Goal: Check status: Check status

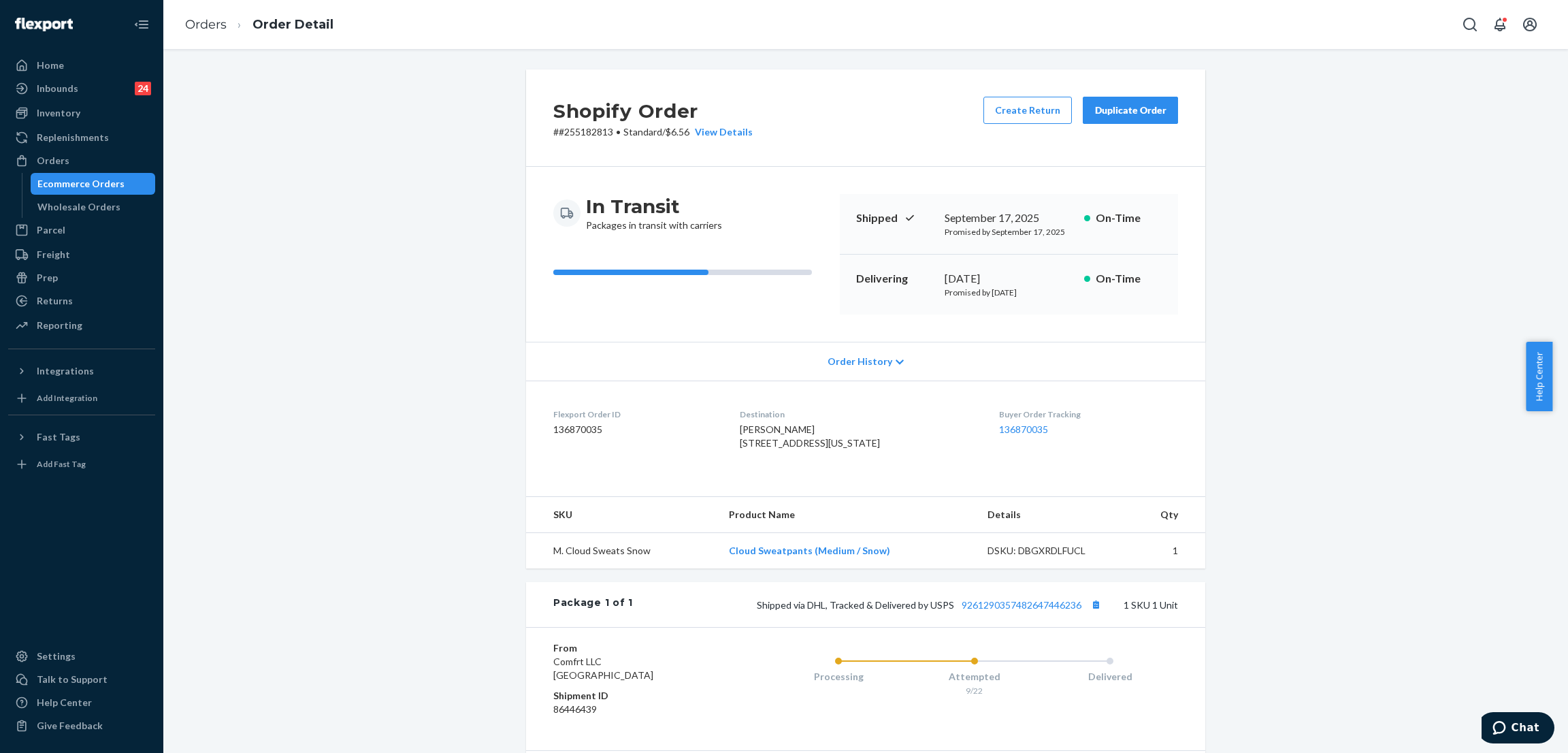
click at [399, 126] on div "Shopify Order # #255182813 • Standard / $6.56 View Details Create Return Duplic…" at bounding box center [866, 472] width 1384 height 806
click at [133, 111] on div "Inventory" at bounding box center [81, 113] width 144 height 19
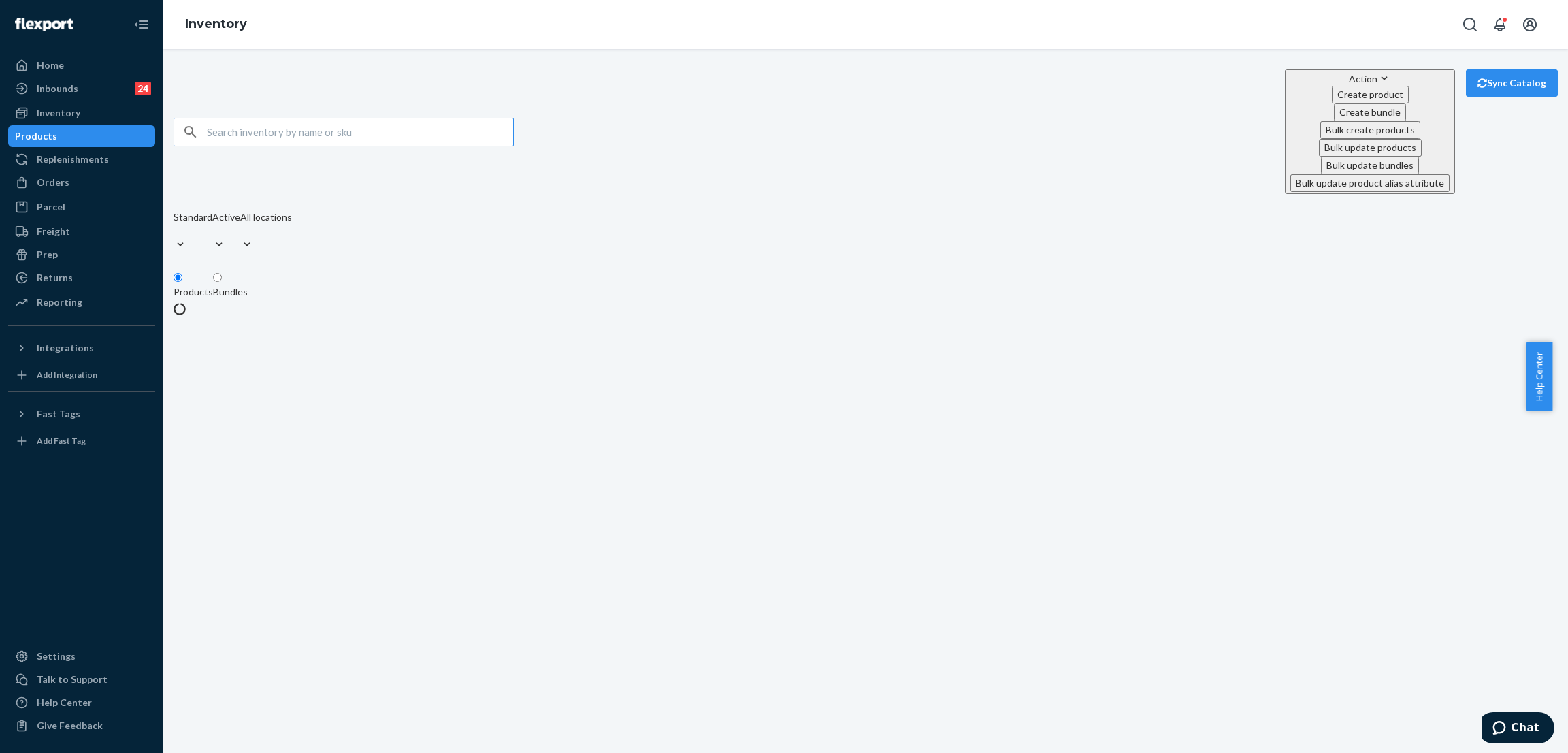
click at [335, 118] on input "text" at bounding box center [359, 132] width 306 height 27
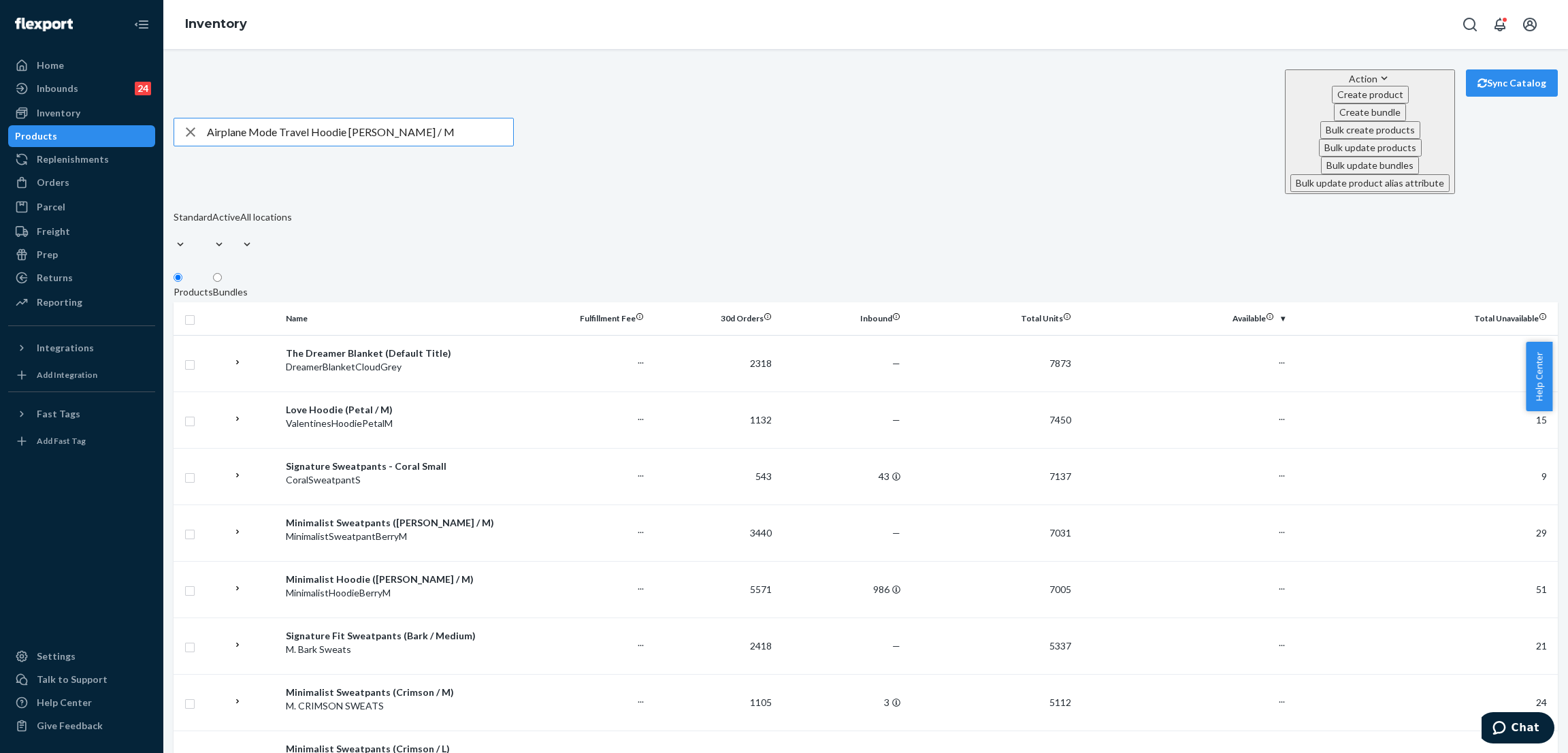
type input "Airplane Mode Travel Hoodie Berry / M"
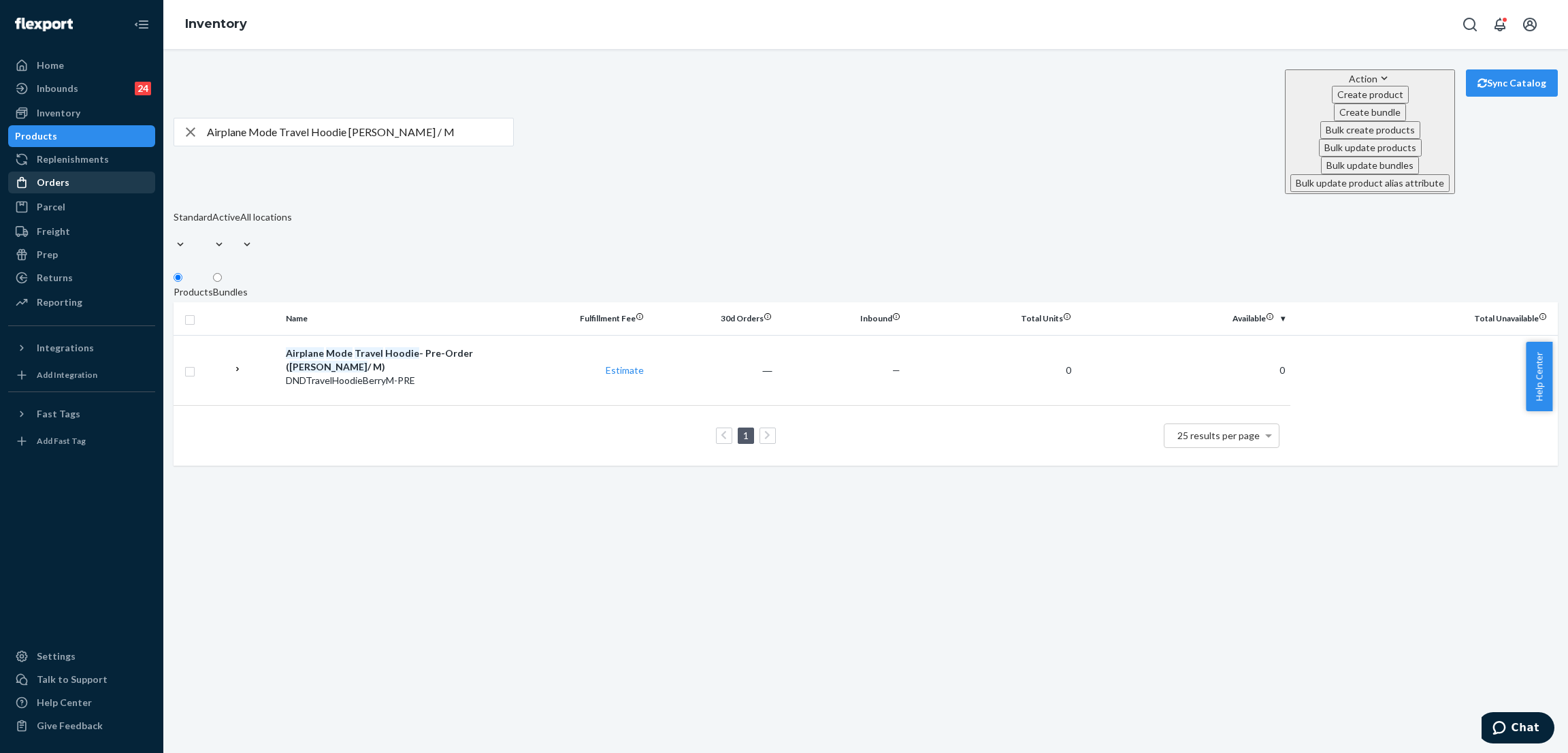
click at [96, 177] on div "Orders" at bounding box center [81, 183] width 144 height 19
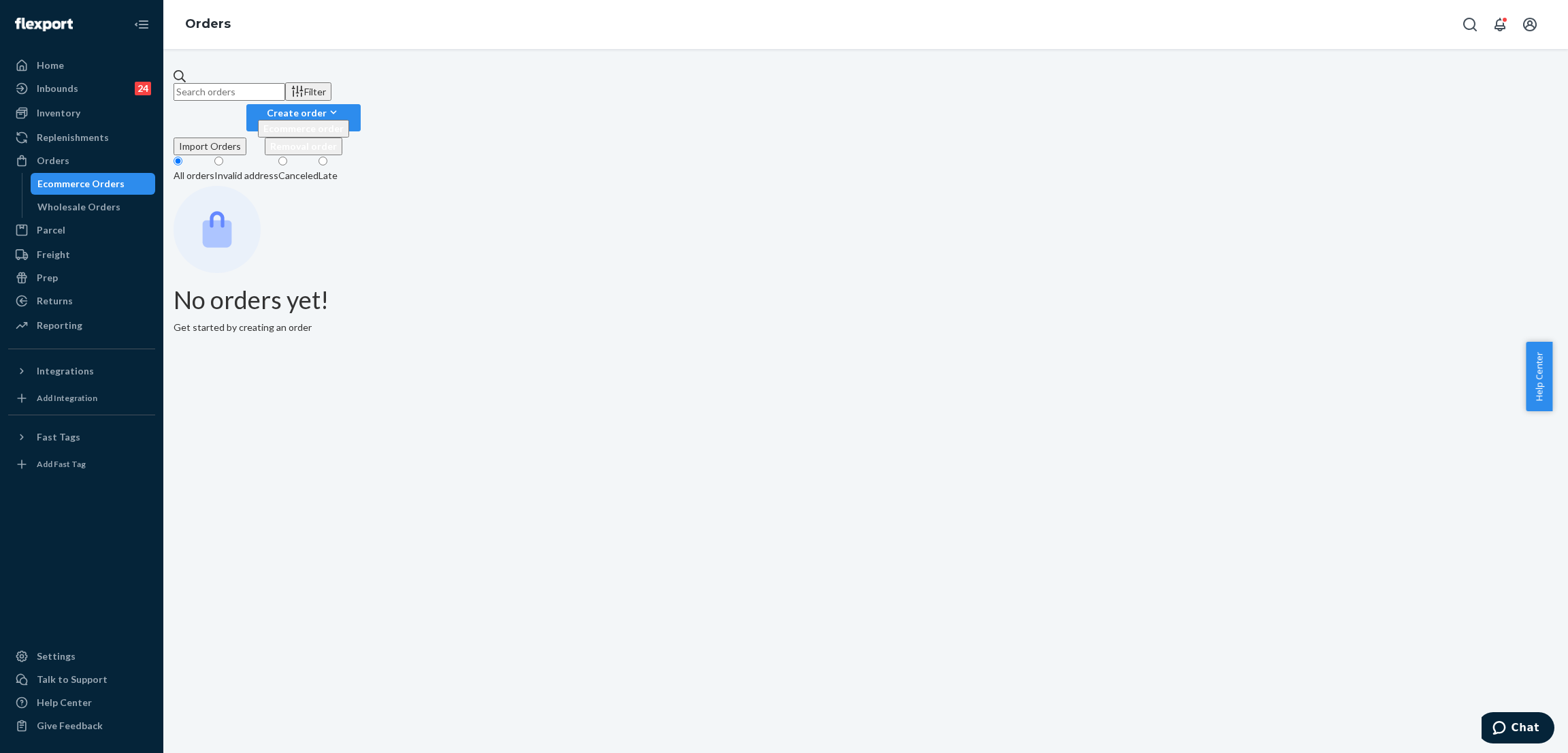
click at [285, 89] on input "text" at bounding box center [230, 92] width 111 height 18
paste input "255326234"
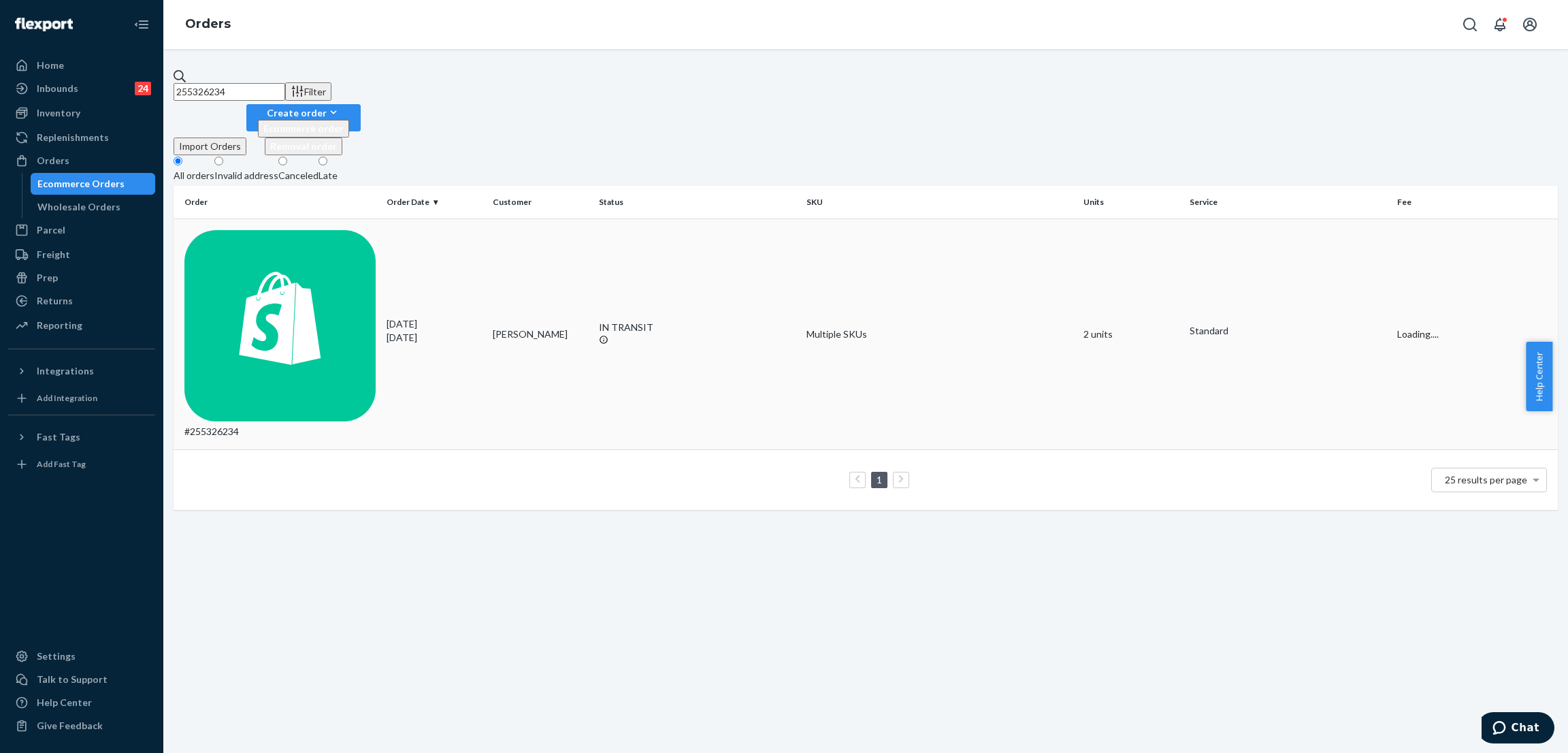
type input "255326234"
click at [635, 320] on div "IN TRANSIT" at bounding box center [697, 327] width 197 height 13
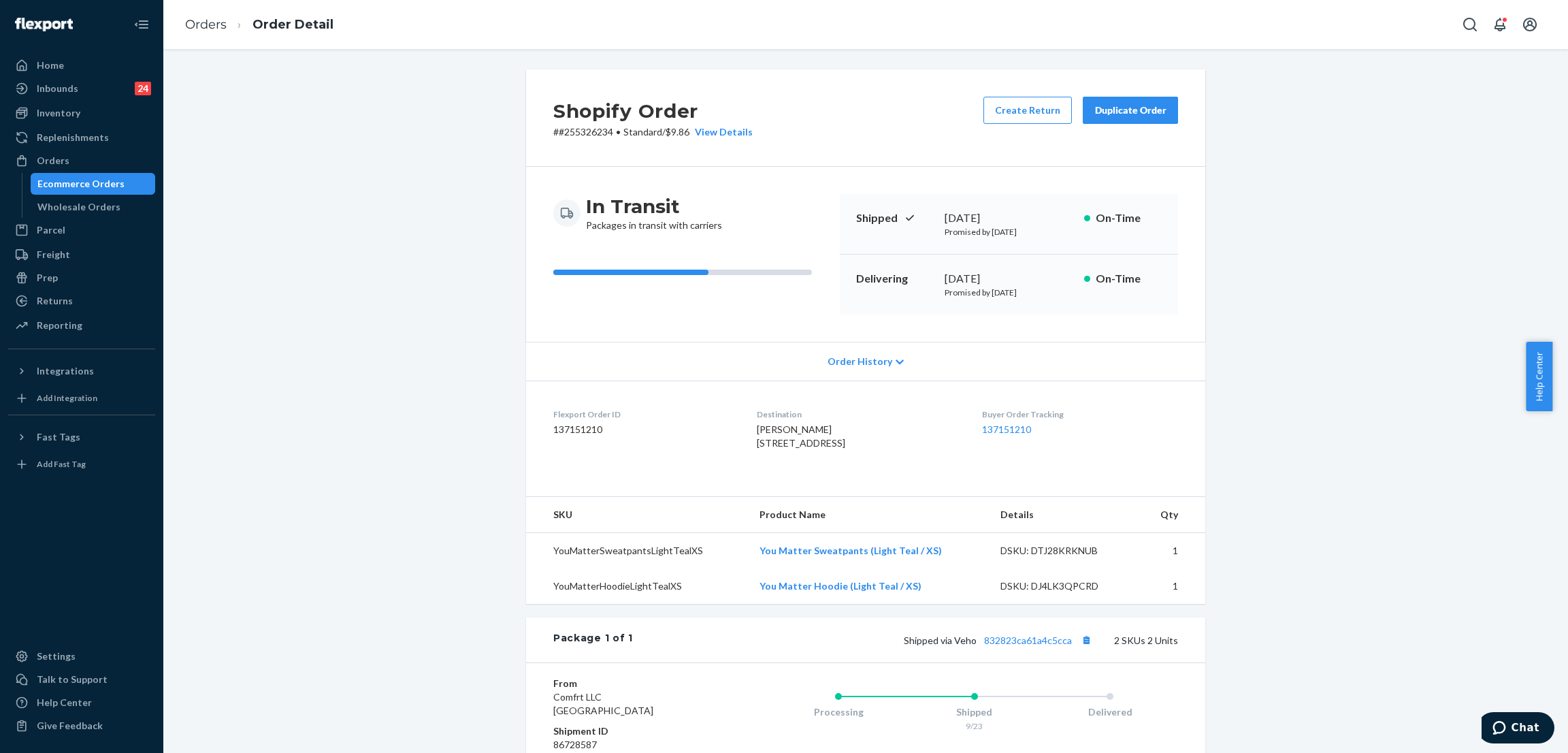
scroll to position [204, 0]
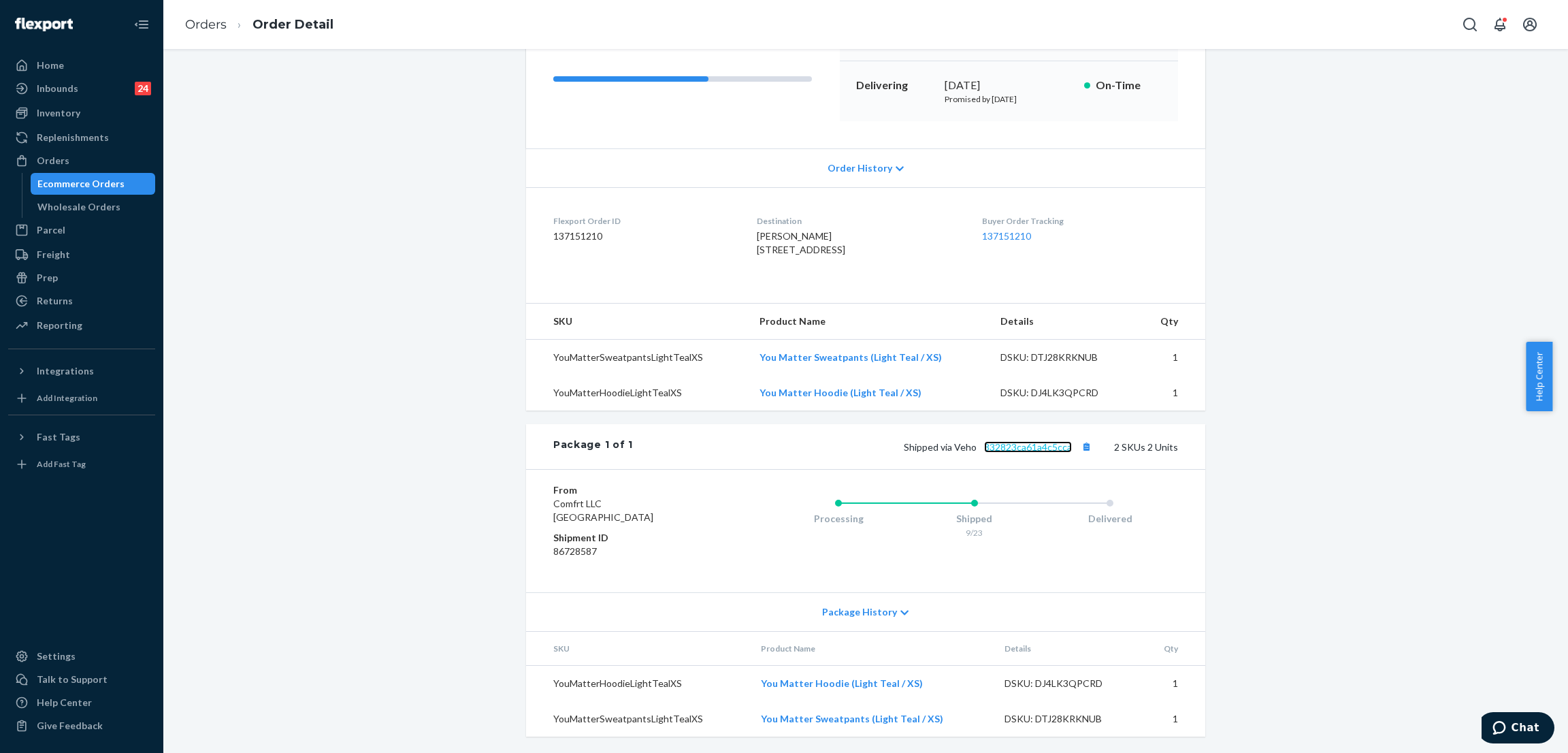
click at [1038, 453] on link "832823ca61a4c5cca" at bounding box center [1028, 447] width 87 height 11
click at [403, 267] on div "Shopify Order # #255326234 • Standard / $9.86 View Details Create Return Duplic…" at bounding box center [866, 314] width 1384 height 877
click at [411, 115] on div "Shopify Order # #255326234 • Standard / $9.86 View Details Create Return Duplic…" at bounding box center [866, 314] width 1384 height 877
click at [107, 156] on div "Orders" at bounding box center [81, 161] width 144 height 19
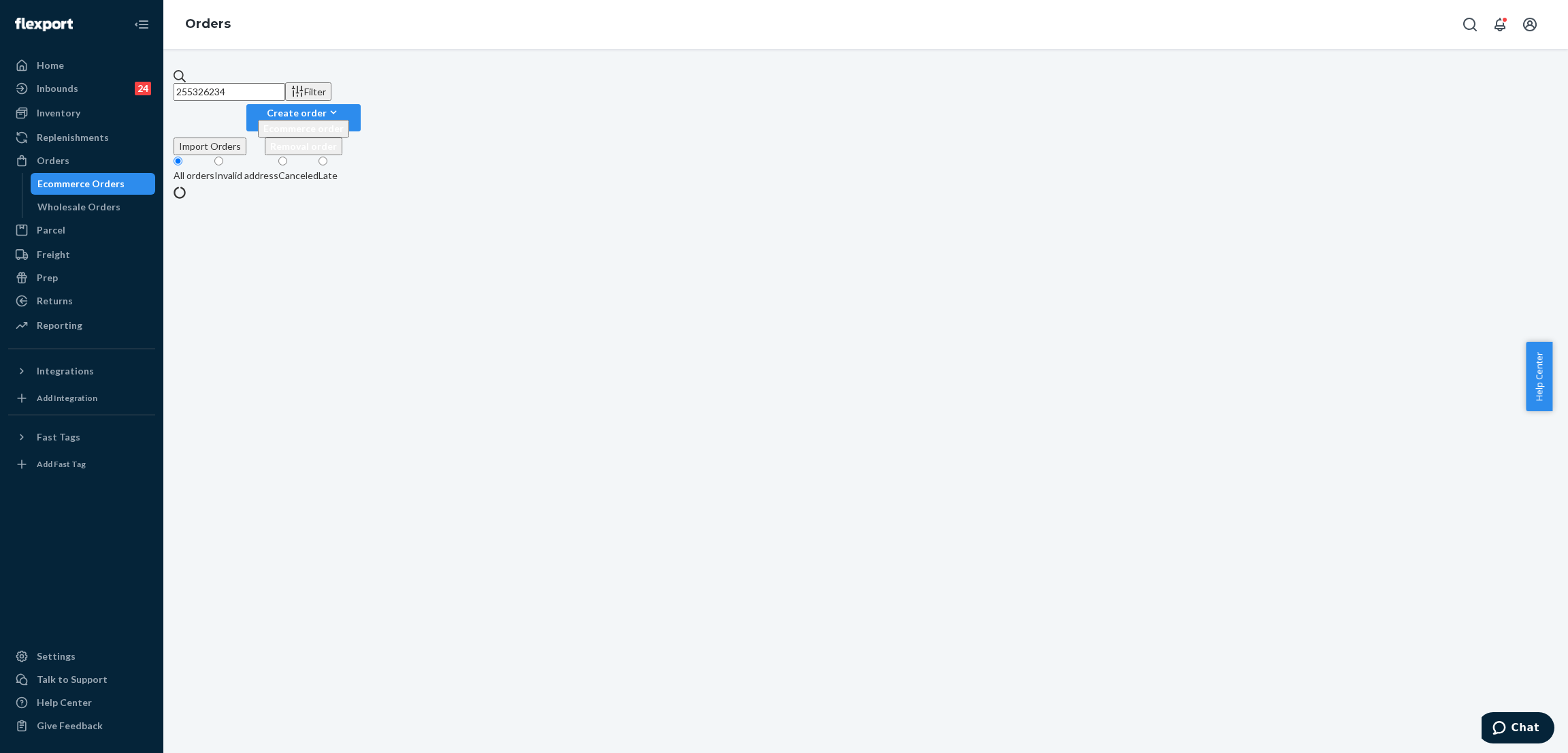
click at [285, 83] on input "255326234" at bounding box center [230, 92] width 111 height 18
paste input "04229"
type input "255304229"
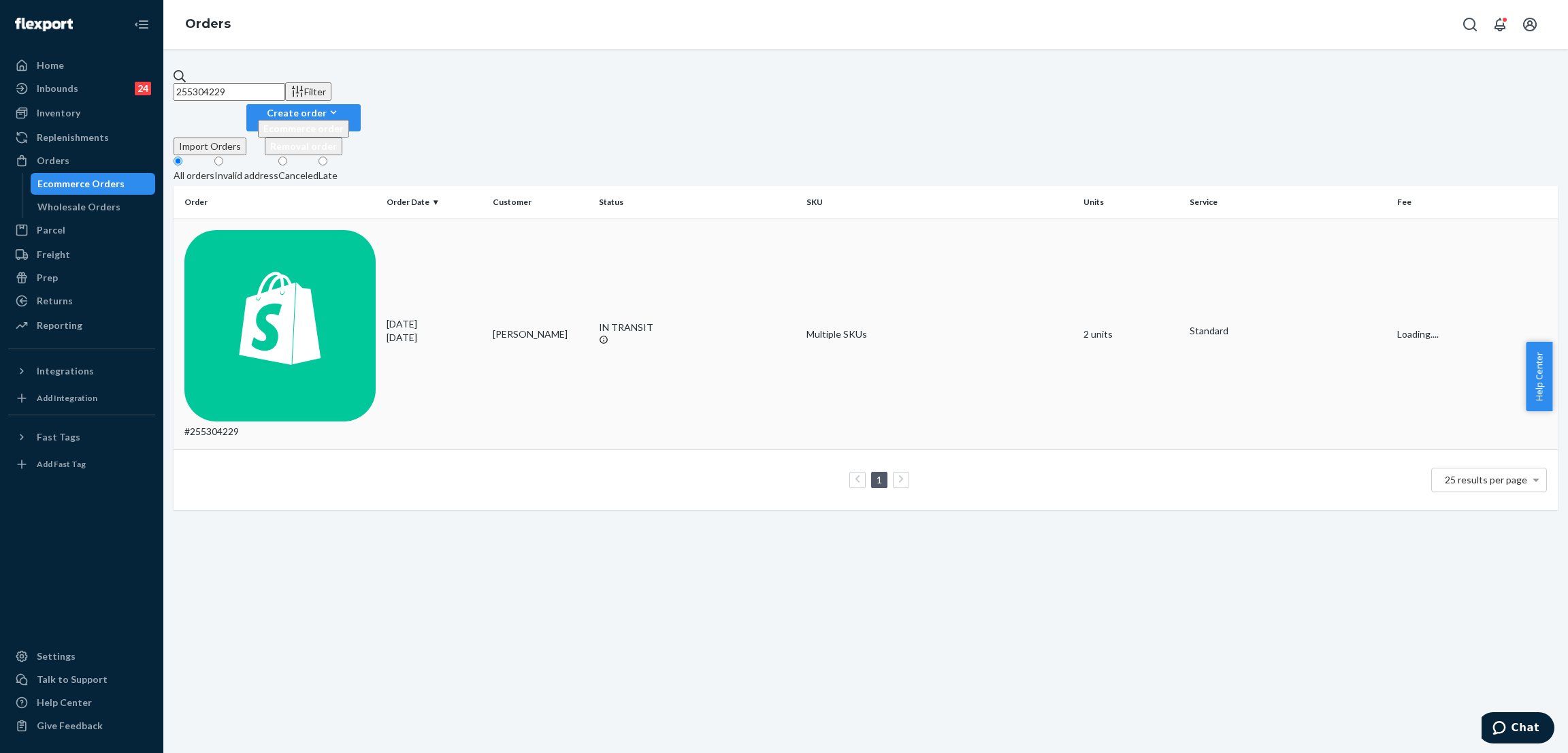
click at [643, 320] on div "IN TRANSIT" at bounding box center [697, 327] width 197 height 13
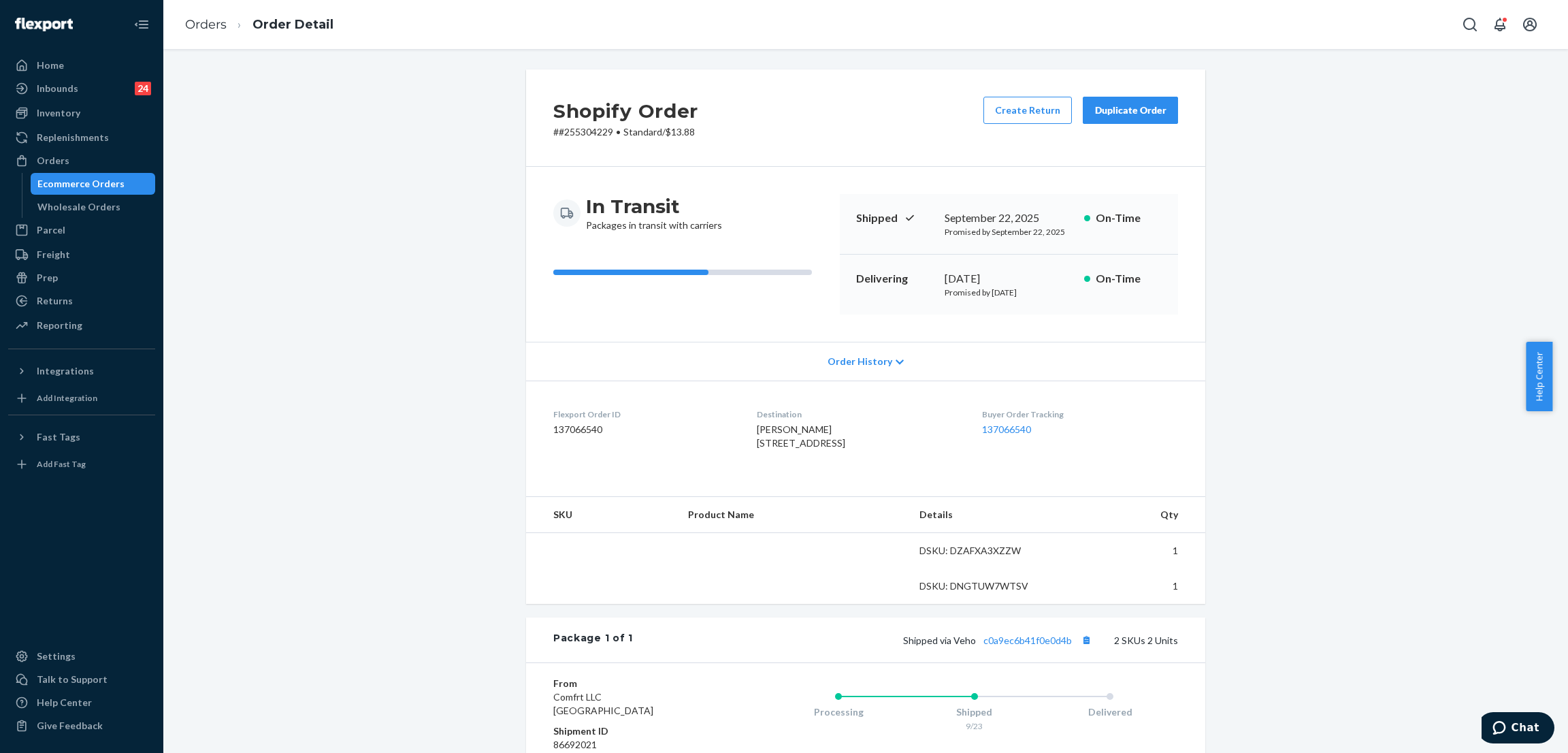
scroll to position [183, 0]
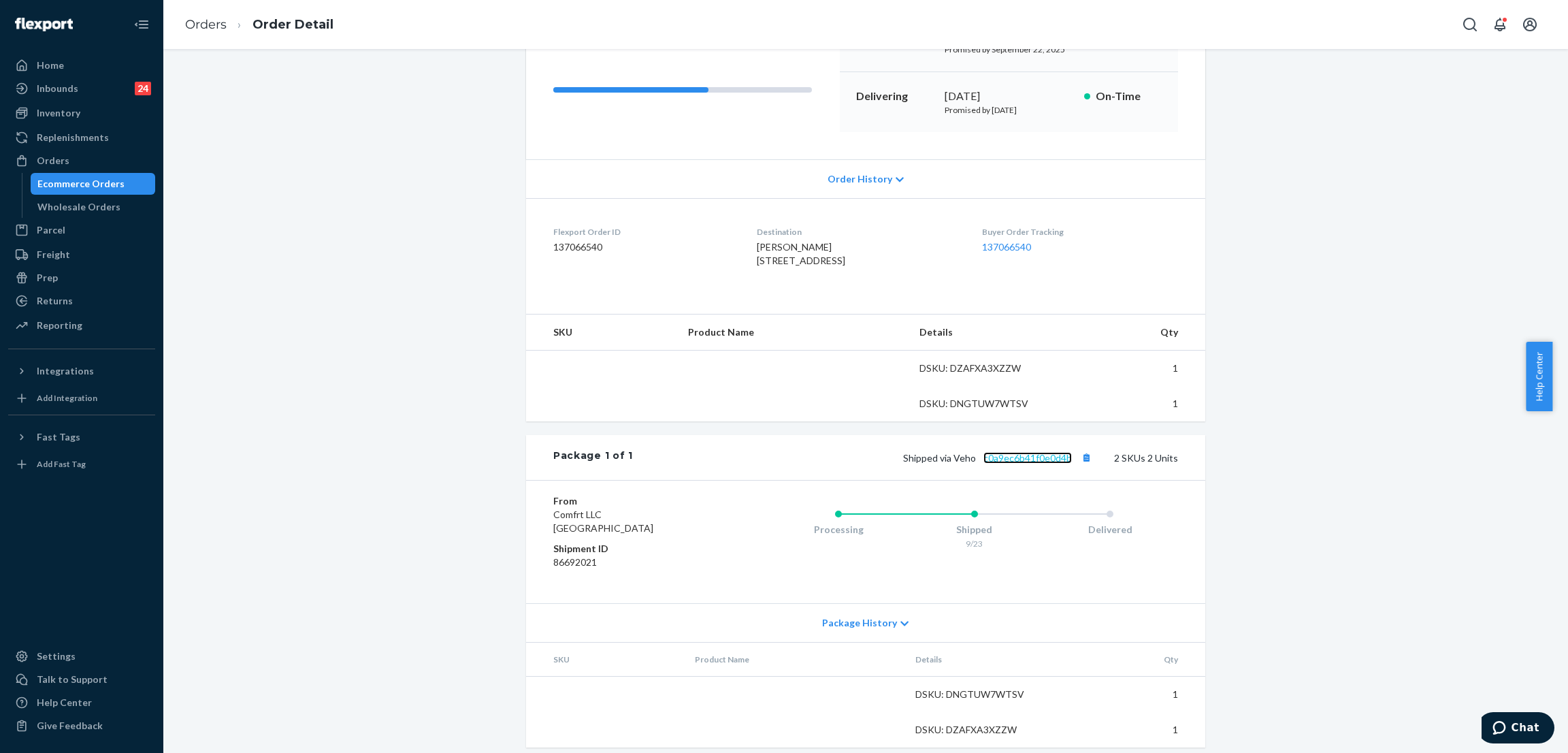
click at [1003, 463] on link "c0a9ec6b41f0e0d4b" at bounding box center [1028, 457] width 88 height 11
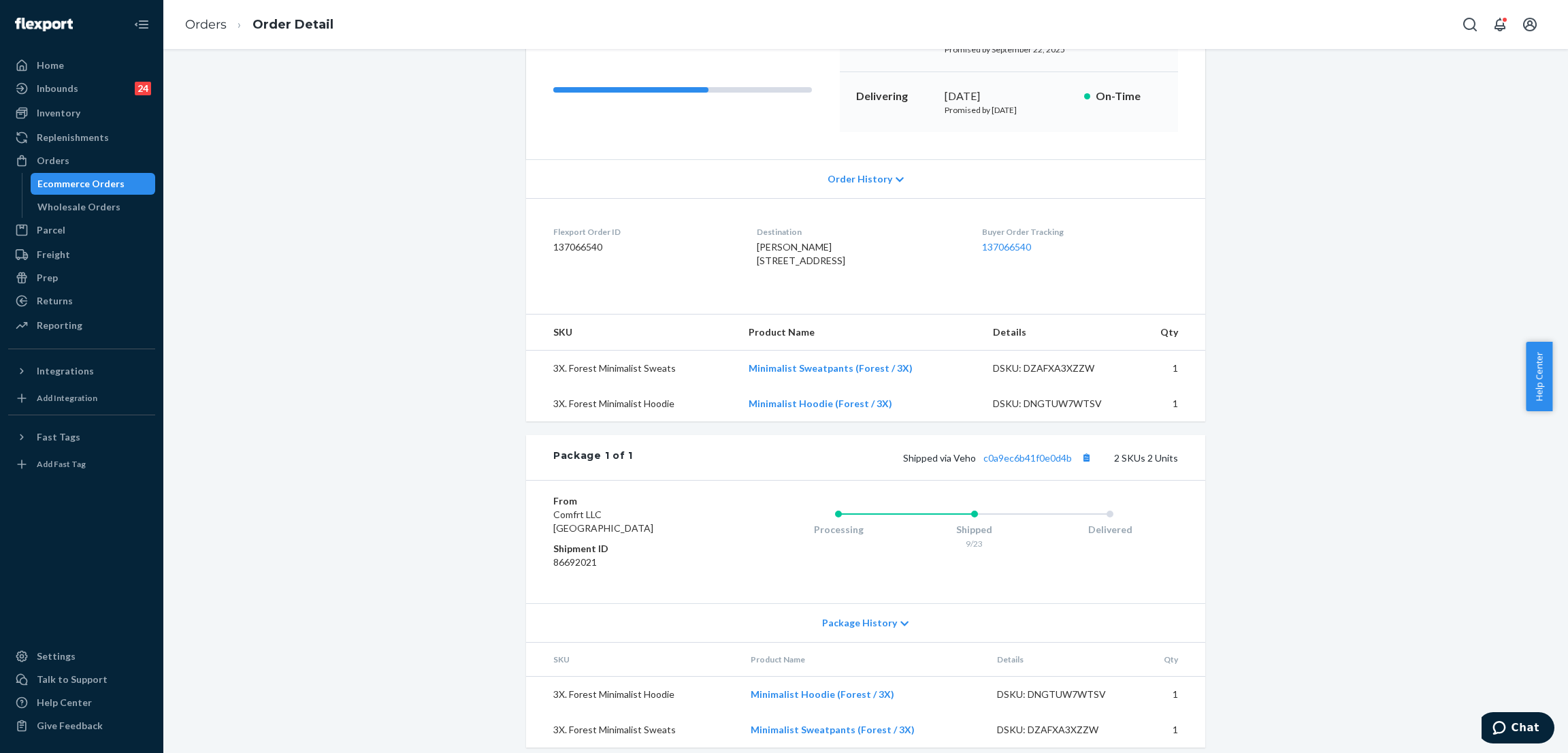
drag, startPoint x: 405, startPoint y: 102, endPoint x: 305, endPoint y: 140, distance: 107.0
click at [403, 106] on div "Shopify Order # #255304229 • Standard / $13.88 Create Return Duplicate Order In…" at bounding box center [866, 325] width 1384 height 877
click at [117, 159] on div "Orders" at bounding box center [81, 161] width 144 height 19
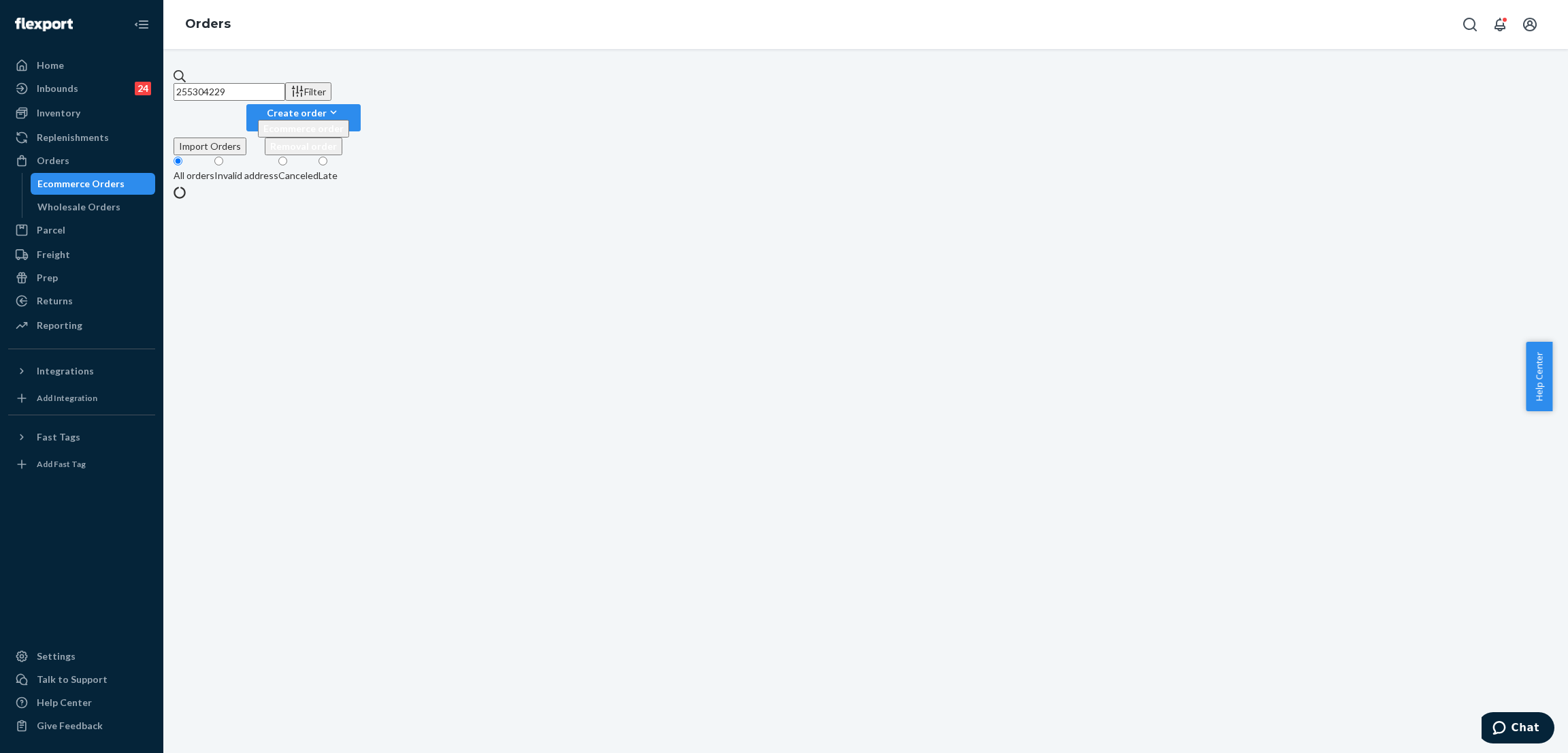
click at [285, 87] on input "255304229" at bounding box center [230, 92] width 111 height 18
paste input "1030"
type input "255301030"
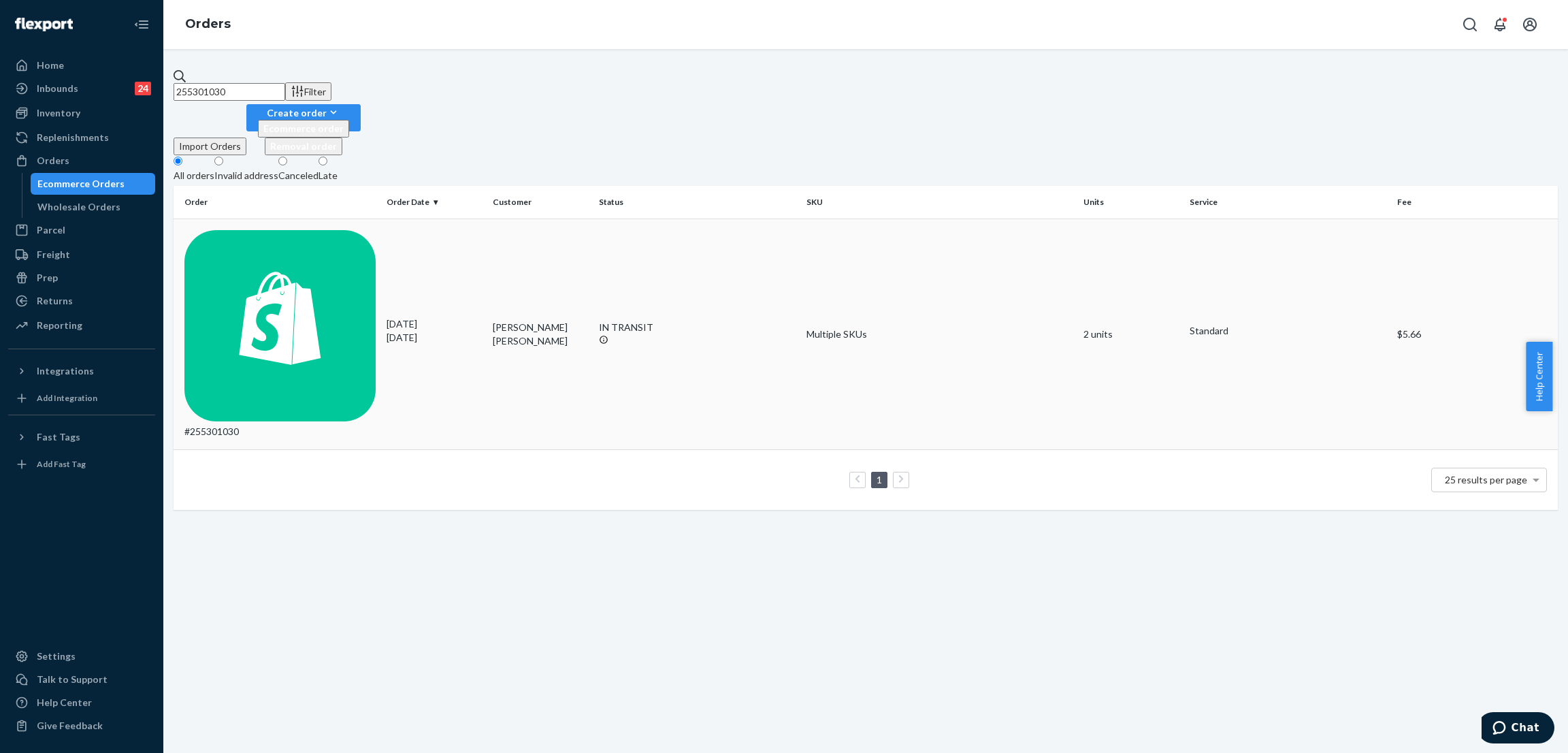
click at [620, 320] on div "IN TRANSIT" at bounding box center [697, 327] width 197 height 13
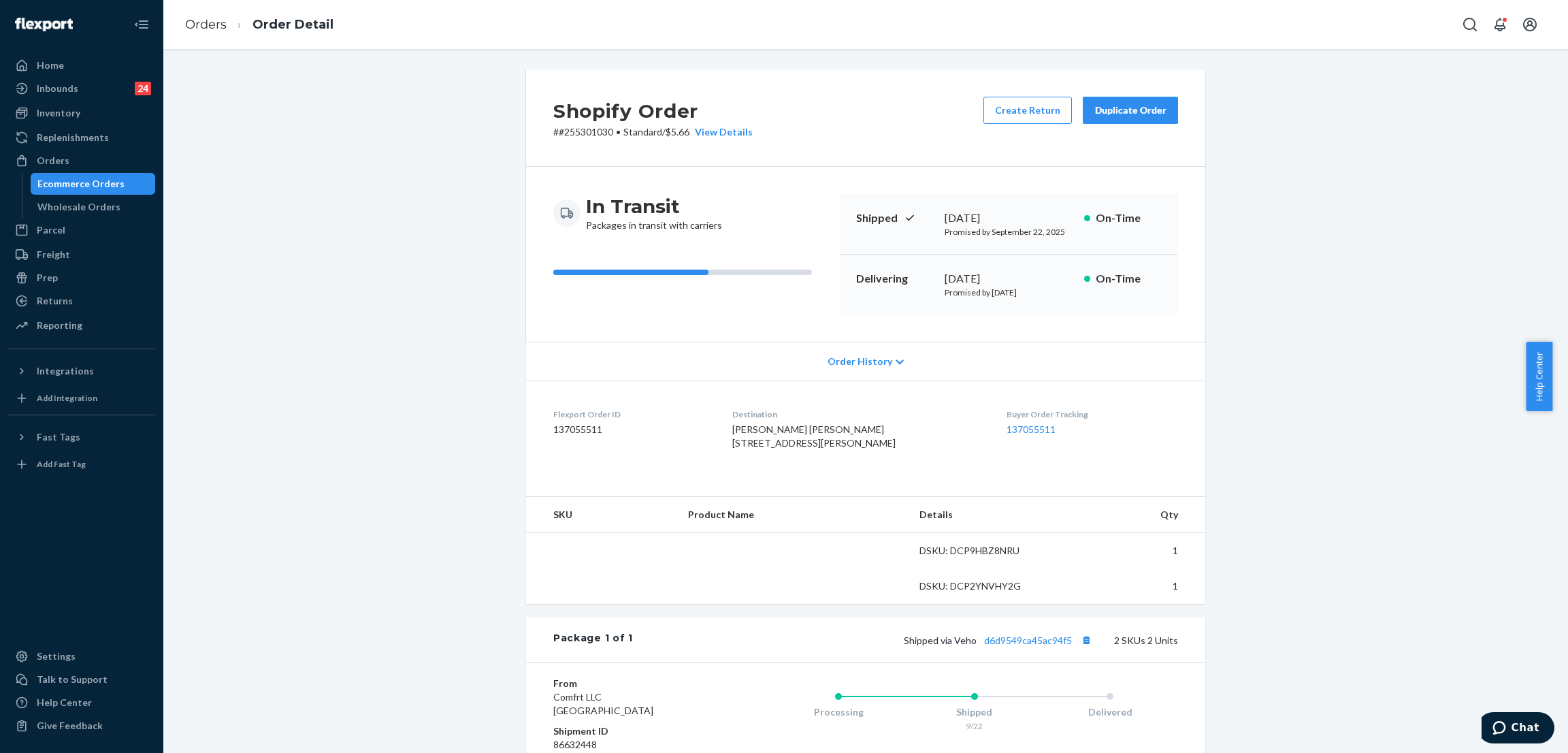
scroll to position [204, 0]
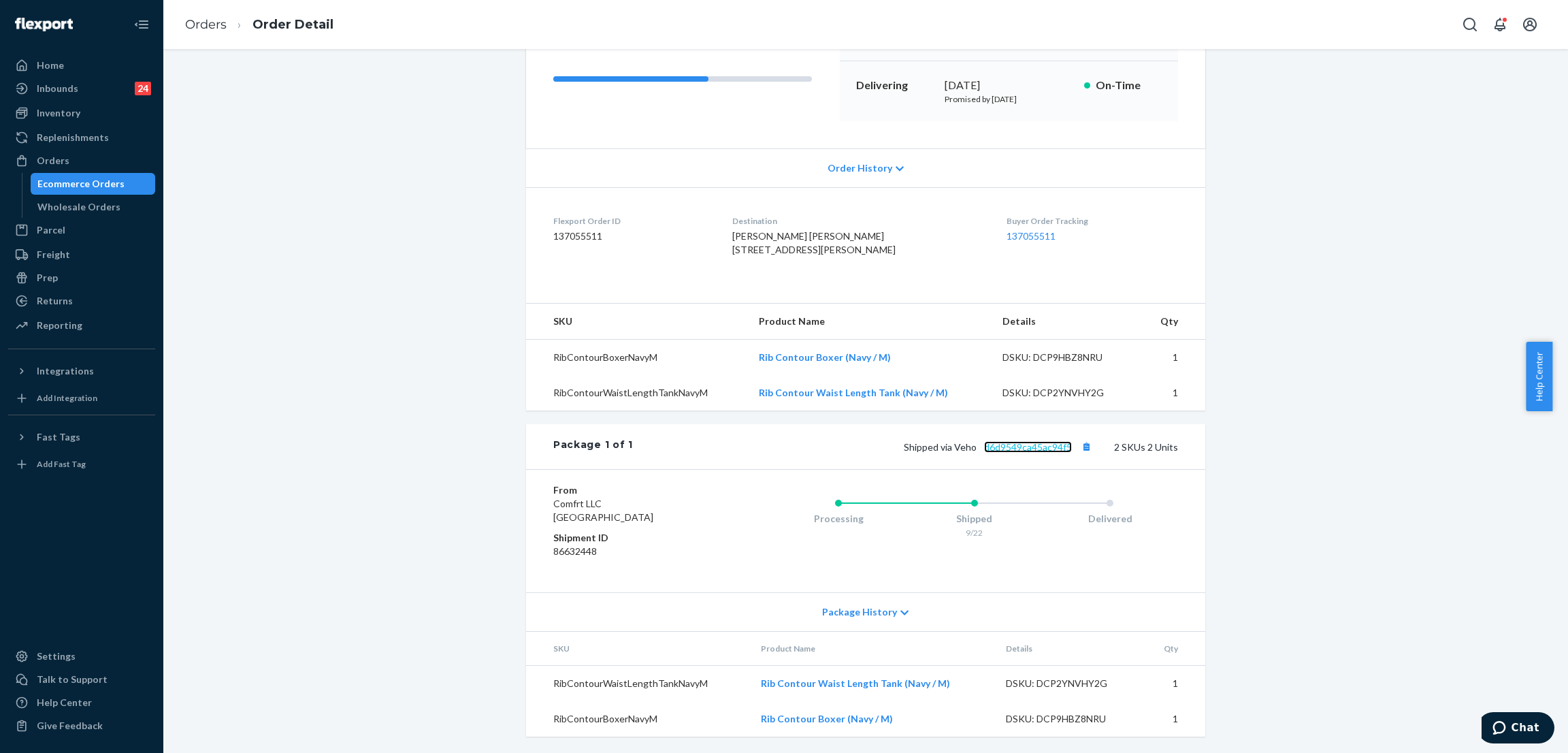
click at [1021, 453] on link "d6d9549ca45ac94f5" at bounding box center [1028, 447] width 87 height 11
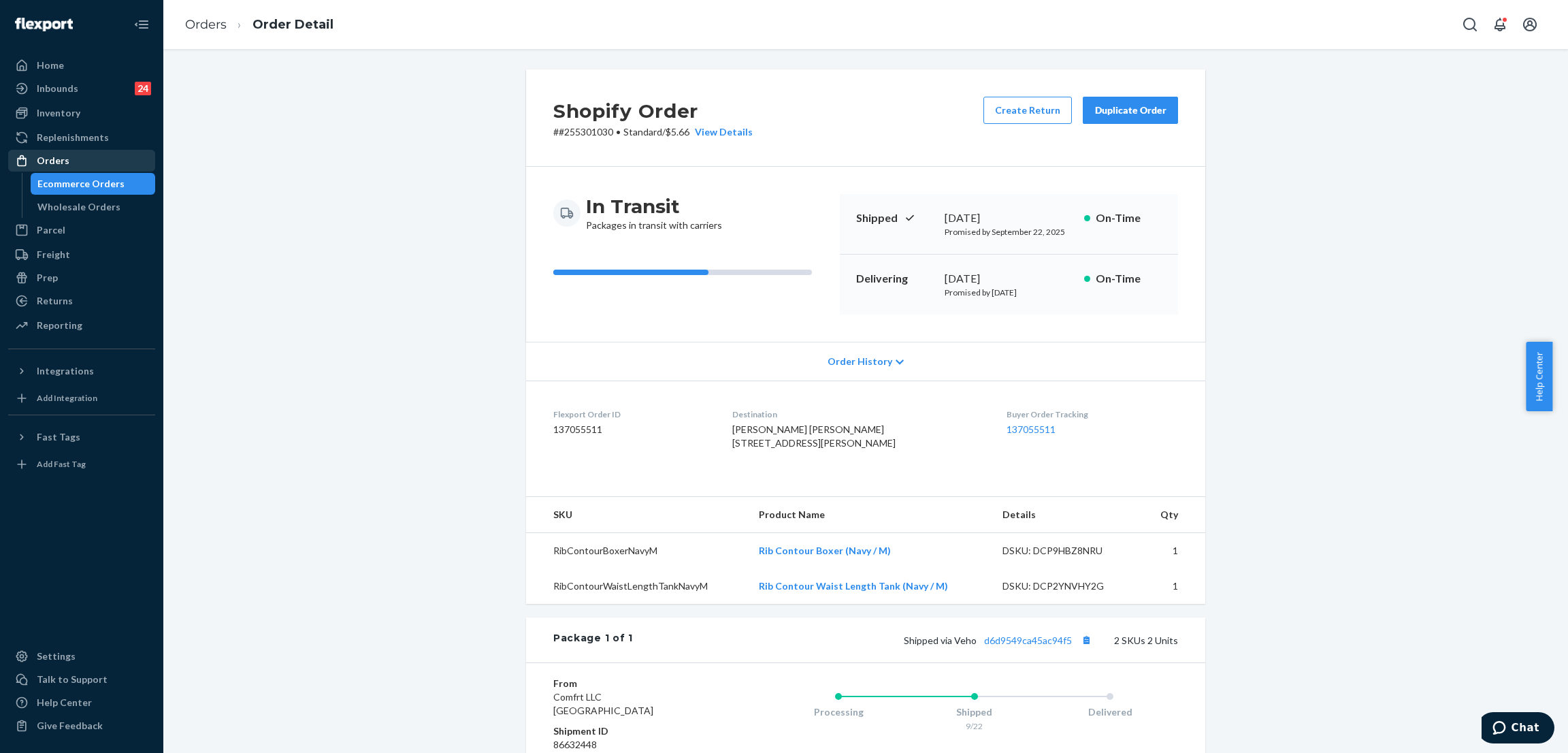
click at [138, 162] on div "Orders" at bounding box center [81, 161] width 144 height 19
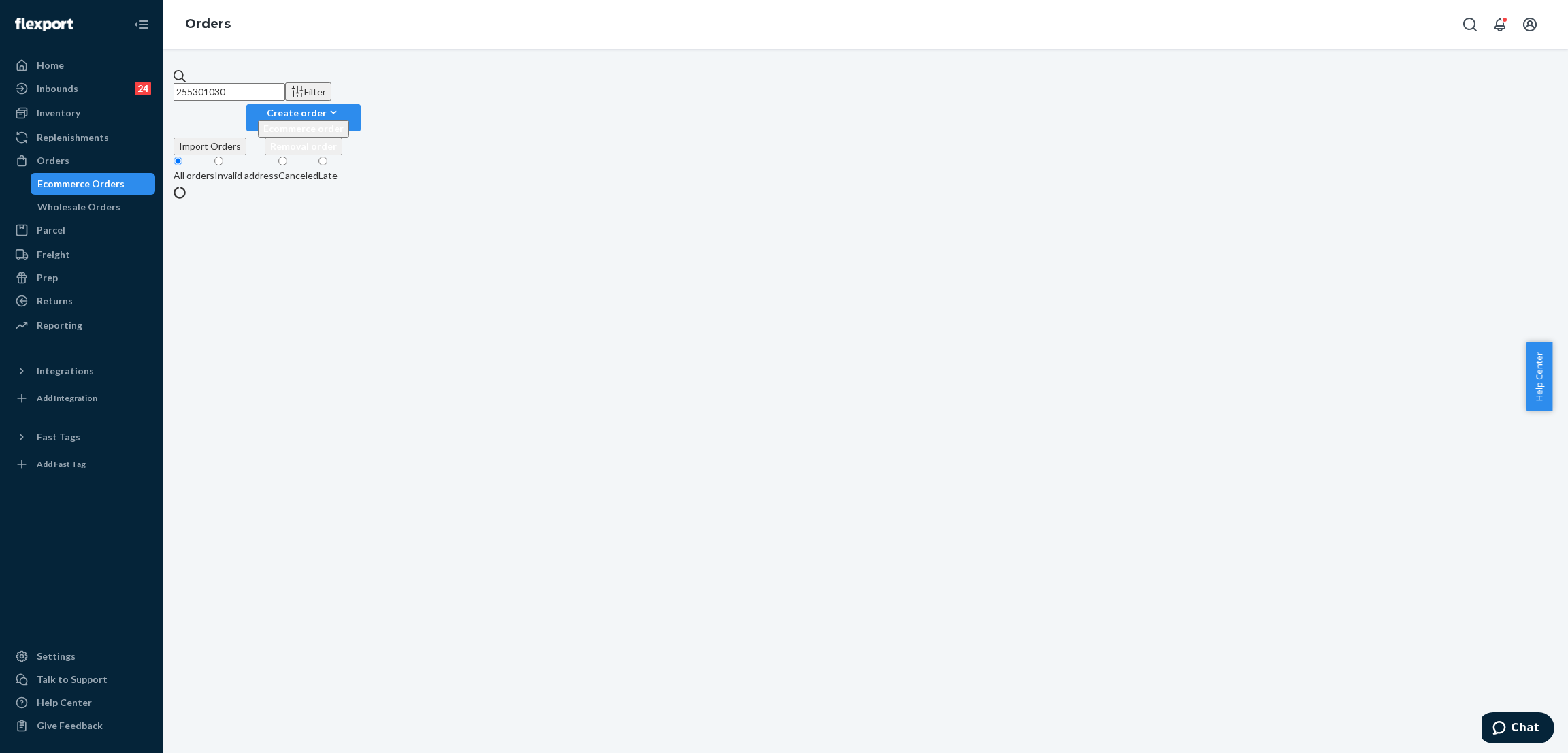
click at [247, 83] on input "255301030" at bounding box center [230, 92] width 111 height 18
paste input "19986"
type input "255319986"
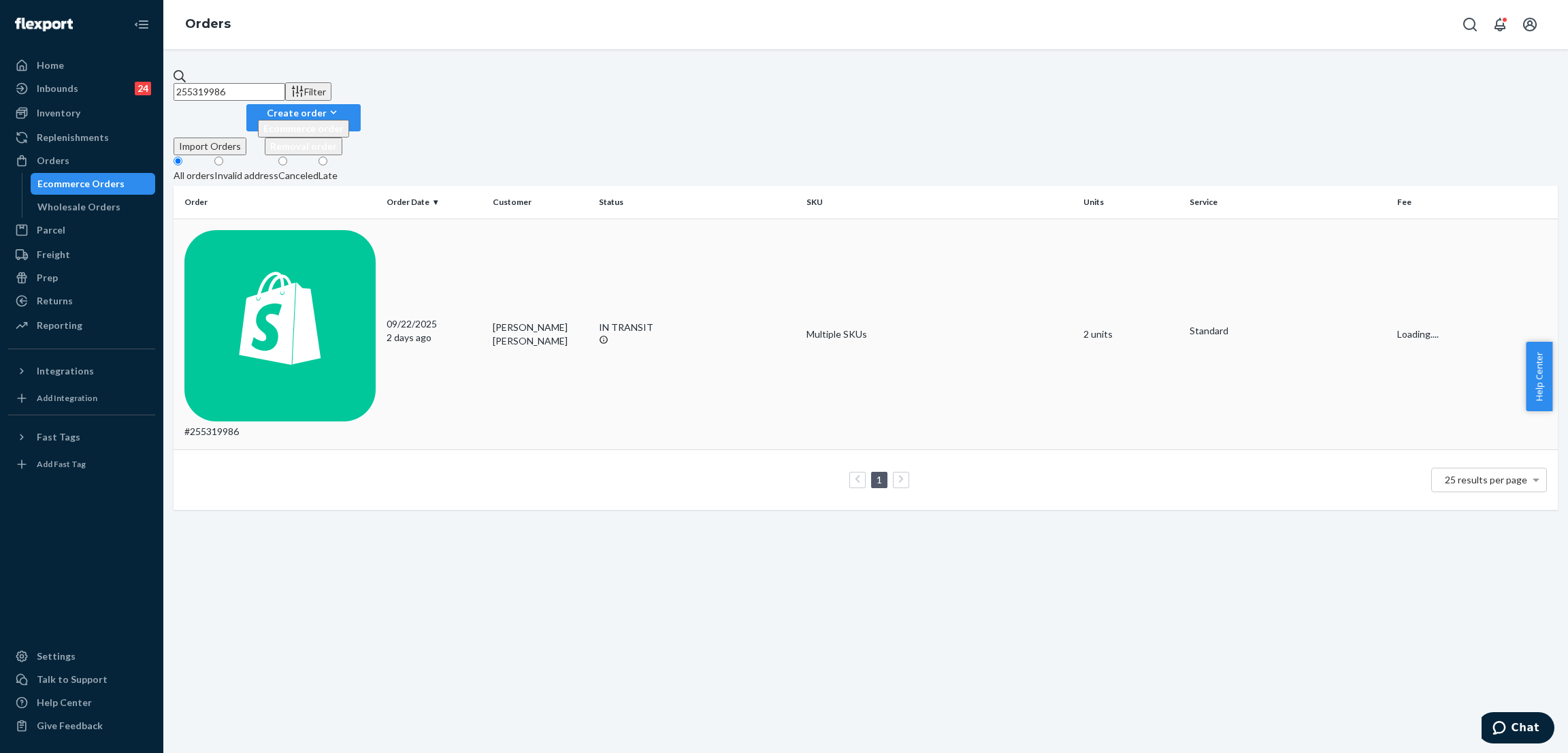
click at [640, 320] on div "IN TRANSIT" at bounding box center [697, 327] width 197 height 13
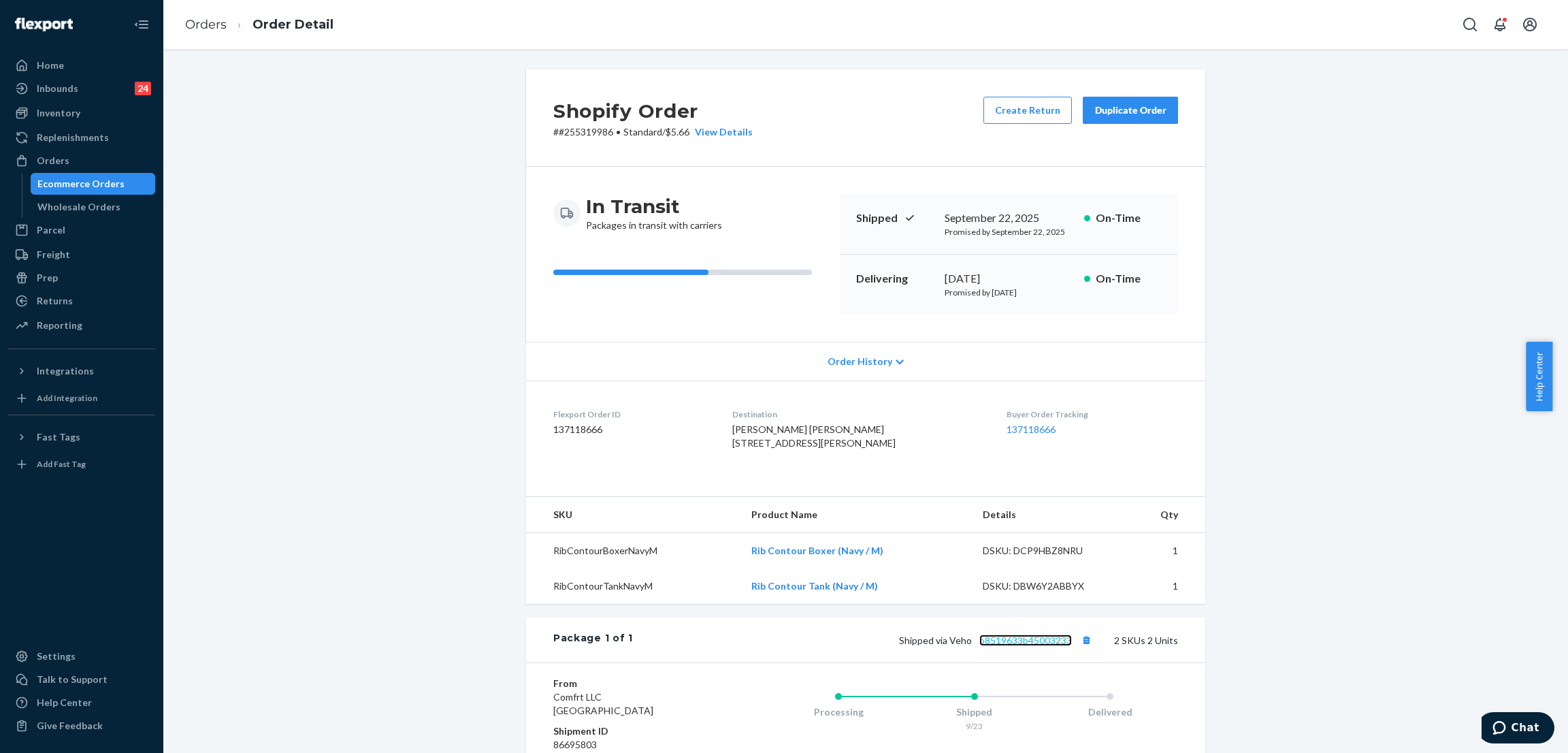
click at [1027, 646] on link "b8519633b45003233" at bounding box center [1025, 640] width 93 height 11
click at [315, 159] on div "Shopify Order # #255319986 • Standard / $5.66 View Details Create Return Duplic…" at bounding box center [866, 508] width 1384 height 877
click at [79, 154] on div "Orders" at bounding box center [81, 161] width 144 height 19
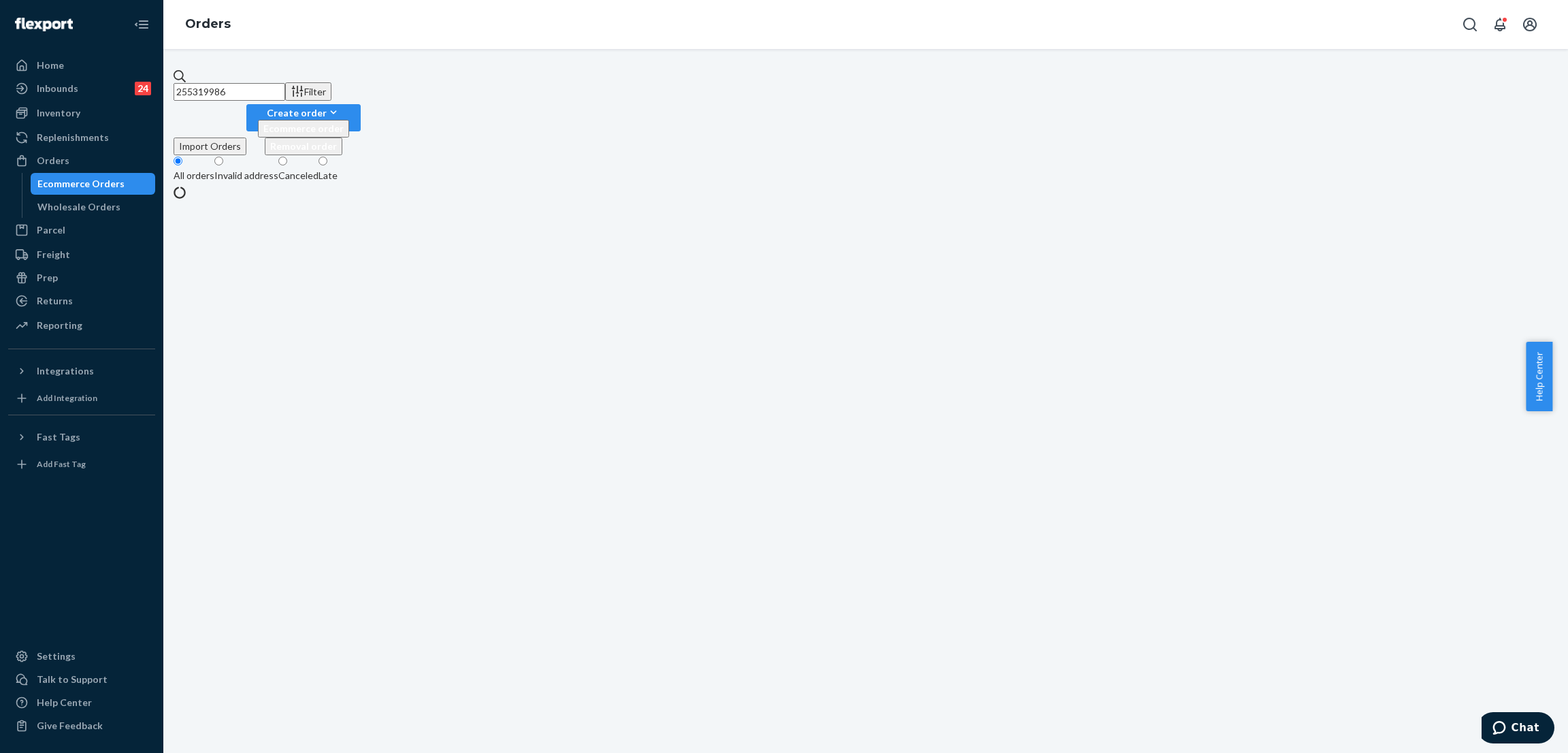
click at [285, 83] on input "255319986" at bounding box center [230, 92] width 111 height 18
paste input "275838"
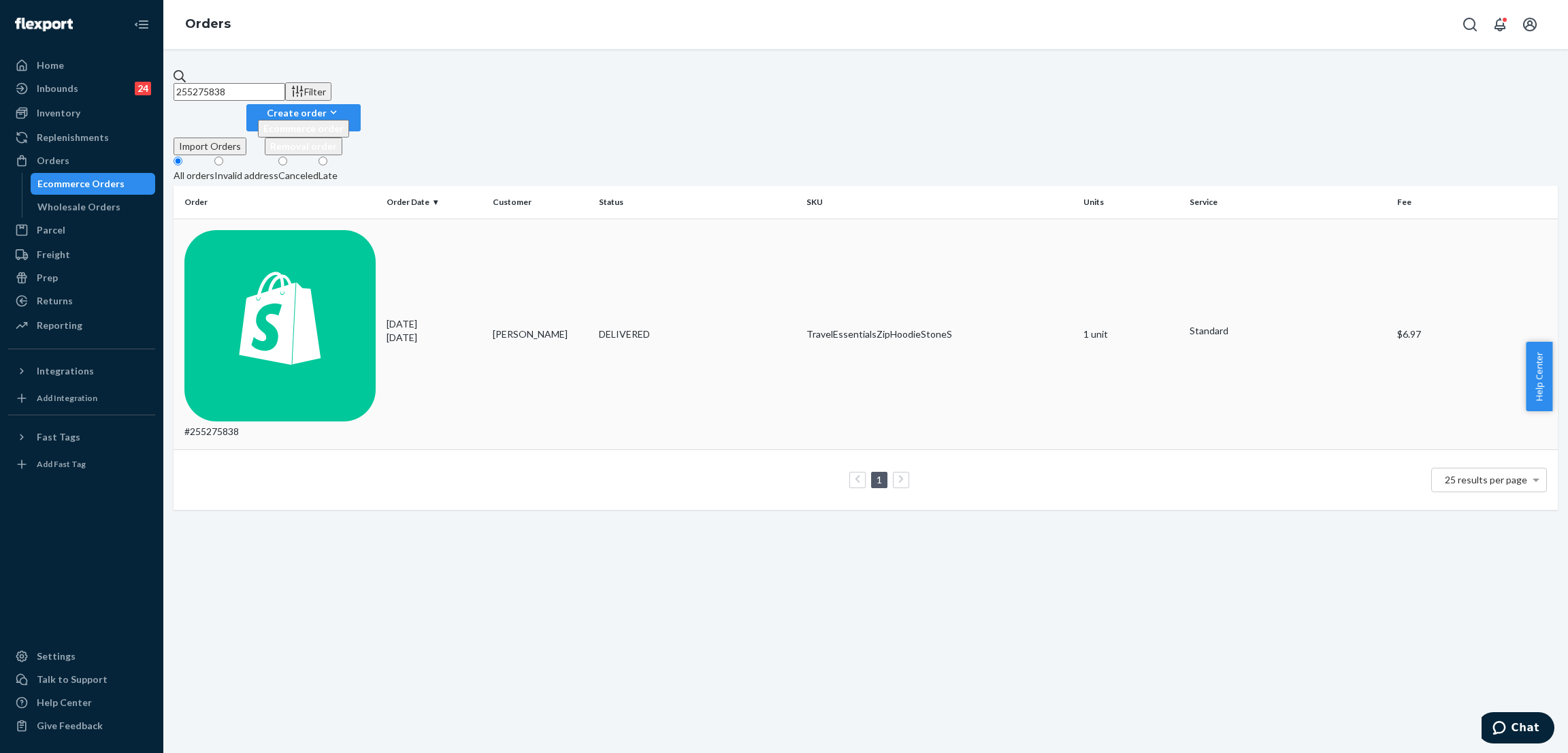
type input "255275838"
click at [622, 328] on div "DELIVERED" at bounding box center [697, 334] width 197 height 13
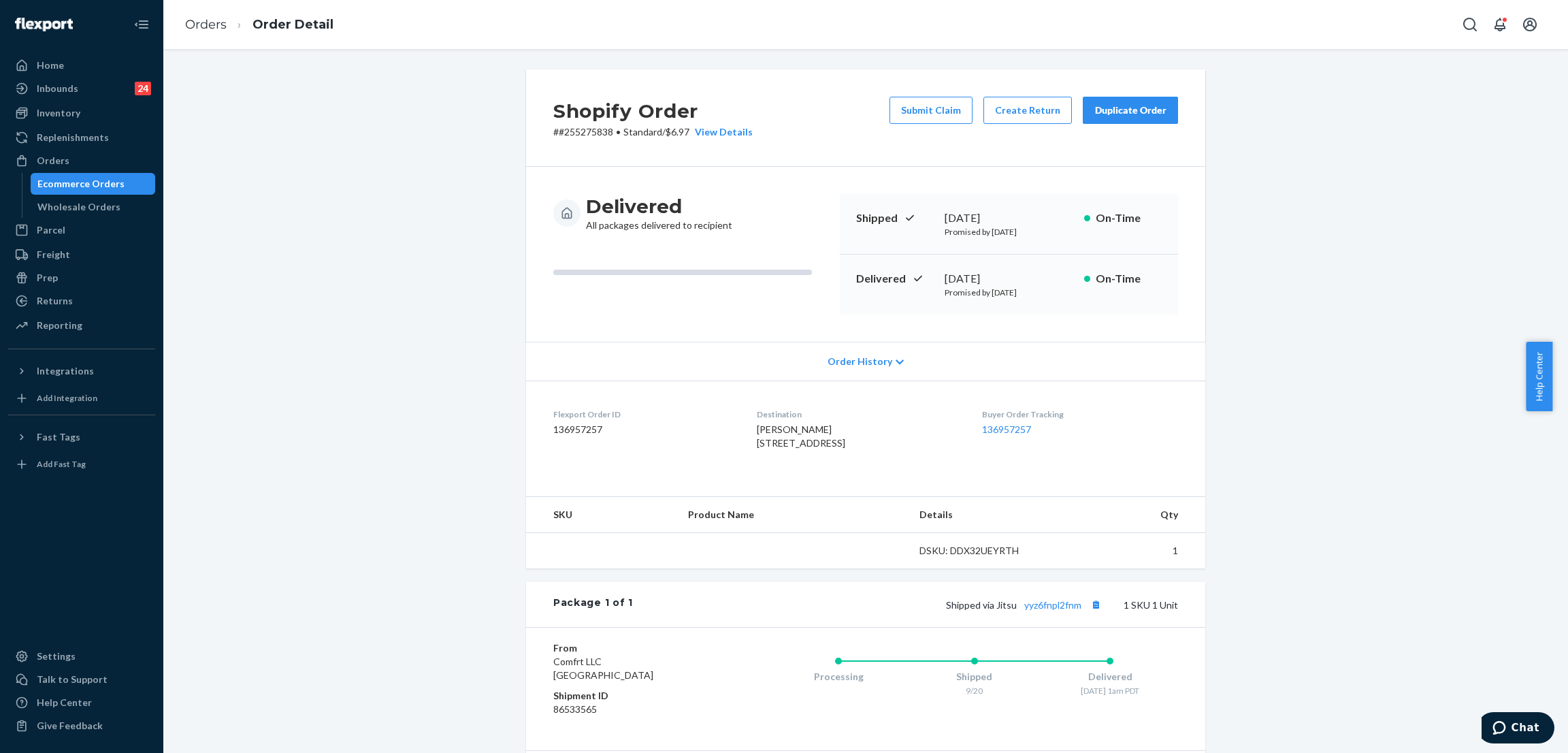
scroll to position [150, 0]
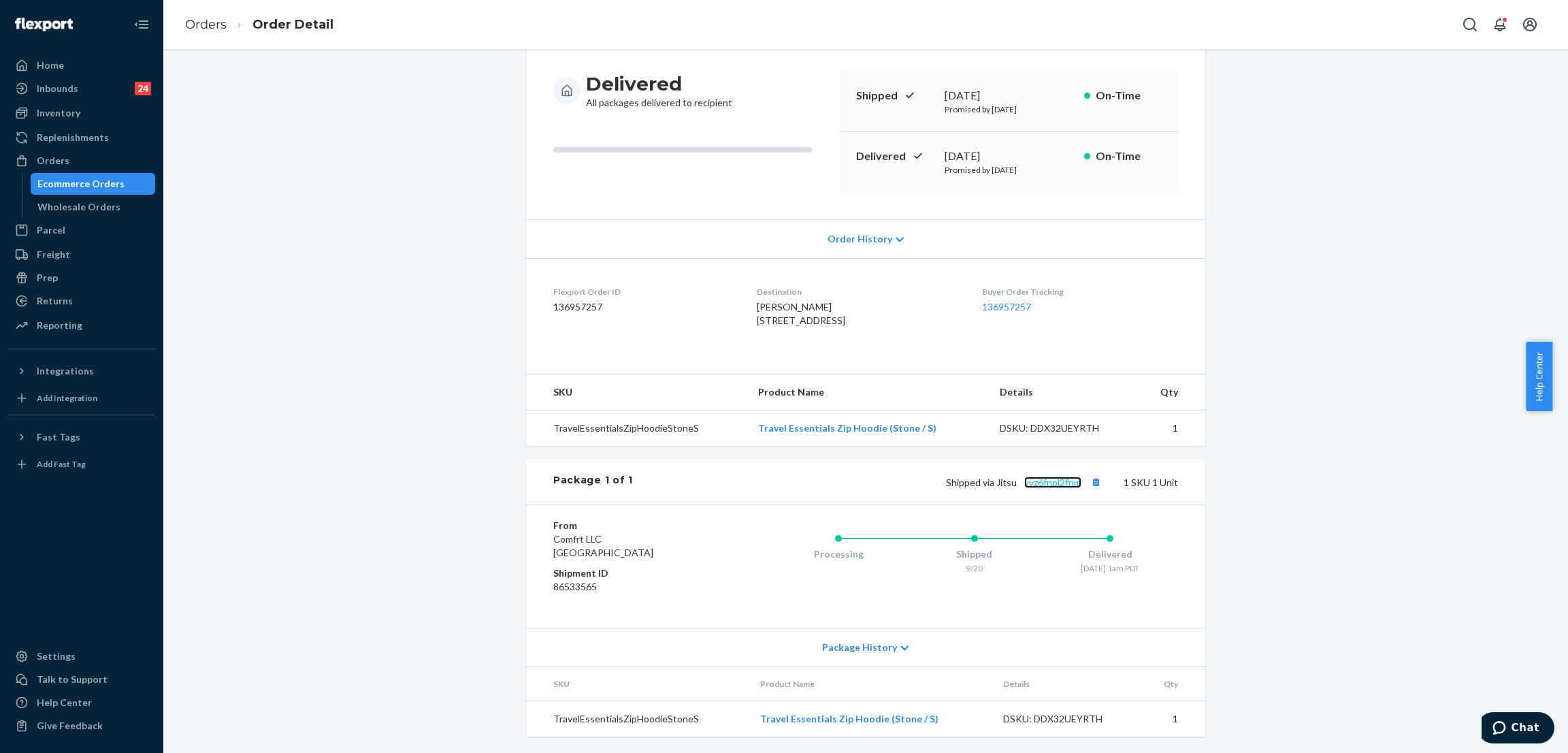
click at [1048, 481] on link "yyz6fnpl2fnm" at bounding box center [1052, 482] width 57 height 11
click at [303, 177] on div "Shopify Order # #255275838 • Standard / $6.97 View Details Submit Claim Create …" at bounding box center [866, 350] width 1384 height 806
click at [93, 167] on div "Orders" at bounding box center [81, 161] width 144 height 19
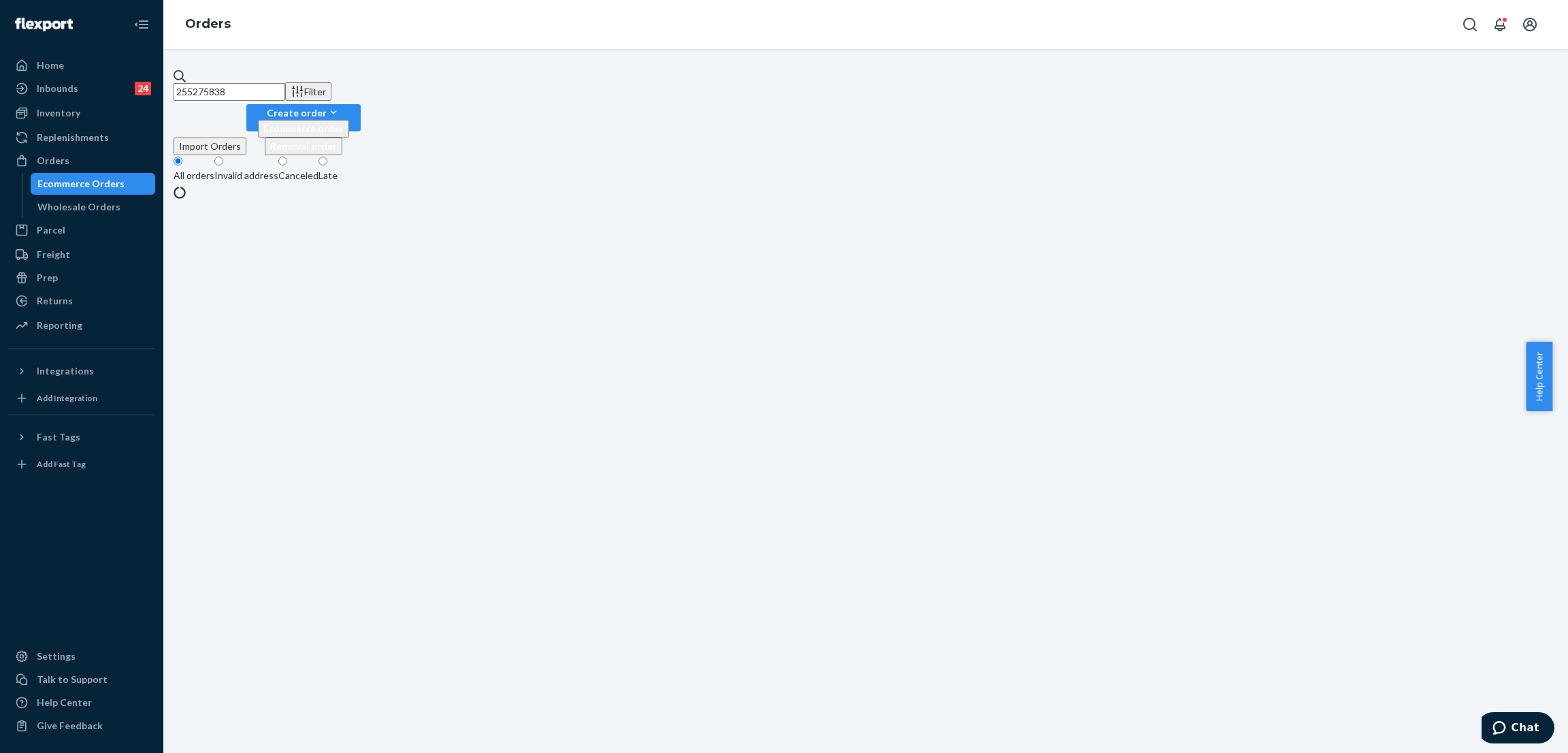
click at [281, 92] on input "255275838" at bounding box center [230, 92] width 111 height 18
paste input "171860"
type input "255171860"
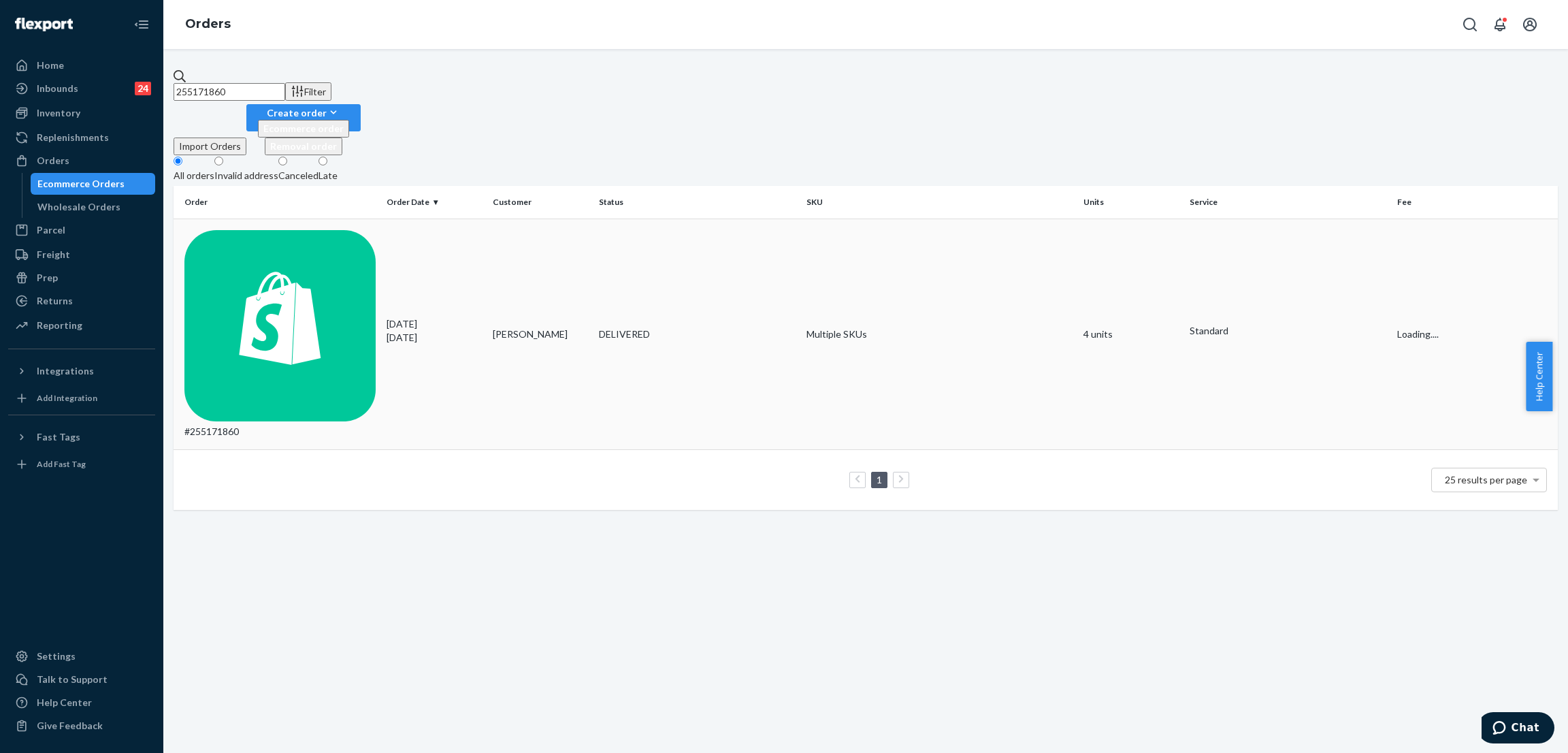
click at [656, 328] on div "DELIVERED" at bounding box center [697, 334] width 197 height 13
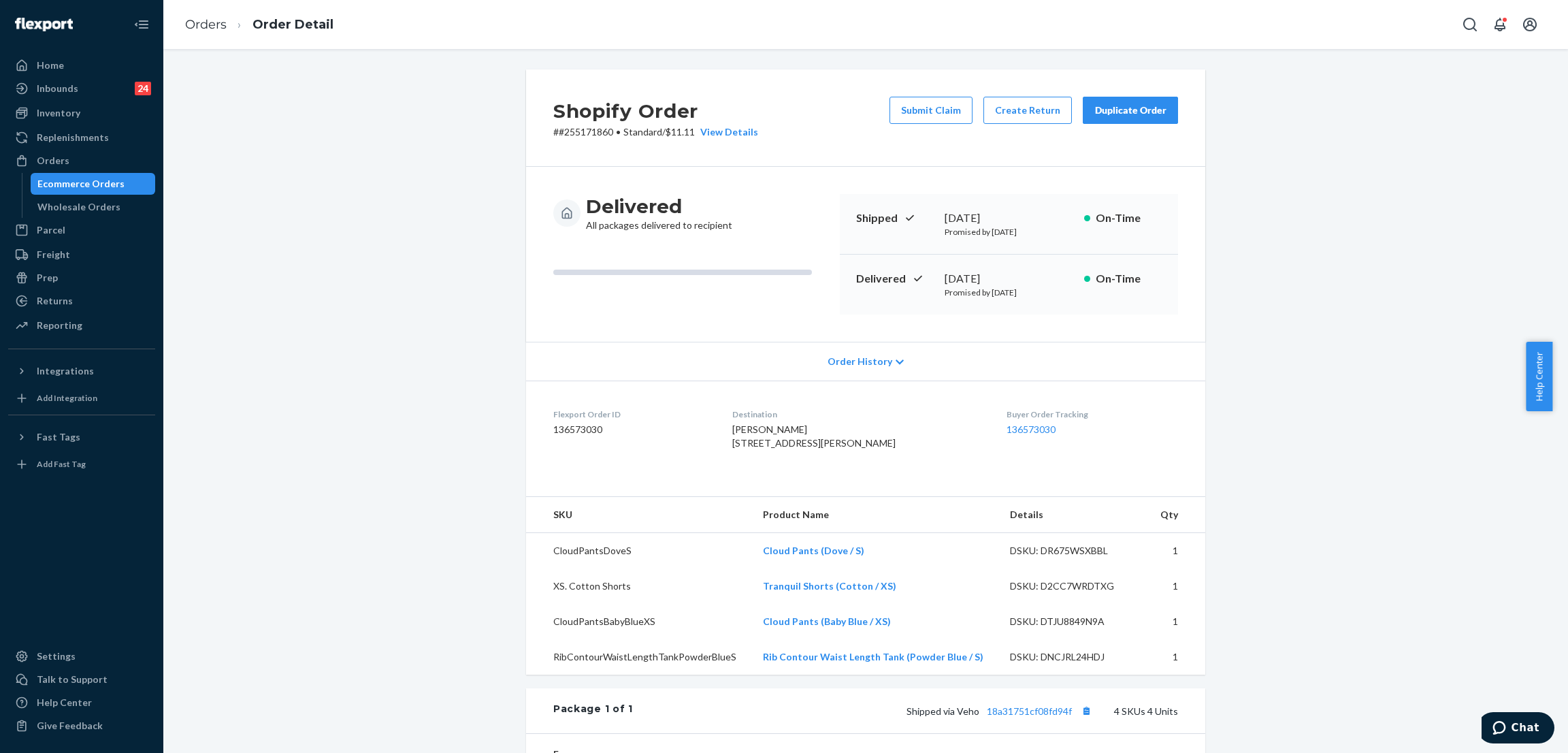
scroll to position [204, 0]
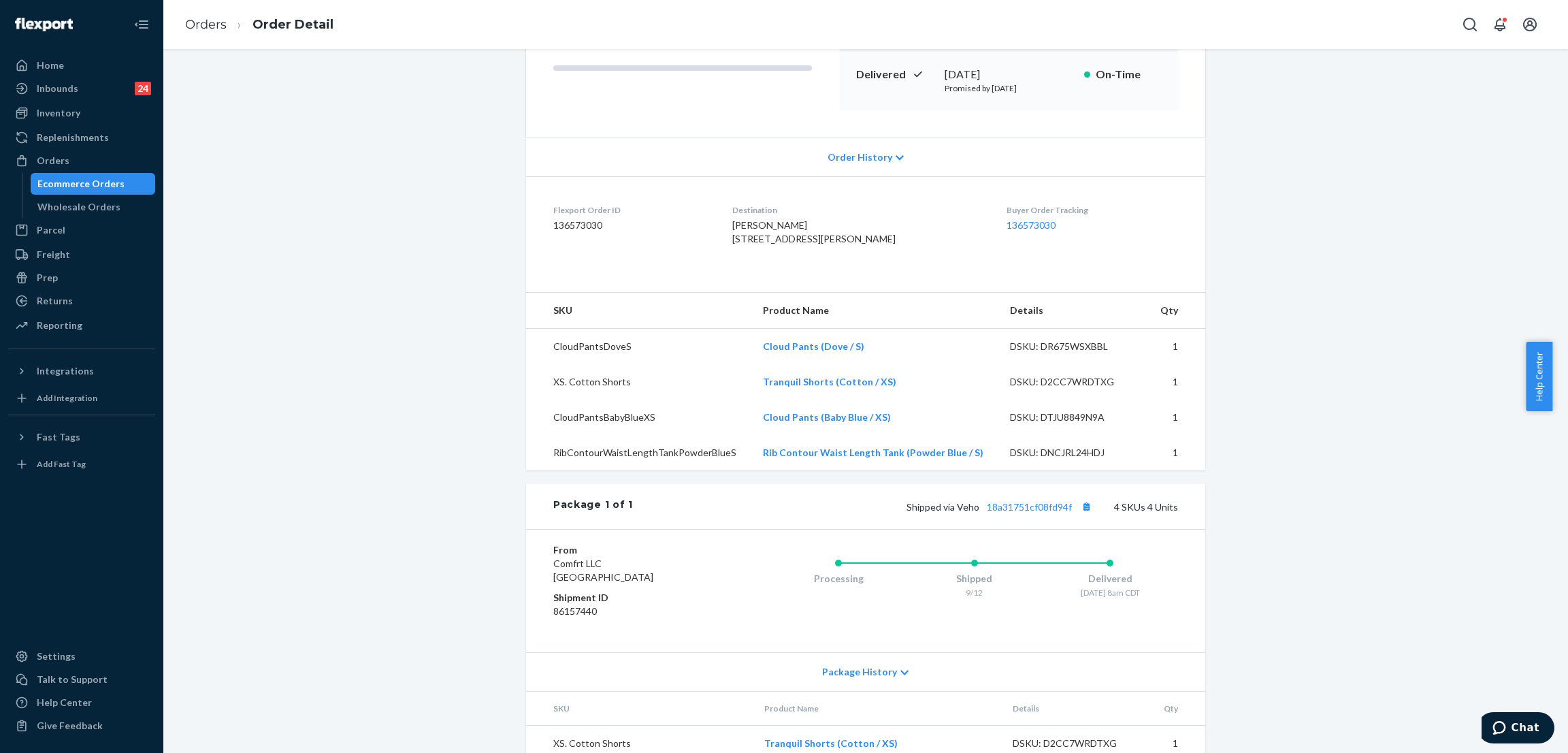
click at [331, 294] on div "Shopify Order # #255171860 • Standard / $11.11 View Details Submit Claim Create…" at bounding box center [866, 373] width 1384 height 1018
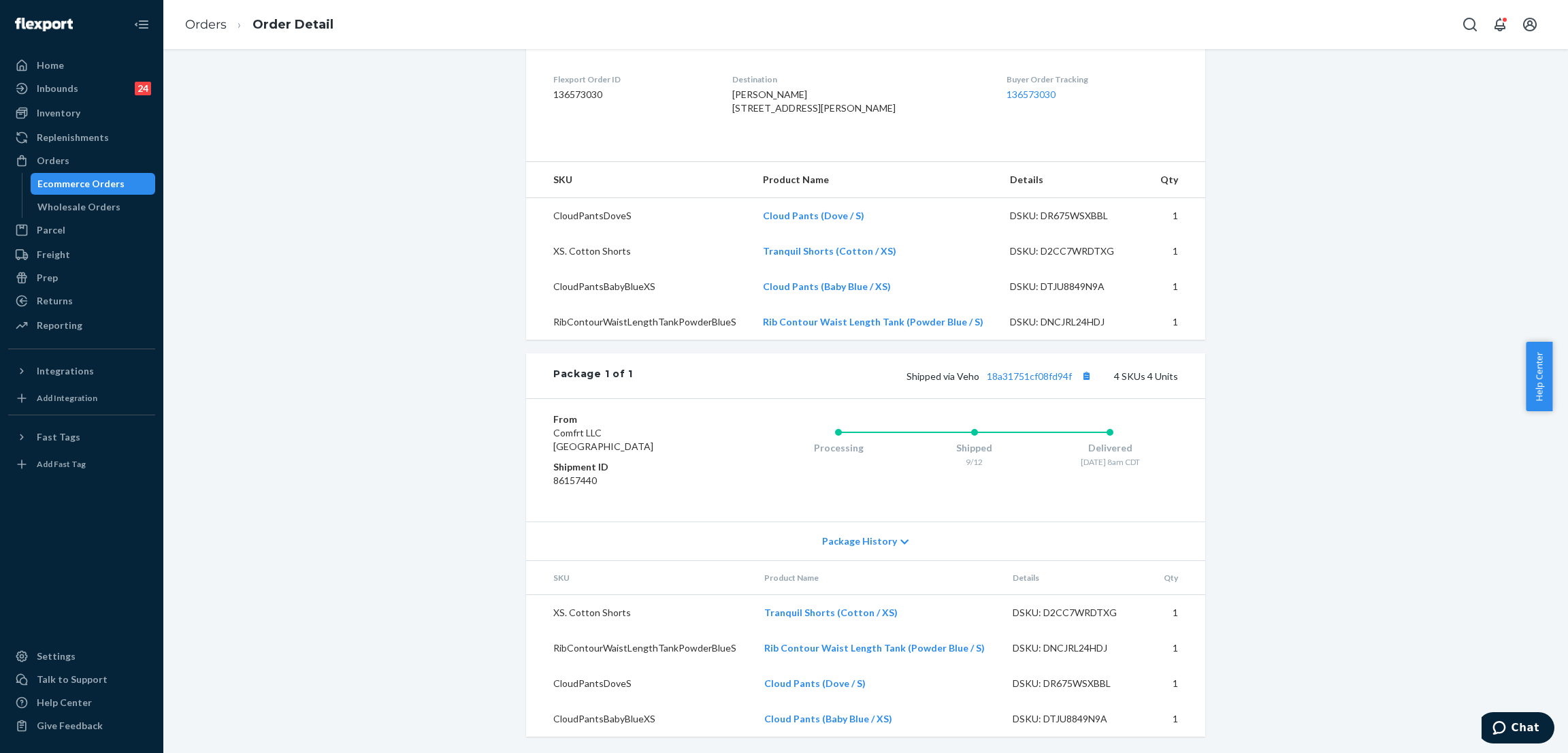
click at [376, 298] on div "Shopify Order # #255171860 • Standard / $11.11 View Details Submit Claim Create…" at bounding box center [866, 243] width 1384 height 1018
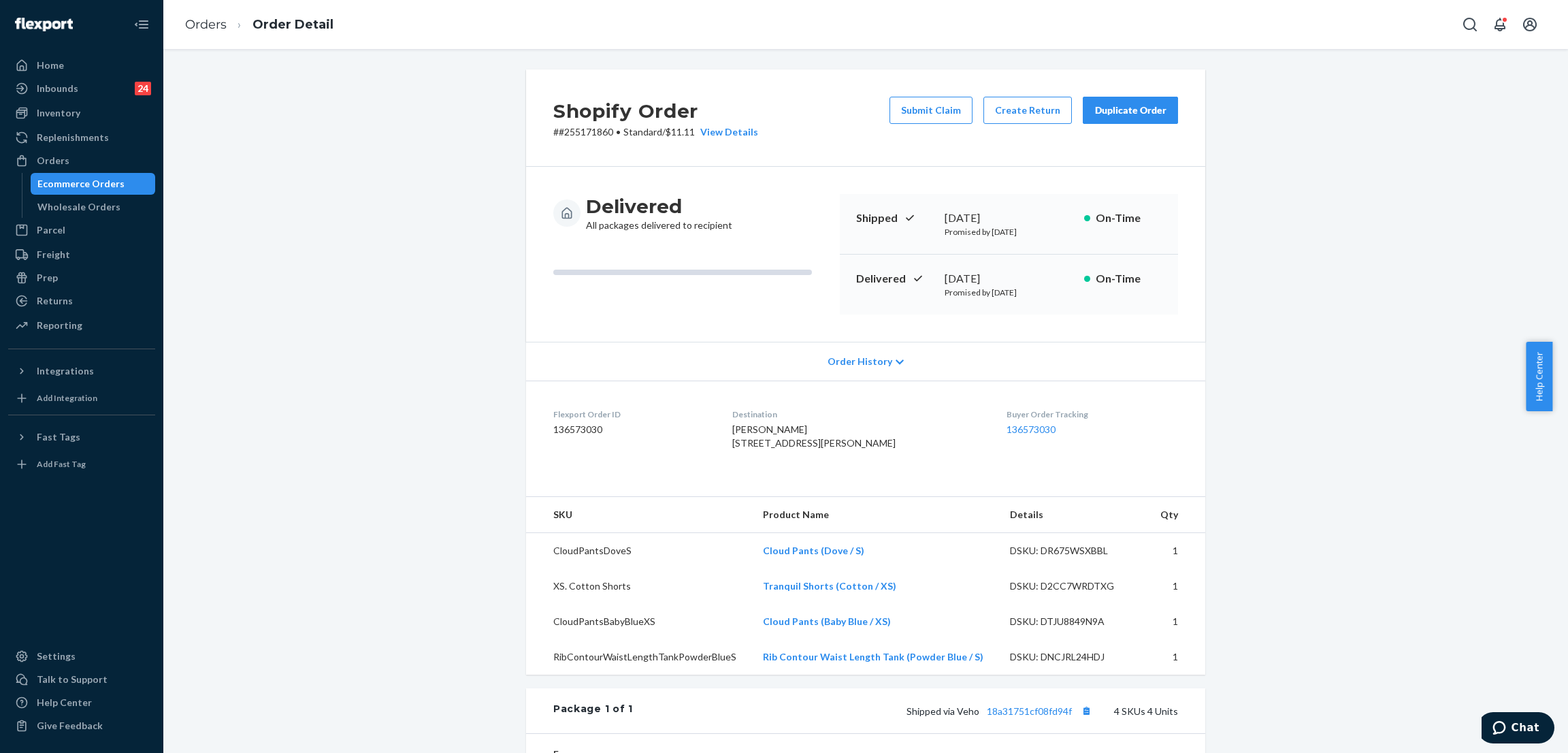
click at [376, 298] on div "Shopify Order # #255171860 • Standard / $11.11 View Details Submit Claim Create…" at bounding box center [866, 578] width 1384 height 1018
click at [381, 245] on div "Shopify Order # #255171860 • Standard / $11.11 View Details Submit Claim Create…" at bounding box center [866, 578] width 1384 height 1018
click at [373, 202] on div "Shopify Order # #255171860 • Standard / $11.11 View Details Submit Claim Create…" at bounding box center [866, 578] width 1384 height 1018
click at [309, 159] on div "Shopify Order # #255171860 • Standard / $11.11 View Details Submit Claim Create…" at bounding box center [866, 578] width 1384 height 1018
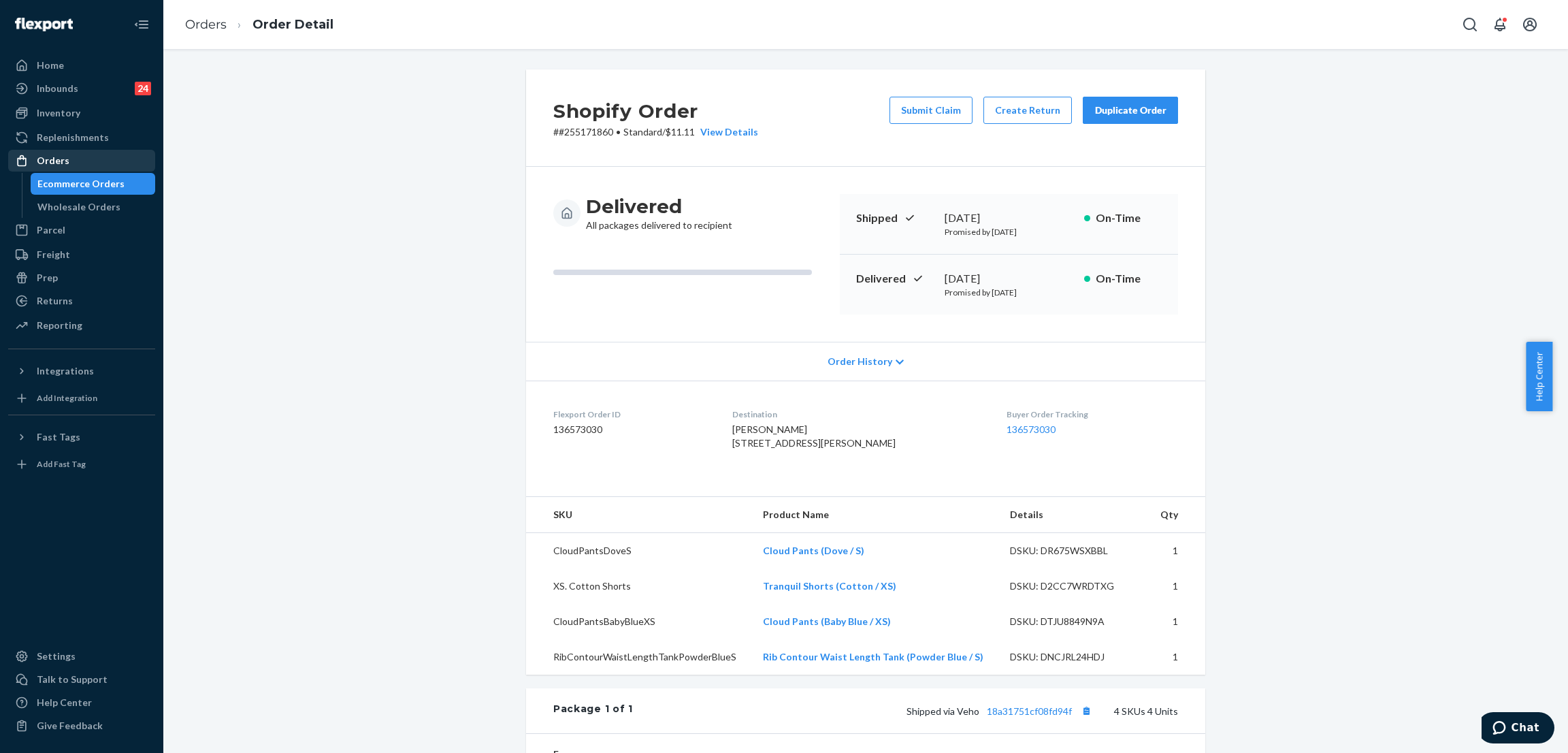
click at [99, 162] on div "Orders" at bounding box center [81, 161] width 144 height 19
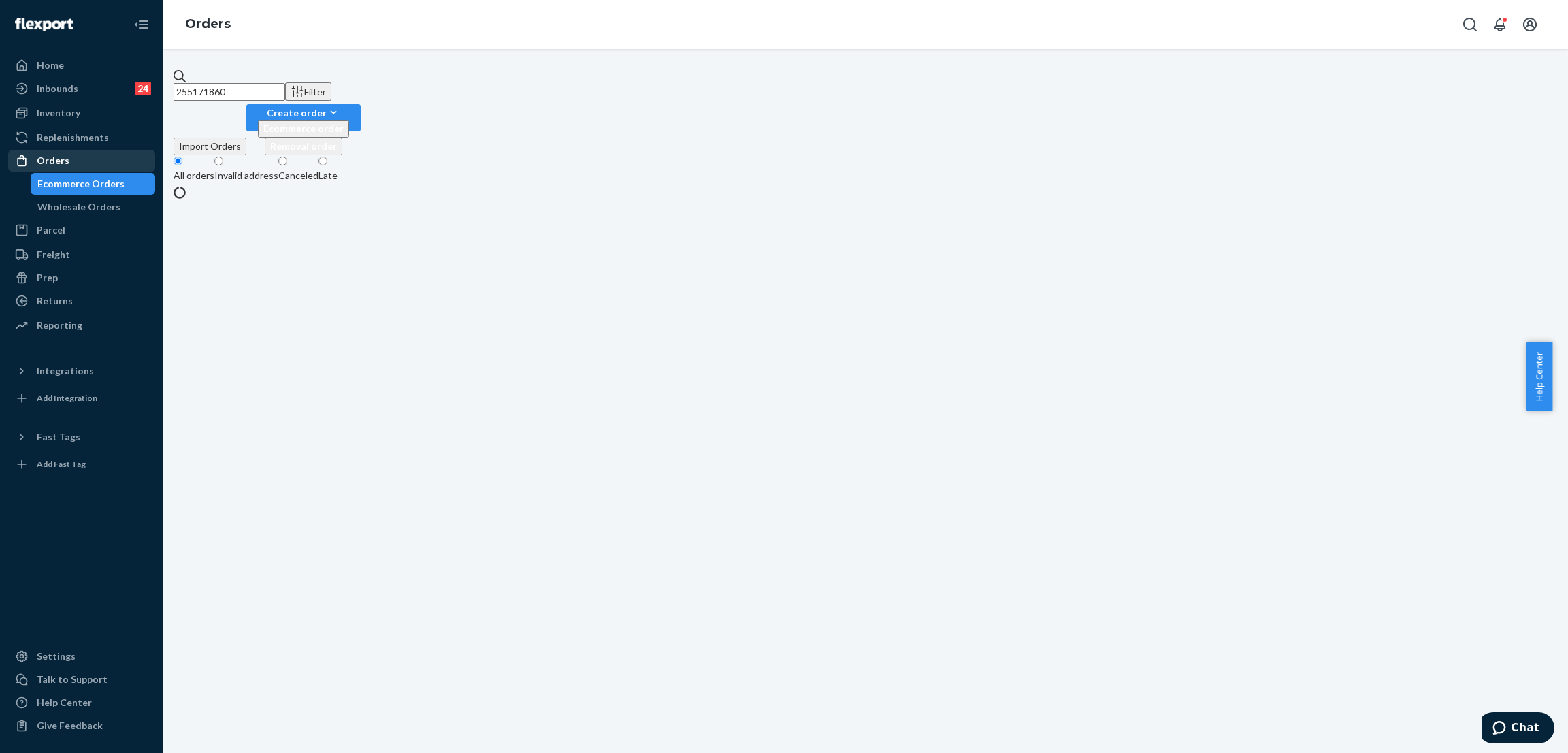
click at [285, 87] on input "255171860" at bounding box center [230, 92] width 111 height 18
paste input "218179"
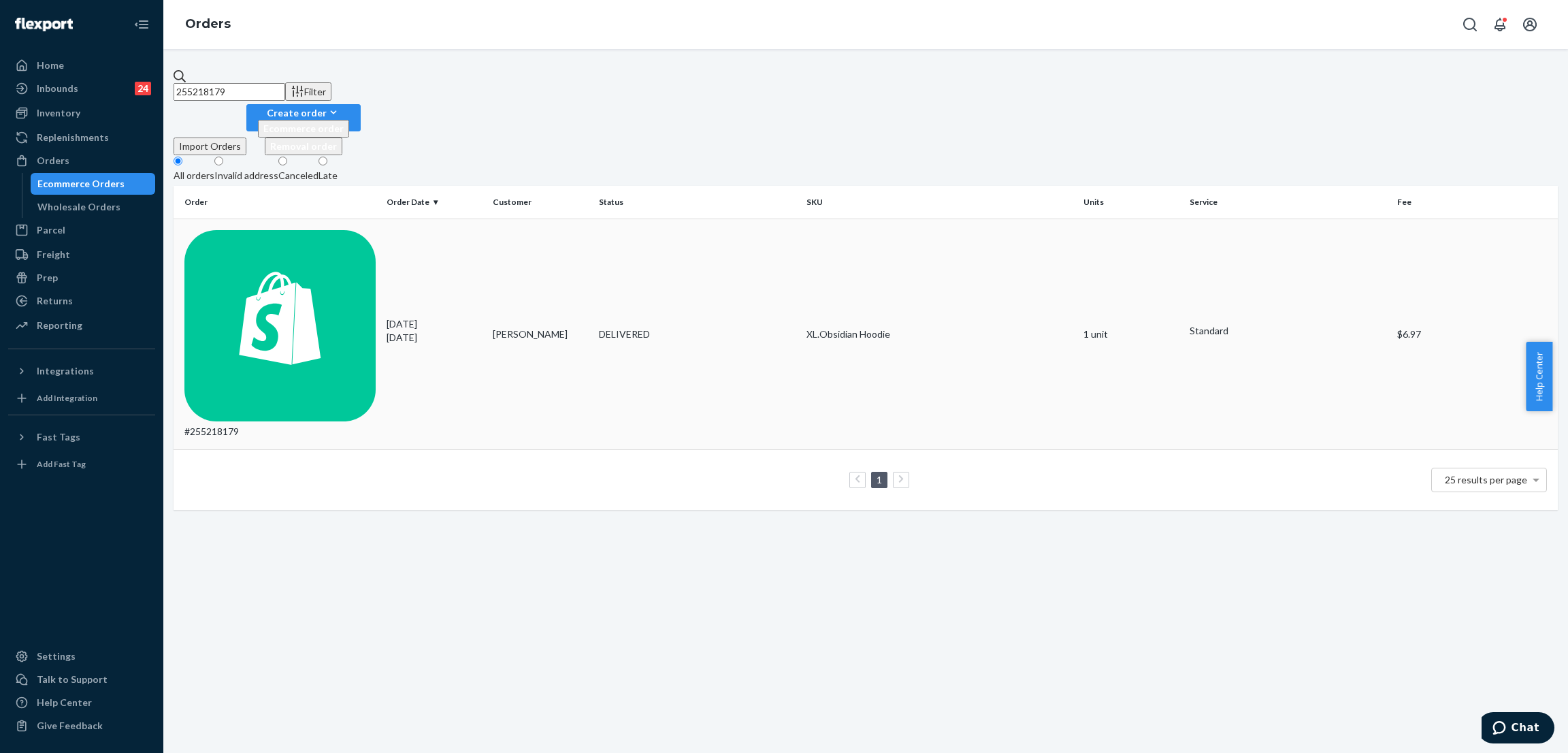
type input "255218179"
click at [635, 328] on div "DELIVERED" at bounding box center [697, 334] width 197 height 13
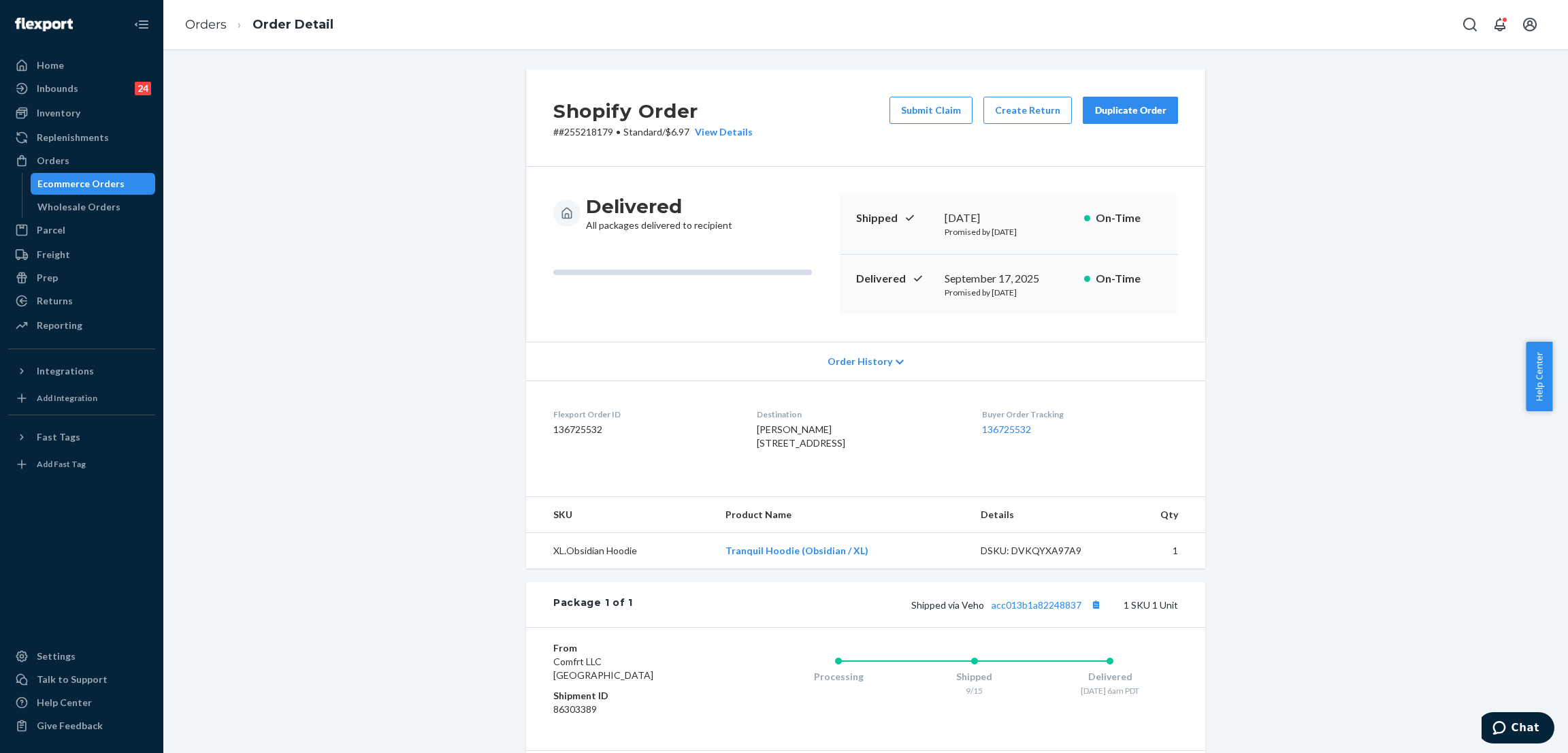
scroll to position [150, 0]
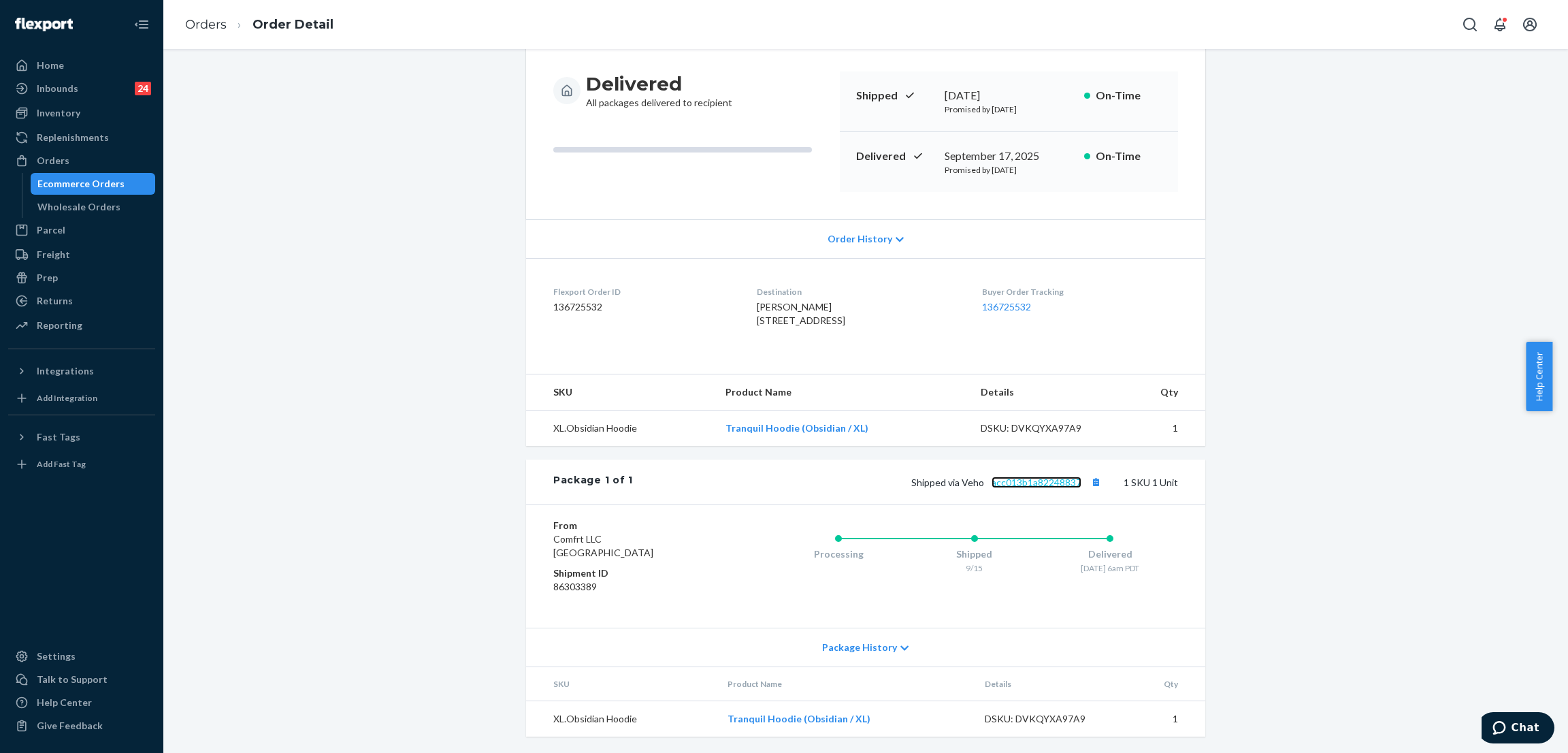
click at [1043, 480] on link "acc013b1a82248837" at bounding box center [1037, 482] width 90 height 11
click at [316, 162] on div "Shopify Order # #255218179 • Standard / $6.97 View Details Submit Claim Create …" at bounding box center [866, 350] width 1384 height 806
click at [106, 152] on div "Orders" at bounding box center [81, 161] width 144 height 19
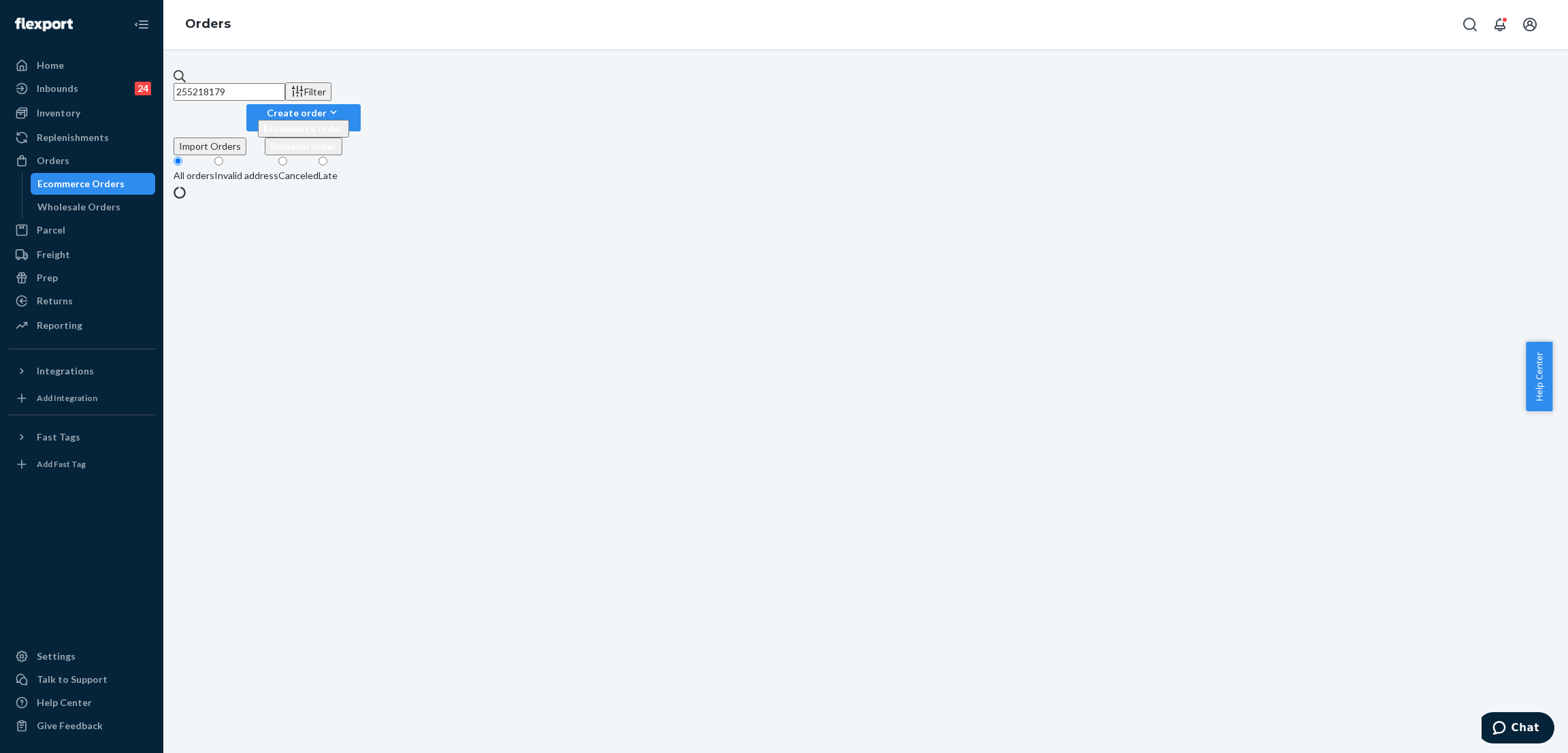
click at [285, 83] on input "255218179" at bounding box center [230, 92] width 111 height 18
paste input "135712"
type input "255135712"
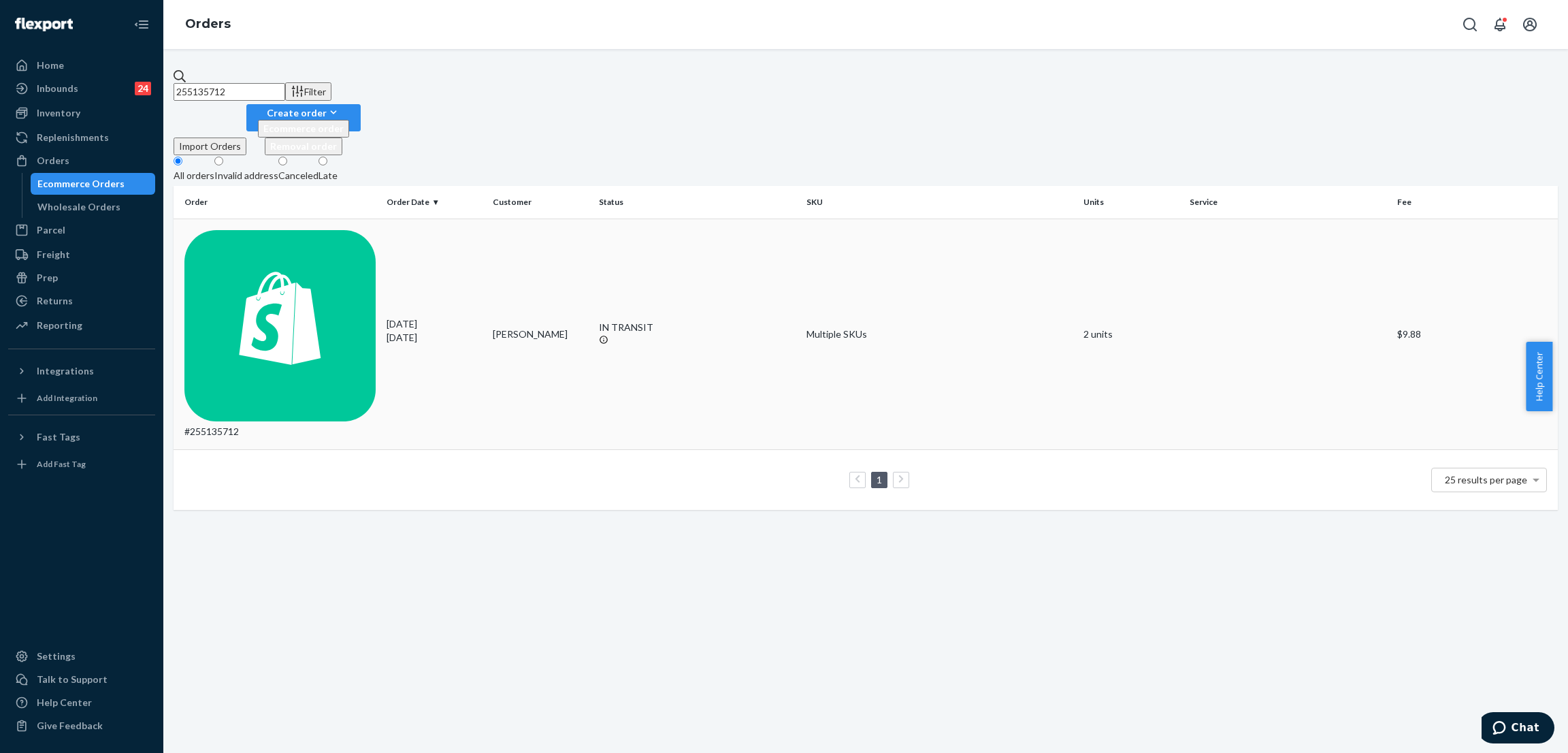
click at [636, 320] on div "IN TRANSIT" at bounding box center [697, 327] width 197 height 13
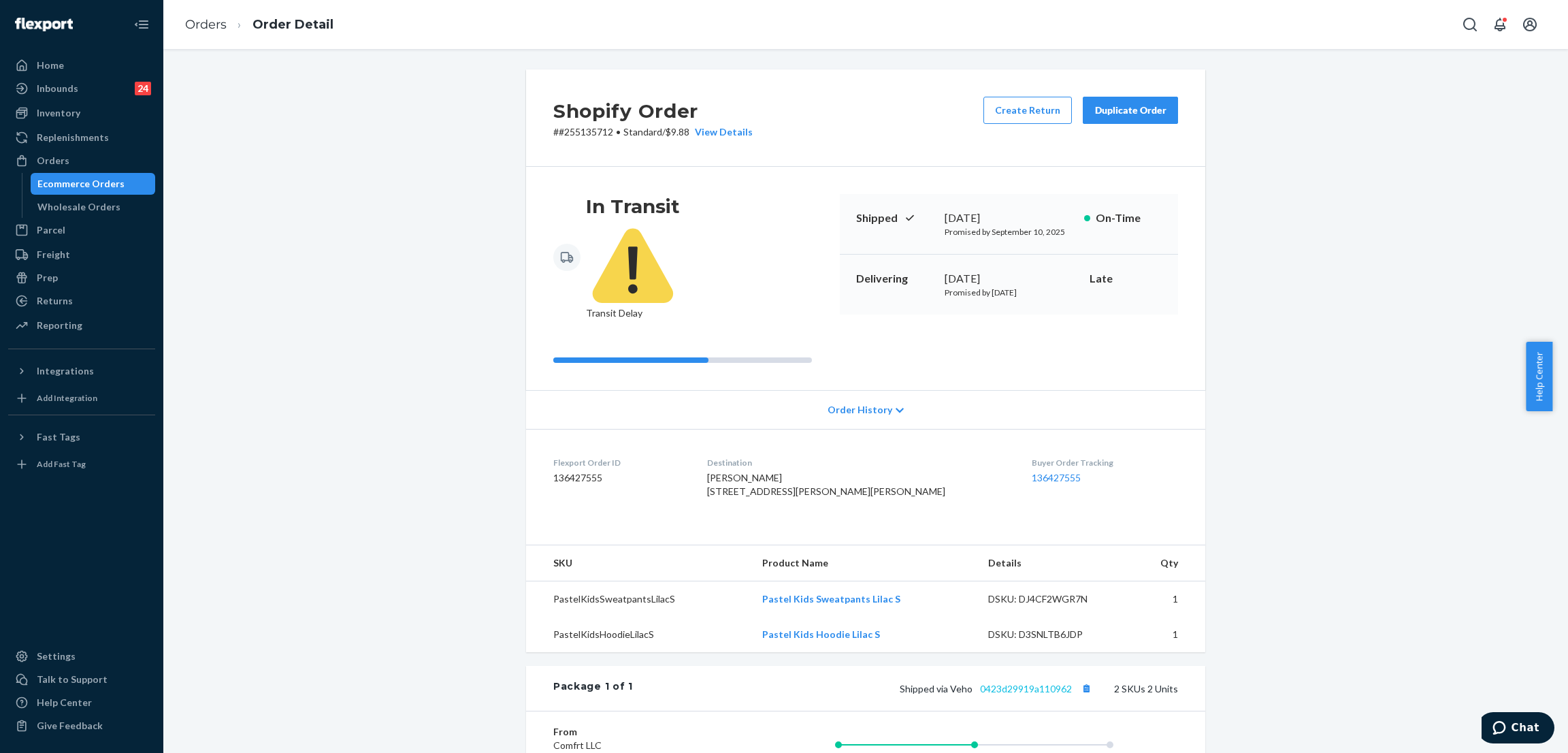
scroll to position [204, 0]
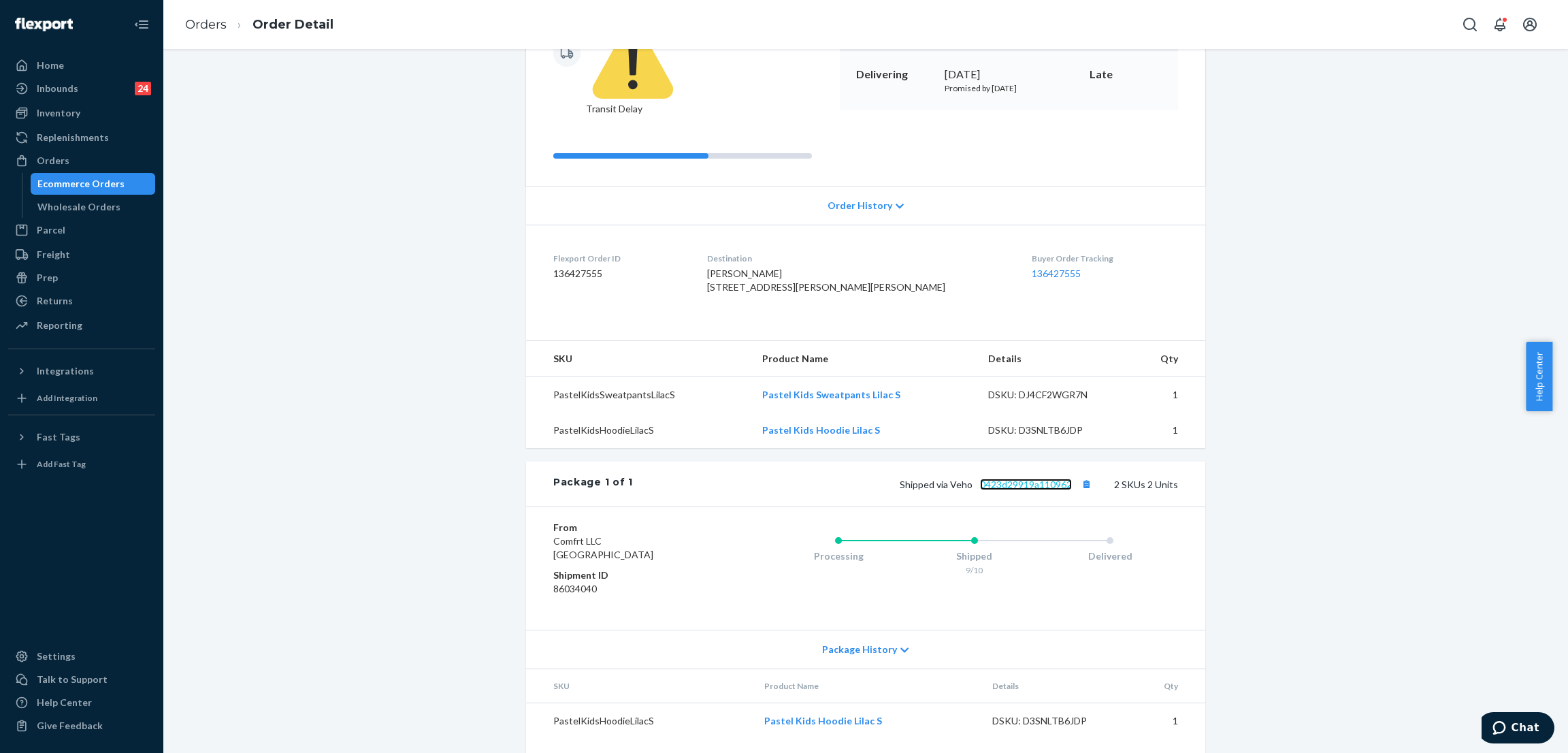
click at [1027, 478] on link "0423d29919a110962" at bounding box center [1026, 484] width 92 height 11
click at [350, 169] on div "Shopify Order # #255135712 • Standard / $9.88 View Details Create Return Duplic…" at bounding box center [866, 328] width 1384 height 925
click at [115, 159] on div "Orders" at bounding box center [81, 161] width 144 height 19
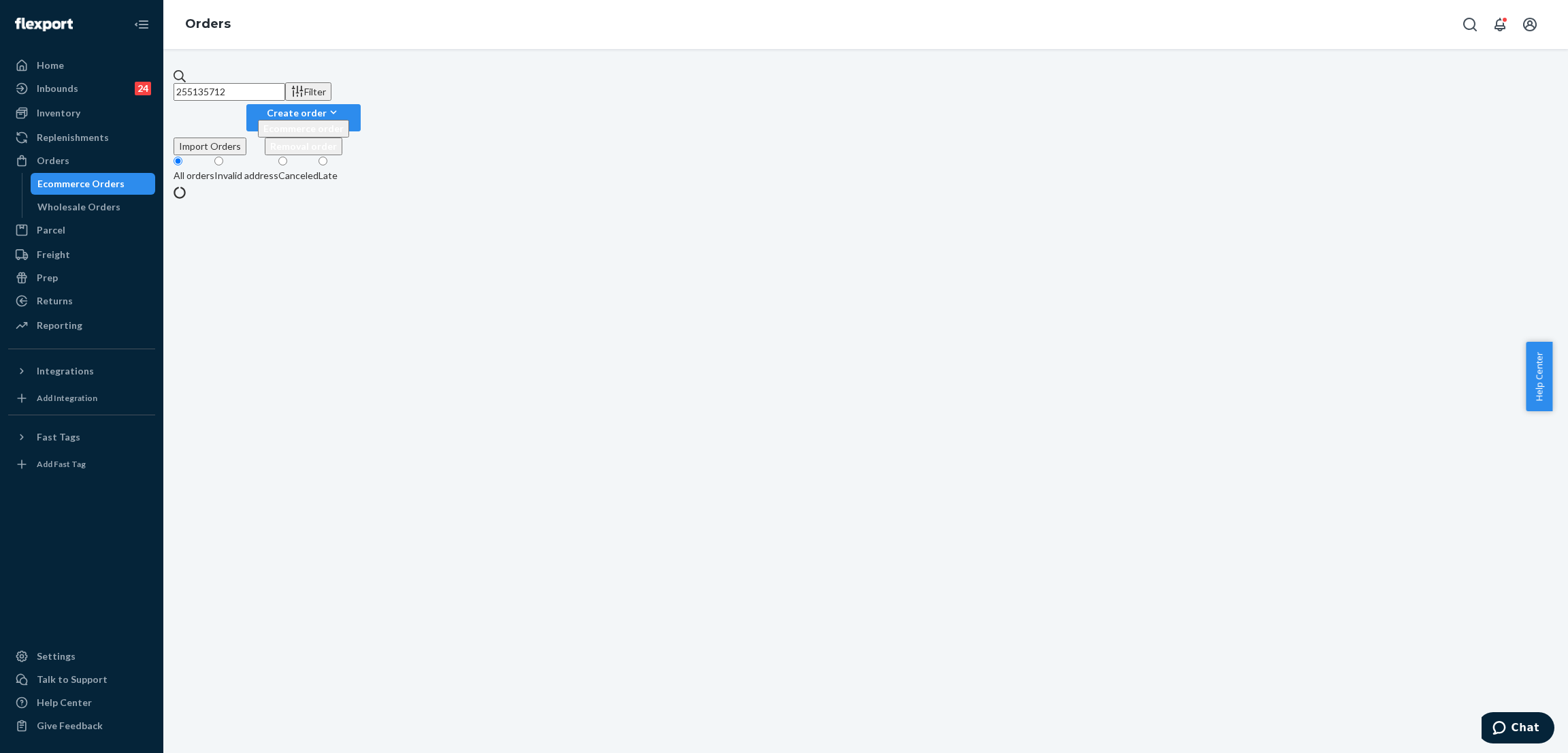
click at [285, 87] on input "255135712" at bounding box center [230, 92] width 111 height 18
paste input "#255271926"
type input "#255271926"
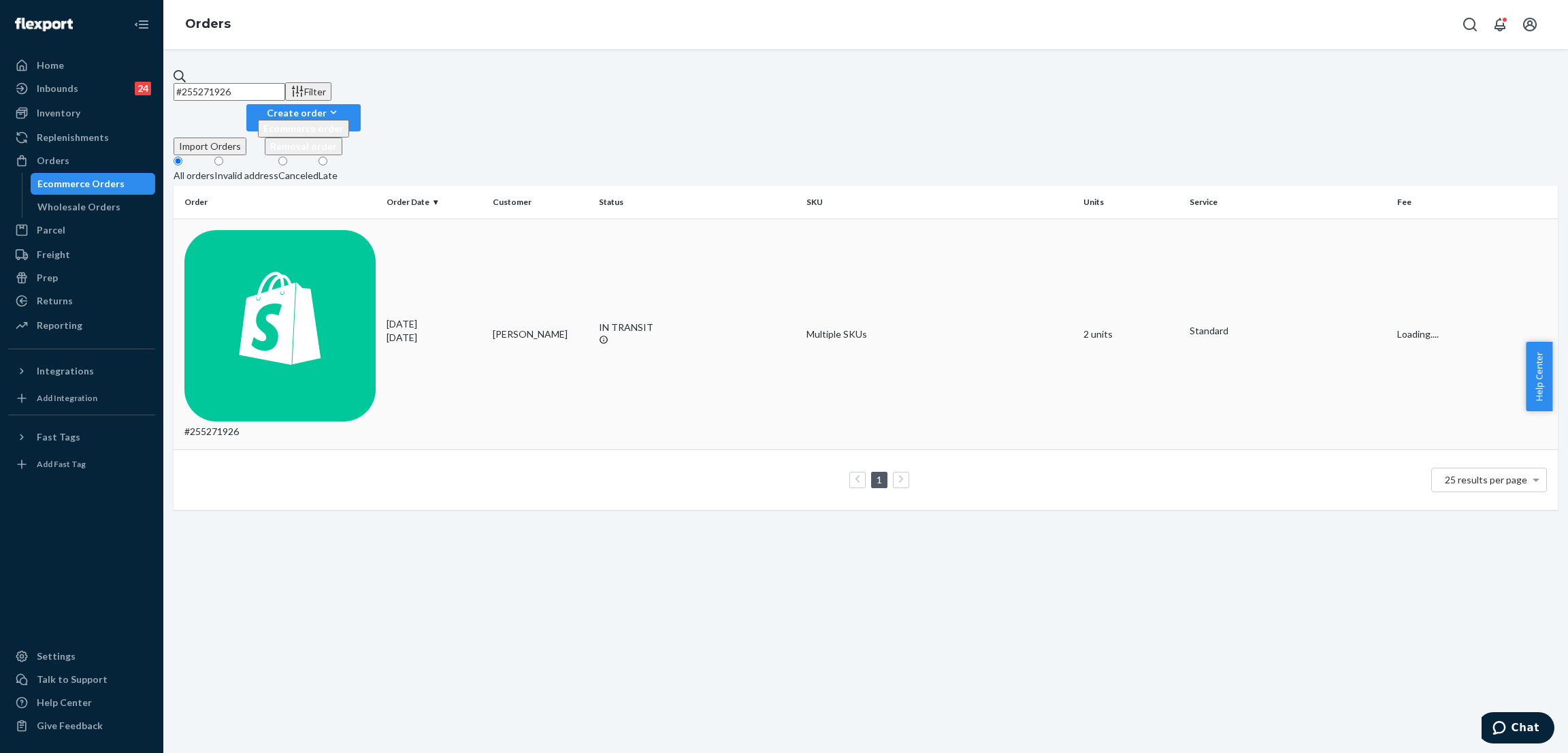
click at [622, 320] on div "IN TRANSIT" at bounding box center [697, 327] width 197 height 13
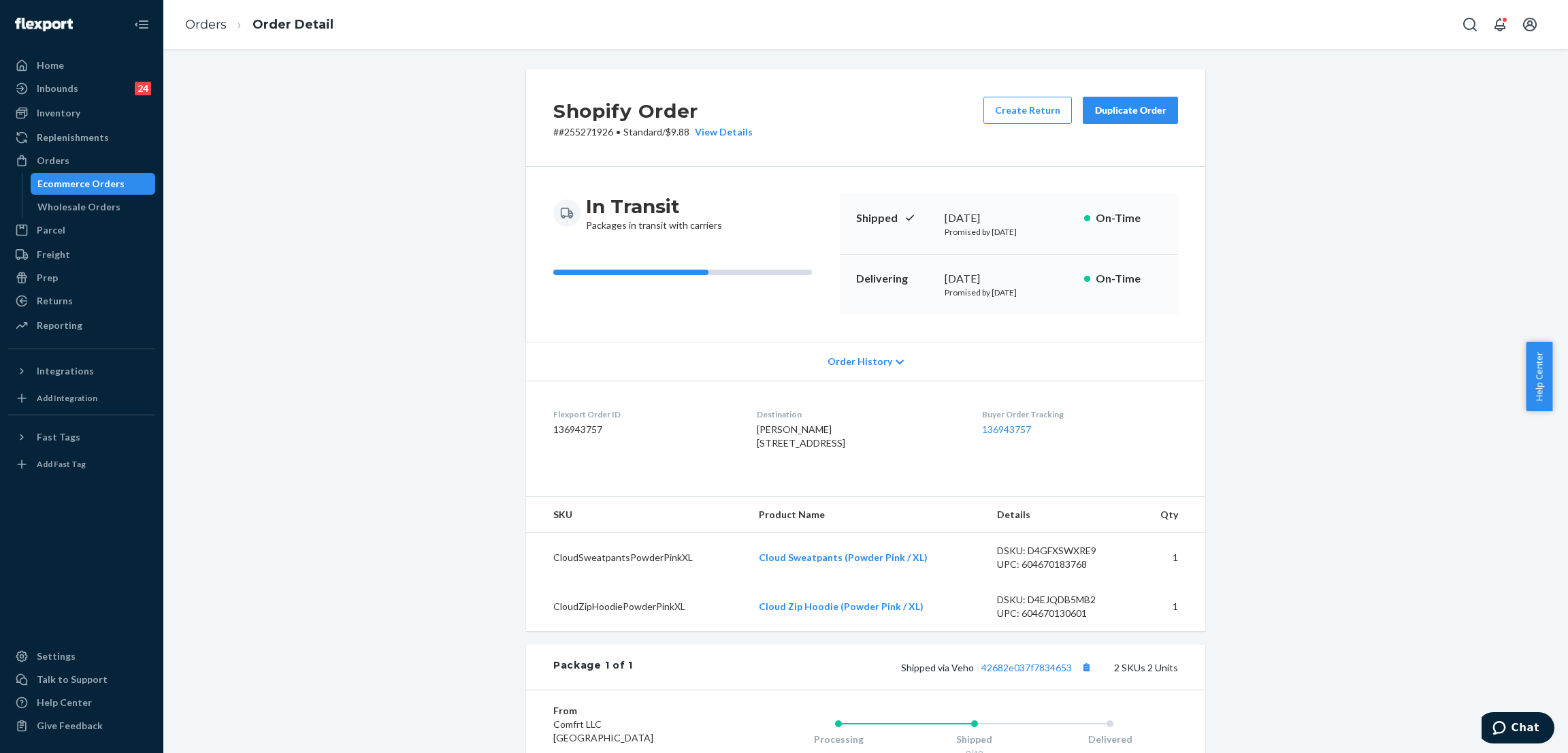
scroll to position [204, 0]
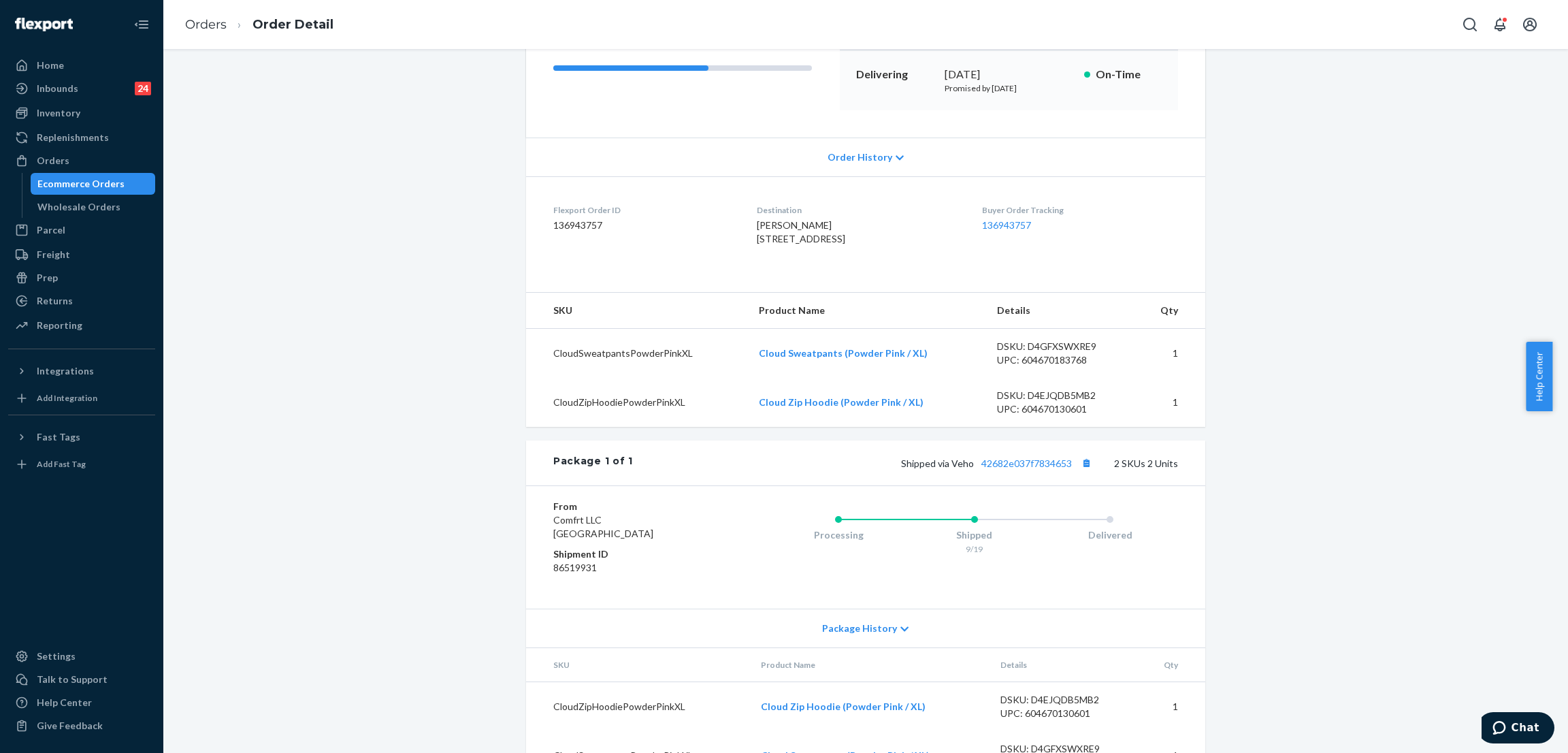
click at [1038, 471] on div "Shipped via Veho 42682e037f7834653 2 SKUs 2 Units" at bounding box center [906, 463] width 546 height 18
click at [1031, 469] on link "42682e037f7834653" at bounding box center [1027, 463] width 91 height 11
drag, startPoint x: 740, startPoint y: 233, endPoint x: 878, endPoint y: 283, distance: 146.8
click at [878, 245] on div "Lori Graham 207 Windsor Dr #209 Marysville, OH 43040-1800 US" at bounding box center [858, 231] width 203 height 27
copy span "207 Windsor Dr #209 Marysville, OH 43040-1800 US"
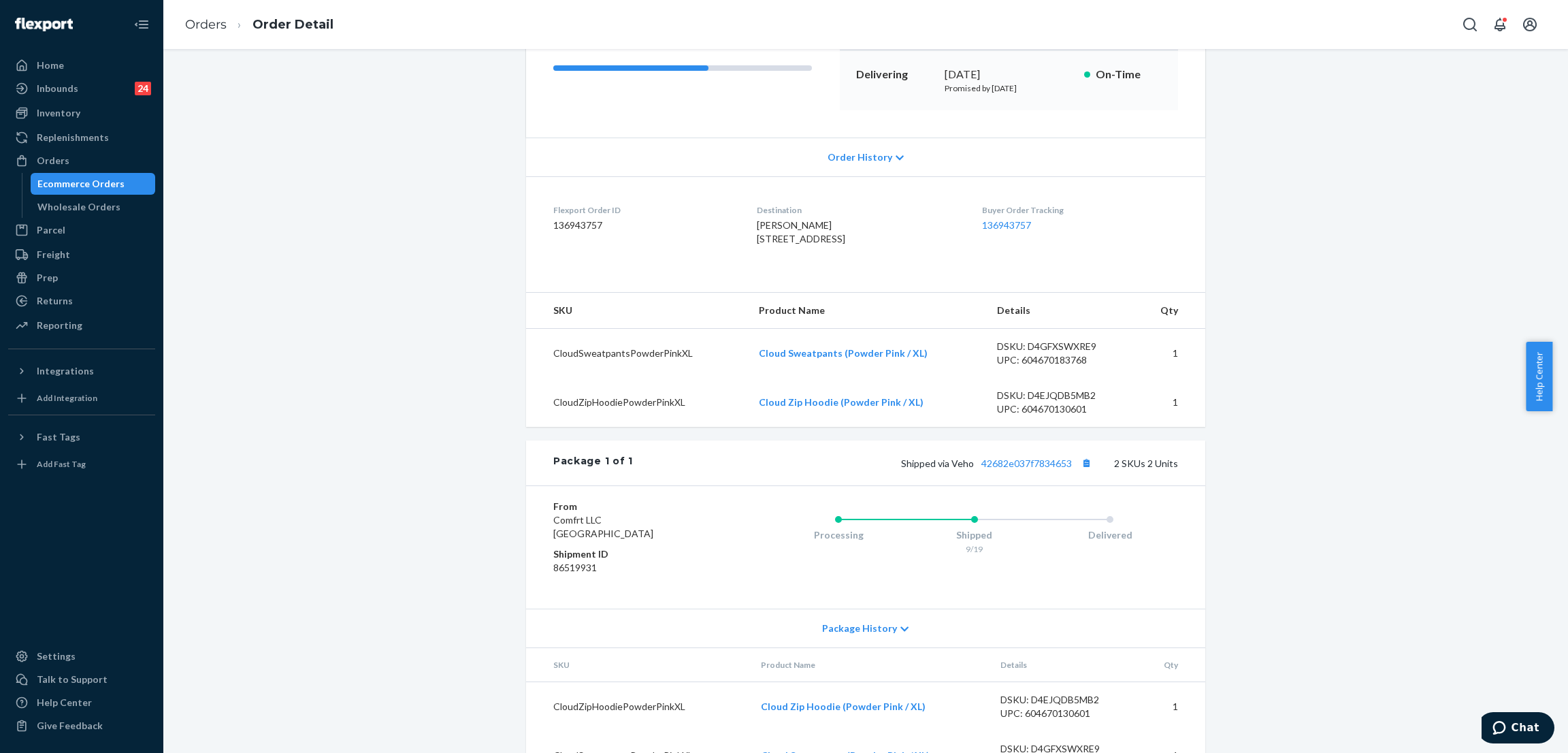
click at [346, 171] on div "Shopify Order # #255271926 • Standard / $9.88 View Details Create Return Duplic…" at bounding box center [866, 330] width 1384 height 931
click at [75, 154] on div "Orders" at bounding box center [81, 161] width 144 height 19
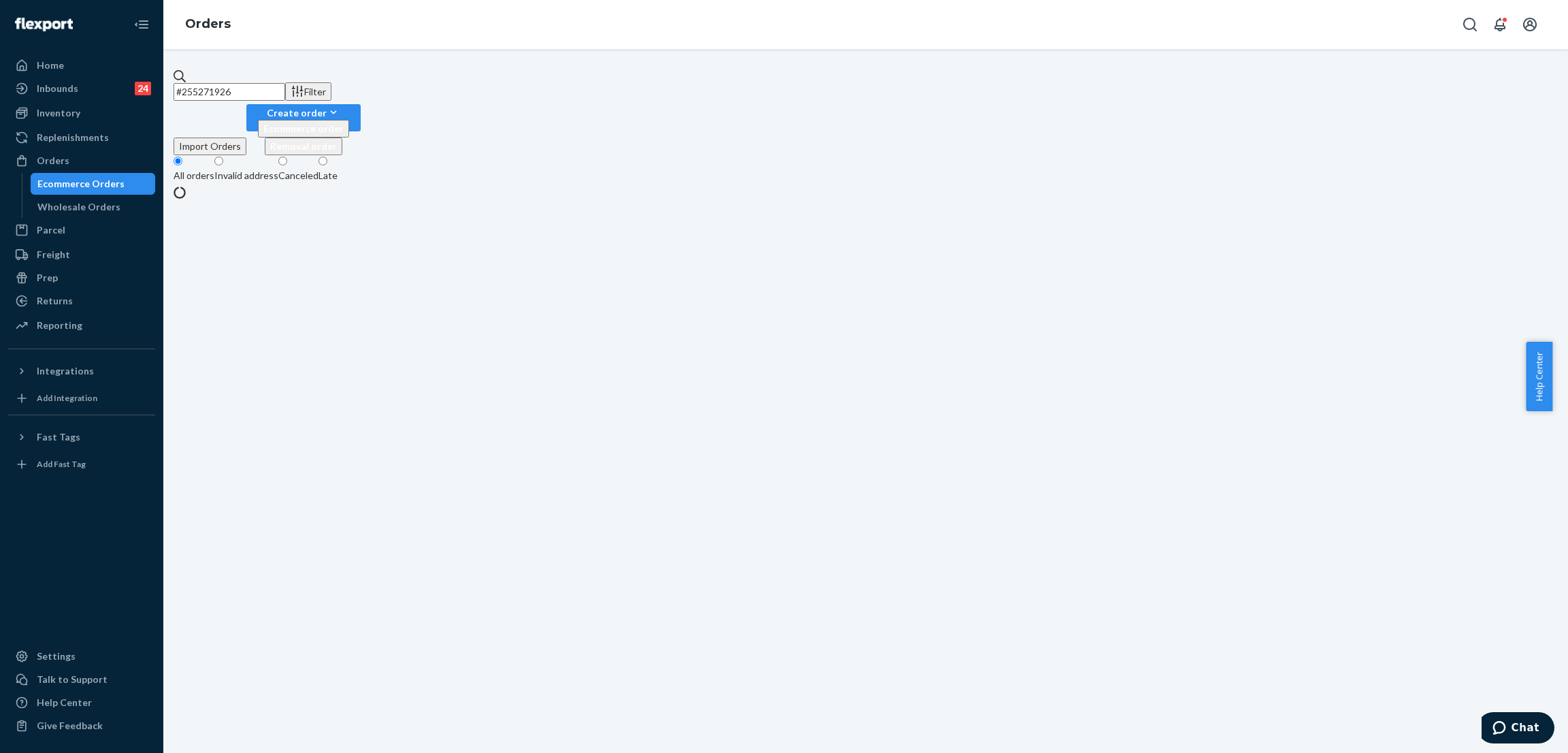
click at [276, 91] on input "#255271926" at bounding box center [230, 92] width 111 height 18
paste input "255258075"
type input "255258075"
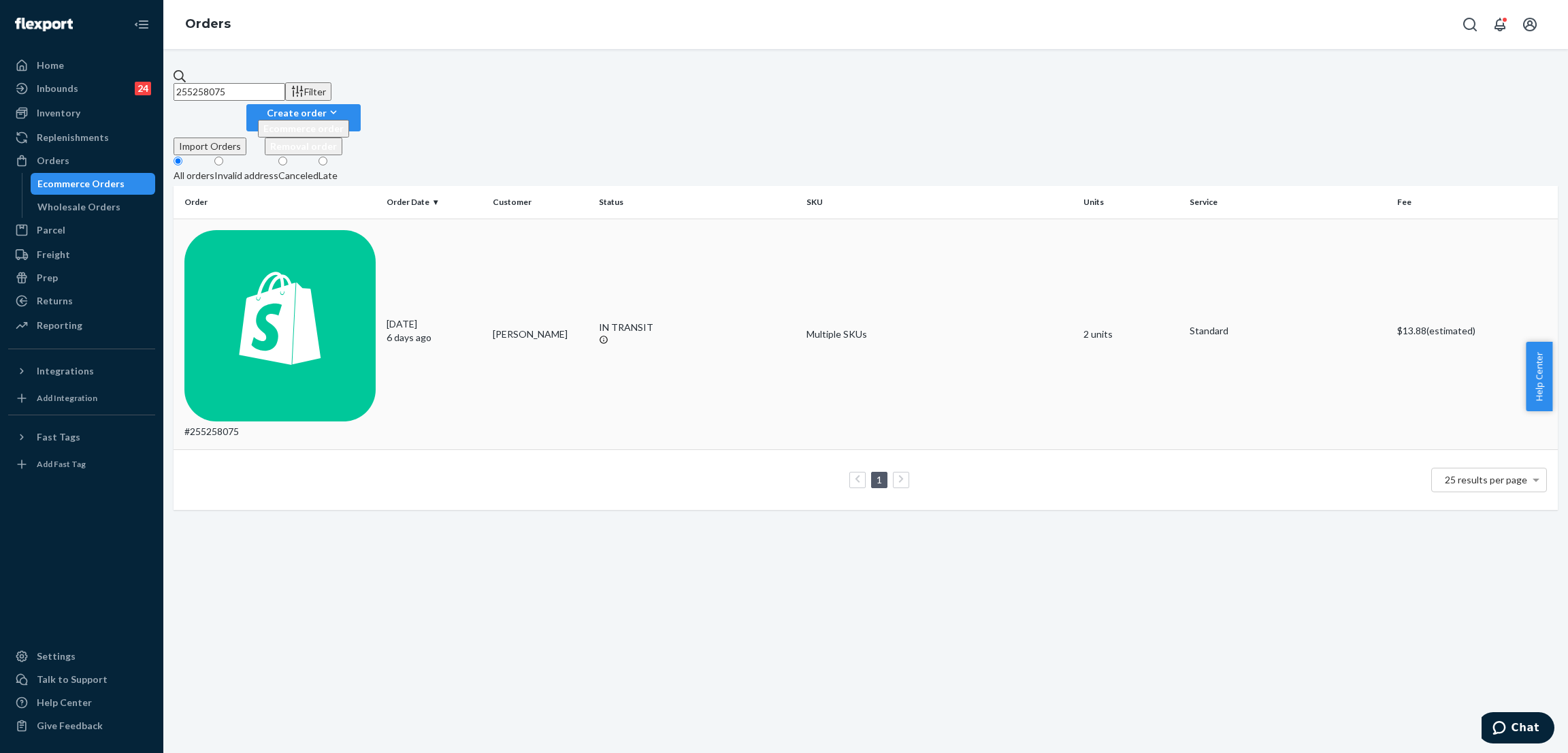
click at [614, 320] on div "IN TRANSIT" at bounding box center [697, 327] width 197 height 13
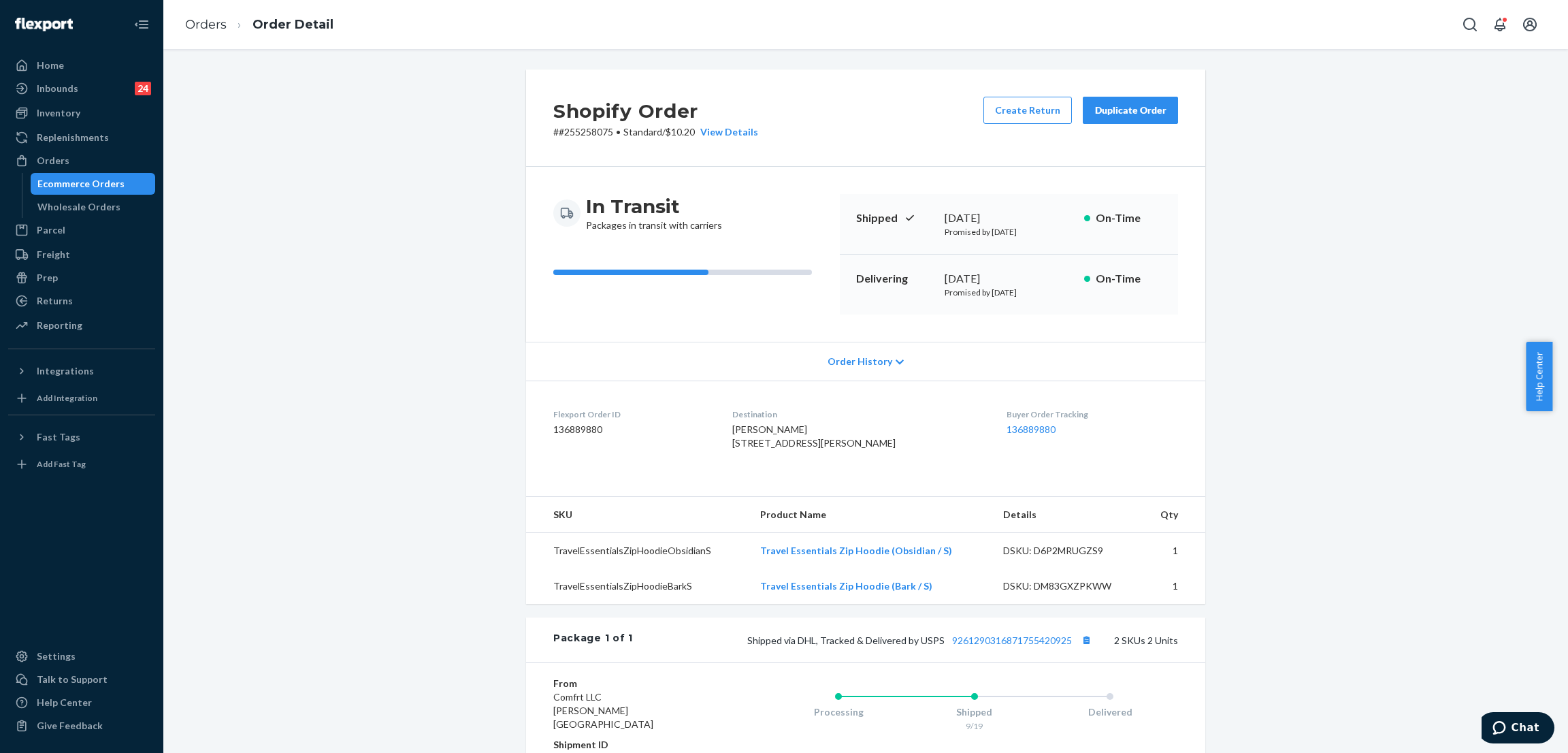
scroll to position [222, 0]
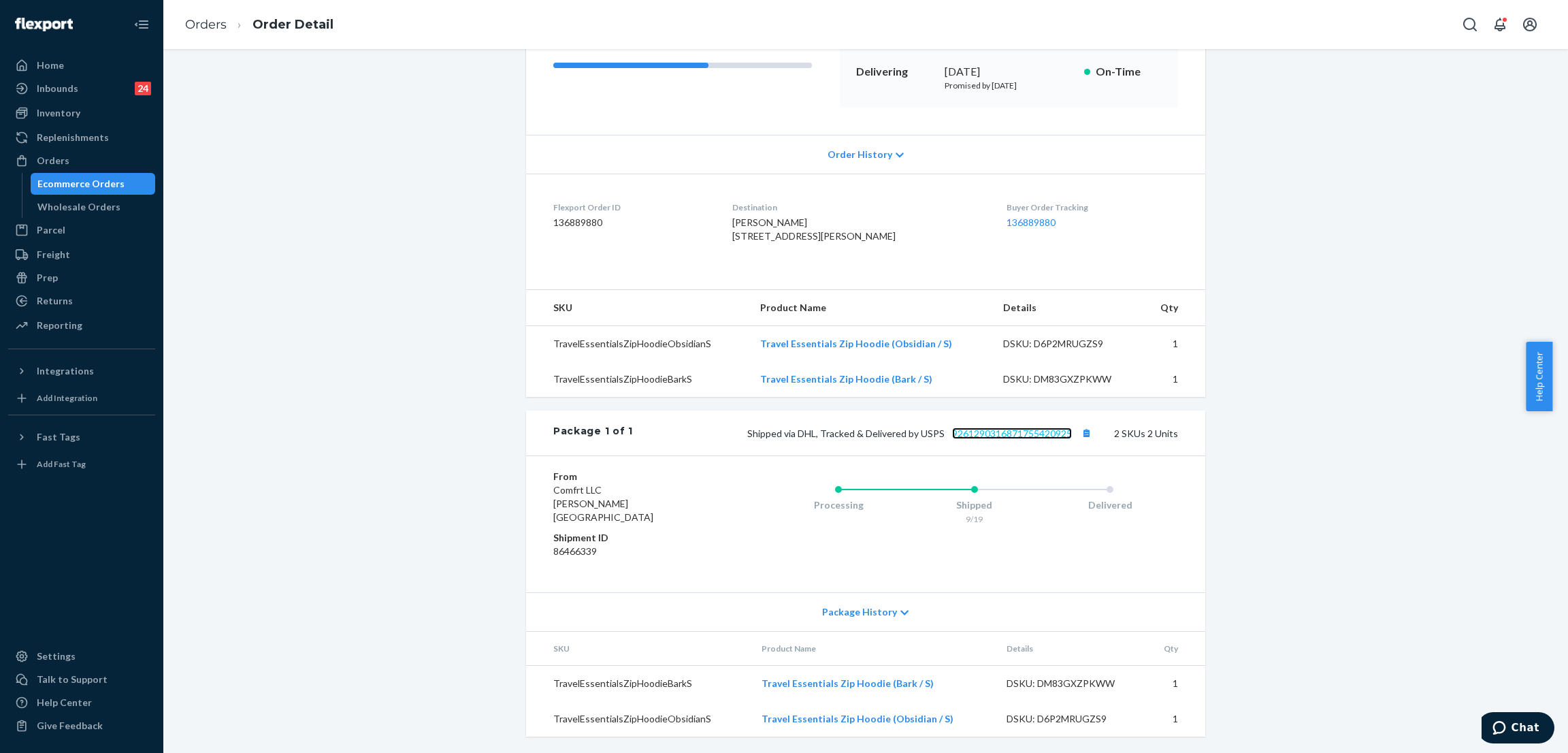
click at [998, 439] on link "9261290316871755420925" at bounding box center [1013, 433] width 120 height 11
click at [402, 156] on div "Shopify Order # #255258075 • Standard / $10.20 View Details Create Return Dupli…" at bounding box center [866, 307] width 1384 height 890
click at [317, 139] on div "Shopify Order # #255258075 • Standard / $10.20 View Details Create Return Dupli…" at bounding box center [866, 307] width 1384 height 890
click at [109, 151] on div "Orders" at bounding box center [81, 161] width 144 height 19
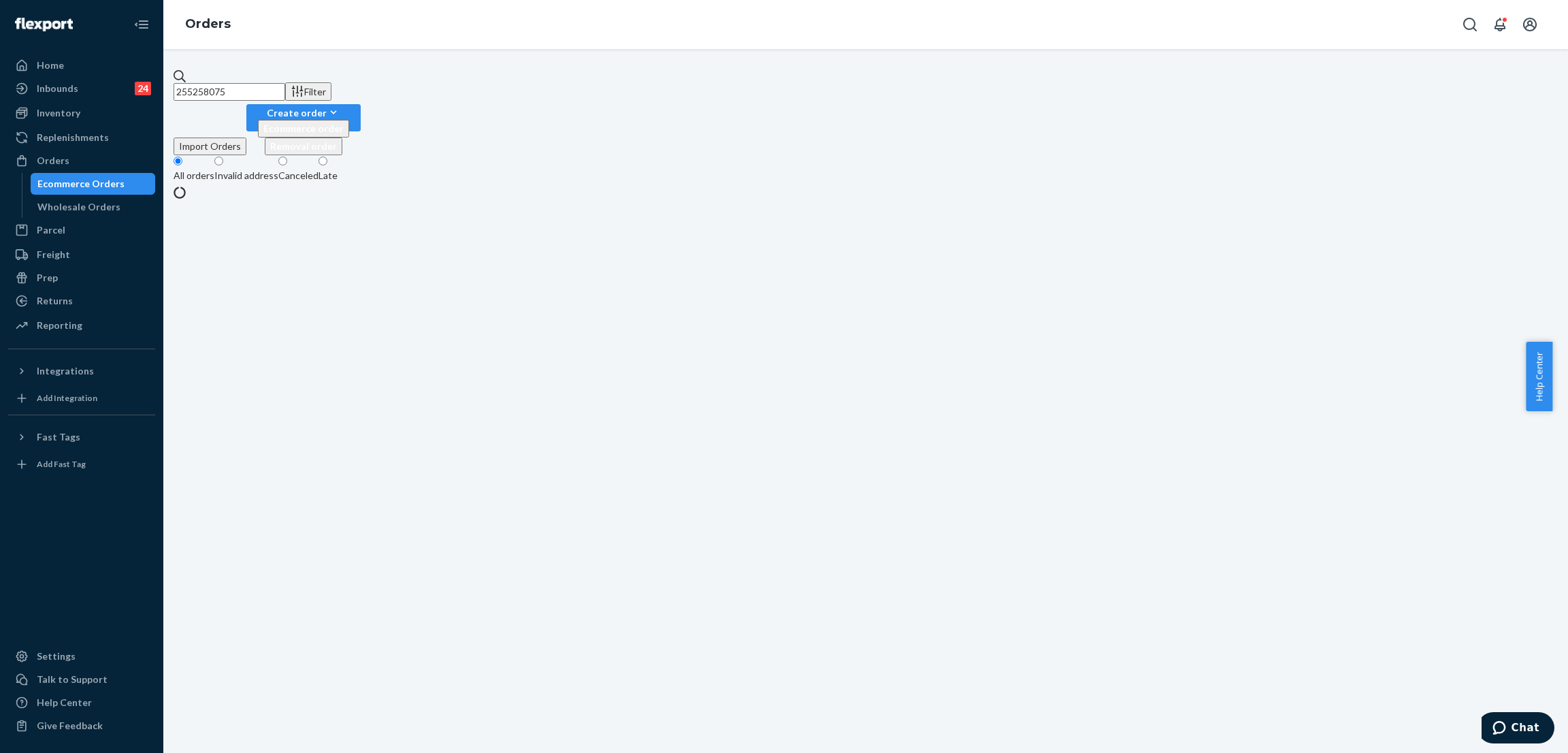
click at [285, 83] on input "255258075" at bounding box center [230, 92] width 111 height 18
paste input "4316869"
type input "254316869"
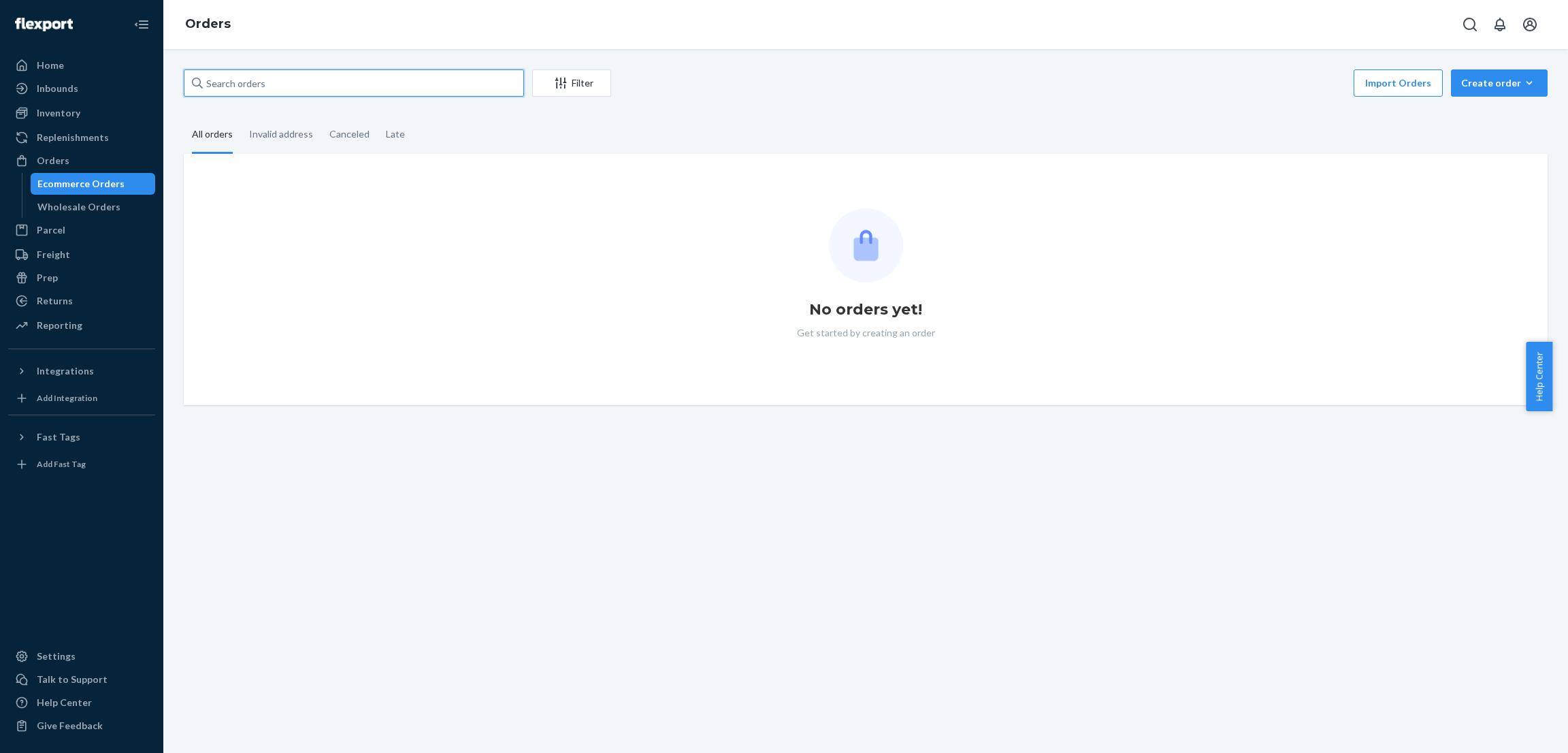
click at [304, 90] on input "text" at bounding box center [353, 83] width 340 height 27
paste input "254316869"
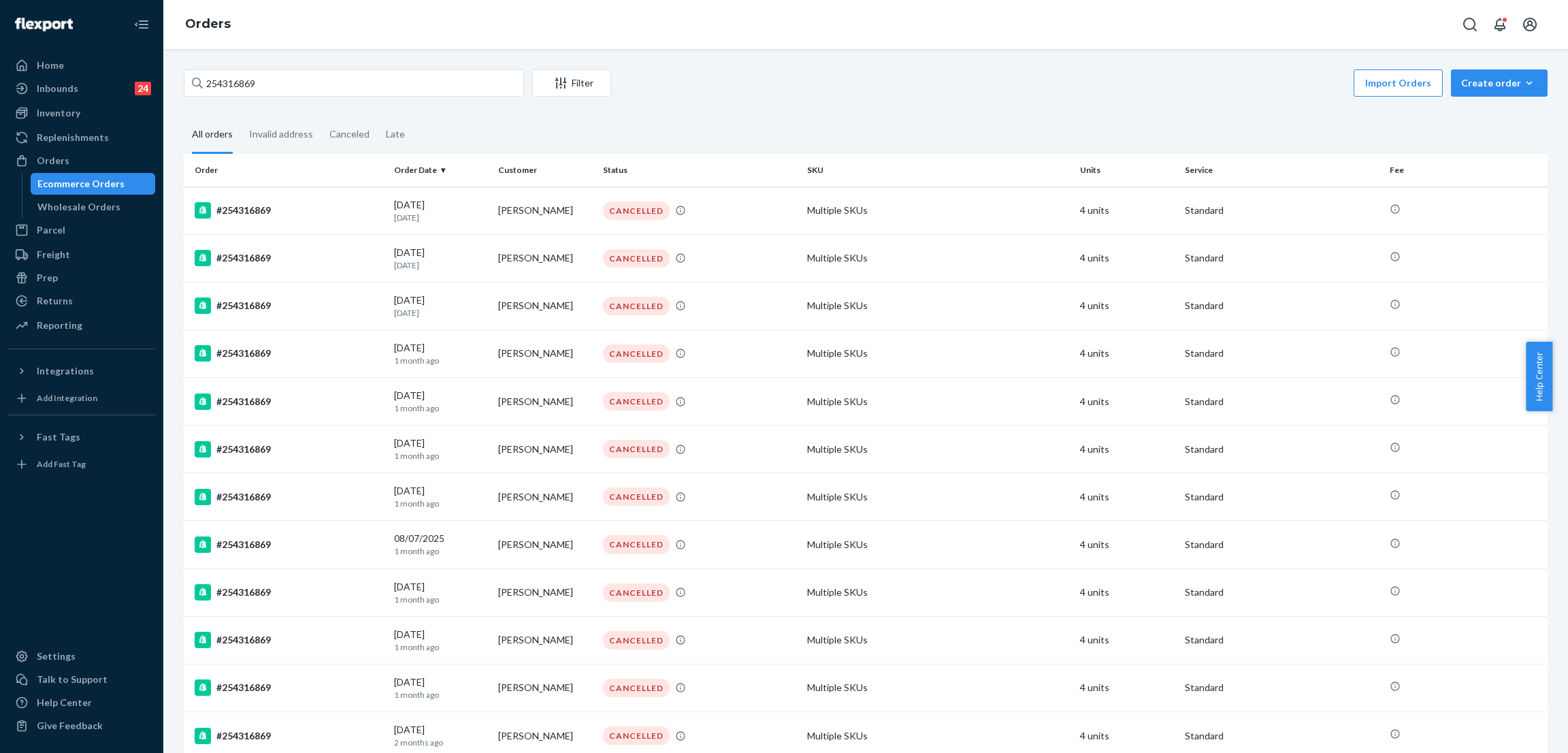
click at [681, 89] on div "Import Orders Create order Ecommerce order Removal order" at bounding box center [1084, 85] width 929 height 31
click at [301, 81] on input "254316869" at bounding box center [353, 83] width 340 height 27
paste input "5201550"
type input "255201550"
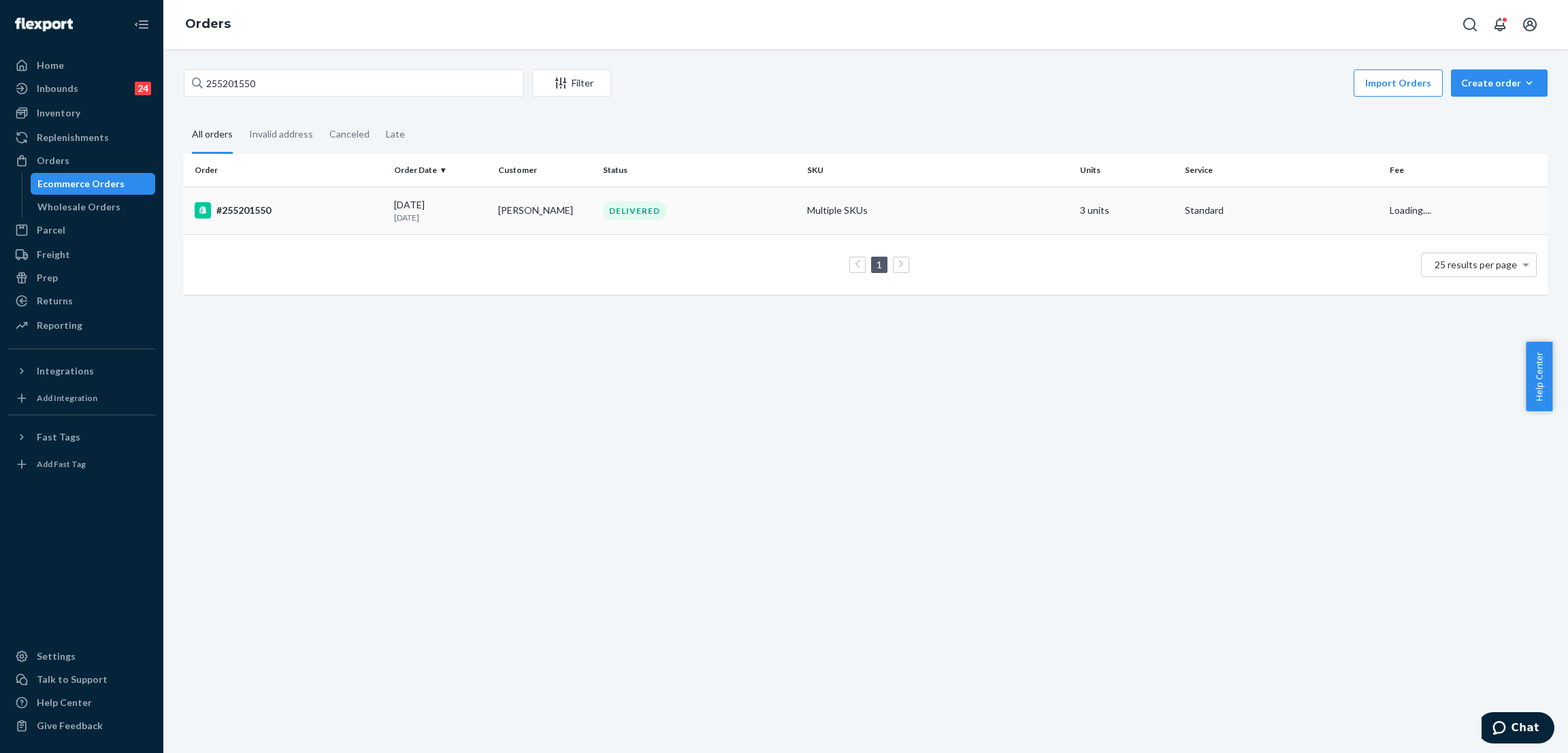
click at [604, 204] on div "DELIVERED" at bounding box center [635, 210] width 64 height 19
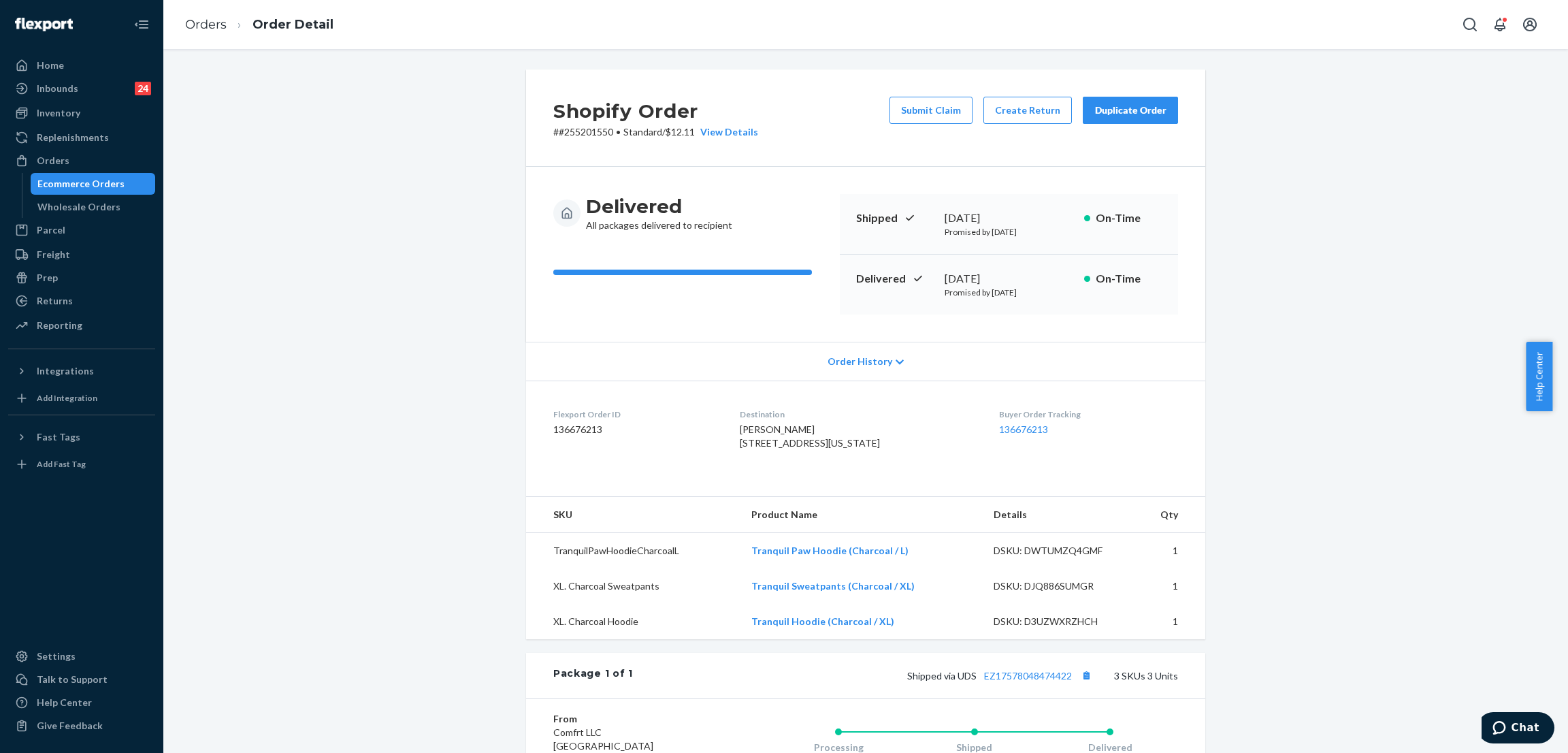
click at [1375, 465] on div "Shopify Order # #255201550 • Standard / $12.11 View Details Submit Claim Create…" at bounding box center [866, 543] width 1384 height 947
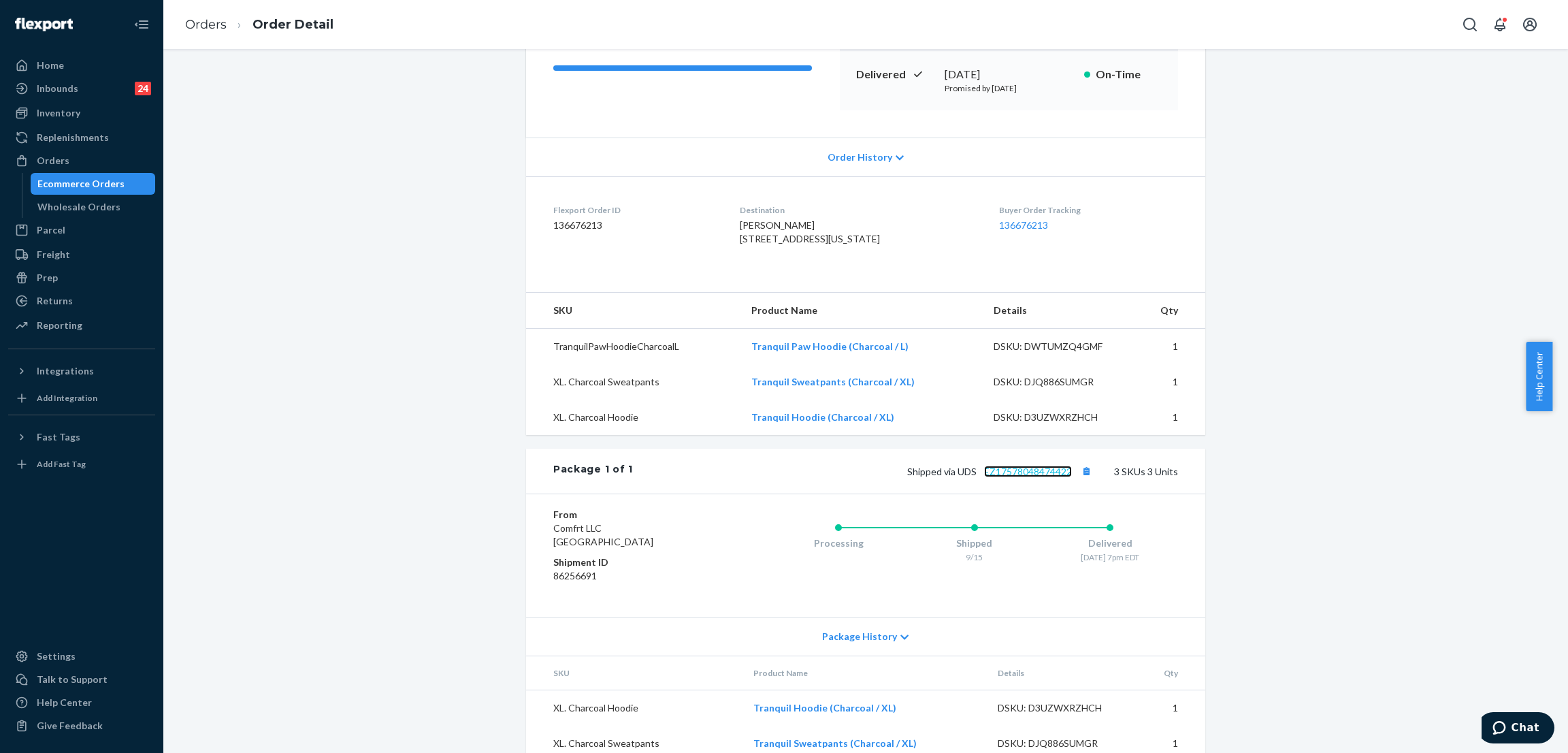
click at [1029, 477] on link "EZ17578048474422" at bounding box center [1028, 471] width 87 height 11
click at [373, 117] on div "Shopify Order # #255201550 • Standard / $12.11 View Details Submit Claim Create…" at bounding box center [866, 338] width 1384 height 947
click at [100, 151] on div "Orders" at bounding box center [81, 161] width 144 height 19
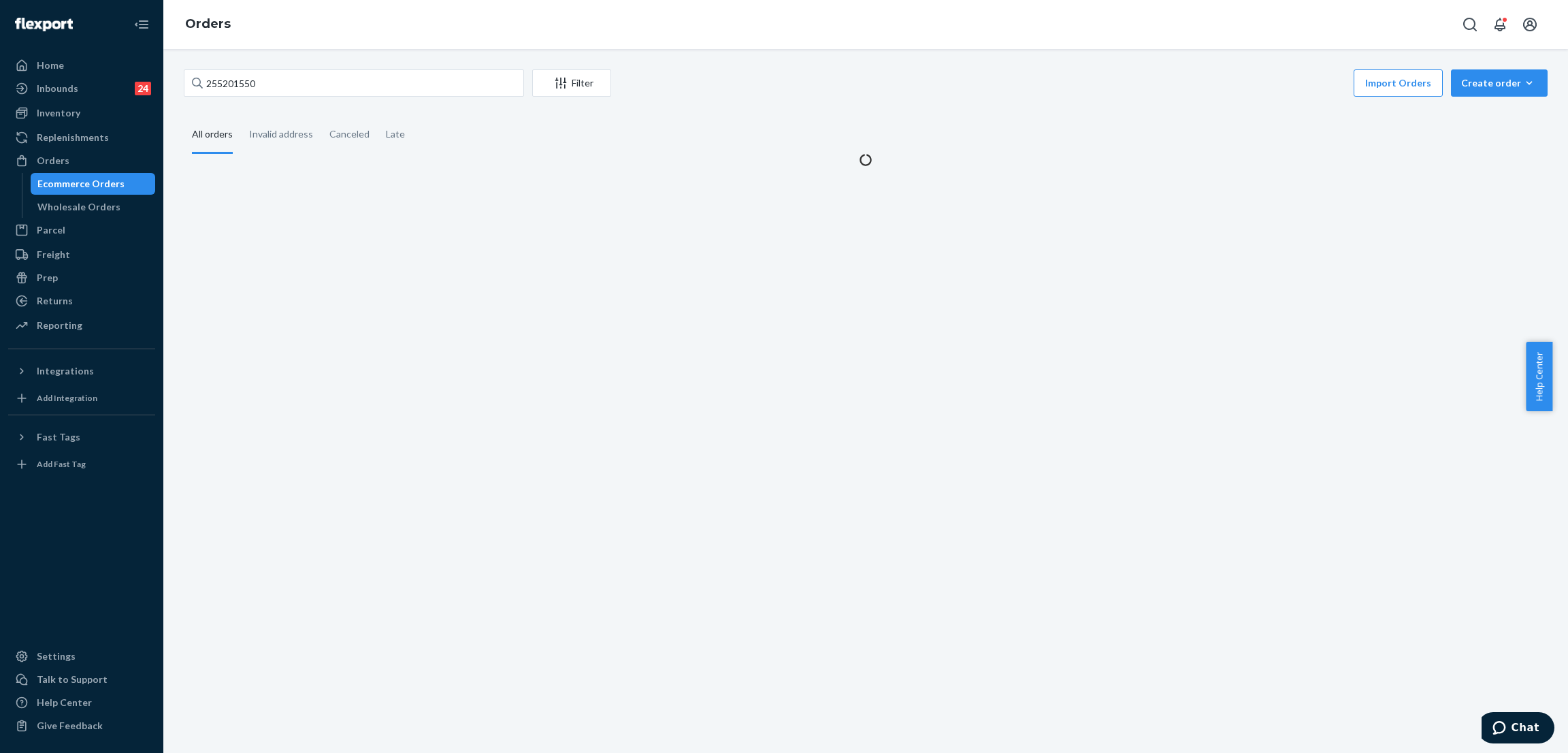
click at [312, 67] on div "255201550 Filter Import Orders Create order Ecommerce order Removal order All o…" at bounding box center [865, 401] width 1405 height 704
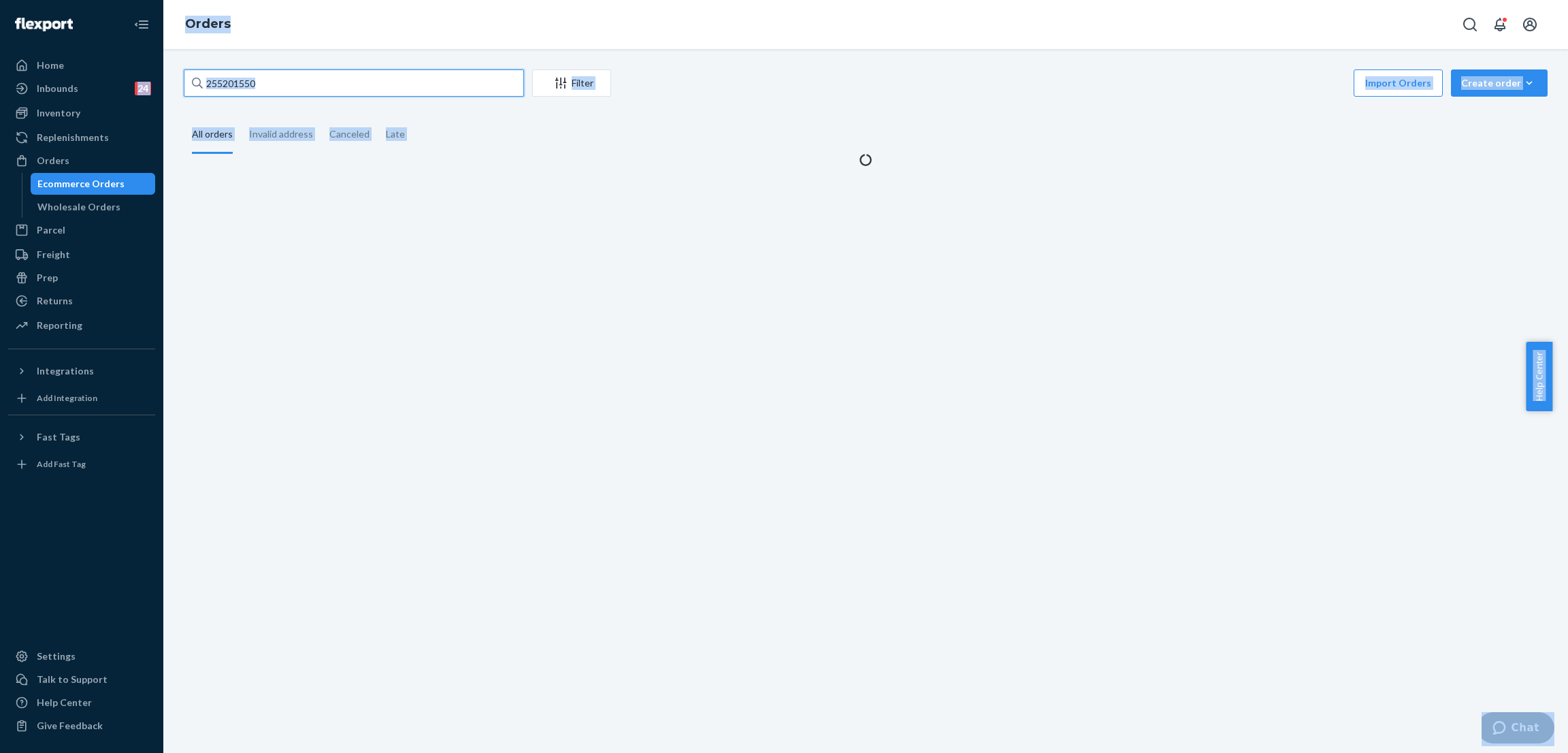
click at [308, 82] on input "255201550" at bounding box center [353, 83] width 340 height 27
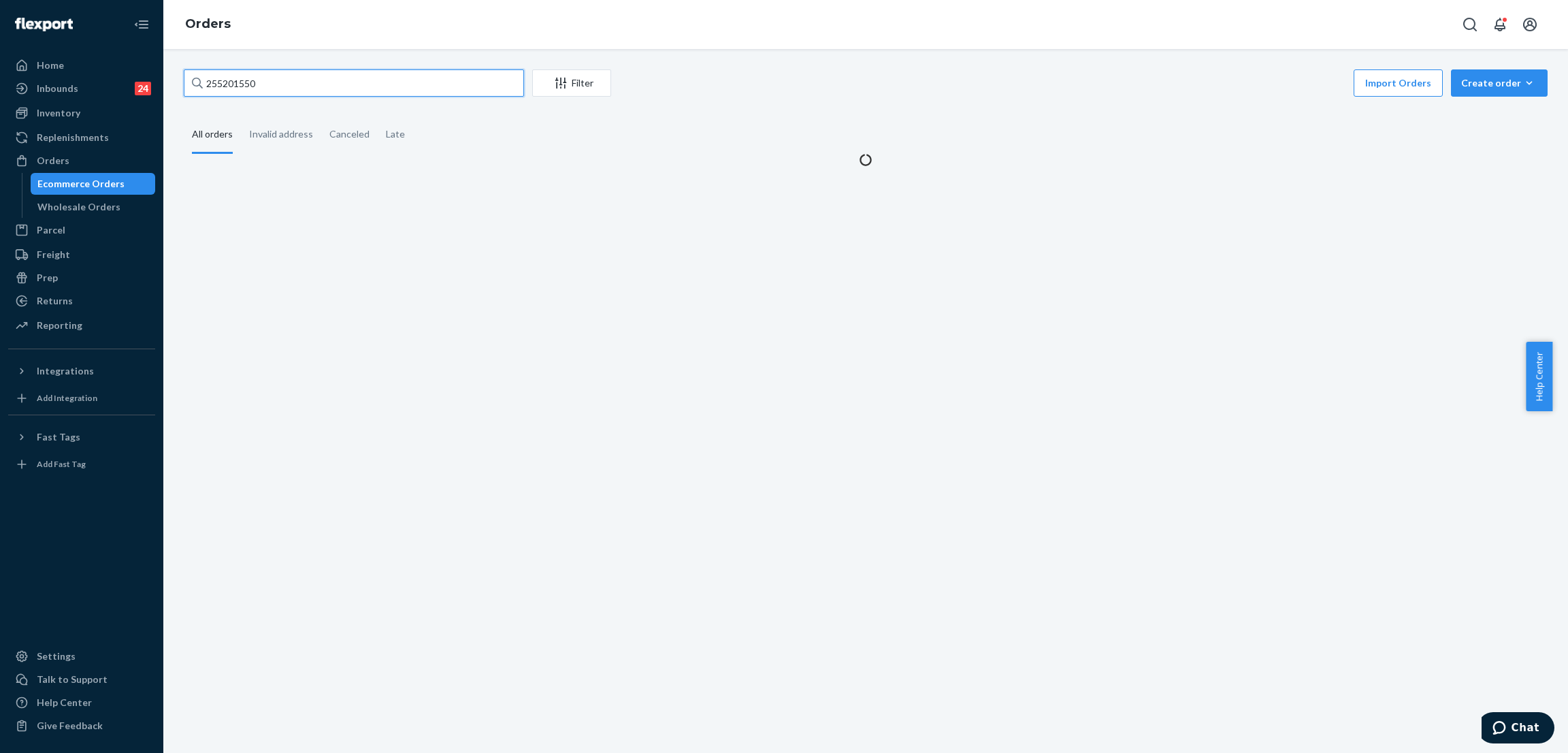
paste input "447"
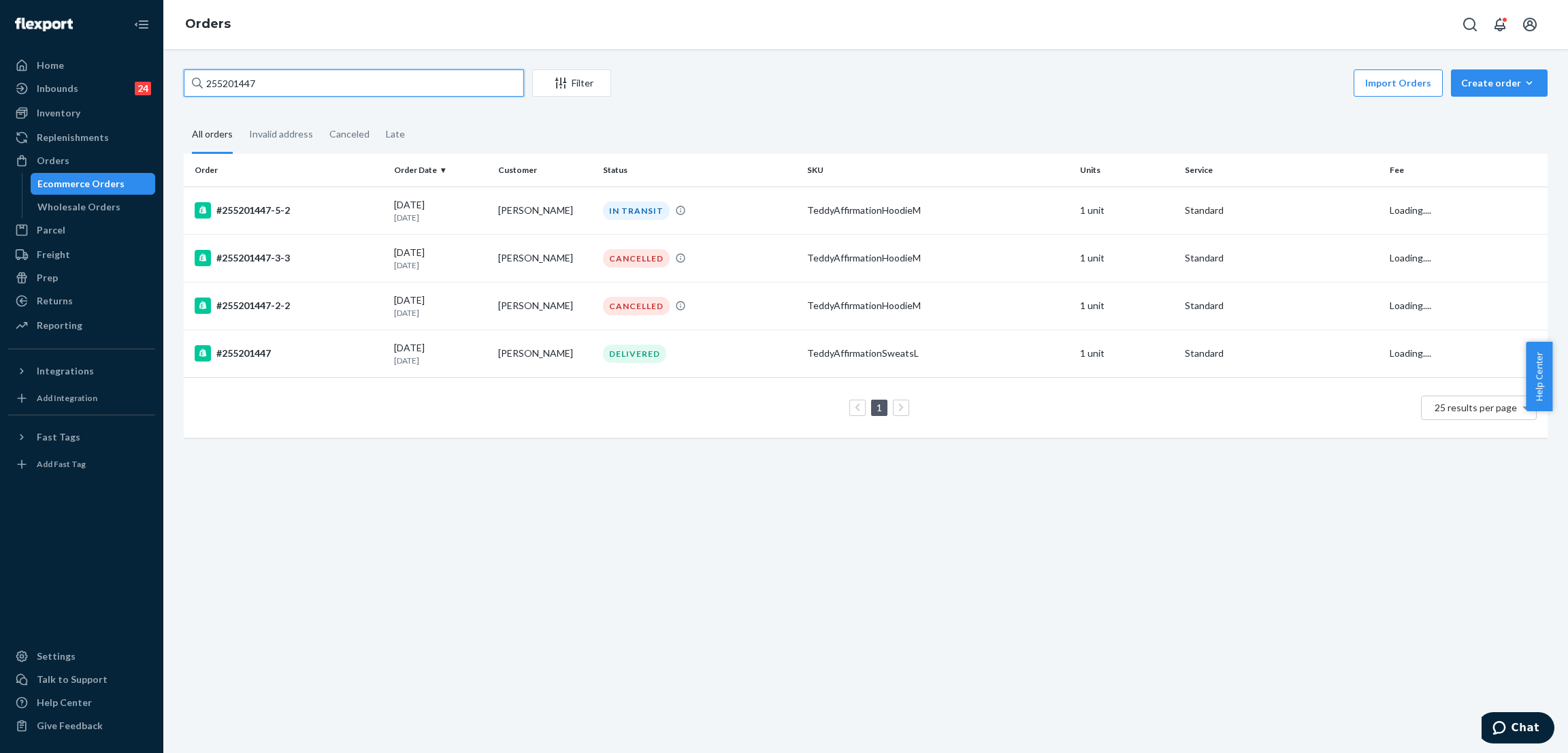
type input "255201447"
click at [618, 209] on div "IN TRANSIT" at bounding box center [637, 210] width 67 height 19
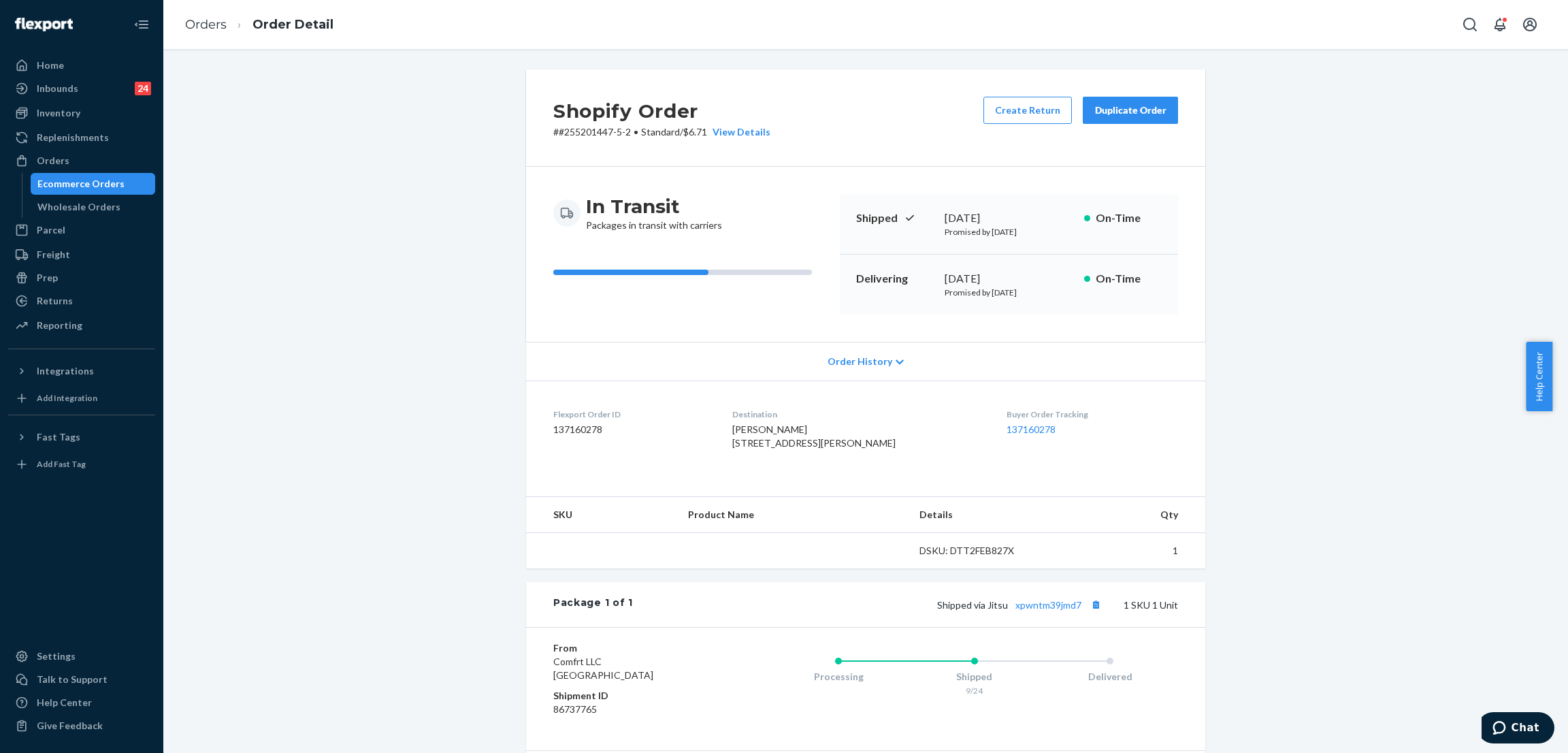
scroll to position [150, 0]
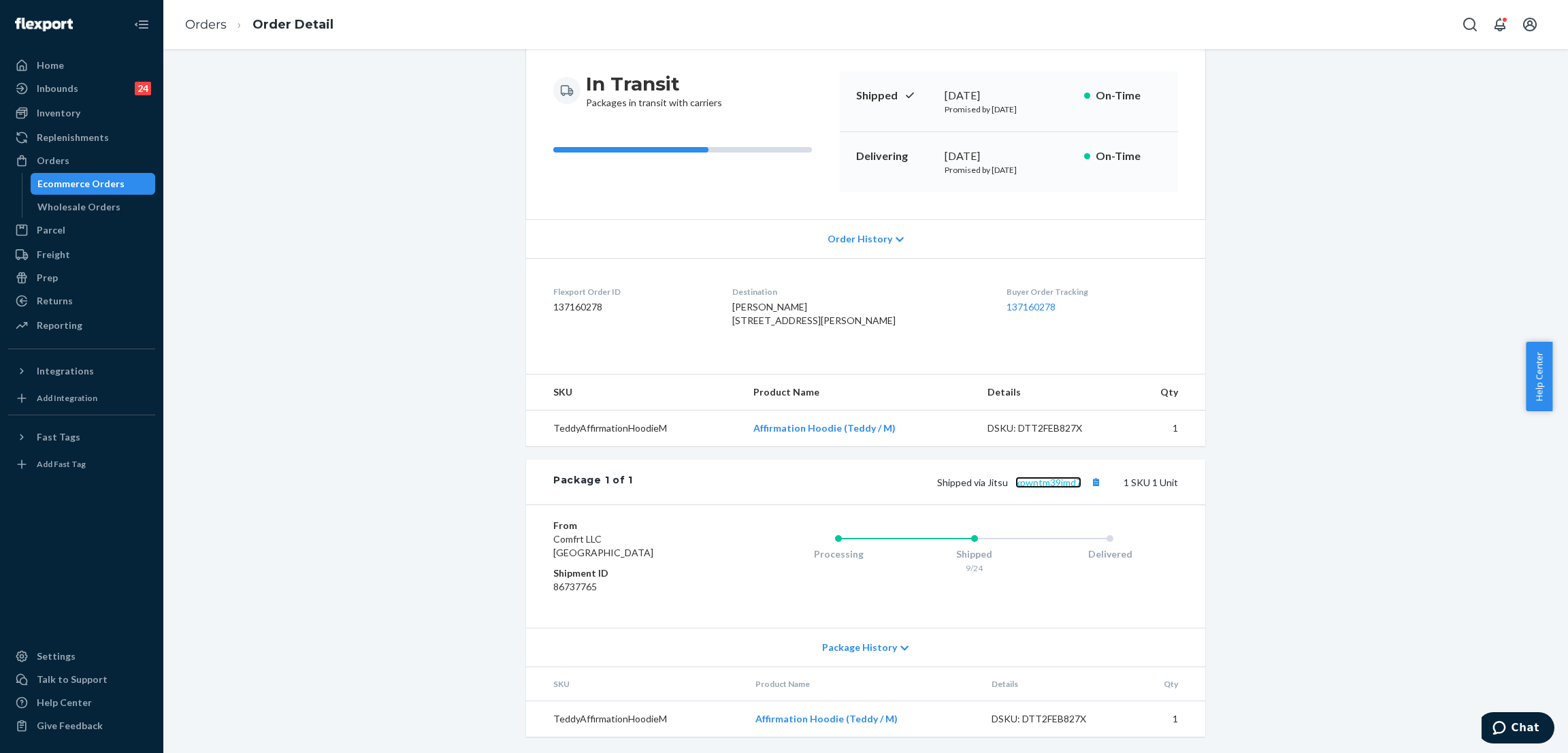
click at [1042, 479] on link "xpwntm39jmd7" at bounding box center [1048, 482] width 66 height 11
click at [320, 96] on div "Shopify Order # #255201447-5-2 • Standard / $6.71 View Details Create Return Du…" at bounding box center [866, 350] width 1384 height 806
click at [115, 156] on div "Orders" at bounding box center [81, 161] width 144 height 19
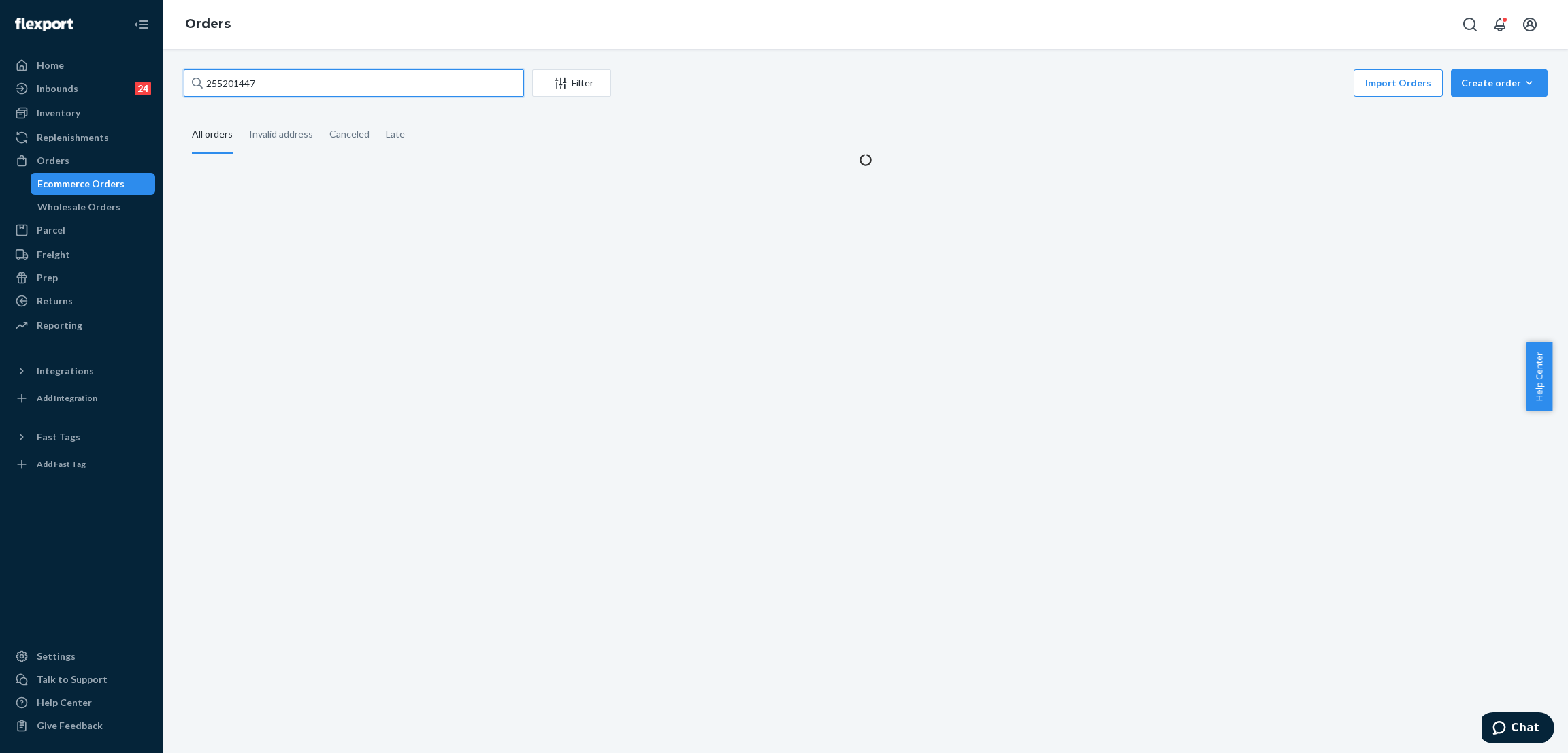
click at [318, 70] on input "255201447" at bounding box center [353, 83] width 340 height 27
paste input "136695"
type input "255136695"
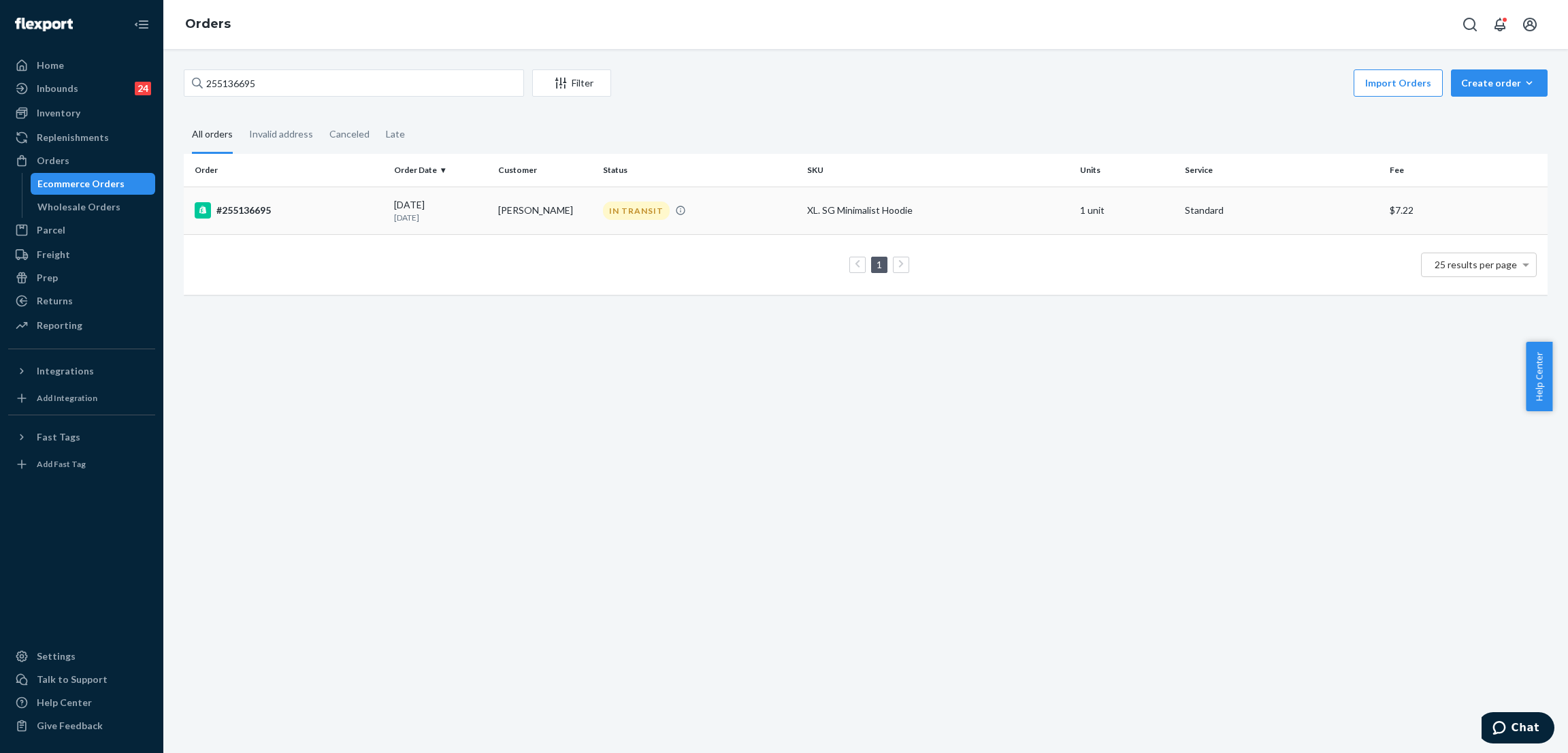
click at [646, 204] on div "IN TRANSIT" at bounding box center [637, 210] width 67 height 19
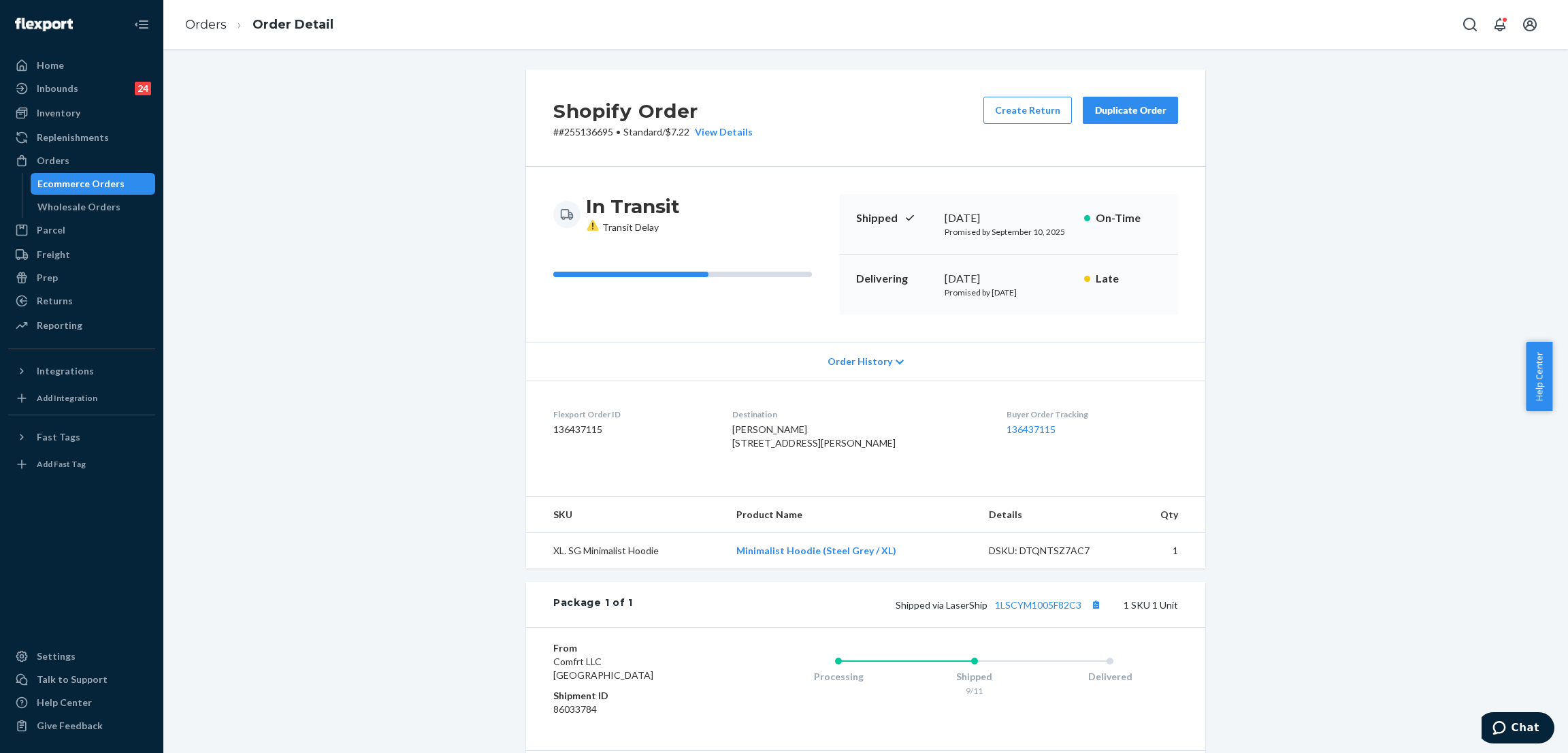
scroll to position [150, 0]
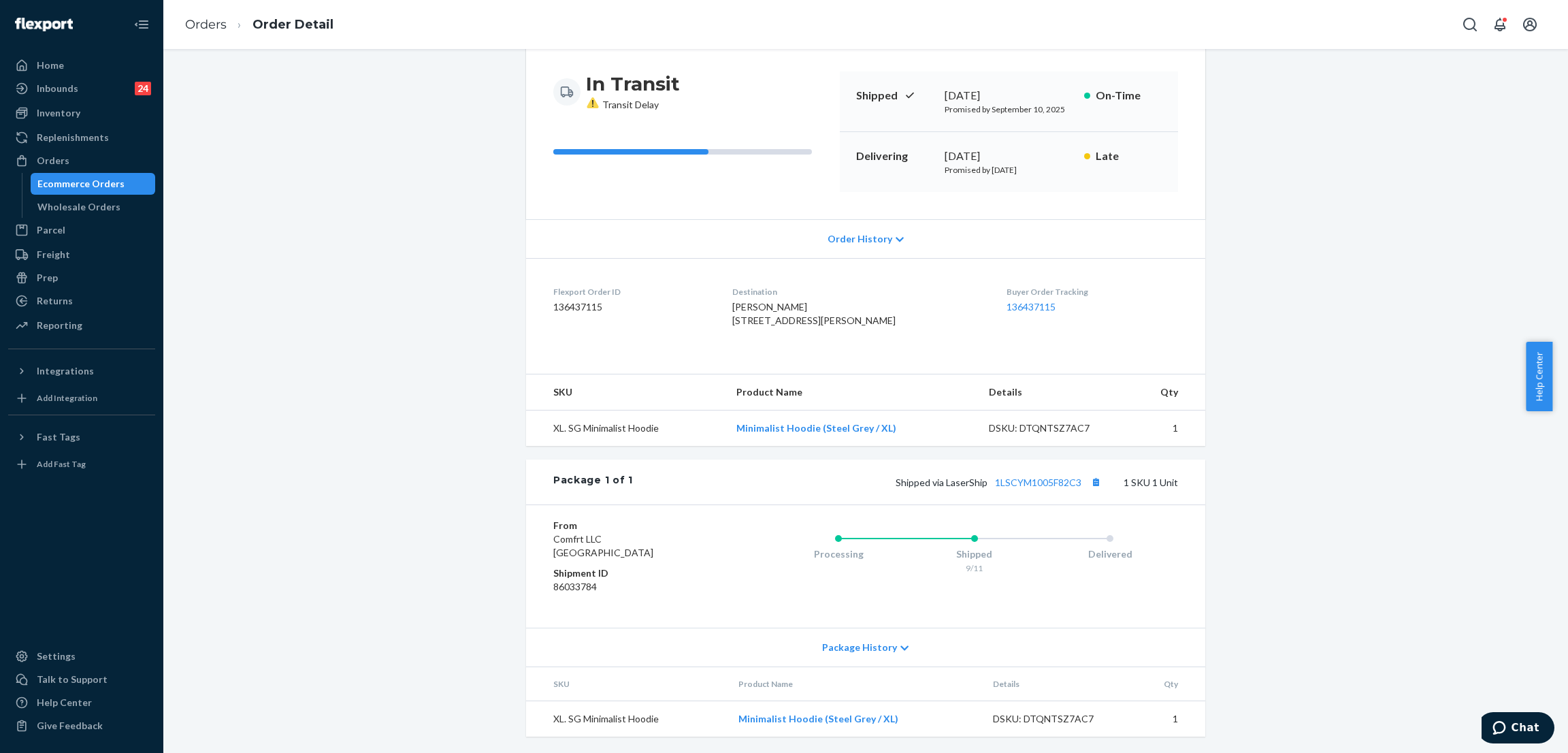
click at [1044, 474] on div "Shipped via LaserShip 1LSCYM1005F82C3 1 SKU 1 Unit" at bounding box center [906, 482] width 546 height 18
click at [1040, 478] on link "1LSCYM1005F82C3" at bounding box center [1038, 482] width 87 height 11
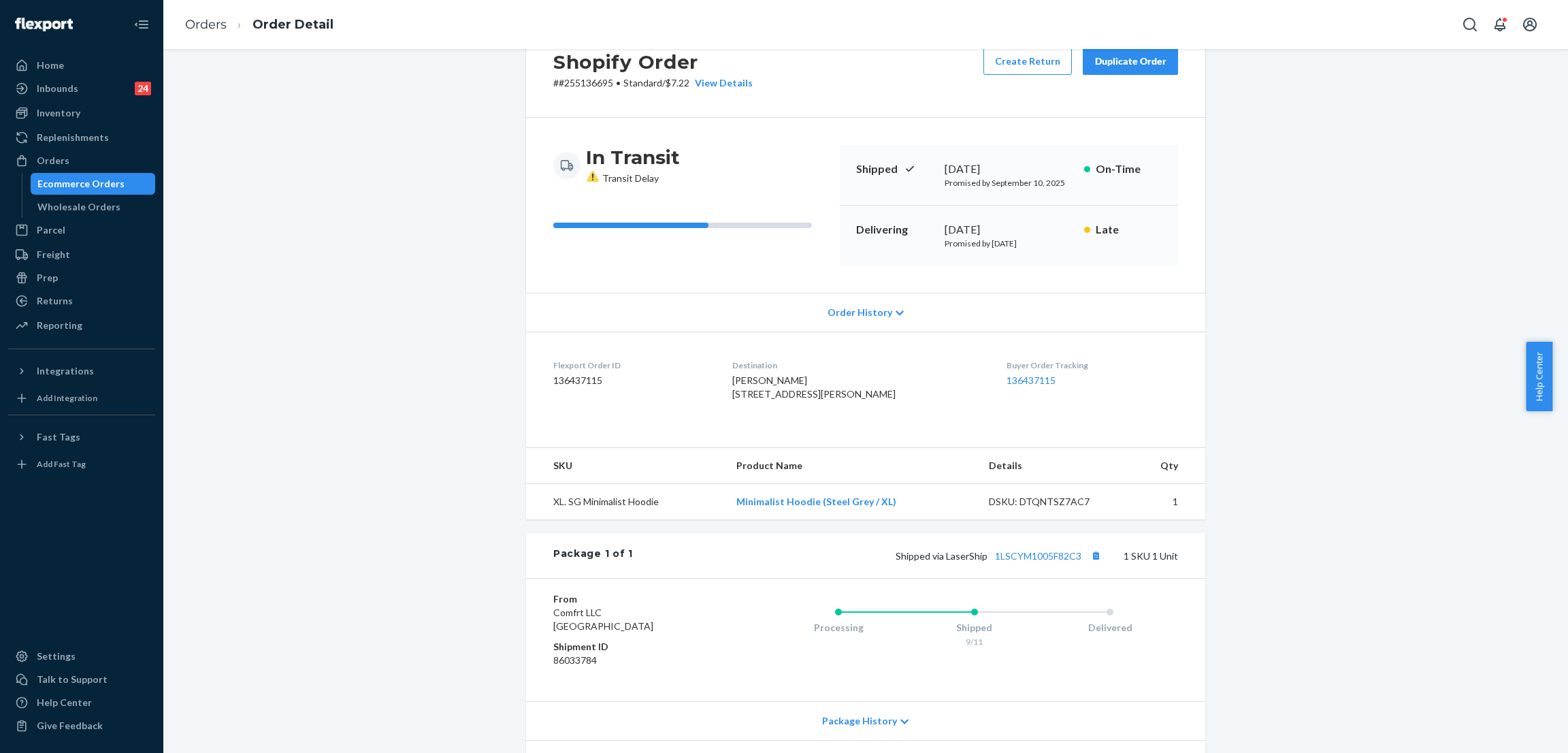
click at [867, 312] on span "Order History" at bounding box center [859, 312] width 64 height 13
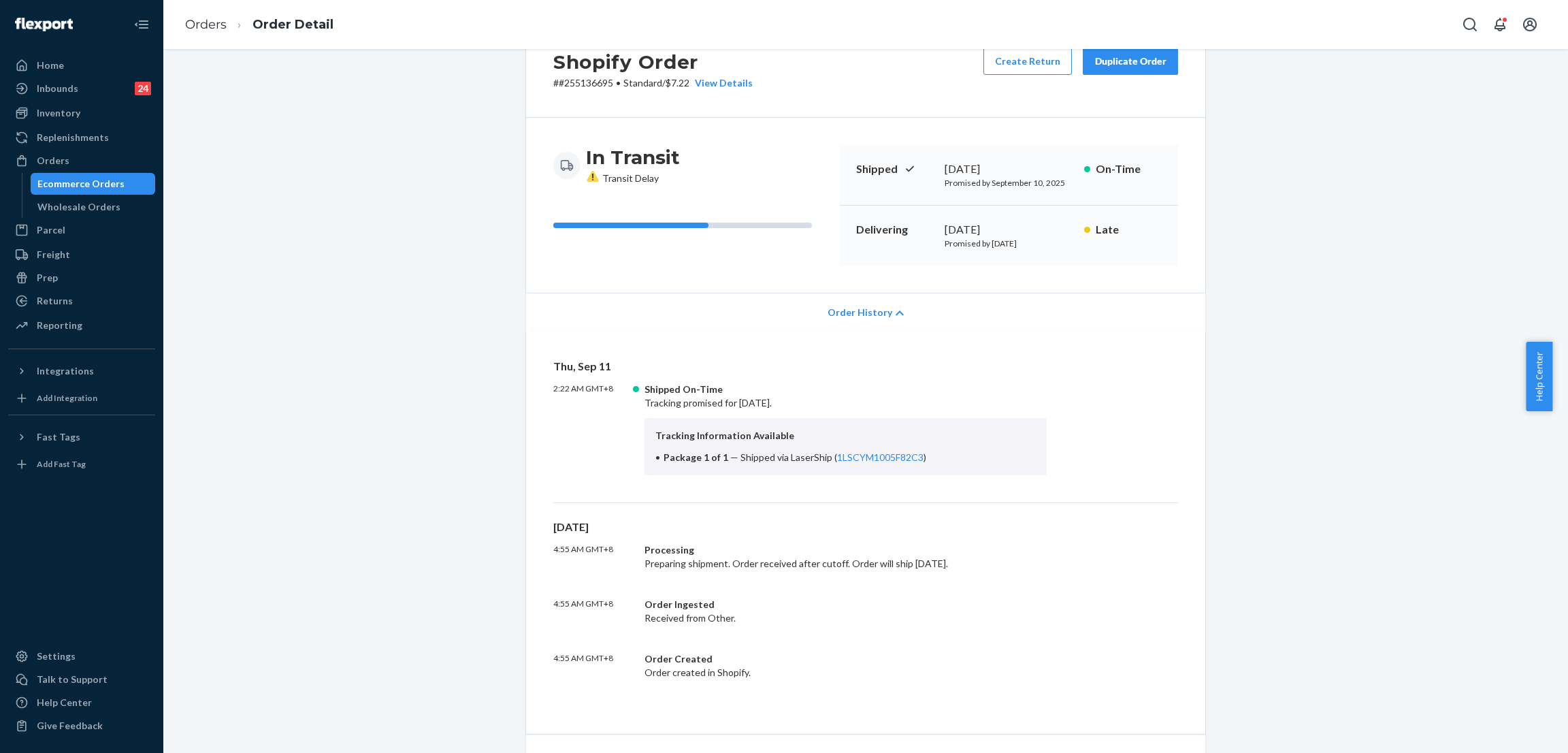
click at [423, 227] on div "Shopify Order # #255136695 • Standard / $7.22 View Details Create Return Duplic…" at bounding box center [866, 624] width 1384 height 1208
click at [427, 320] on div "Shopify Order # #255136695 • Standard / $7.22 View Details Create Return Duplic…" at bounding box center [866, 624] width 1384 height 1208
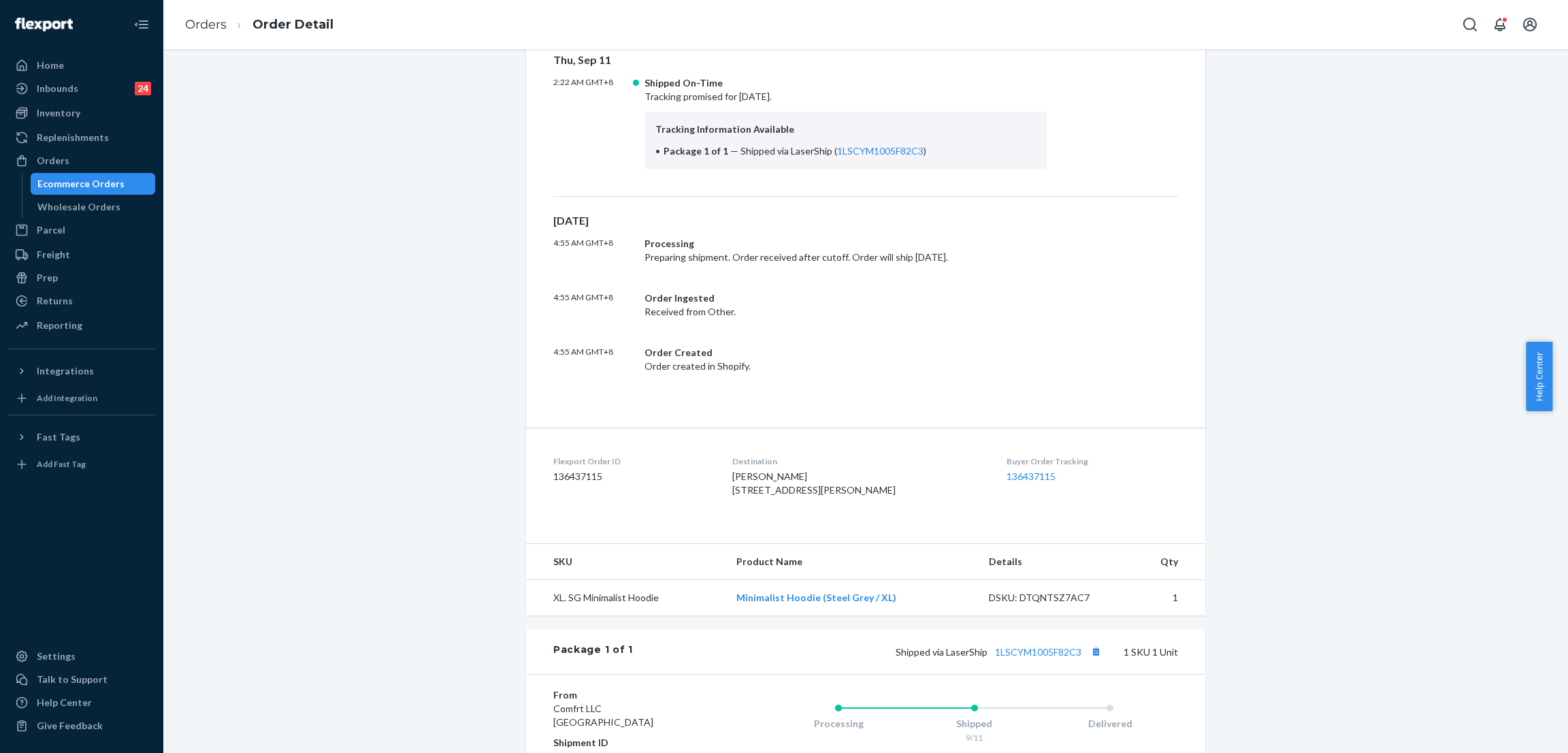
click at [427, 320] on div "Shopify Order # #255136695 • Standard / $7.22 View Details Create Return Duplic…" at bounding box center [866, 318] width 1384 height 1208
click at [429, 258] on div "Shopify Order # #255136695 • Standard / $7.22 View Details Create Return Duplic…" at bounding box center [866, 318] width 1384 height 1208
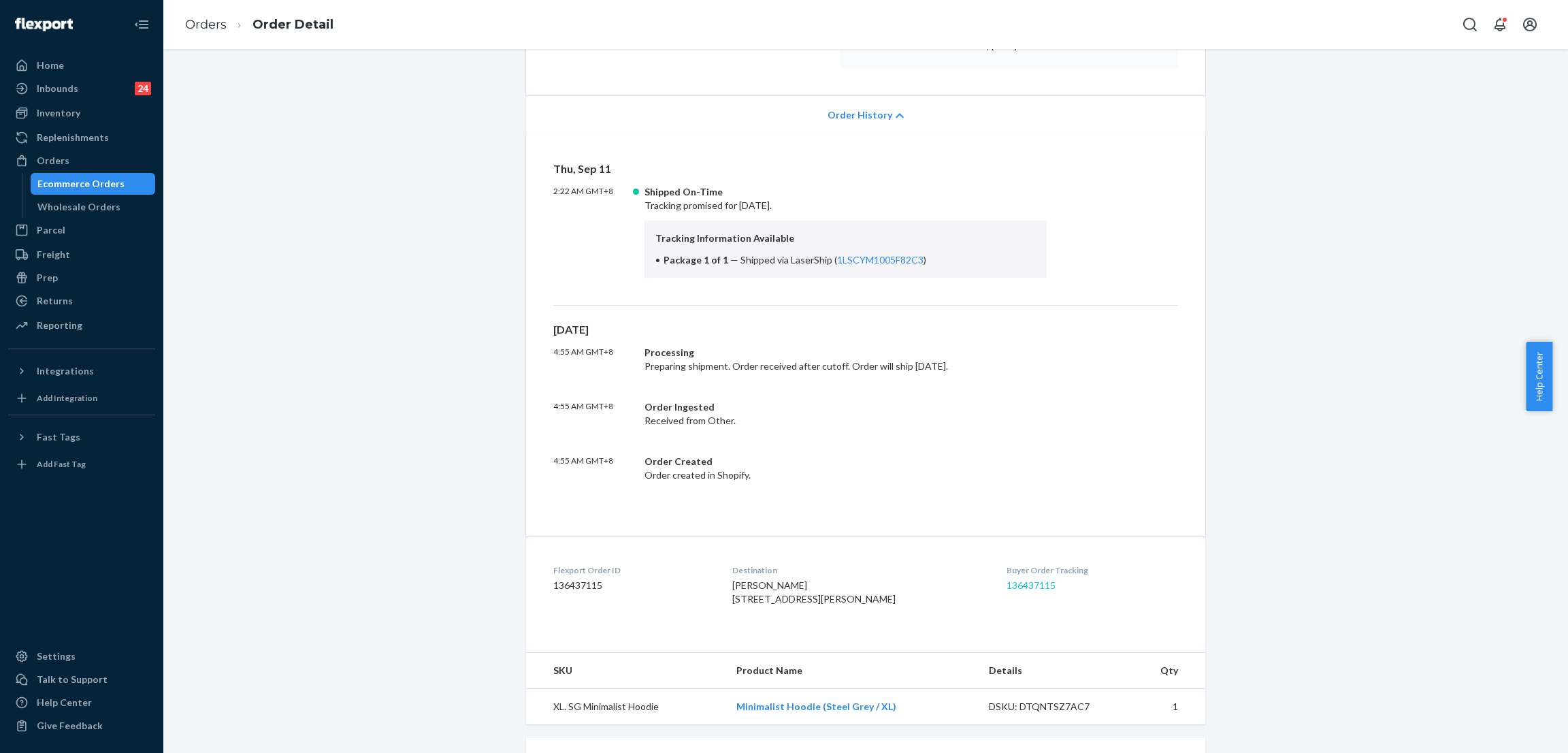
scroll to position [553, 0]
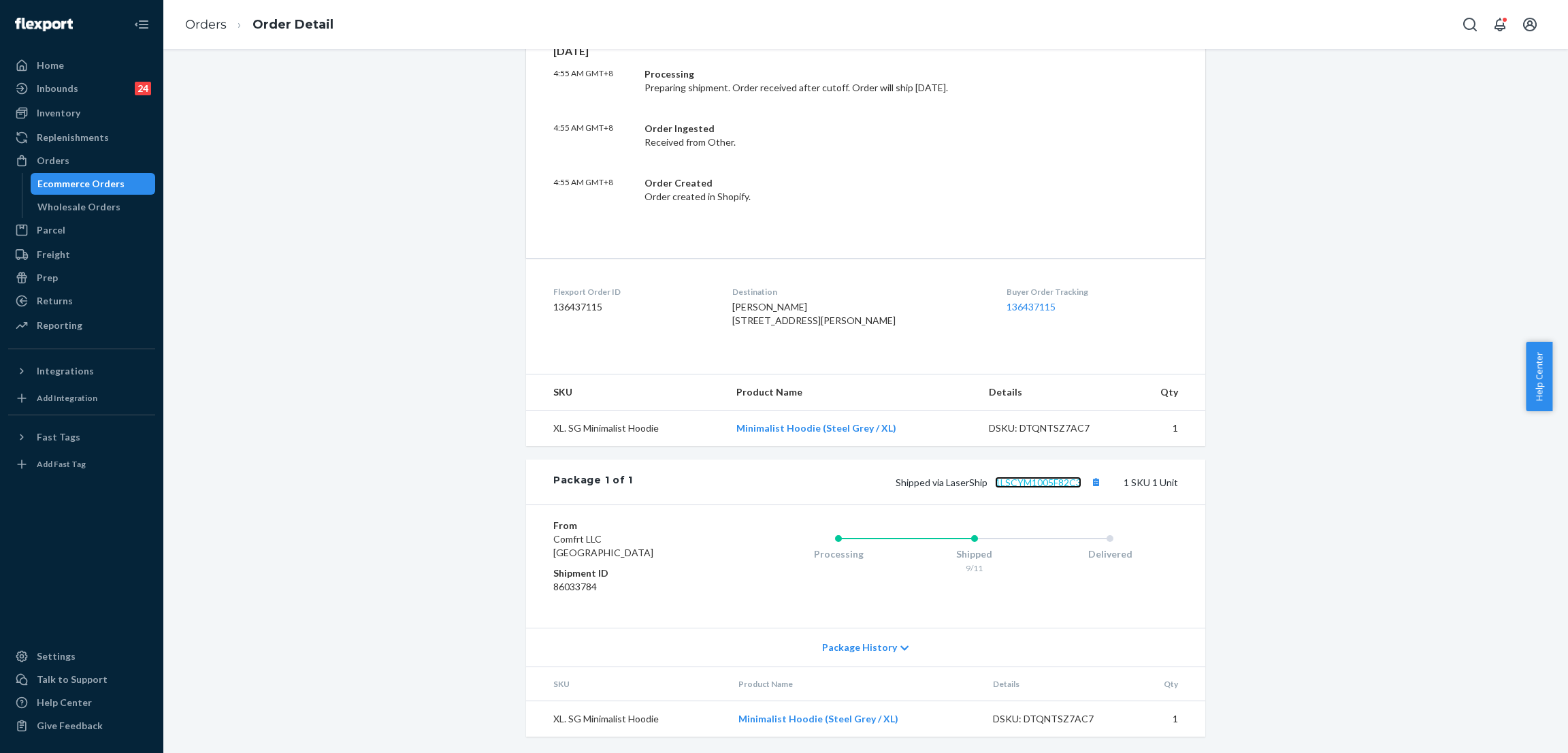
click at [1036, 477] on link "1LSCYM1005F82C3" at bounding box center [1038, 482] width 87 height 11
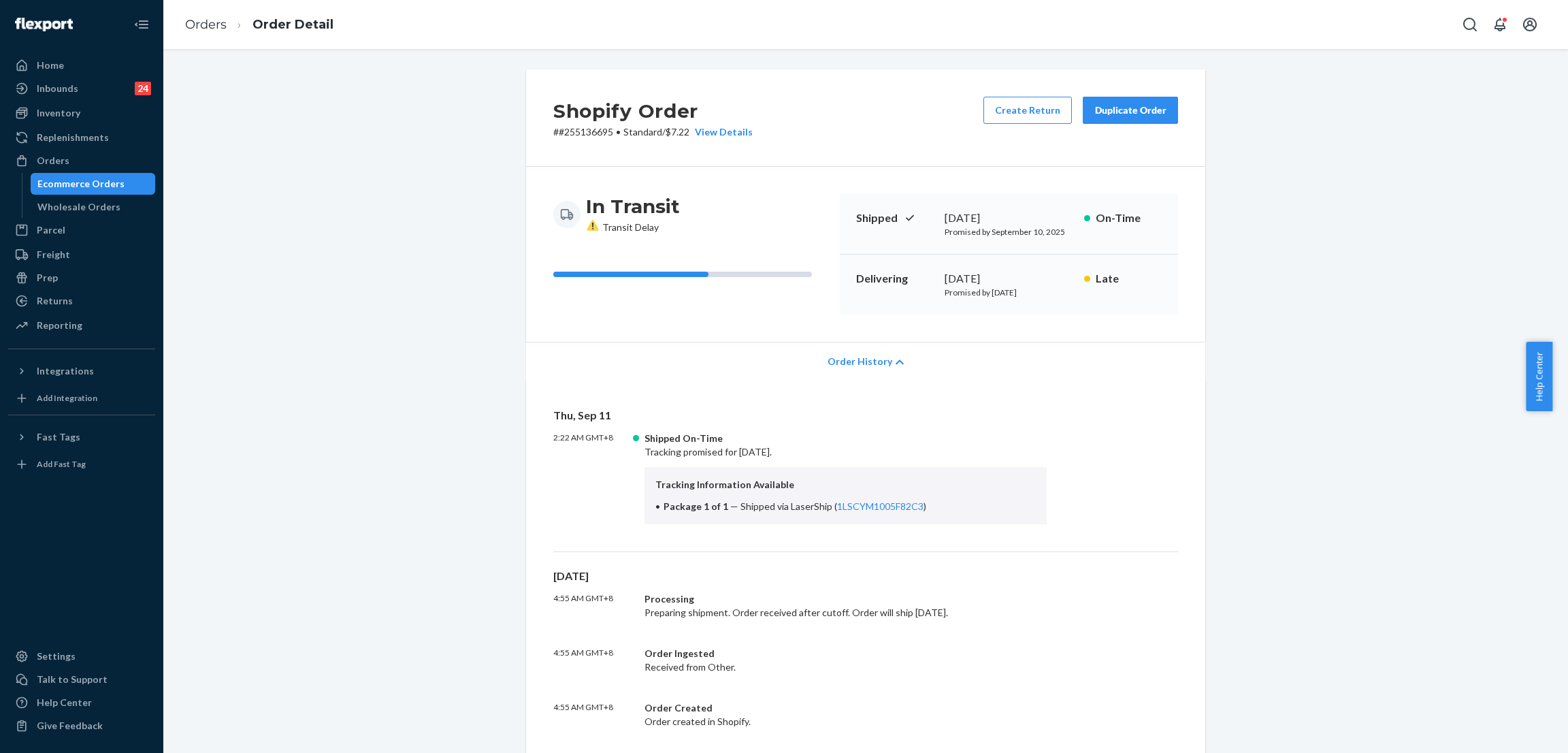
drag, startPoint x: 281, startPoint y: 139, endPoint x: 237, endPoint y: 176, distance: 57.5
click at [281, 139] on div "Shopify Order # #255136695 • Standard / $7.22 View Details Create Return Duplic…" at bounding box center [866, 674] width 1384 height 1208
click at [135, 165] on div "Orders" at bounding box center [81, 161] width 144 height 19
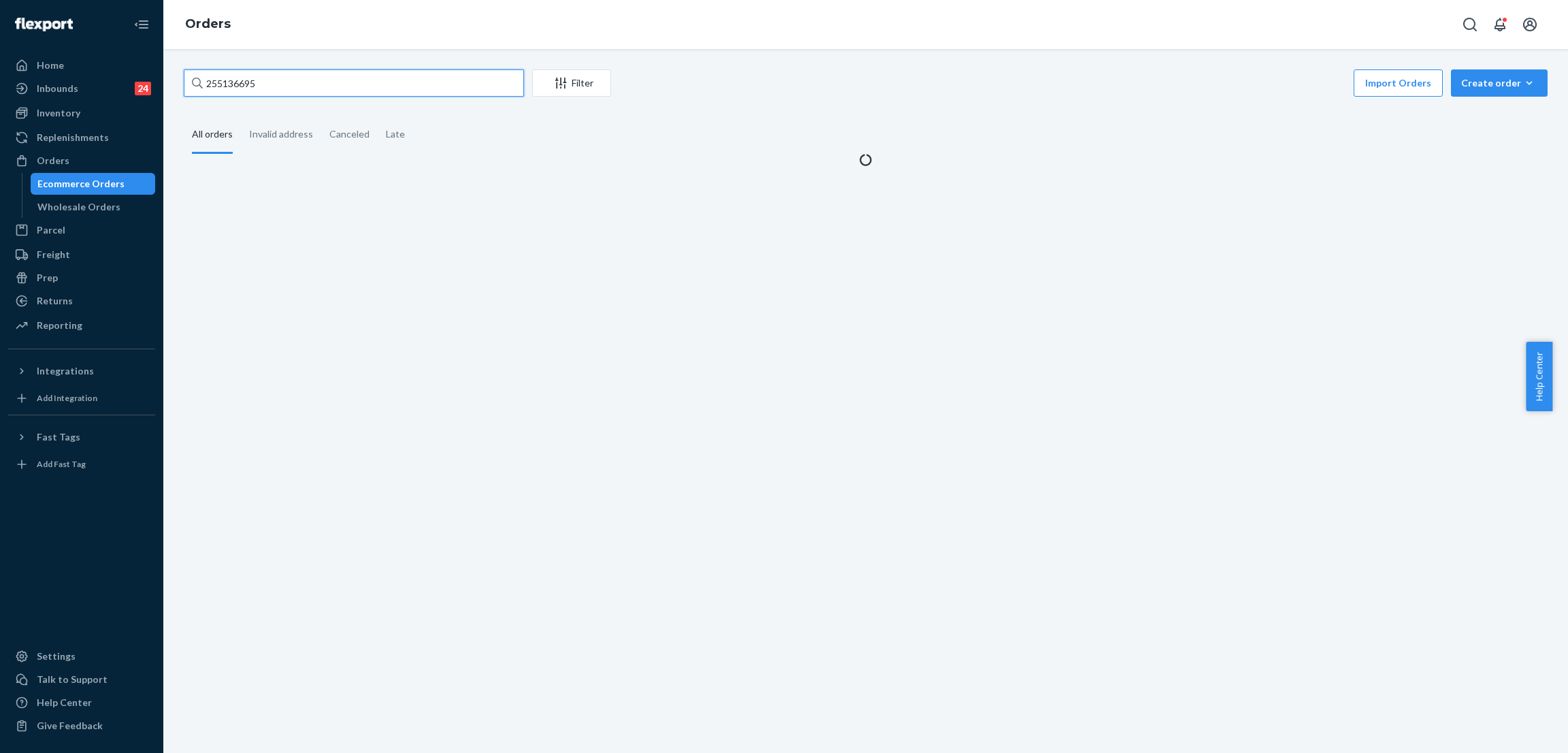
click at [281, 91] on input "255136695" at bounding box center [353, 83] width 340 height 27
paste input "255111821"
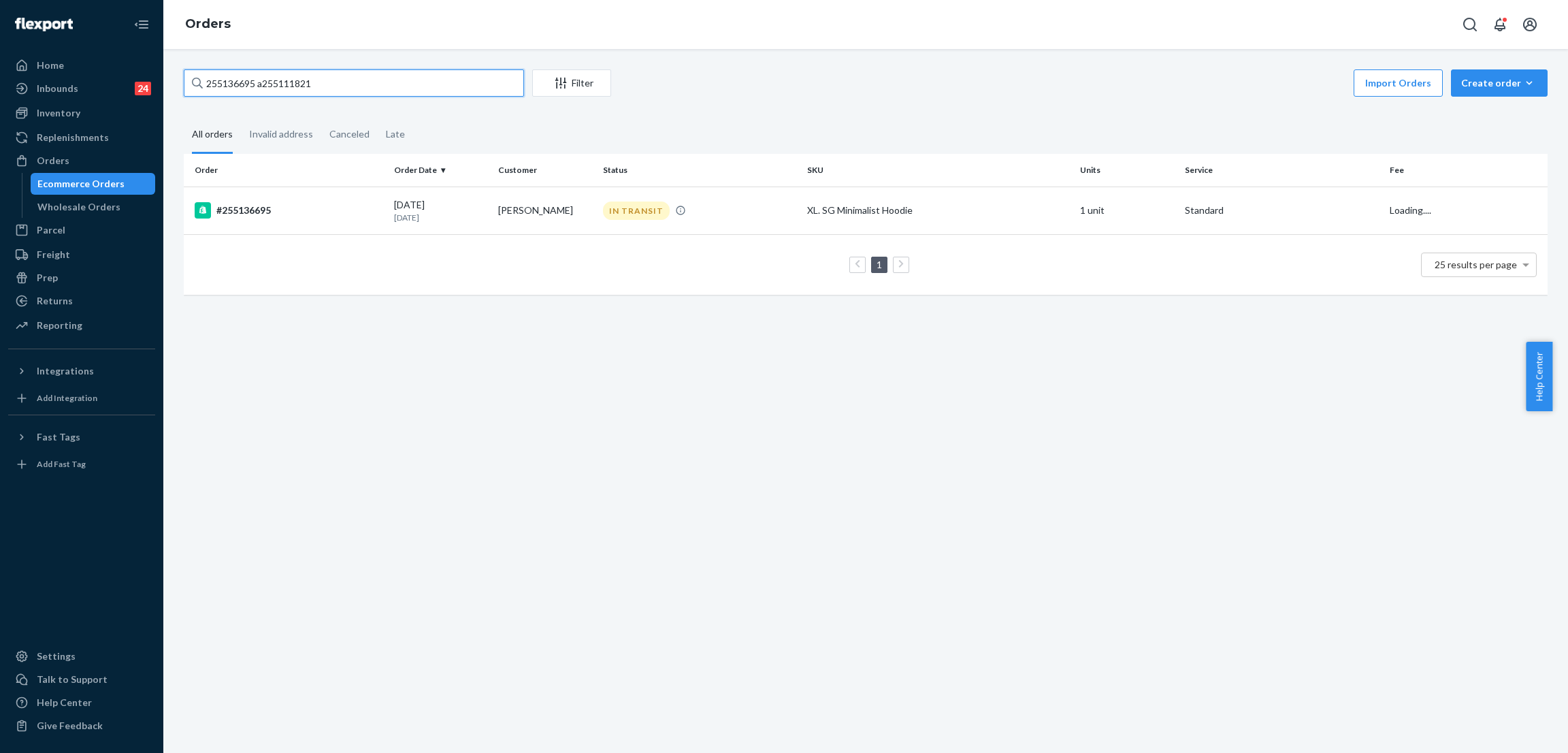
click at [361, 81] on input "255136695 a255111821" at bounding box center [353, 83] width 340 height 27
paste input "text"
type input "255111821"
click at [629, 206] on div "IN TRANSIT" at bounding box center [637, 211] width 67 height 19
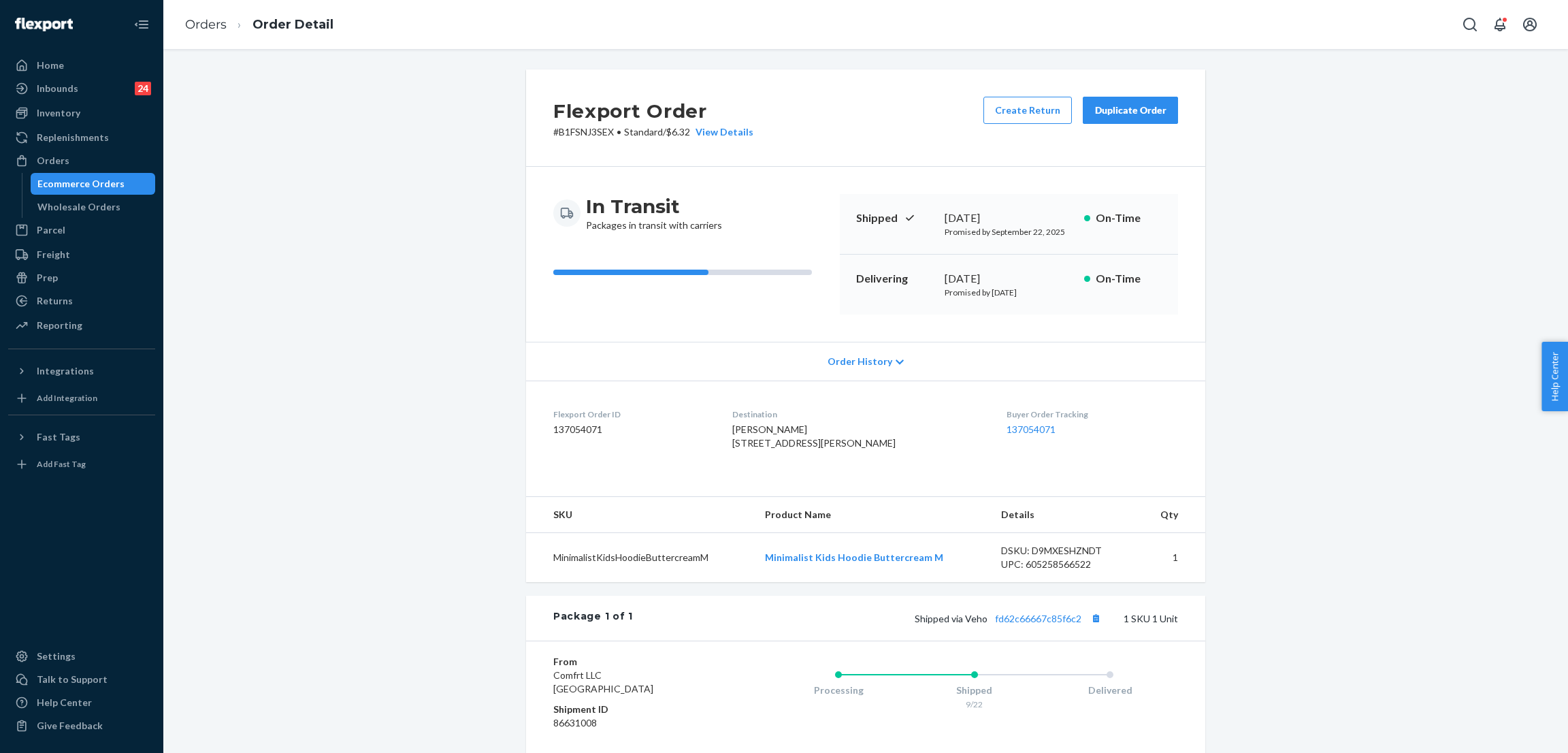
click at [1036, 627] on div "Shipped via Veho fd62c66667c85f6c2 1 SKU 1 Unit" at bounding box center [906, 618] width 546 height 18
click at [1038, 624] on link "fd62c66667c85f6c2" at bounding box center [1038, 618] width 87 height 11
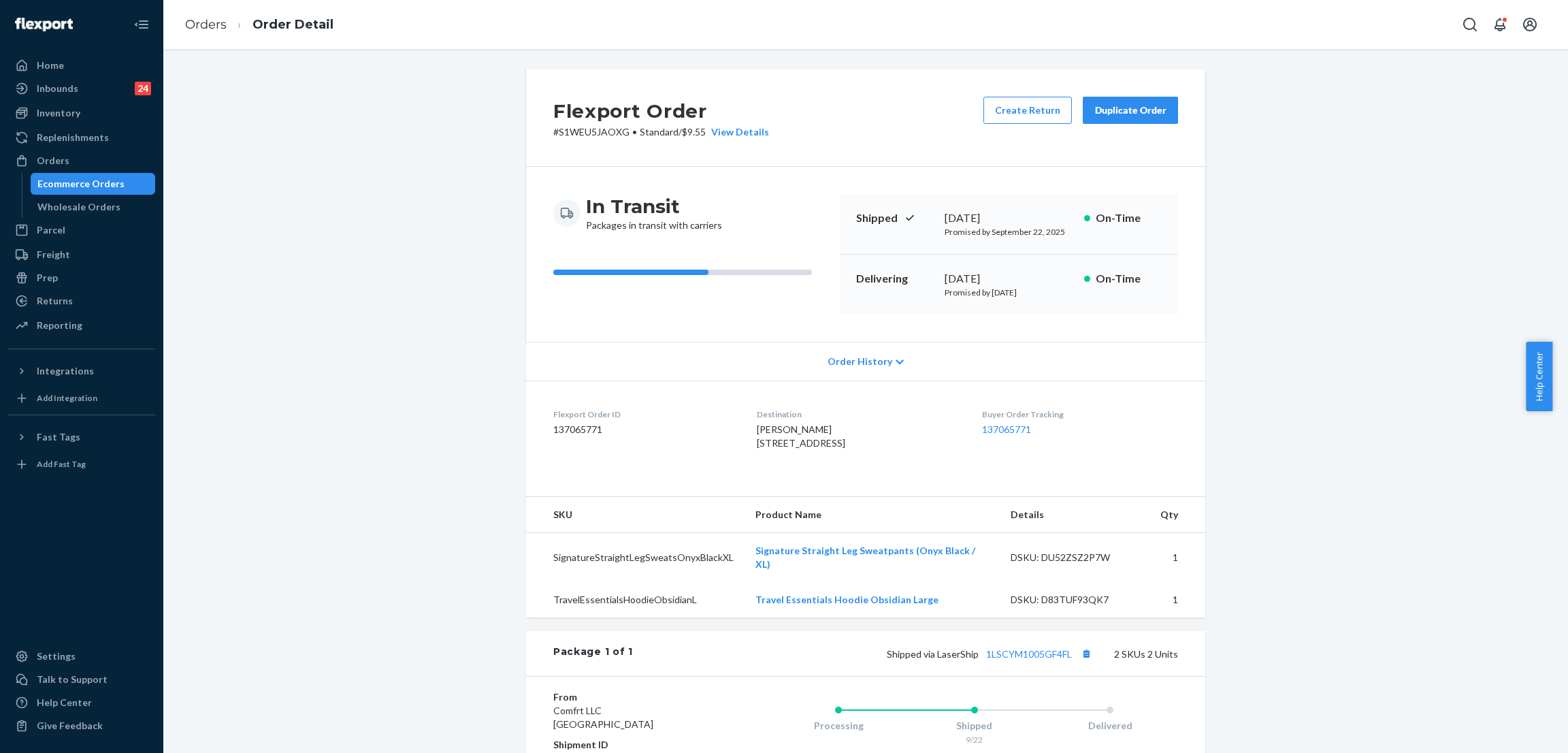
scroll to position [222, 0]
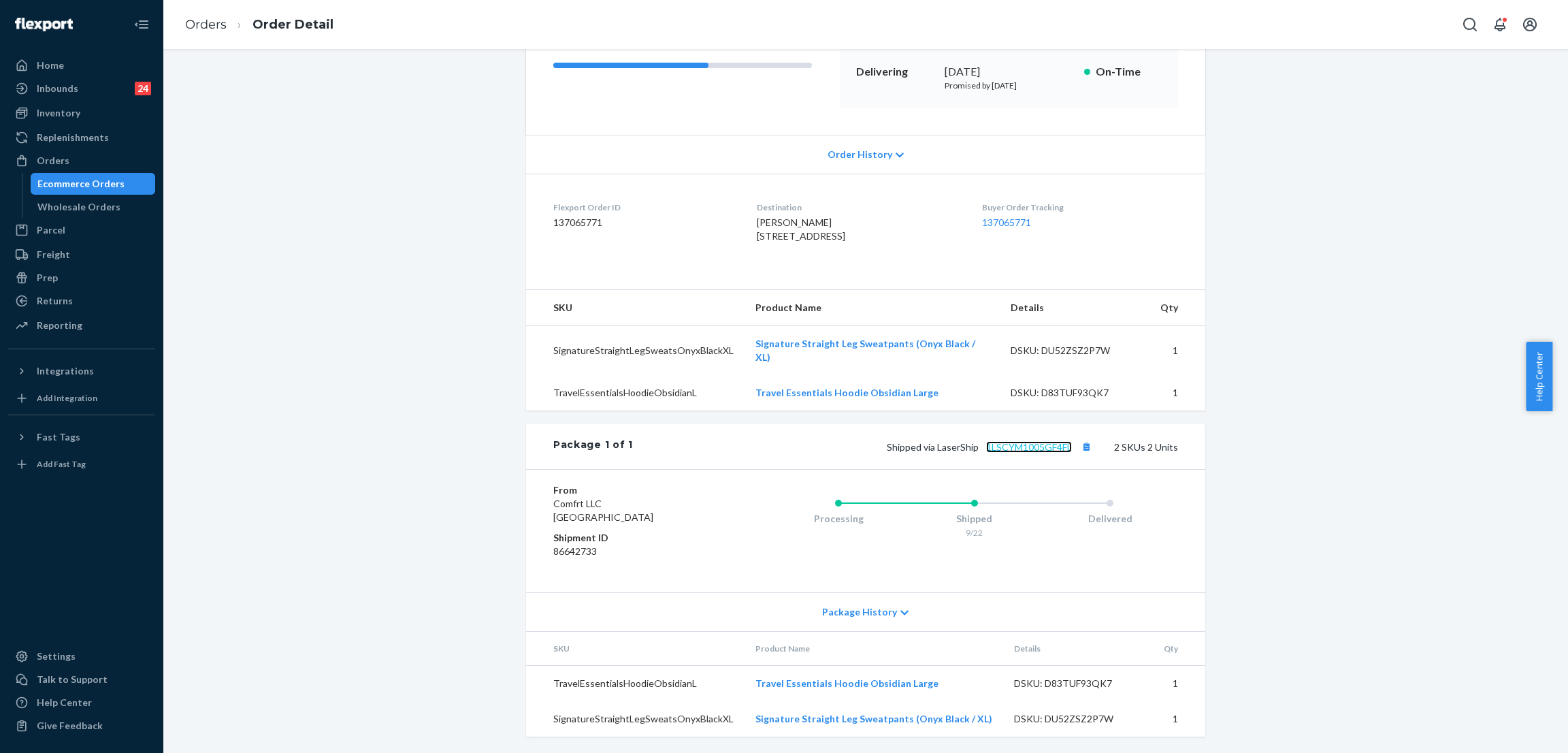
click at [1011, 451] on link "1LSCYM1005GF4FL" at bounding box center [1029, 447] width 86 height 11
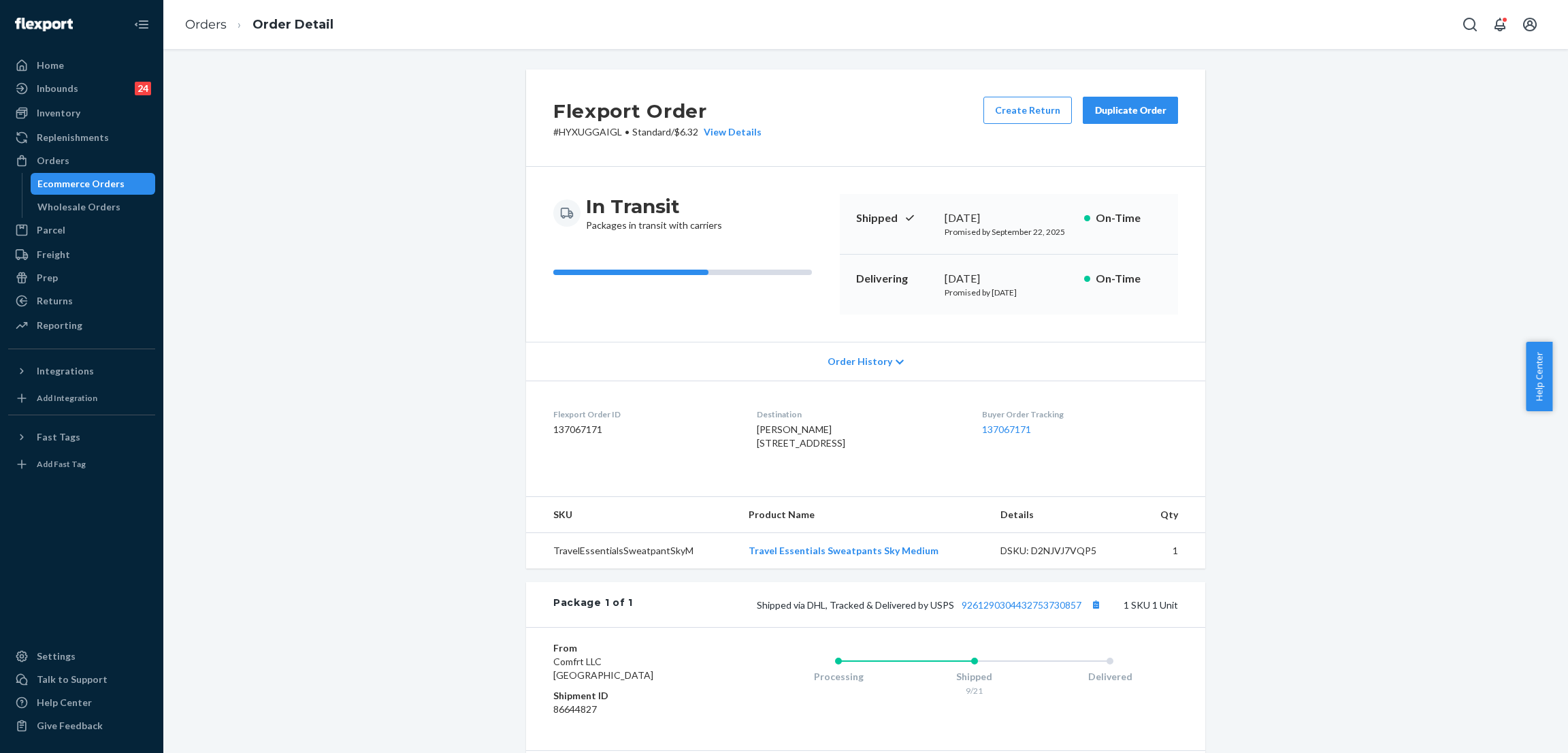
scroll to position [150, 0]
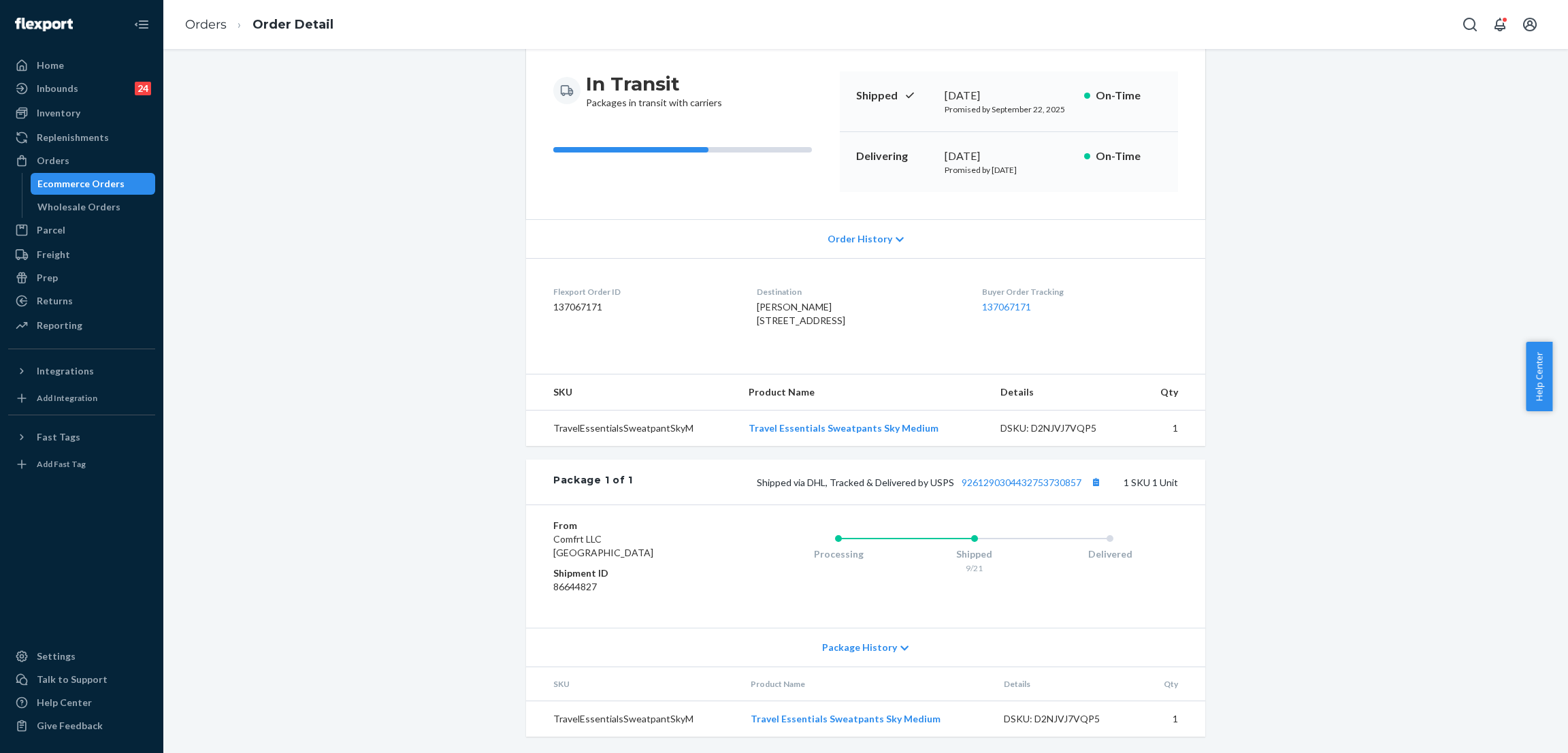
click at [1022, 473] on div "Shipped via DHL, Tracked & Delivered by USPS 9261290304432753730857 1 SKU 1 Unit" at bounding box center [906, 482] width 546 height 18
click at [1007, 481] on link "9261290304432753730857" at bounding box center [1021, 482] width 120 height 11
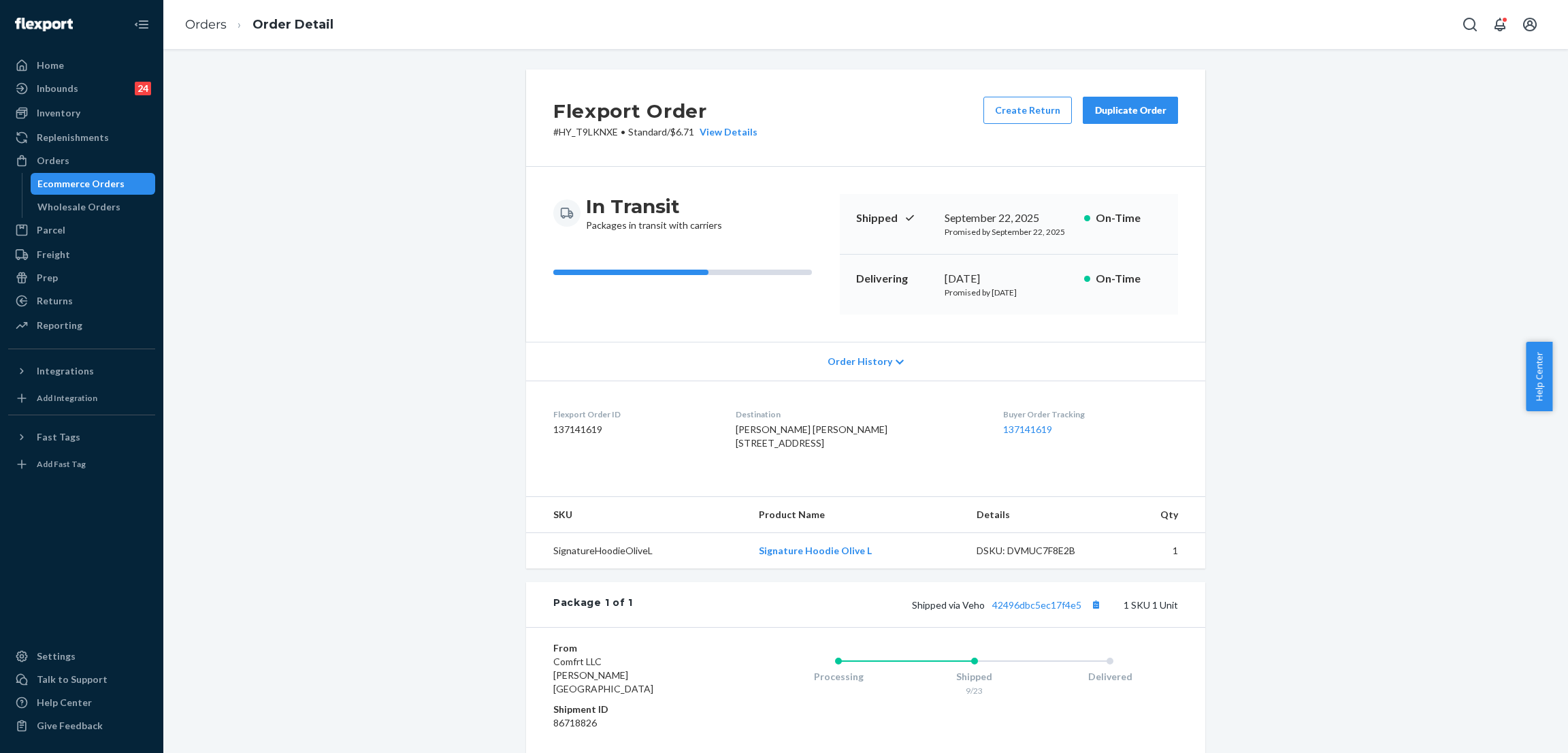
scroll to position [150, 0]
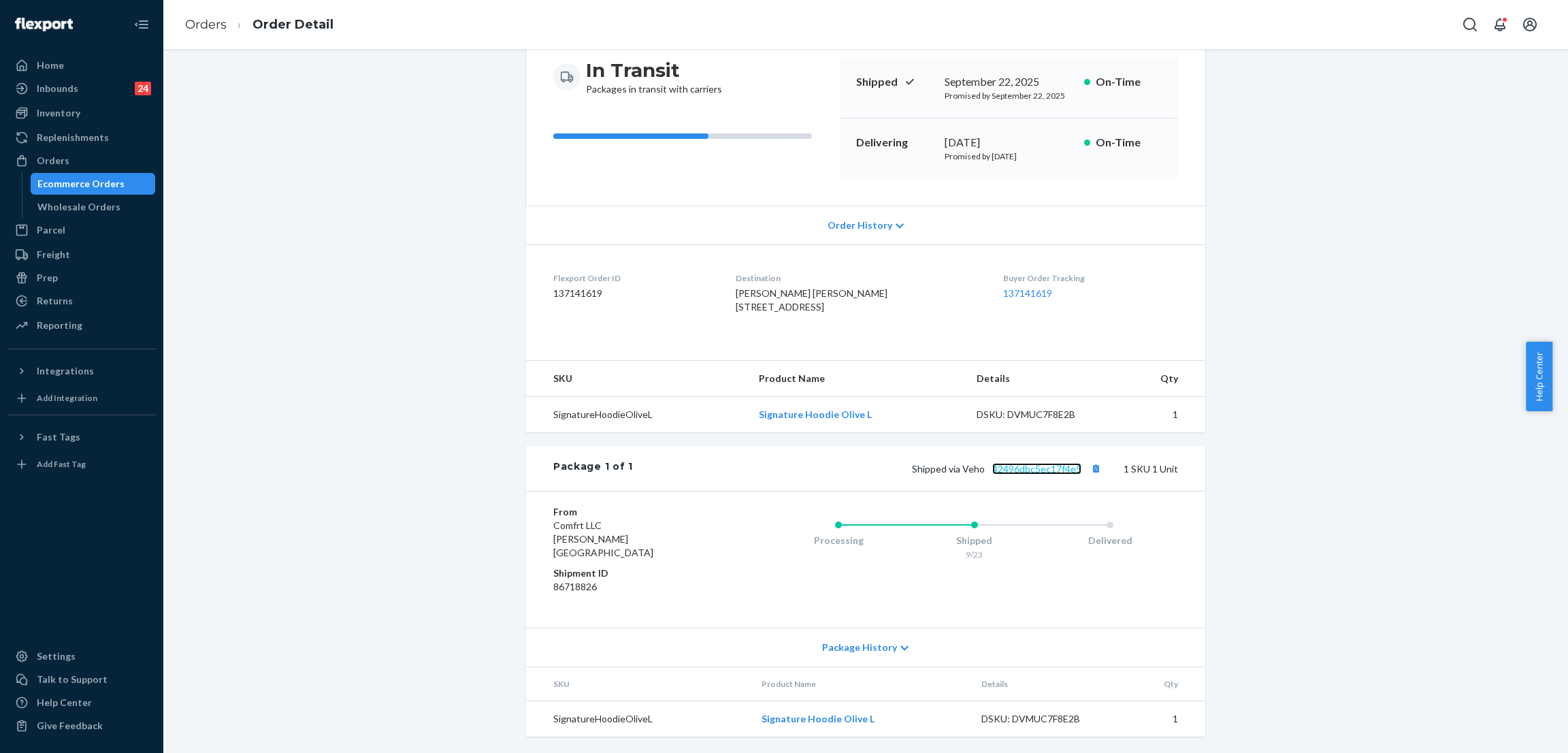
click at [1033, 474] on link "42496dbc5ec17f4e5" at bounding box center [1037, 468] width 89 height 11
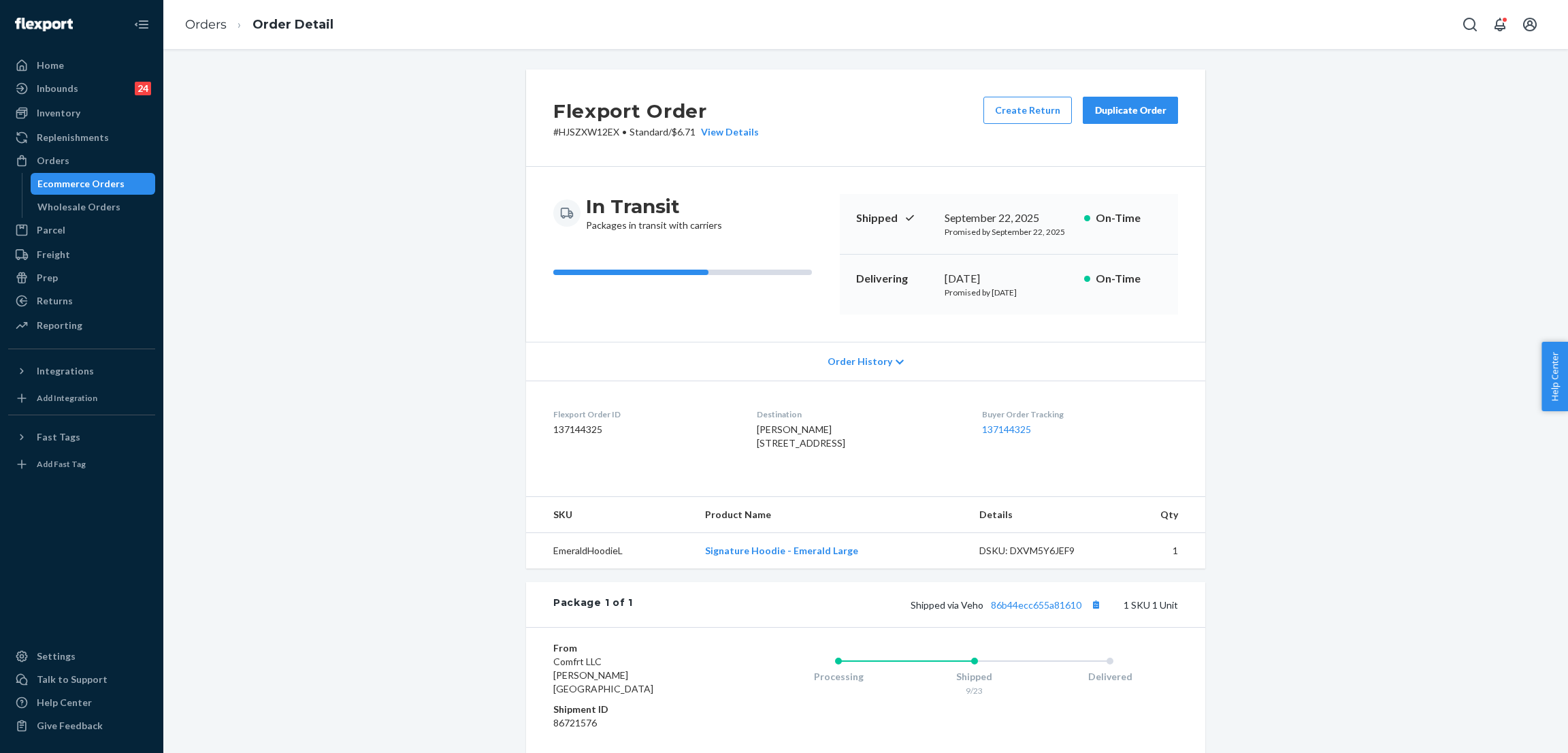
scroll to position [150, 0]
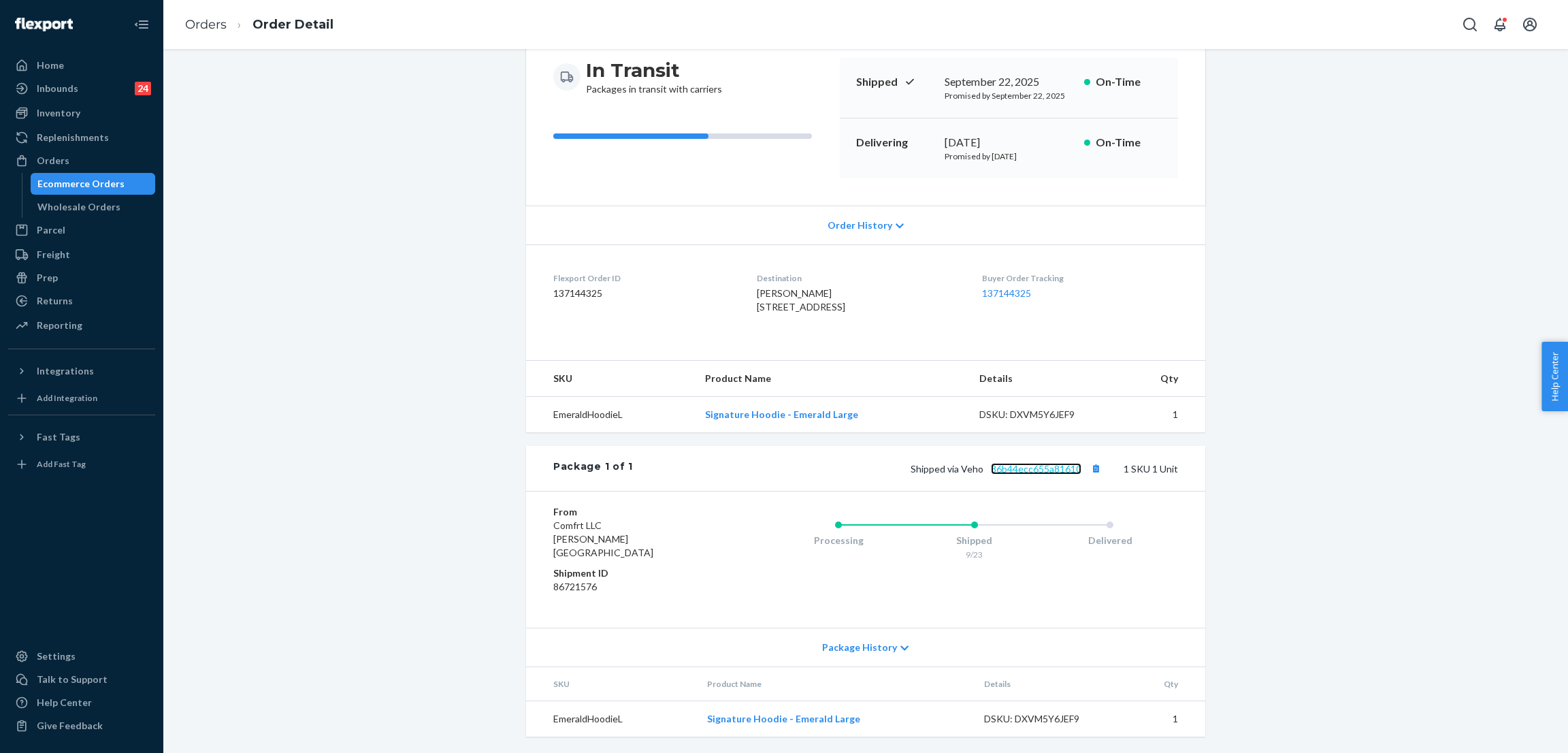
click at [1065, 474] on link "86b44ecc655a81610" at bounding box center [1037, 468] width 91 height 11
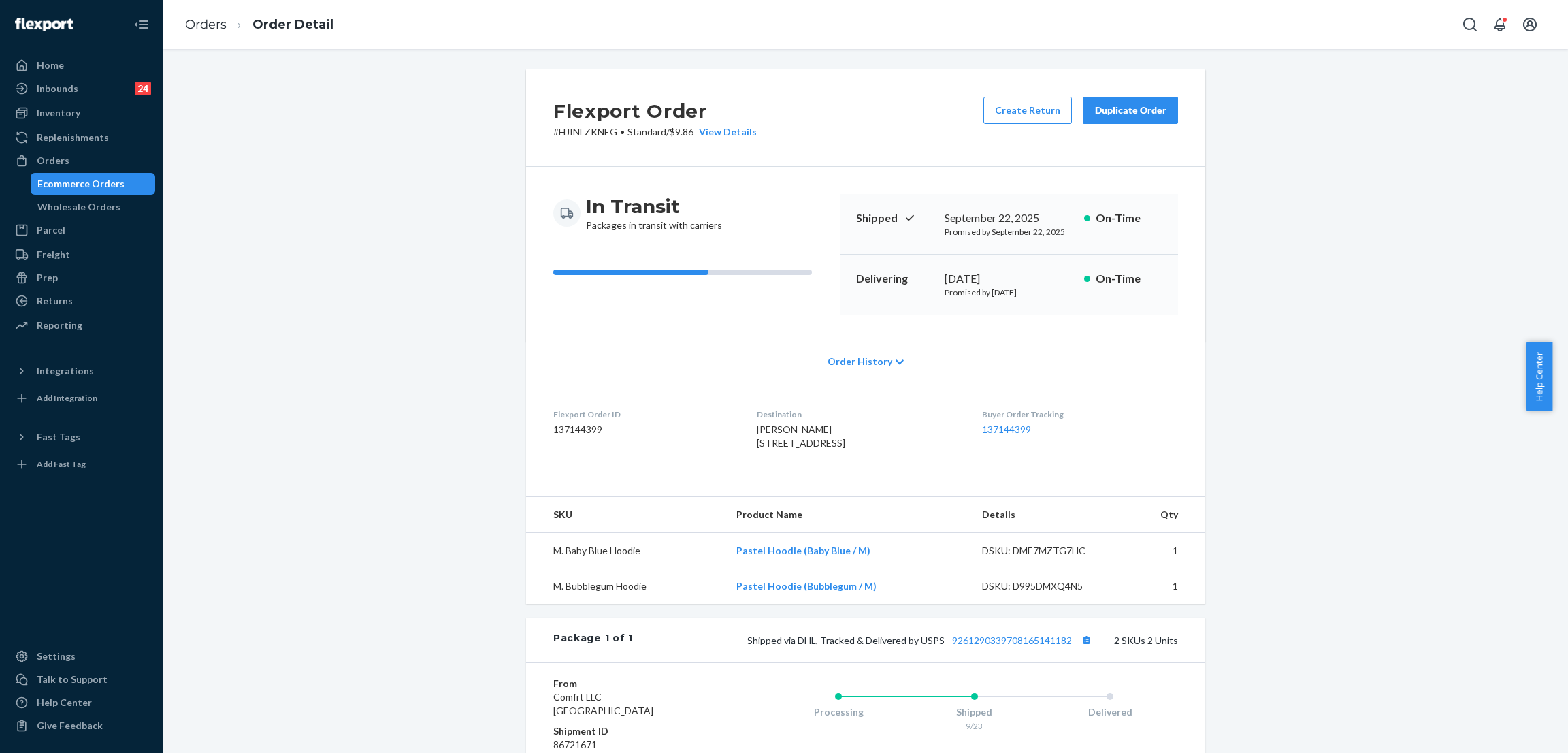
scroll to position [183, 0]
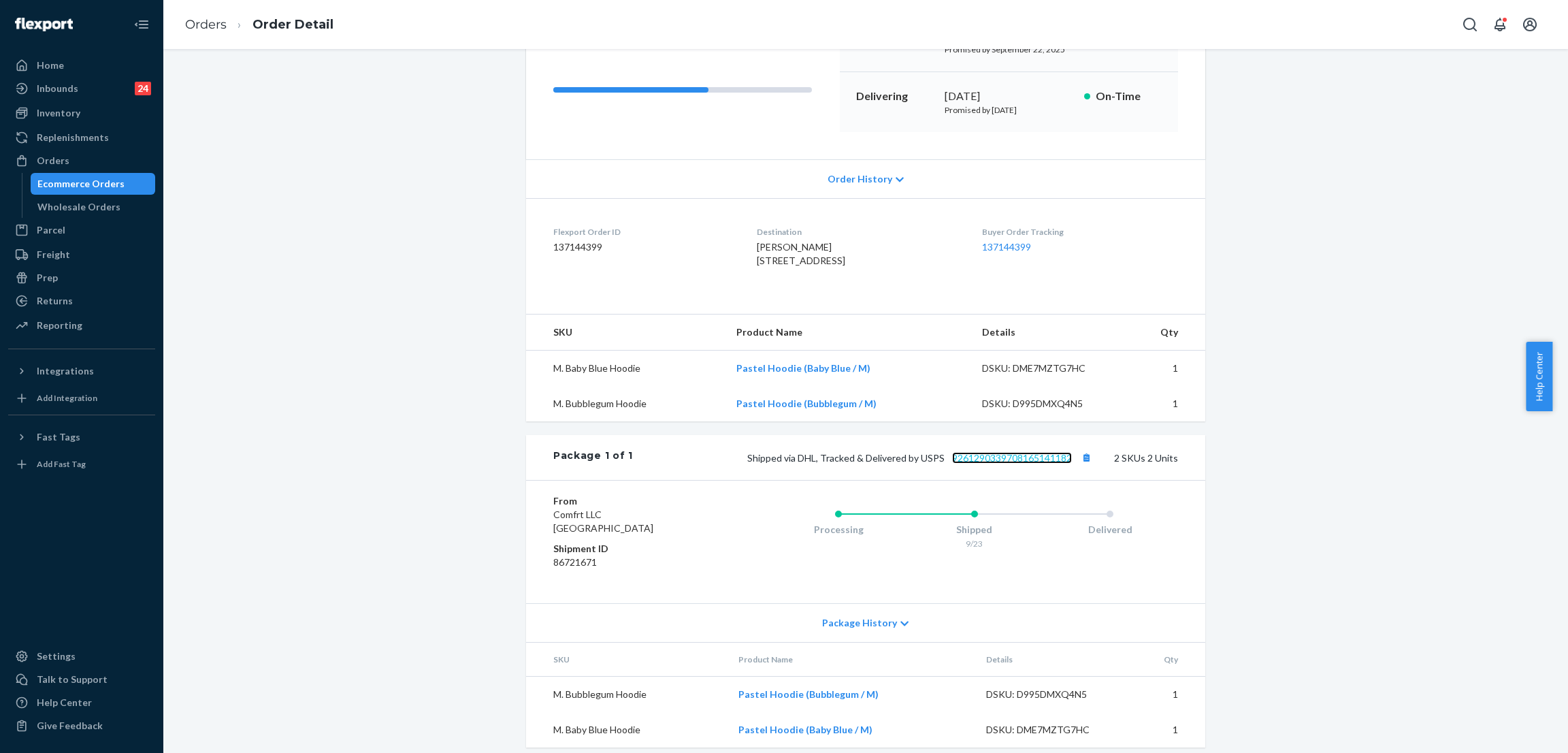
click at [998, 463] on link "9261290339708165141182" at bounding box center [1013, 457] width 120 height 11
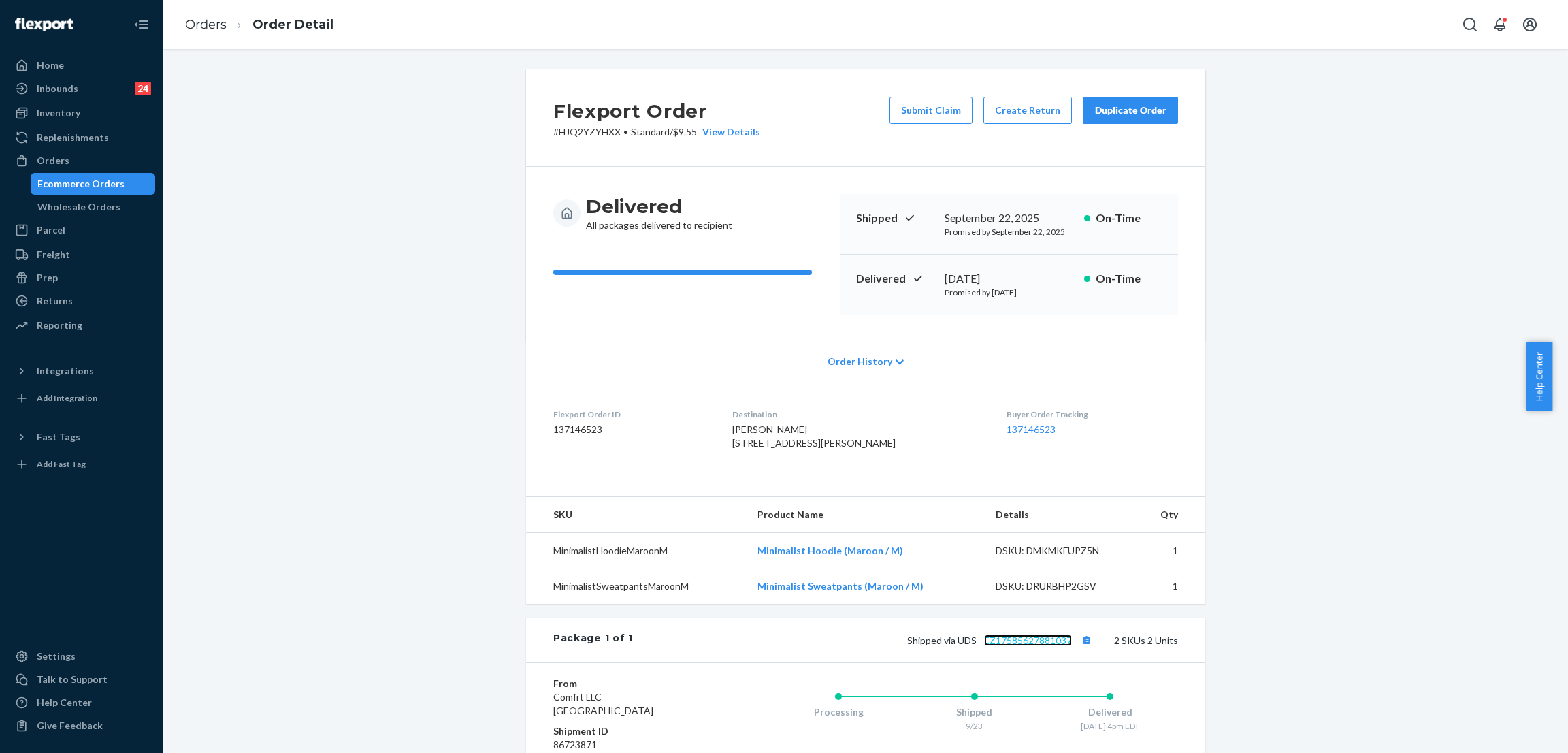
click at [1015, 646] on link "EZ17585627881037" at bounding box center [1028, 640] width 87 height 11
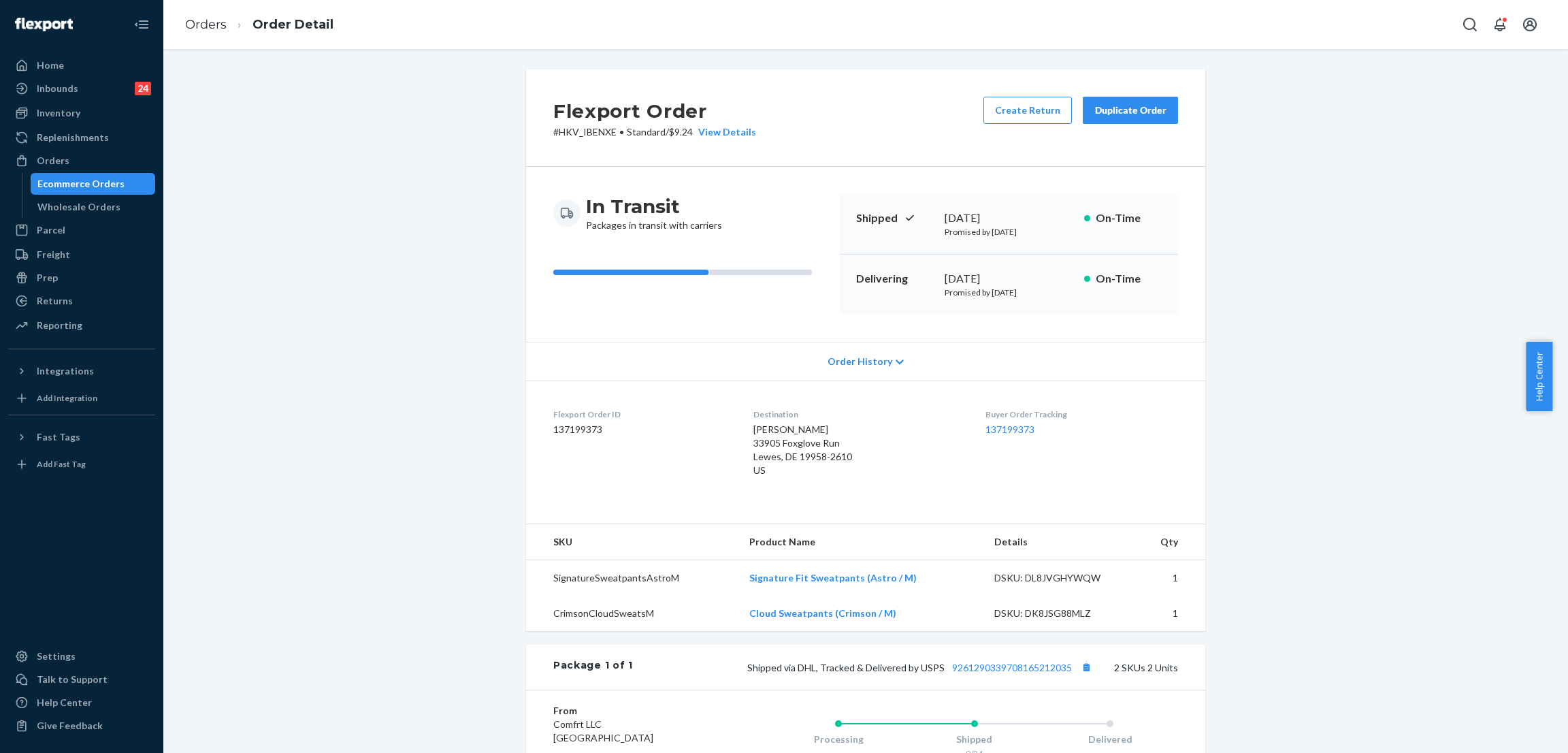
scroll to position [183, 0]
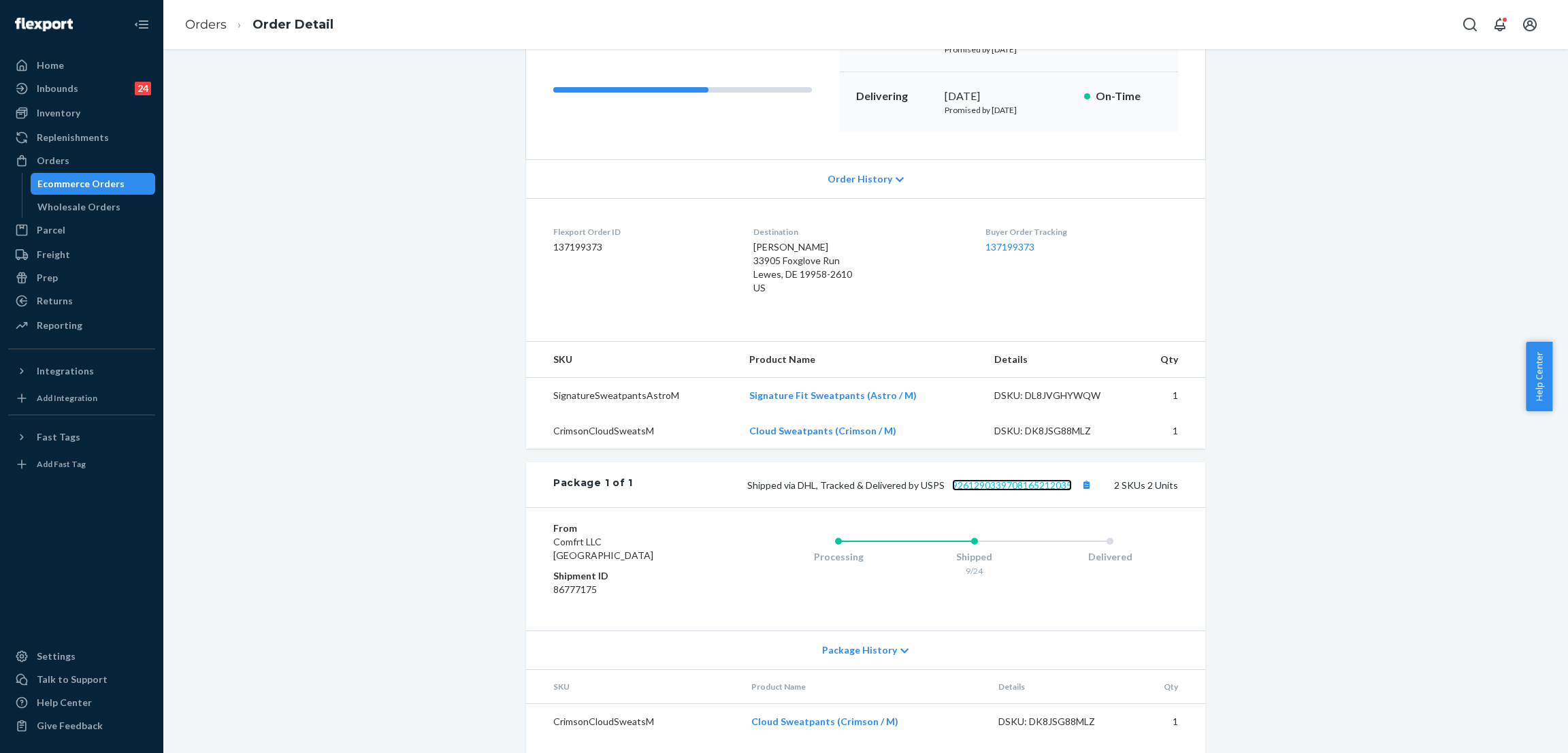
click at [1021, 487] on link "9261290339708165212035" at bounding box center [1013, 485] width 120 height 11
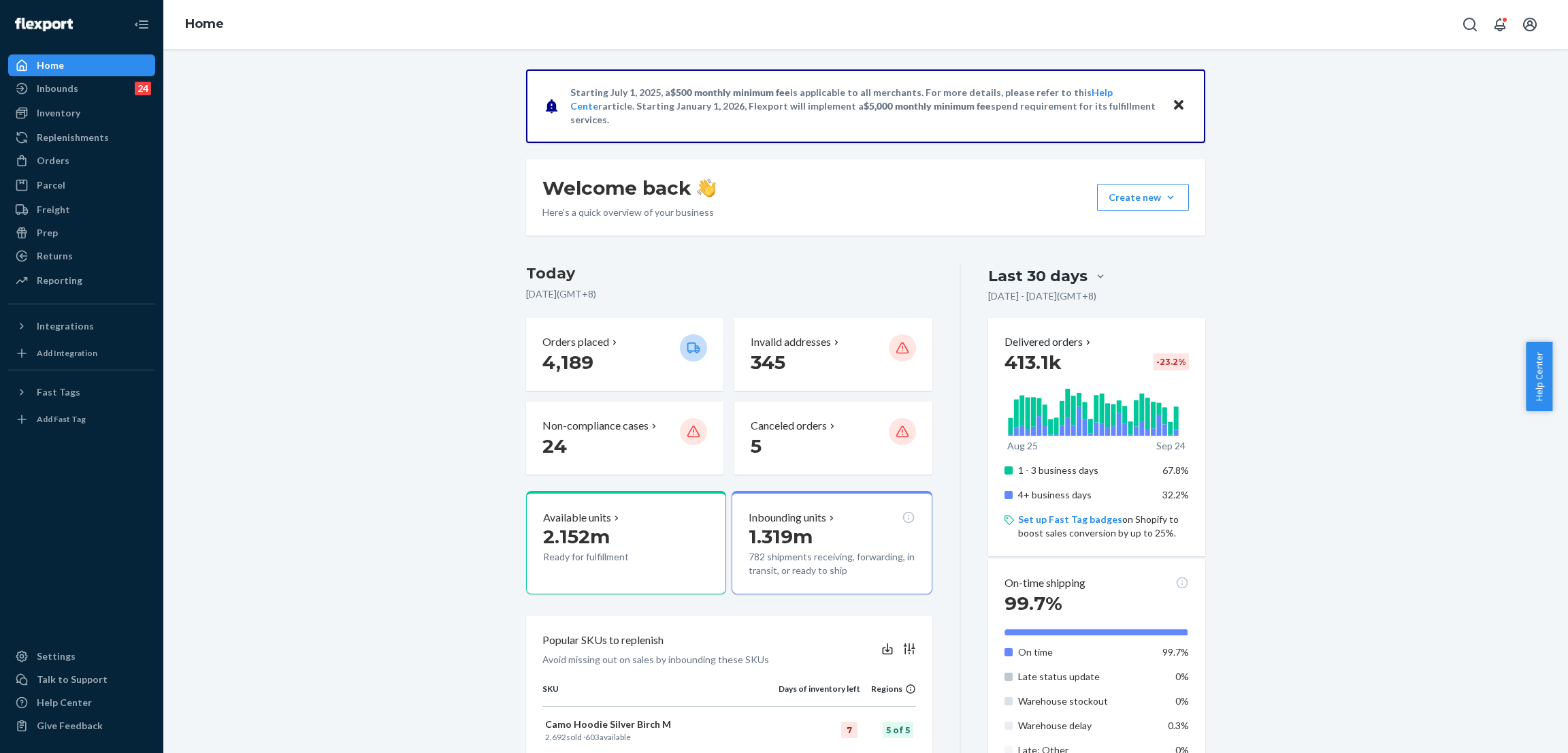
click at [222, 135] on div "Starting [DATE], a $500 monthly minimum fee is applicable to all merchants. For…" at bounding box center [866, 690] width 1384 height 1242
click at [87, 152] on div "Orders" at bounding box center [81, 161] width 144 height 19
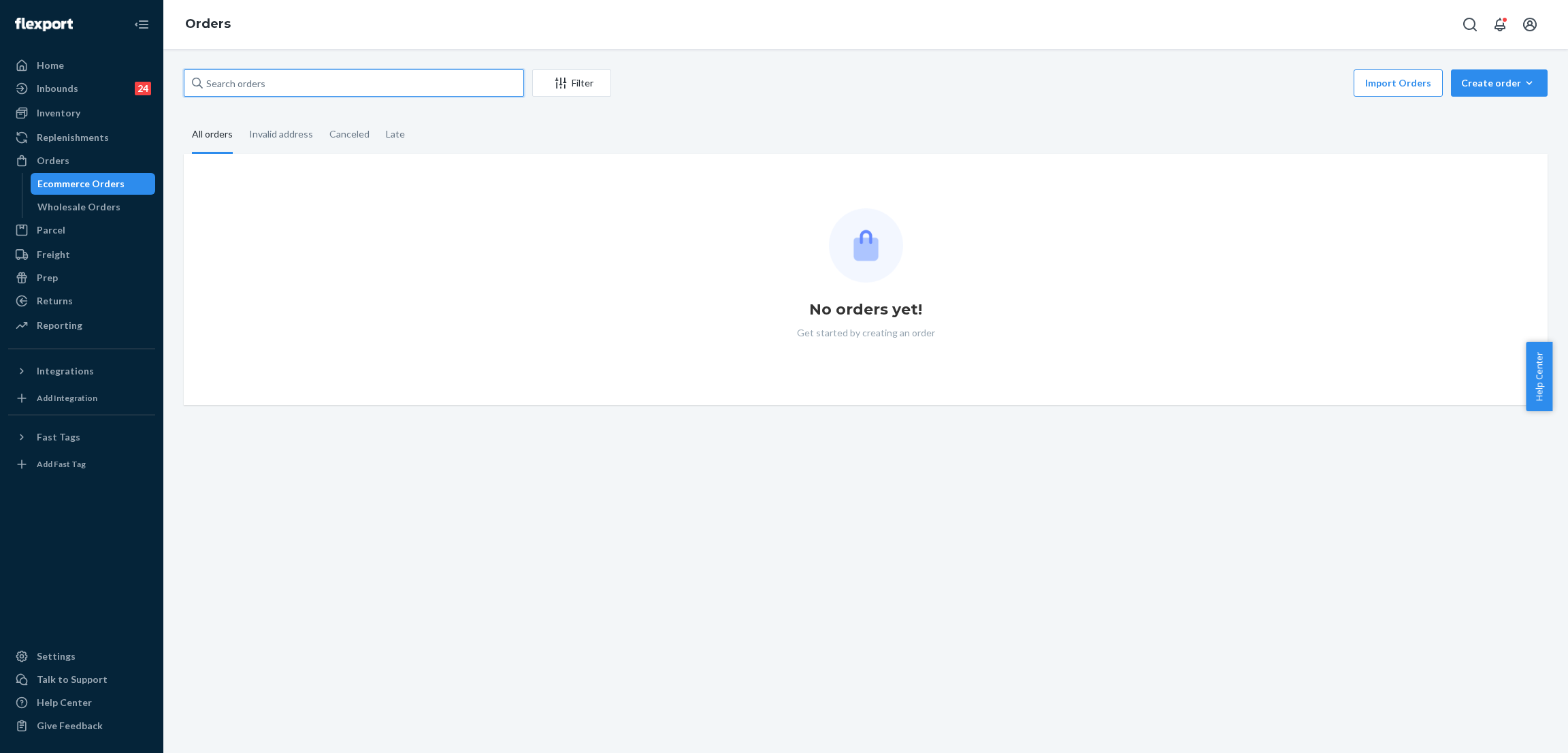
click at [313, 73] on input "text" at bounding box center [353, 83] width 340 height 27
paste input "255264545"
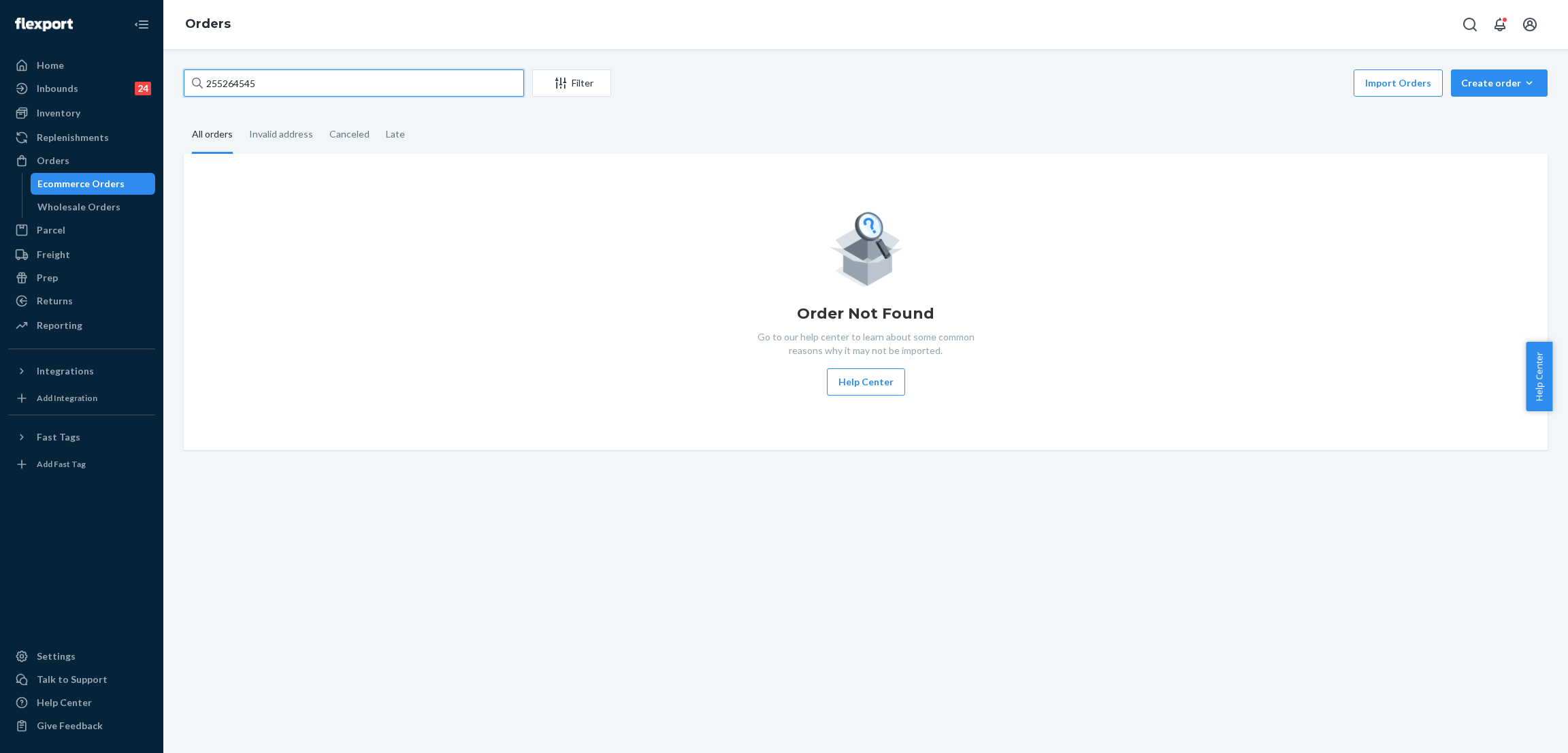
type input "255264545"
click at [386, 85] on input "255264545" at bounding box center [353, 83] width 340 height 27
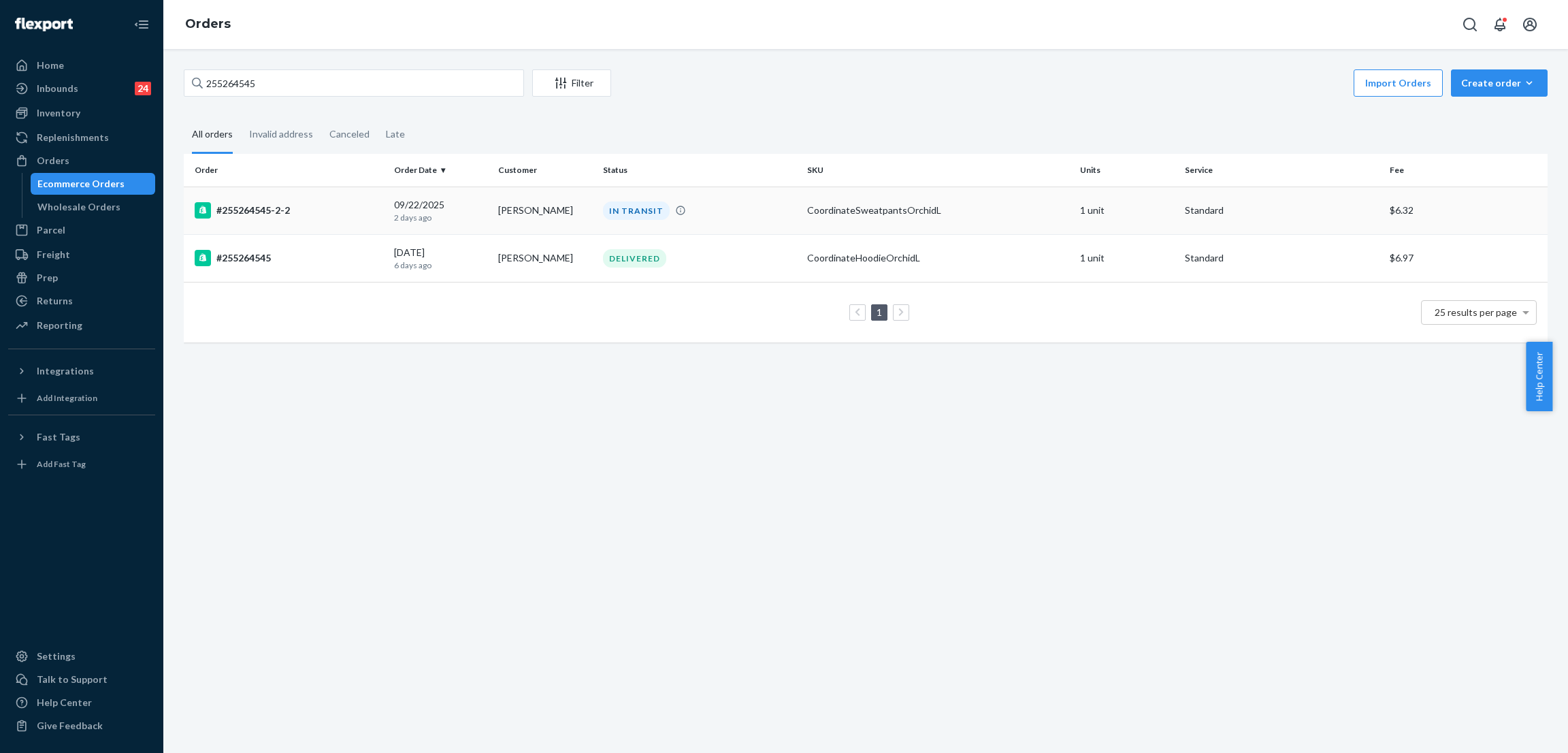
click at [626, 210] on div "IN TRANSIT" at bounding box center [637, 210] width 67 height 19
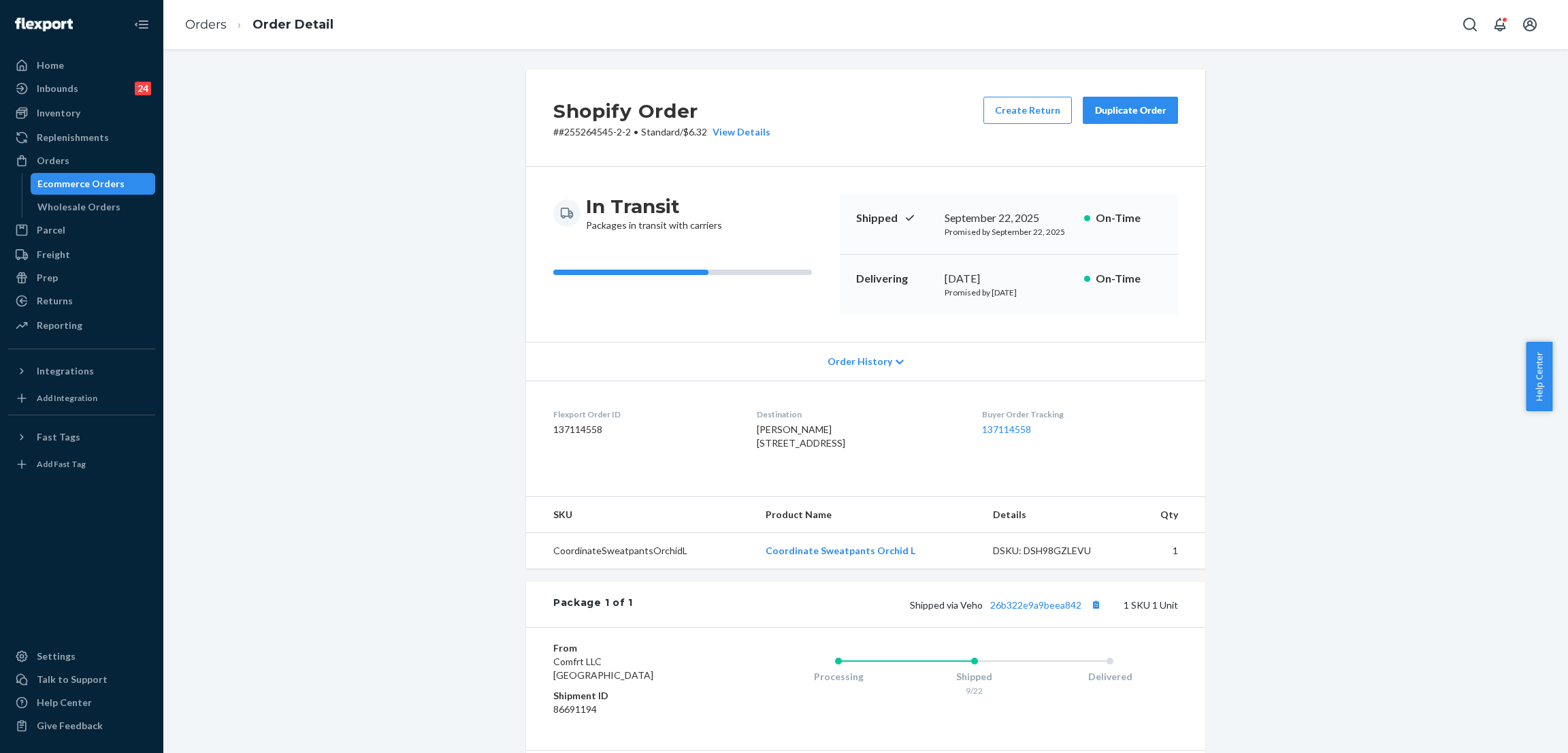
scroll to position [150, 0]
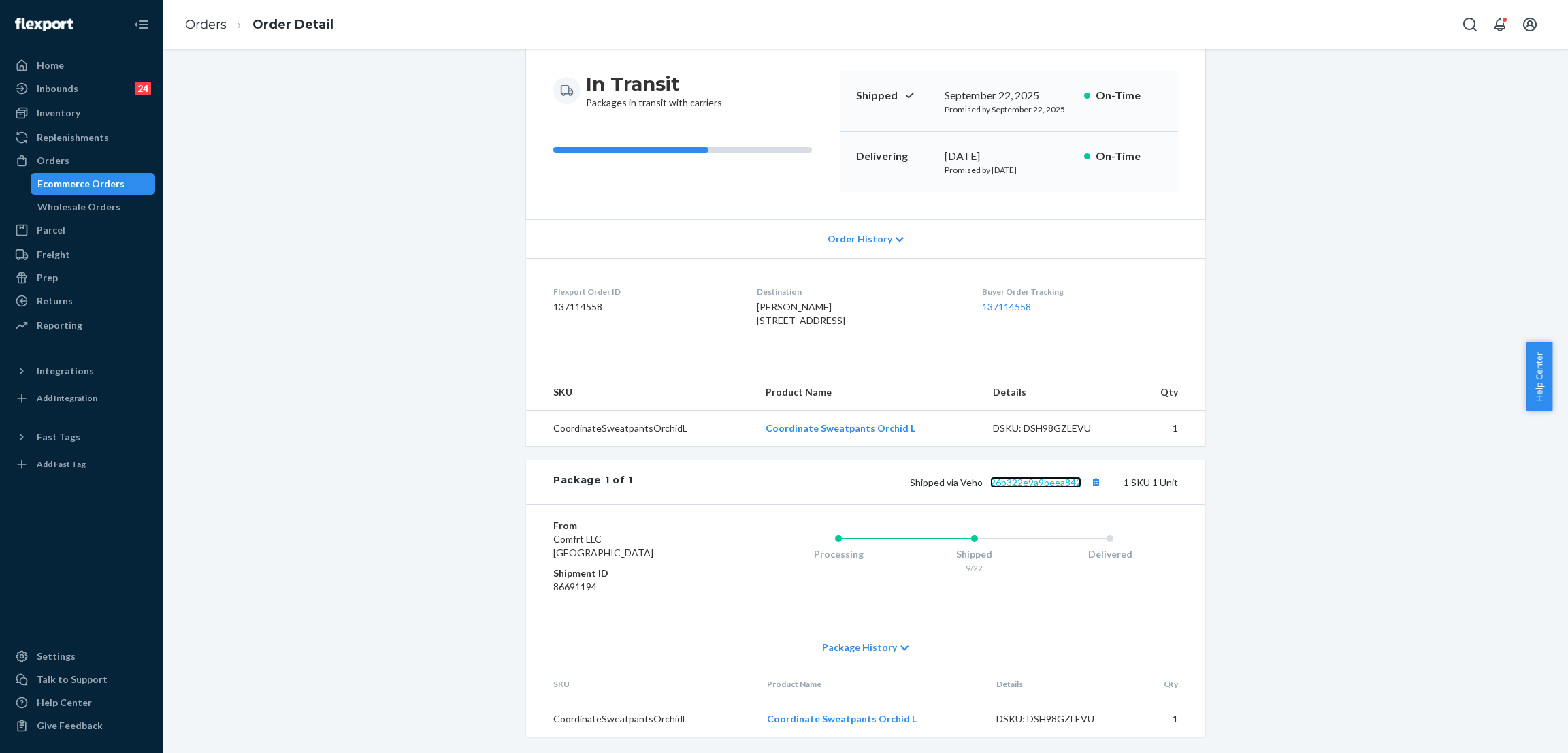
click at [1028, 477] on link "26b322e9a9beea842" at bounding box center [1036, 482] width 91 height 11
click at [88, 163] on div "Orders" at bounding box center [81, 161] width 144 height 19
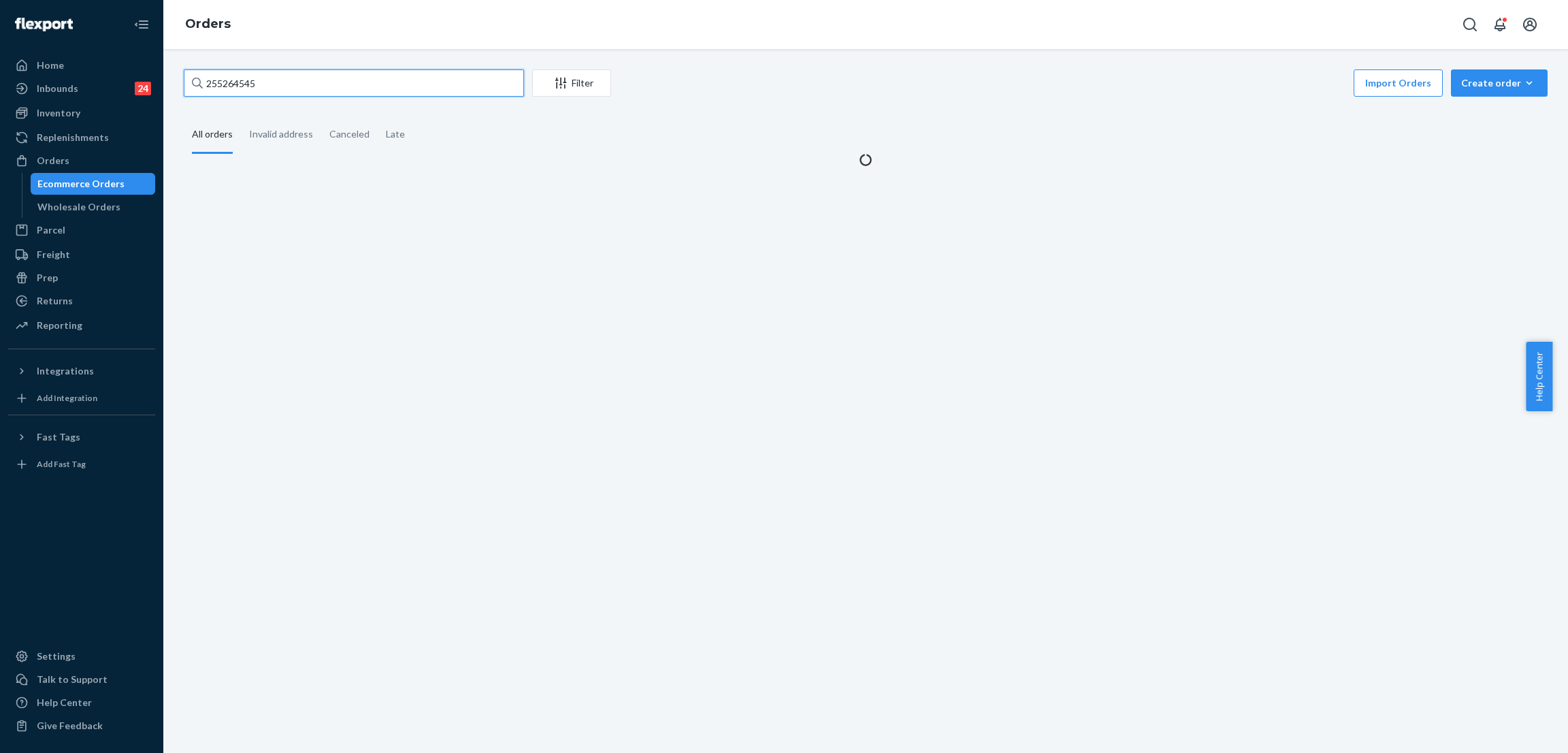
click at [317, 90] on input "255264545" at bounding box center [353, 83] width 340 height 27
paste input "342134"
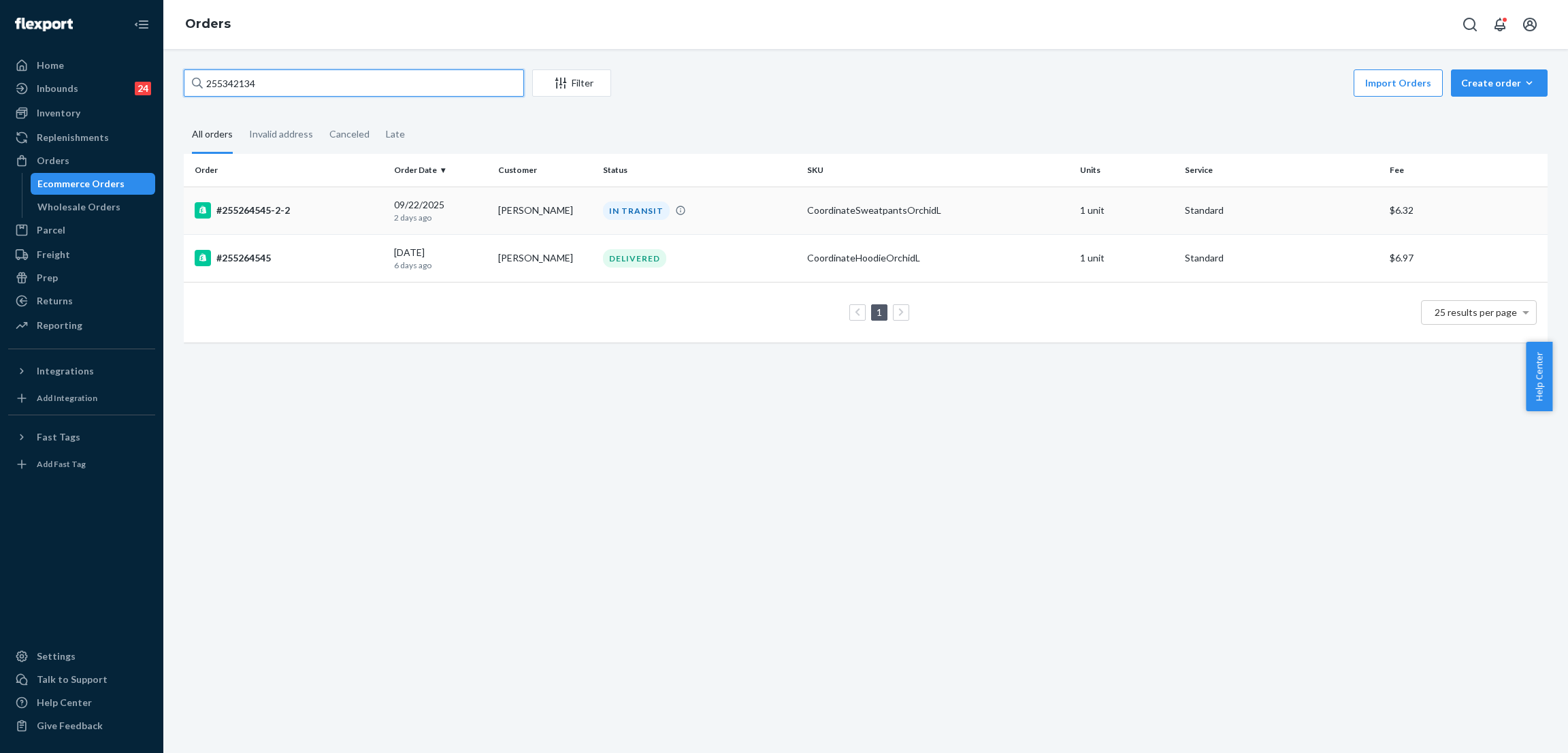
type input "255342134"
click at [615, 205] on div "IN TRANSIT" at bounding box center [637, 210] width 67 height 19
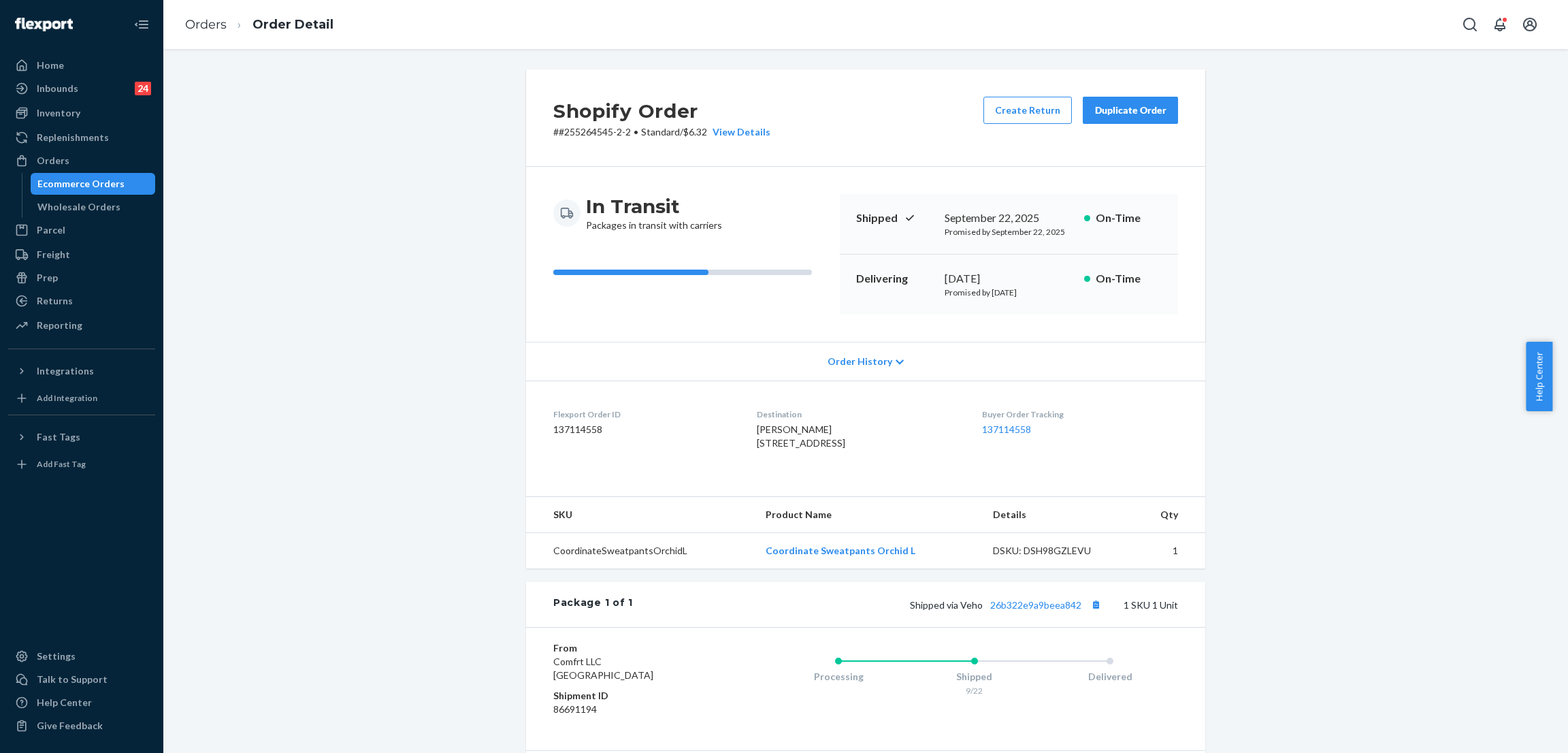
click at [373, 275] on div "Shopify Order # #255264545-2-2 • Standard / $6.32 View Details Create Return Du…" at bounding box center [866, 472] width 1384 height 806
click at [358, 328] on div "Shopify Order # #255264545-2-2 • Standard / $6.32 View Details Create Return Du…" at bounding box center [866, 472] width 1384 height 806
click at [364, 325] on div "Shopify Order # #255264545-2-2 • Standard / $6.32 View Details Create Return Du…" at bounding box center [866, 472] width 1384 height 806
click at [366, 272] on div "Shopify Order # #255264545-2-2 • Standard / $6.32 View Details Create Return Du…" at bounding box center [866, 472] width 1384 height 806
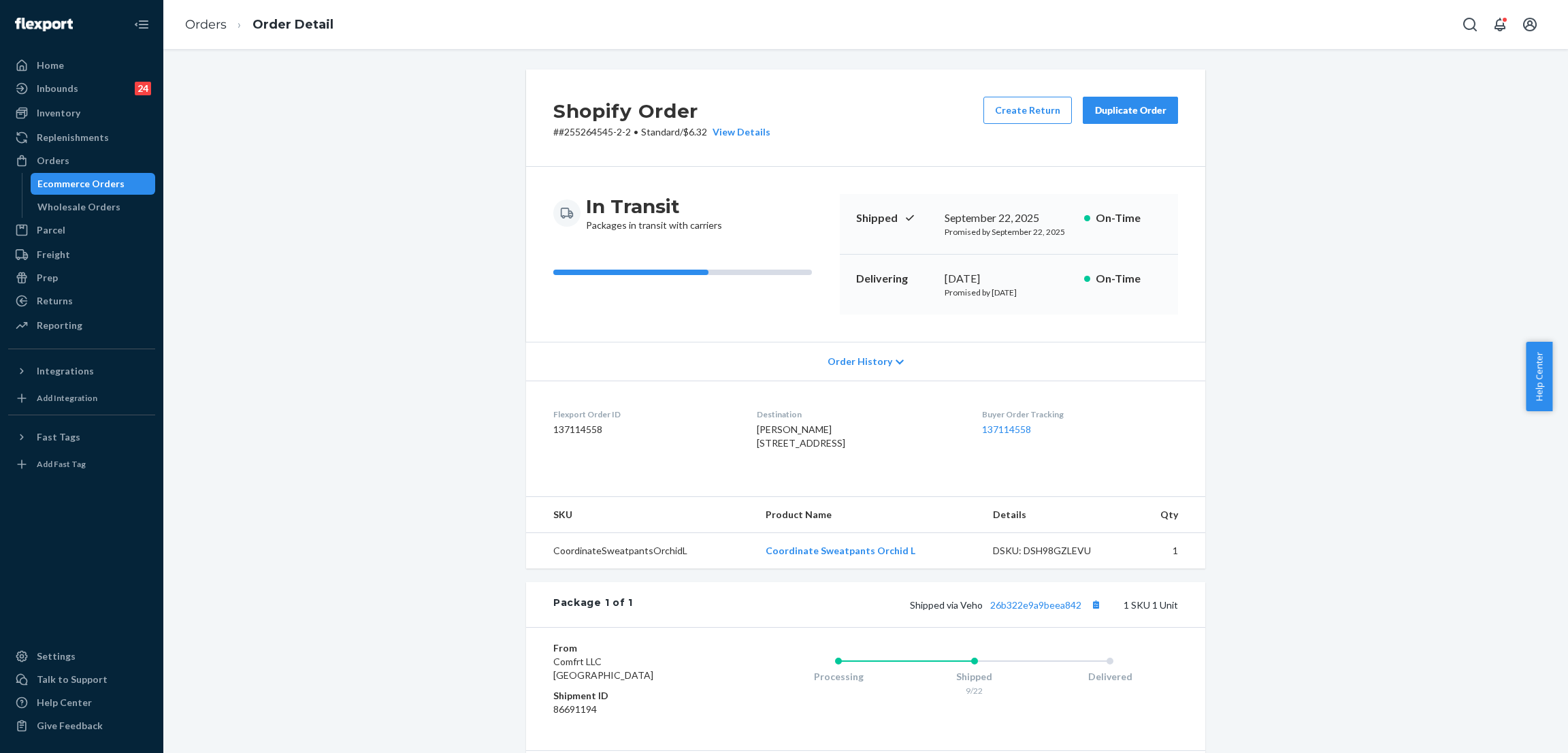
click at [366, 272] on div "Shopify Order # #255264545-2-2 • Standard / $6.32 View Details Create Return Du…" at bounding box center [866, 472] width 1384 height 806
click at [320, 215] on div "Shopify Order # #255264545-2-2 • Standard / $6.32 View Details Create Return Du…" at bounding box center [866, 472] width 1384 height 806
click at [358, 167] on div "Shopify Order # #255264545-2-2 • Standard / $6.32 View Details Create Return Du…" at bounding box center [866, 472] width 1384 height 806
click at [103, 161] on div "Orders" at bounding box center [81, 161] width 144 height 19
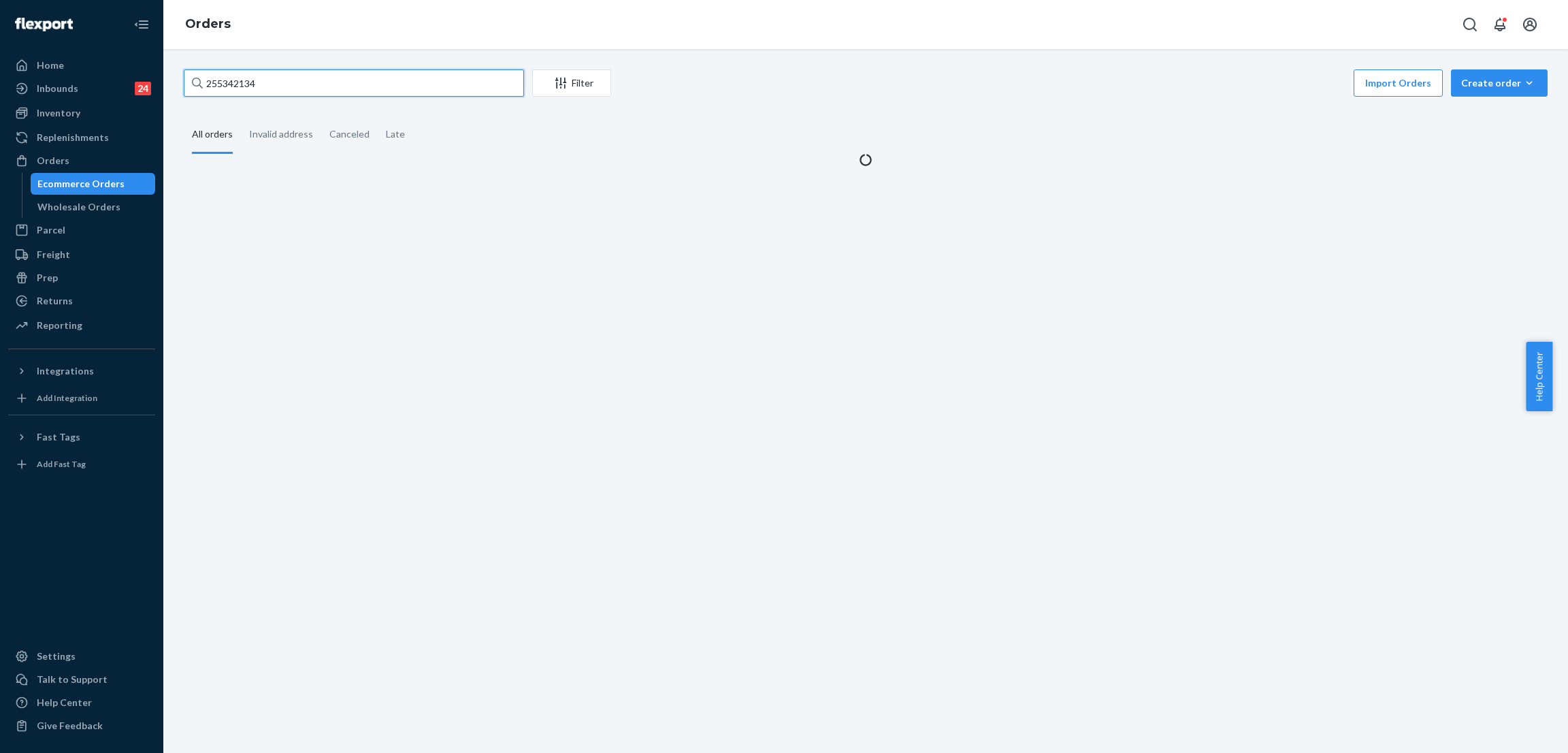
click at [301, 72] on input "255342134" at bounding box center [353, 83] width 340 height 27
paste input "text"
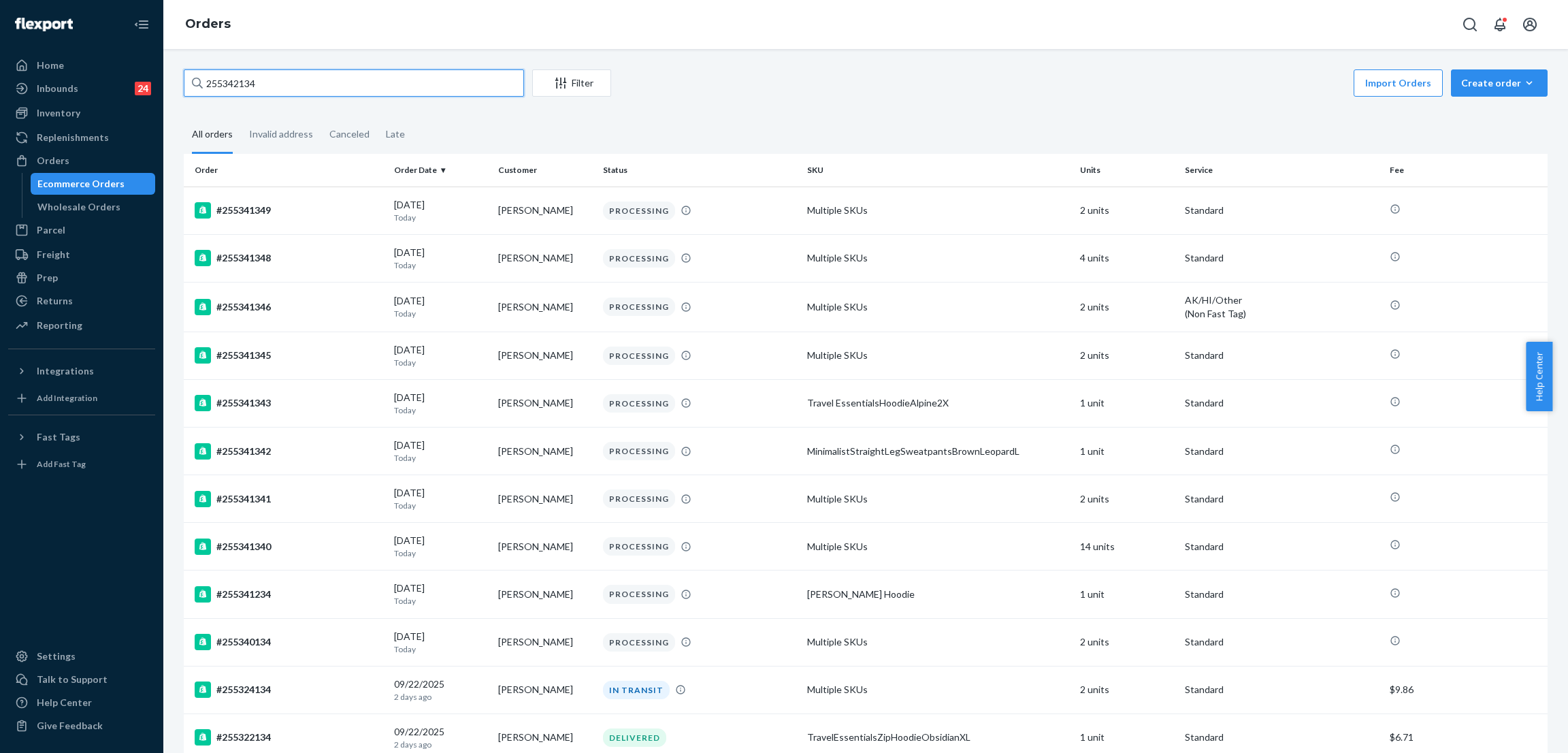
type input "255342134"
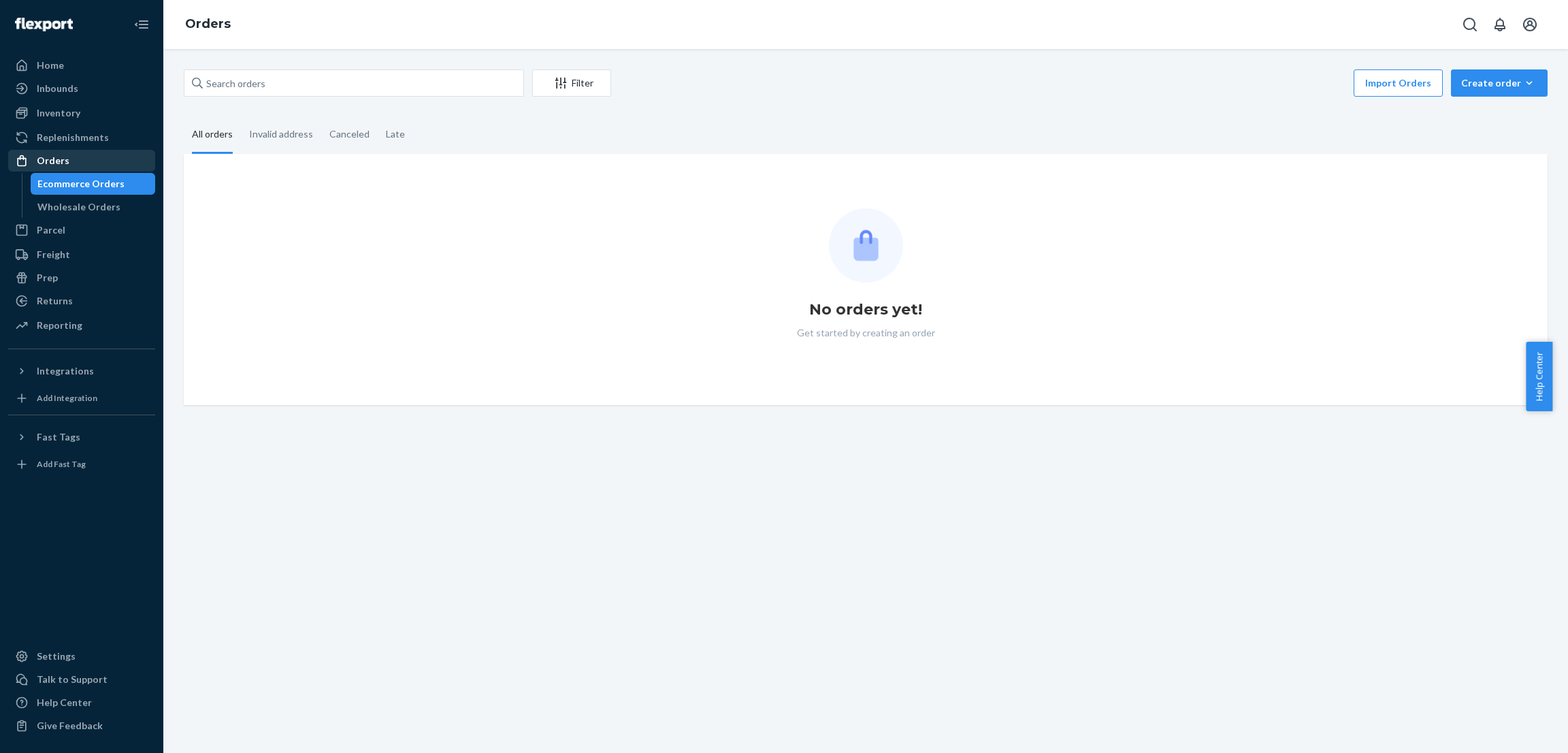
click at [103, 165] on div "Orders" at bounding box center [81, 161] width 144 height 19
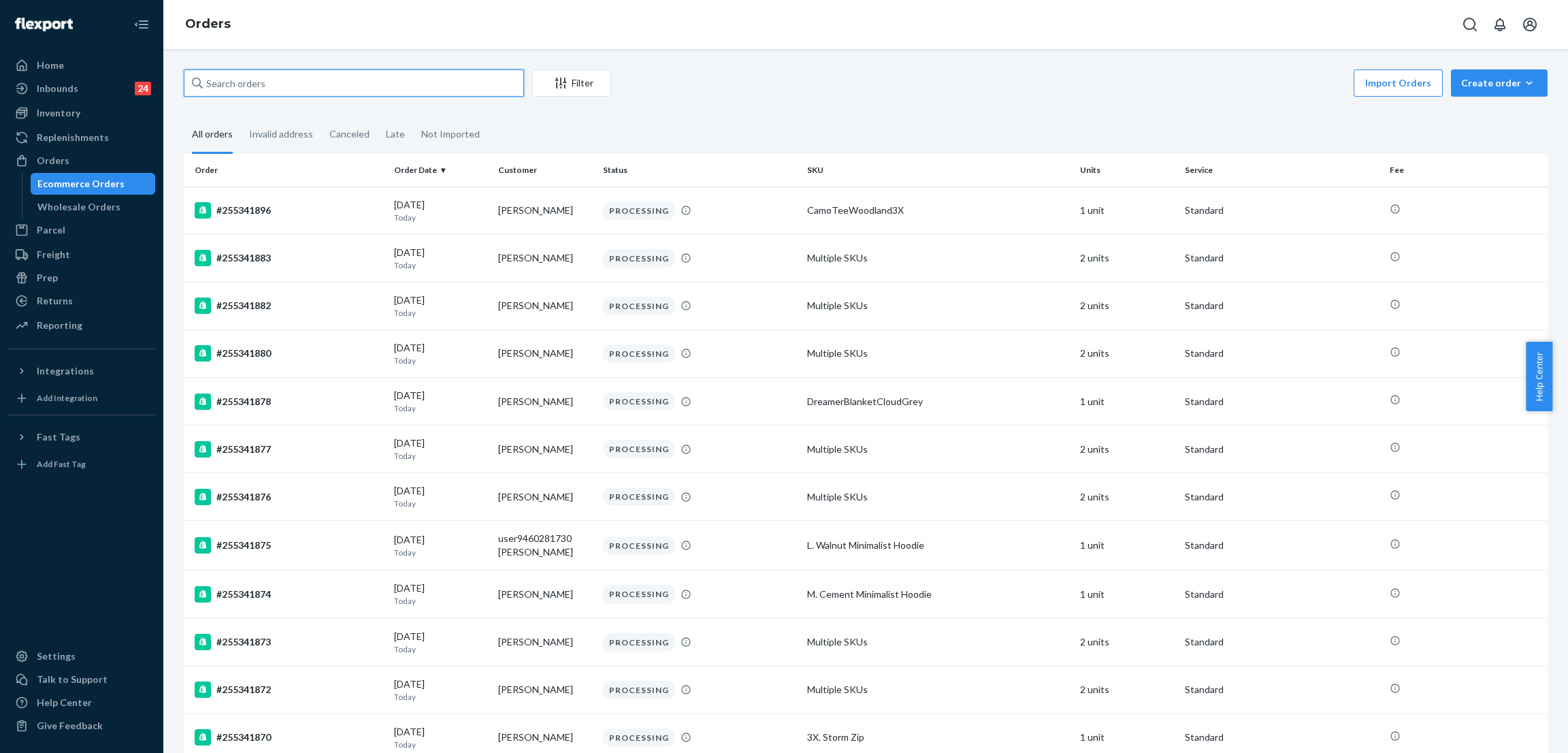
click at [394, 83] on input "text" at bounding box center [353, 83] width 340 height 27
paste input "255342134"
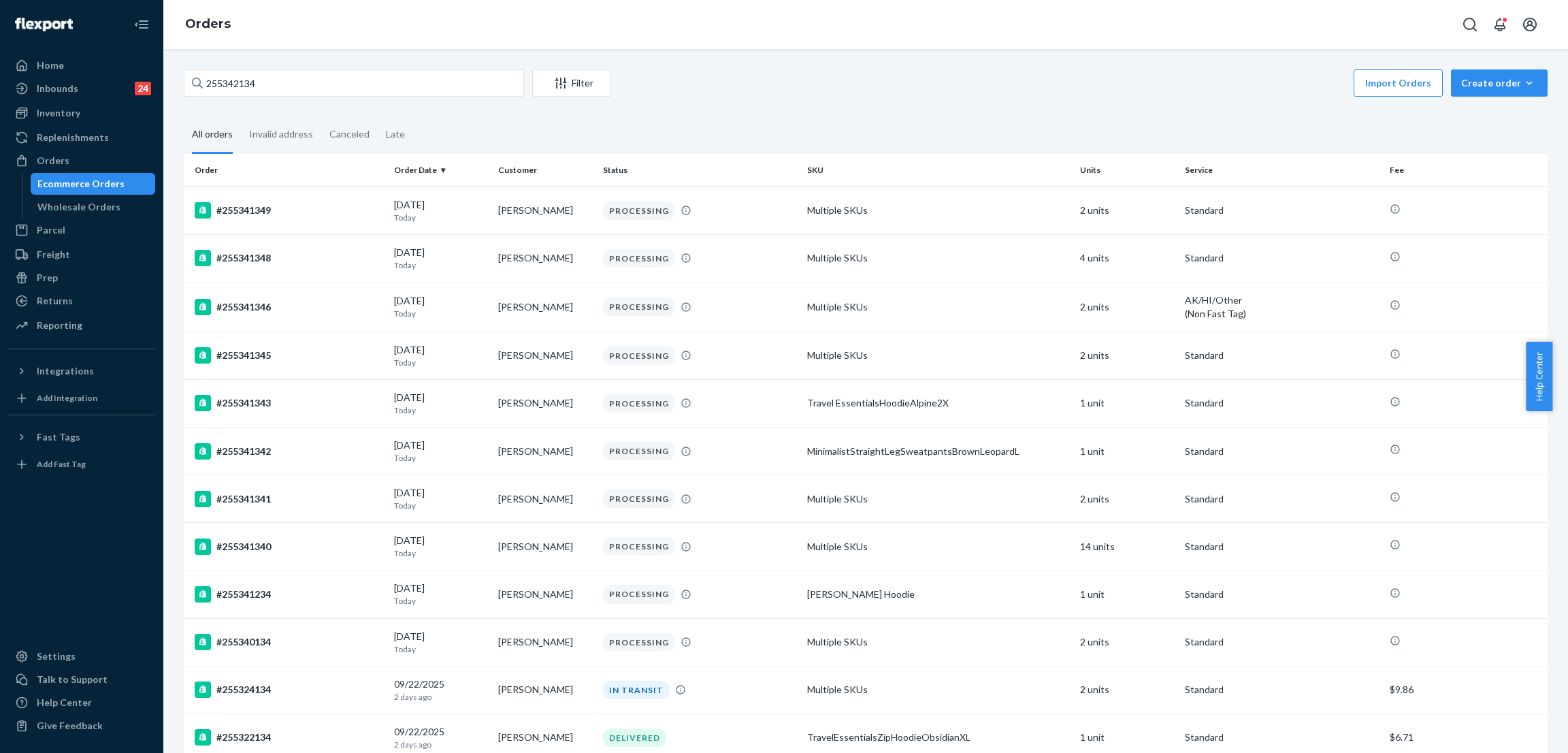
click at [230, 145] on div "All orders" at bounding box center [212, 135] width 41 height 37
click at [184, 117] on input "All orders" at bounding box center [184, 117] width 0 height 0
click at [102, 155] on div "Orders" at bounding box center [81, 161] width 144 height 19
click at [288, 83] on input "255342134" at bounding box center [353, 83] width 340 height 27
paste input "4972929"
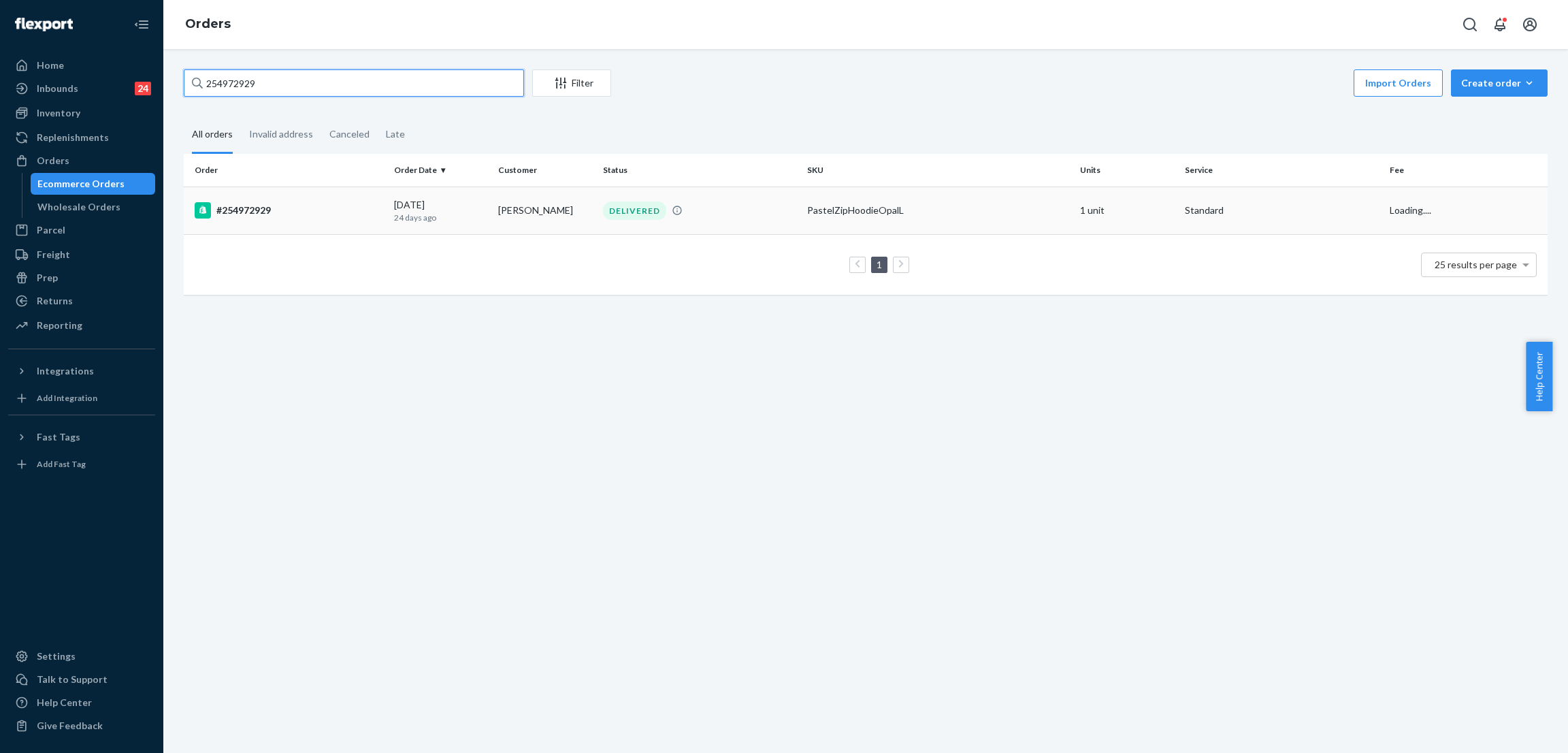
type input "254972929"
click at [639, 209] on div "DELIVERED" at bounding box center [635, 210] width 64 height 19
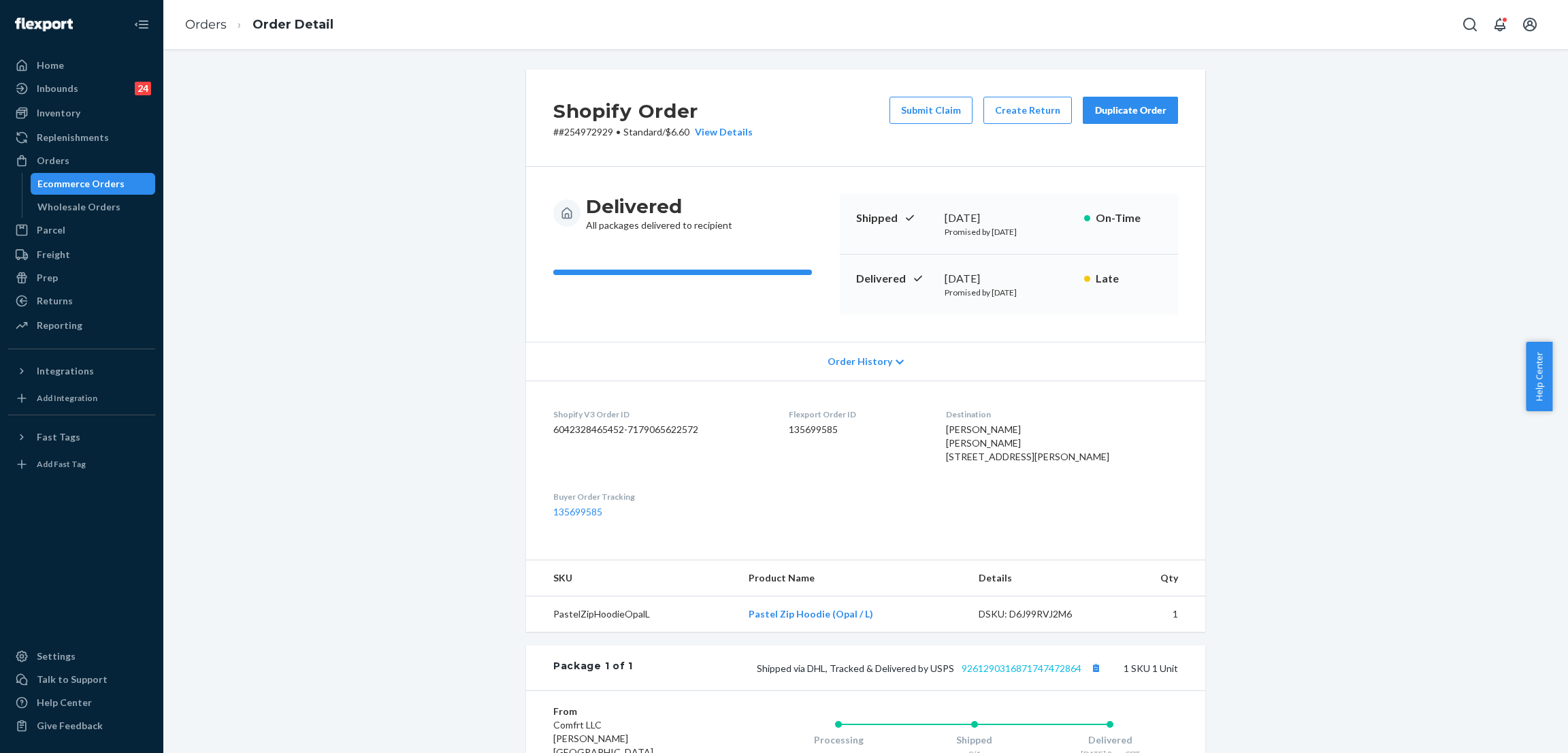
scroll to position [204, 0]
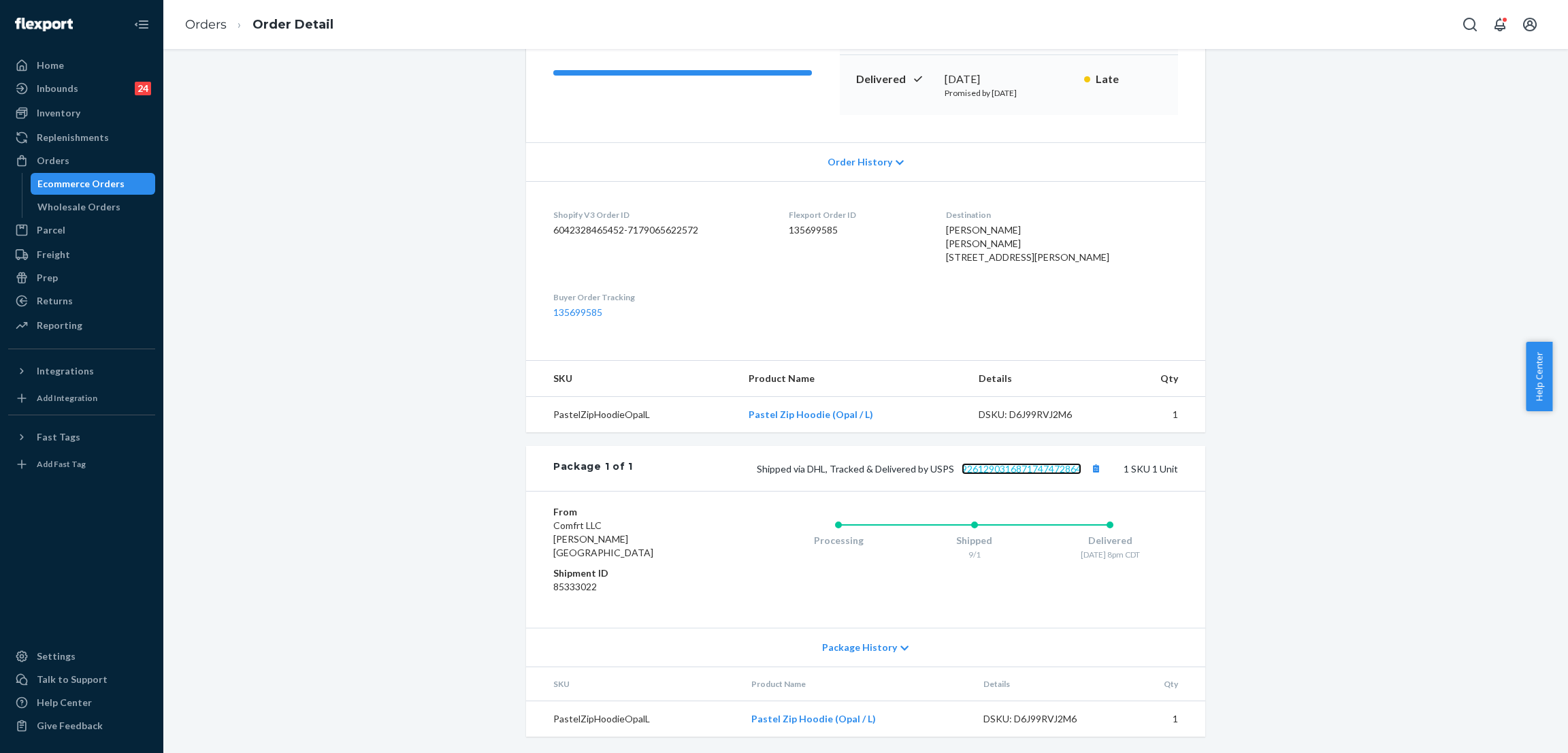
click at [1029, 474] on link "9261290316871747472864" at bounding box center [1021, 468] width 120 height 11
click at [328, 161] on div "Shopify Order # #254972929 • Standard / $6.60 View Details Submit Claim Create …" at bounding box center [866, 312] width 1384 height 883
click at [74, 156] on div "Orders" at bounding box center [81, 161] width 144 height 19
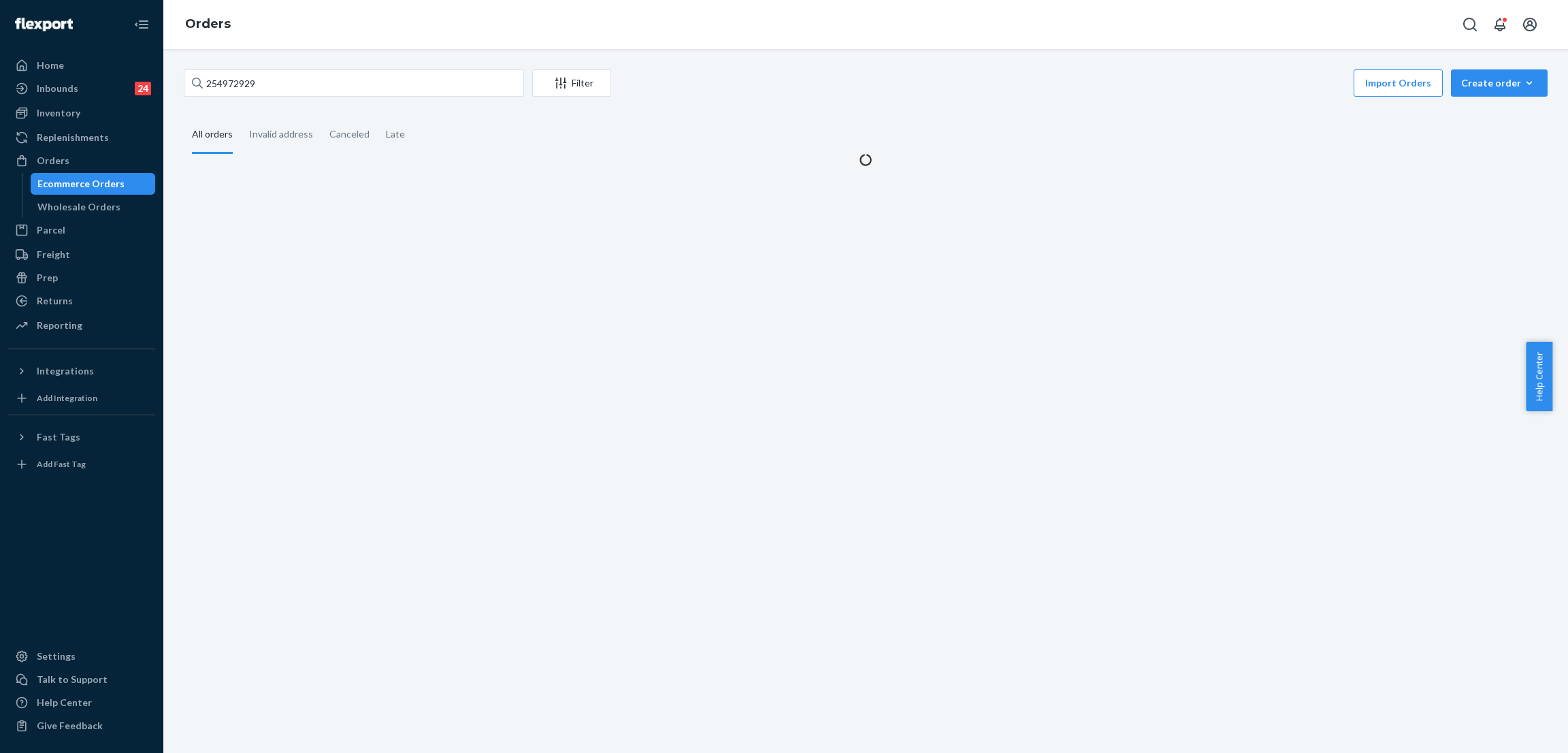
click at [322, 99] on div "254972929 Filter Import Orders Create order Ecommerce order Removal order" at bounding box center [865, 85] width 1364 height 31
click at [343, 91] on input "254972929" at bounding box center [353, 83] width 340 height 27
paste input "5162810"
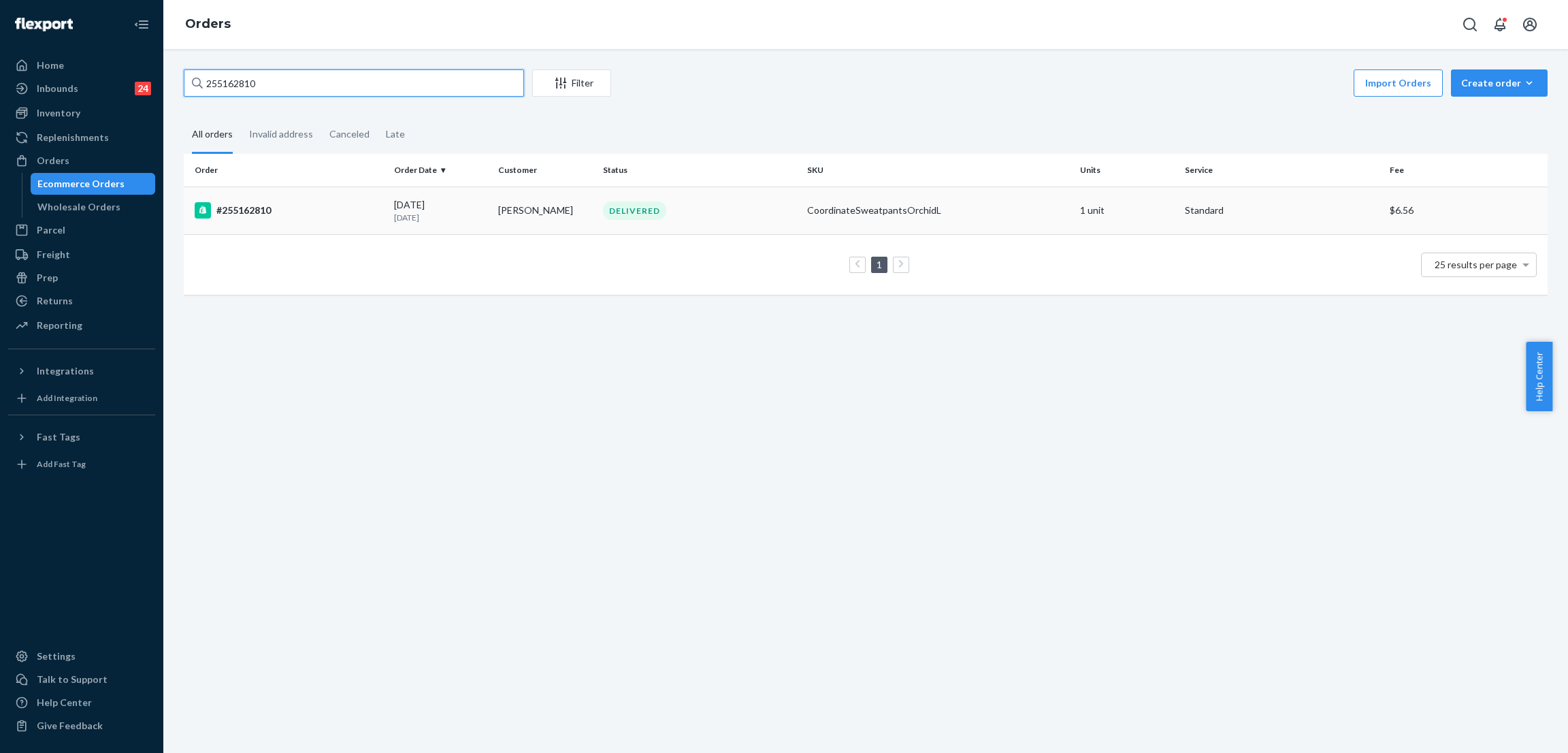
type input "255162810"
click at [607, 213] on div "DELIVERED" at bounding box center [635, 210] width 64 height 19
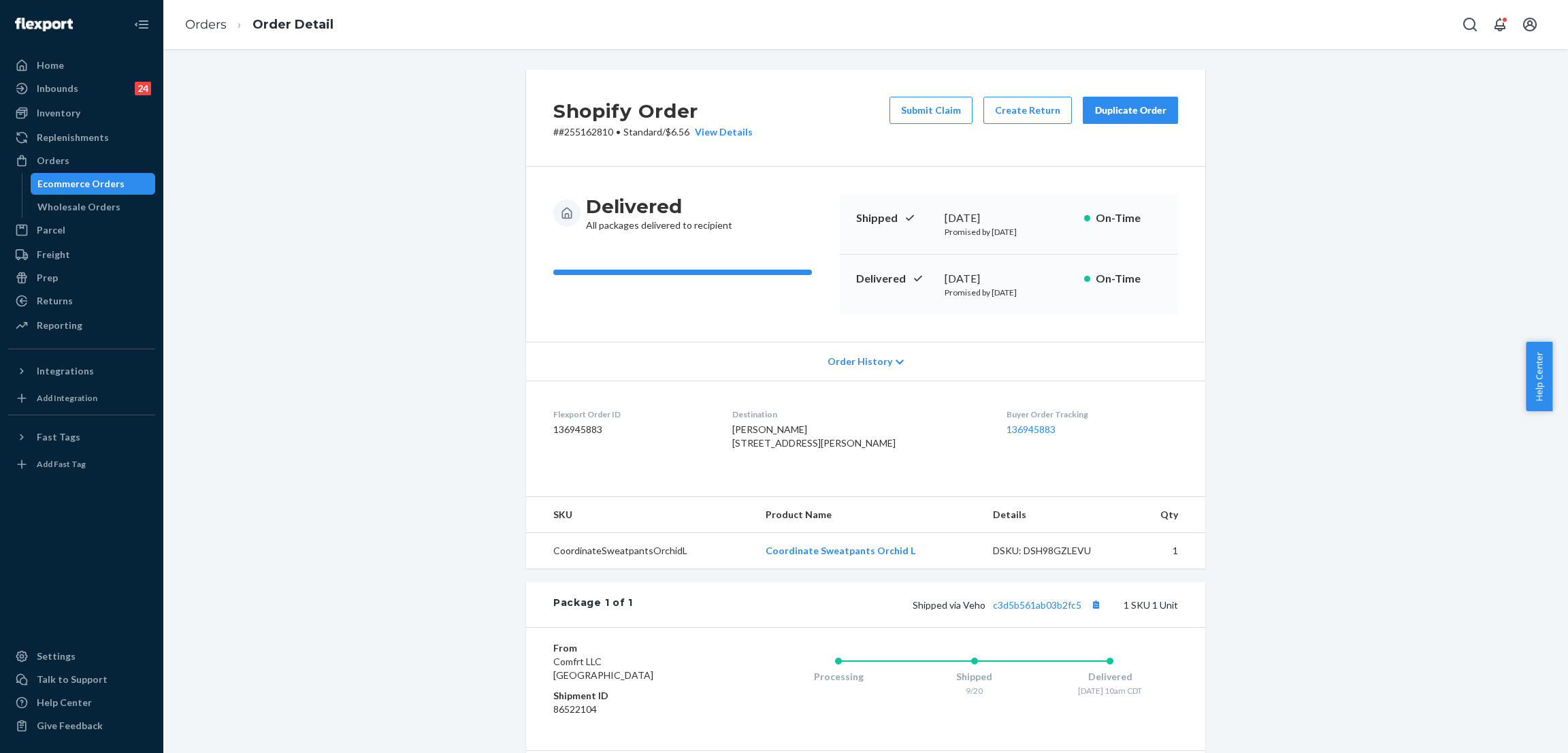
scroll to position [150, 0]
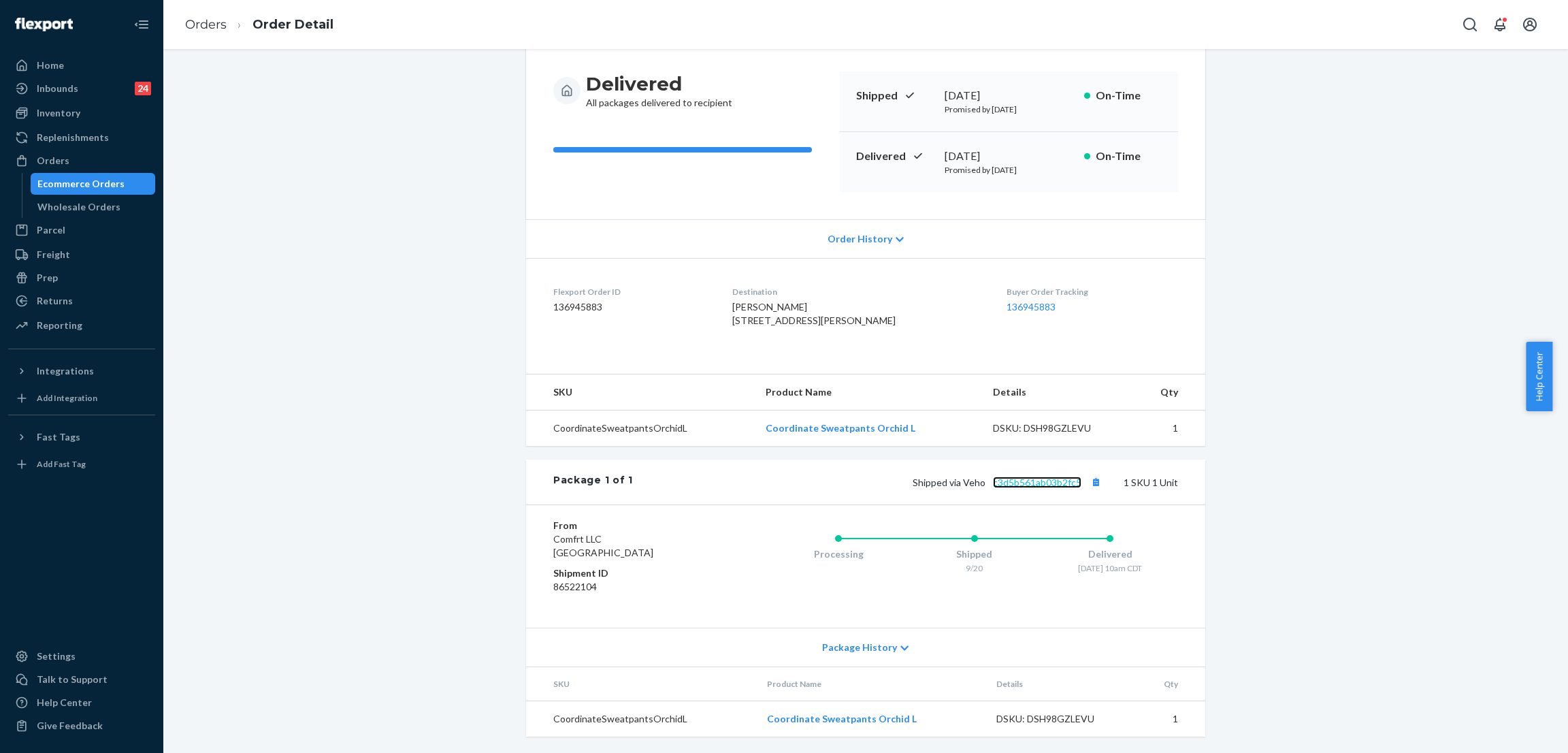
click at [1030, 484] on link "c3d5b561ab03b2fc5" at bounding box center [1037, 482] width 88 height 11
click at [326, 132] on div "Shopify Order # #255162810 • Standard / $6.56 View Details Submit Claim Create …" at bounding box center [866, 350] width 1384 height 806
click at [124, 151] on div "Orders" at bounding box center [81, 161] width 144 height 19
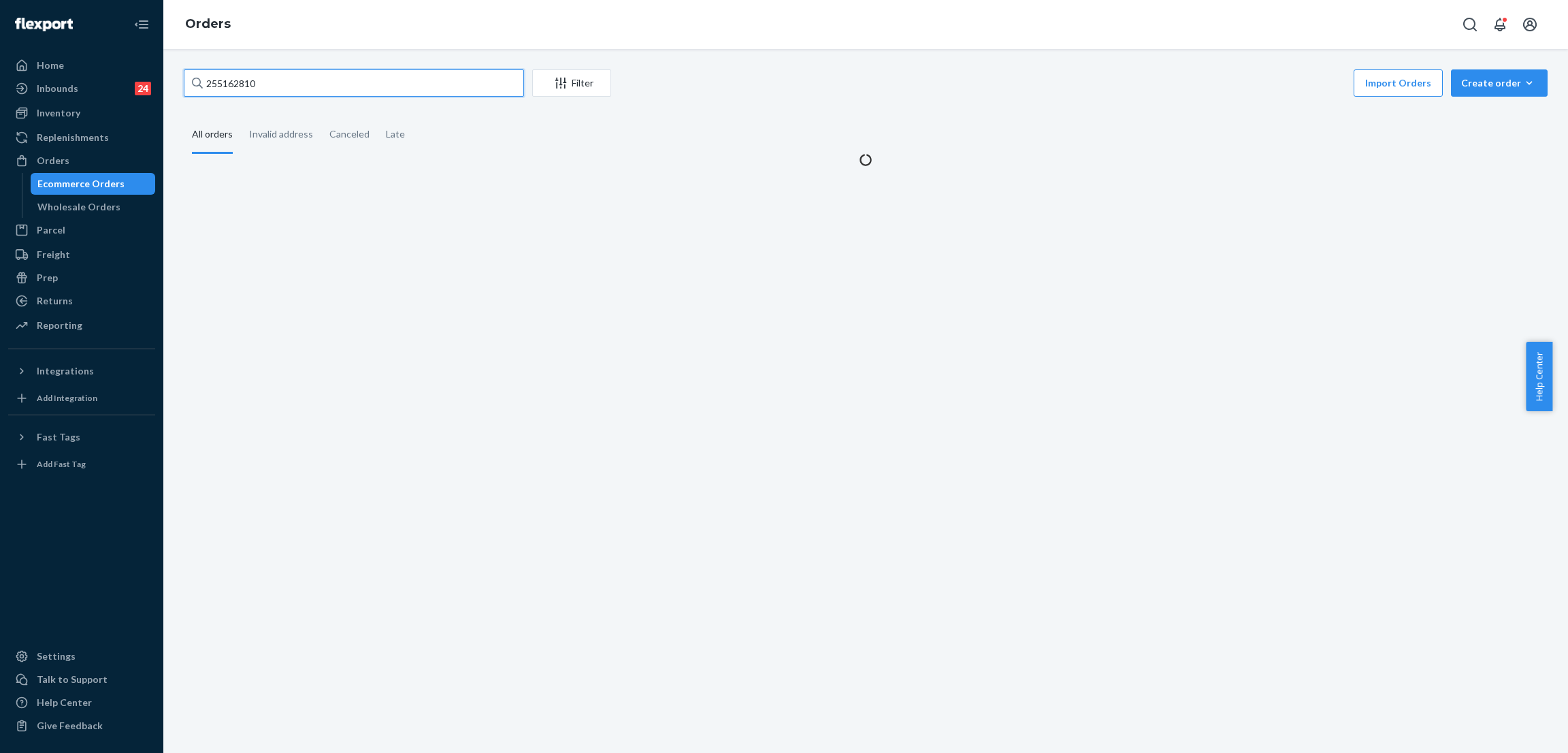
click at [263, 84] on input "255162810" at bounding box center [353, 83] width 340 height 27
paste input "3359543"
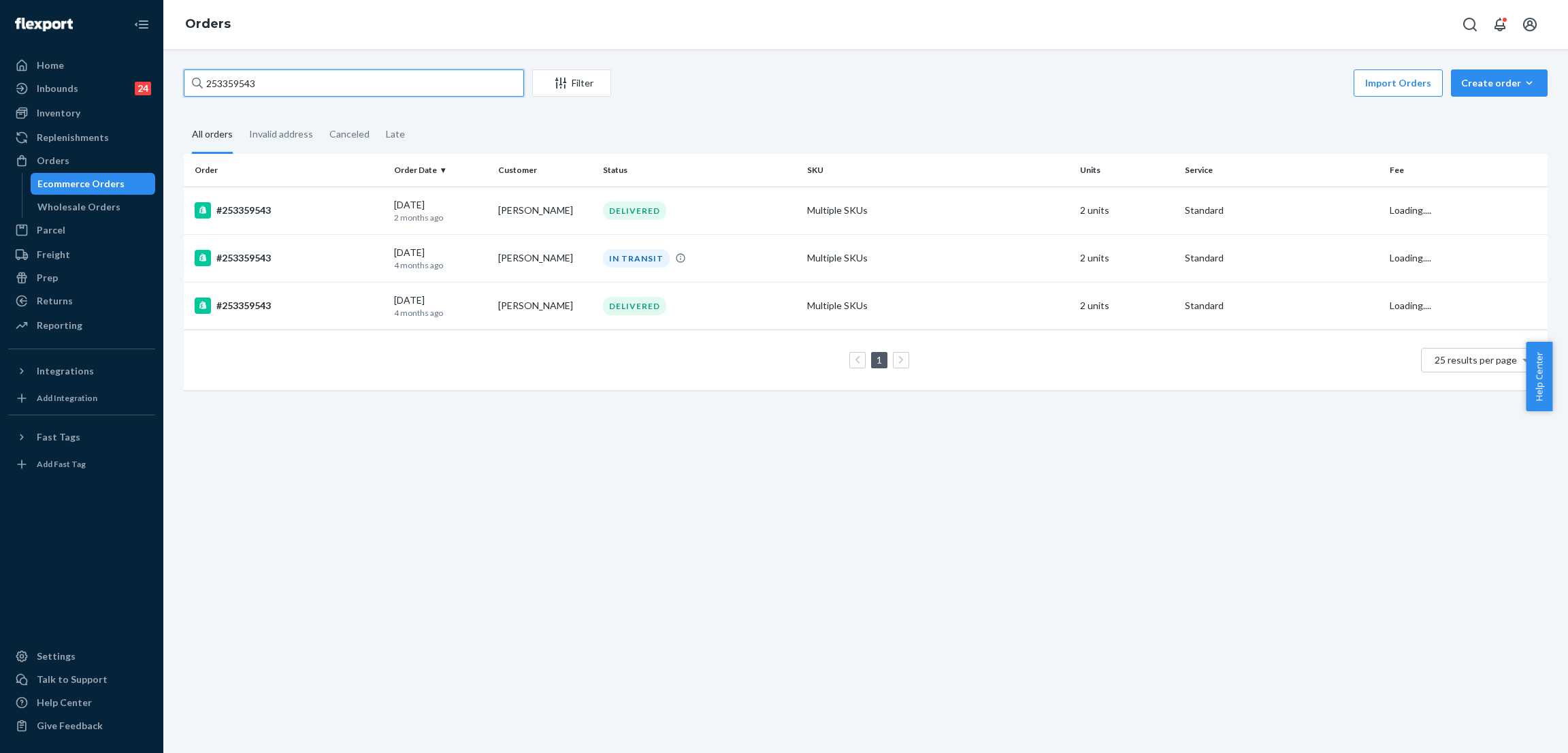
type input "253359543"
click at [744, 104] on div "253359543 Filter Import Orders Create order Ecommerce order Removal order All o…" at bounding box center [866, 237] width 1384 height 335
click at [636, 260] on div "IN TRANSIT" at bounding box center [637, 258] width 67 height 19
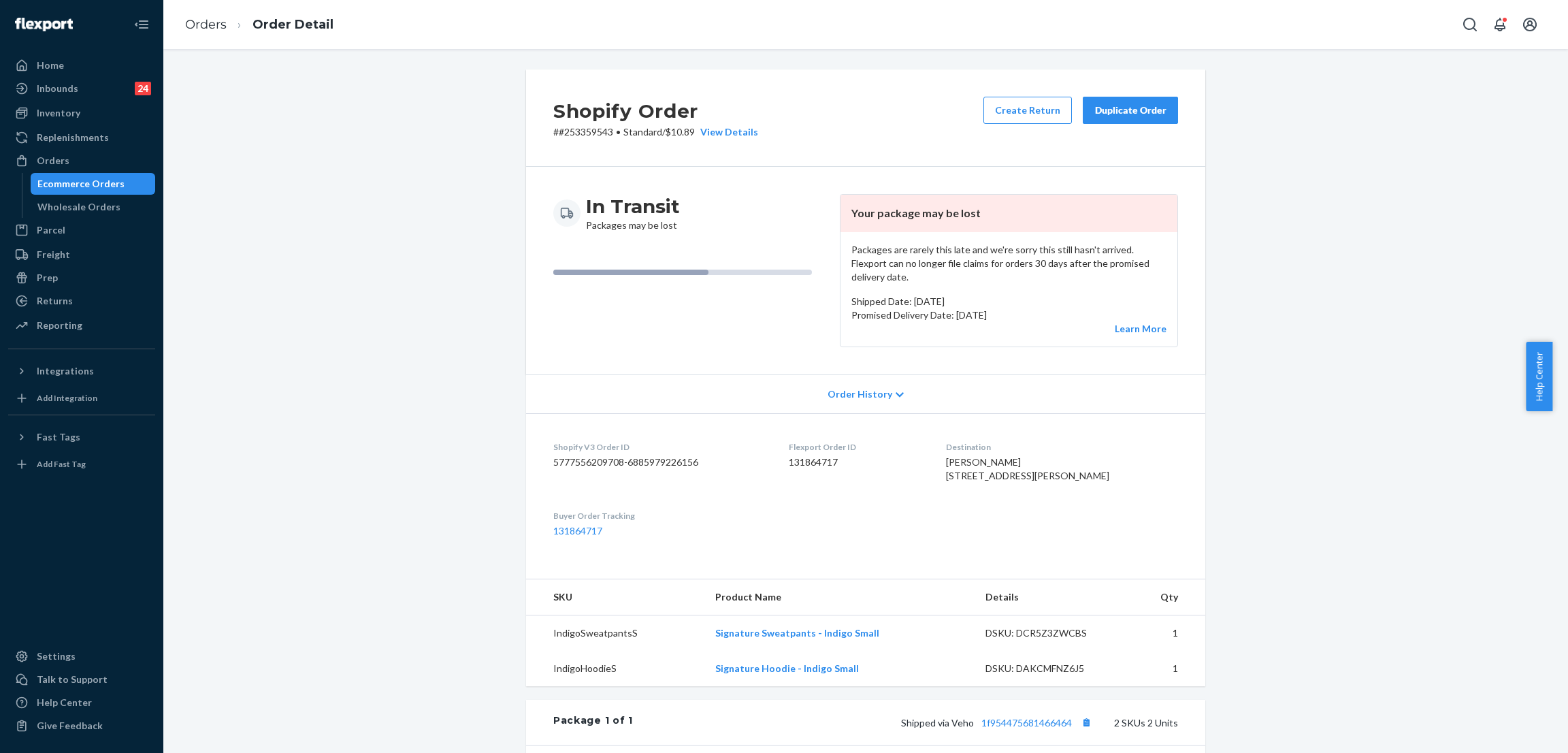
click at [317, 150] on div "Shopify Order # #253359543 • Standard / $10.89 View Details Create Return Dupli…" at bounding box center [866, 549] width 1384 height 959
click at [59, 160] on div "Orders" at bounding box center [53, 160] width 33 height 13
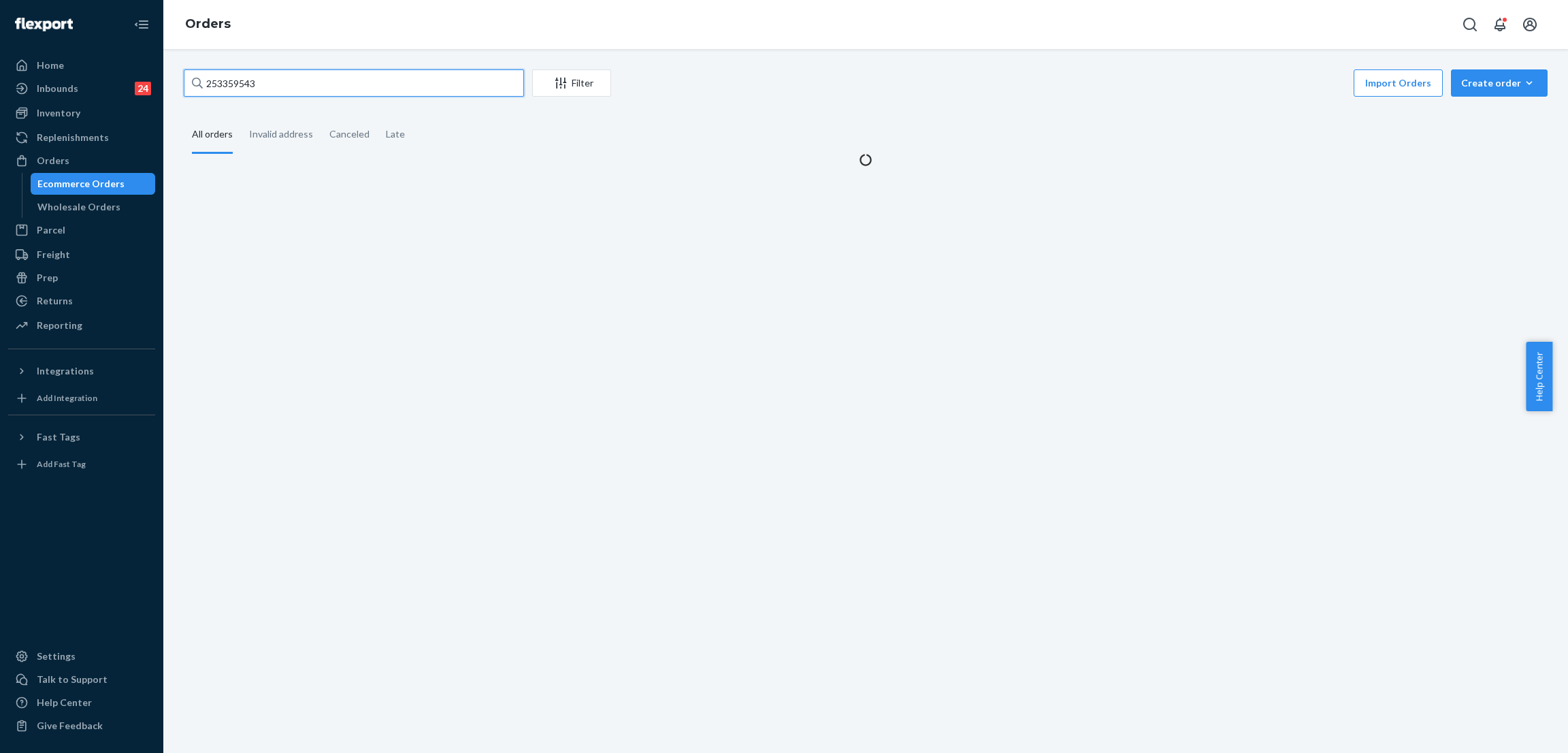
click at [300, 87] on input "253359543" at bounding box center [353, 83] width 340 height 27
paste input "5341860"
type input "255341860"
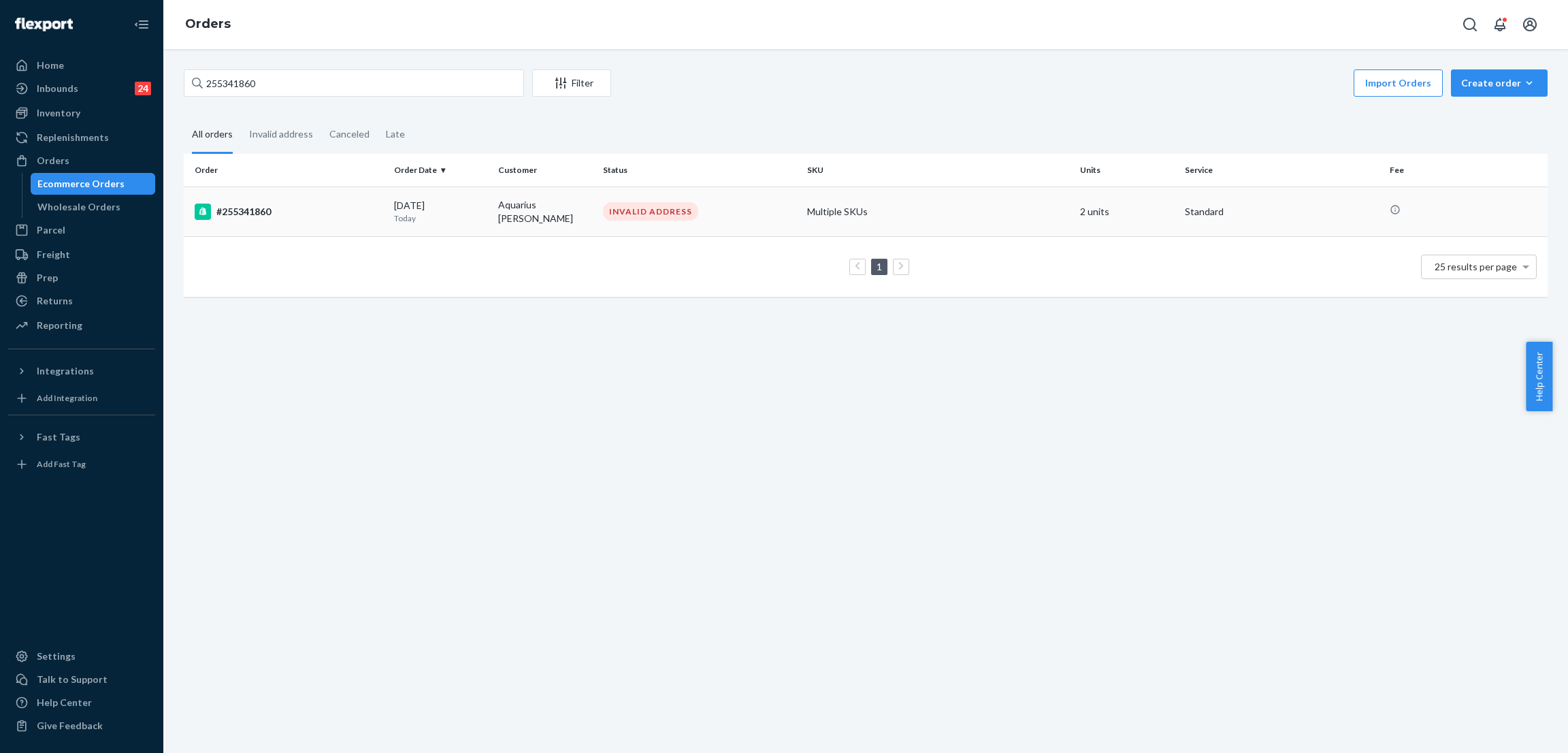
click at [659, 213] on div "INVALID ADDRESS" at bounding box center [651, 211] width 95 height 19
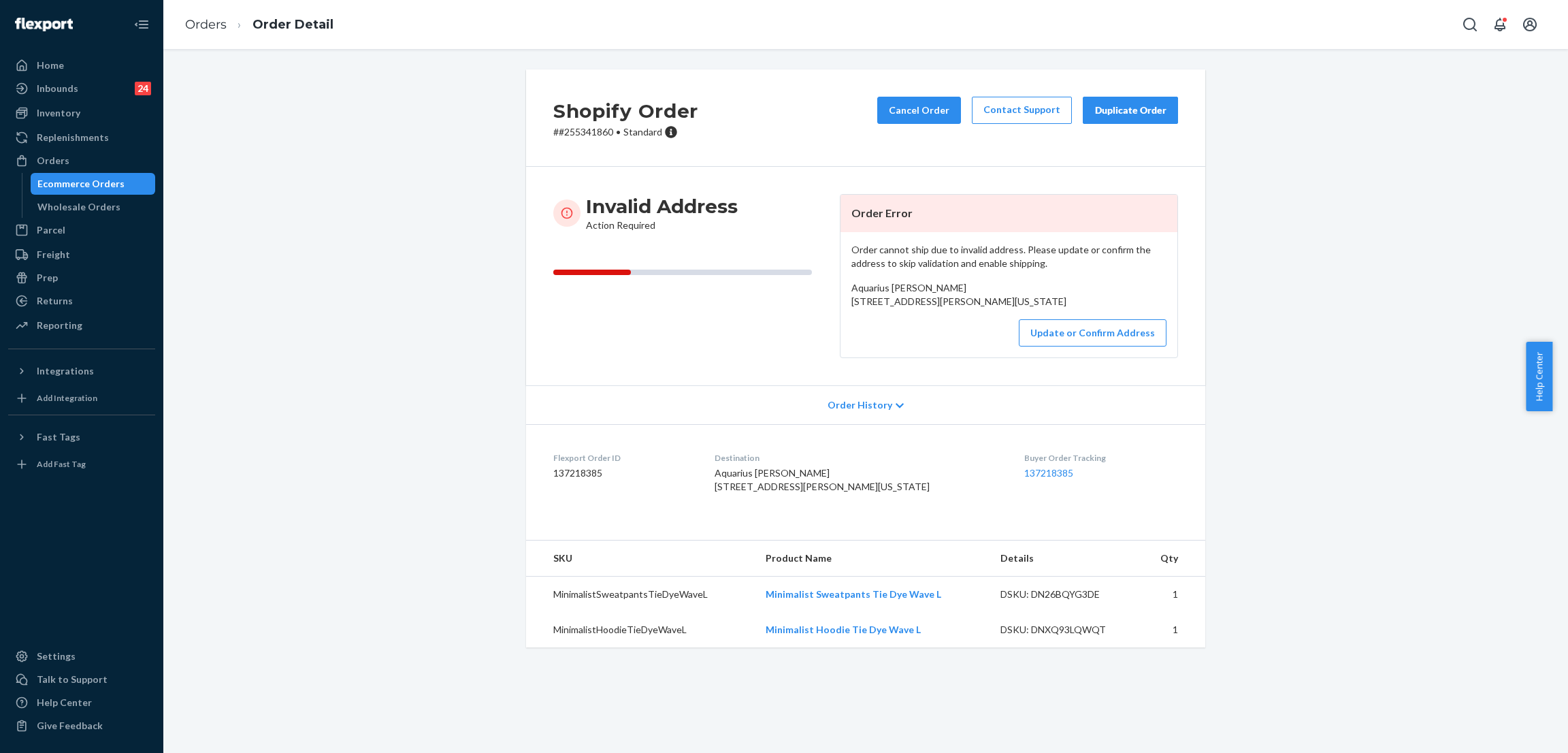
click at [272, 202] on div "Shopify Order # #255341860 • Standard Cancel Order Contact Support Duplicate Or…" at bounding box center [866, 366] width 1384 height 594
click at [100, 165] on div "Orders" at bounding box center [81, 161] width 144 height 19
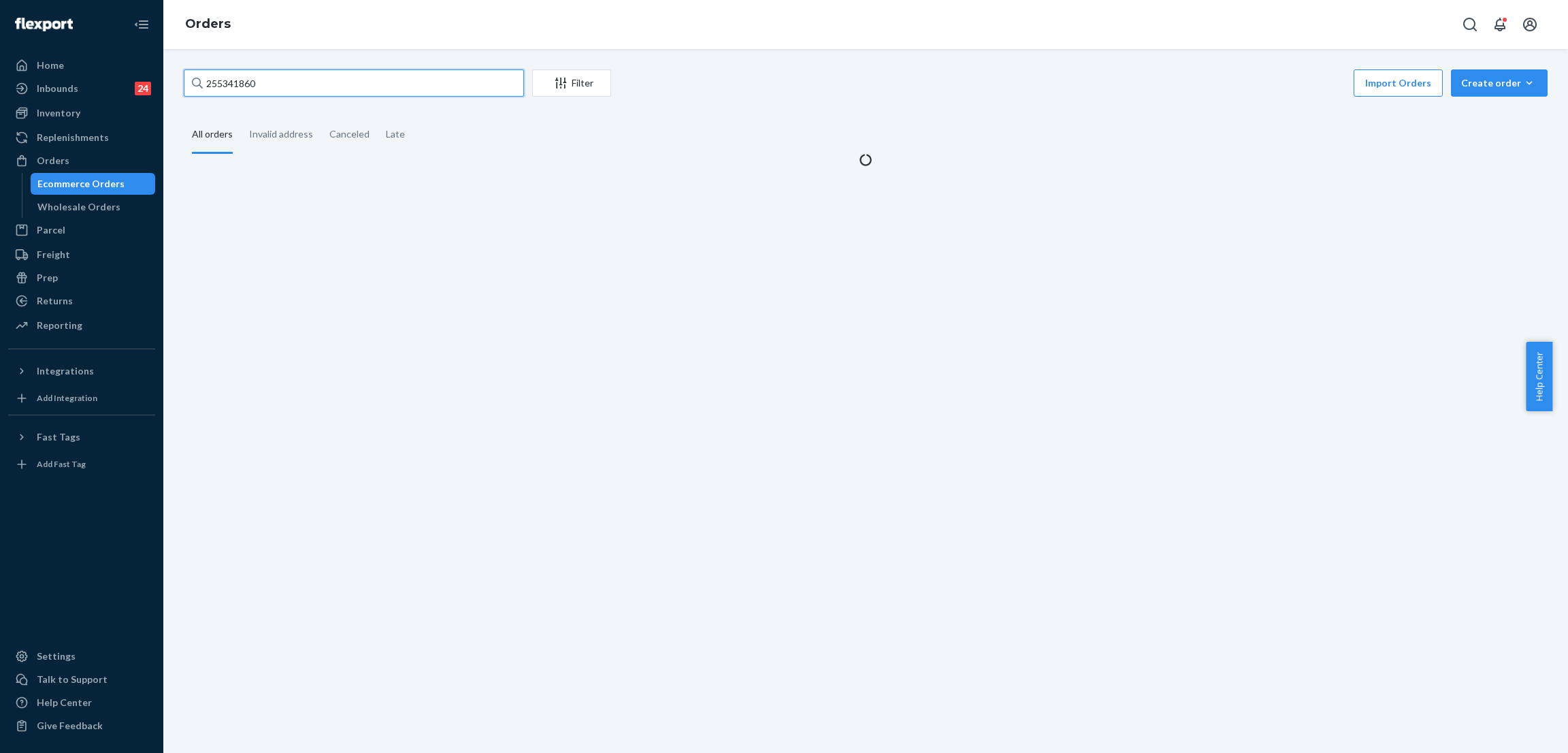
click at [356, 84] on input "255341860" at bounding box center [353, 83] width 340 height 27
paste input "132002"
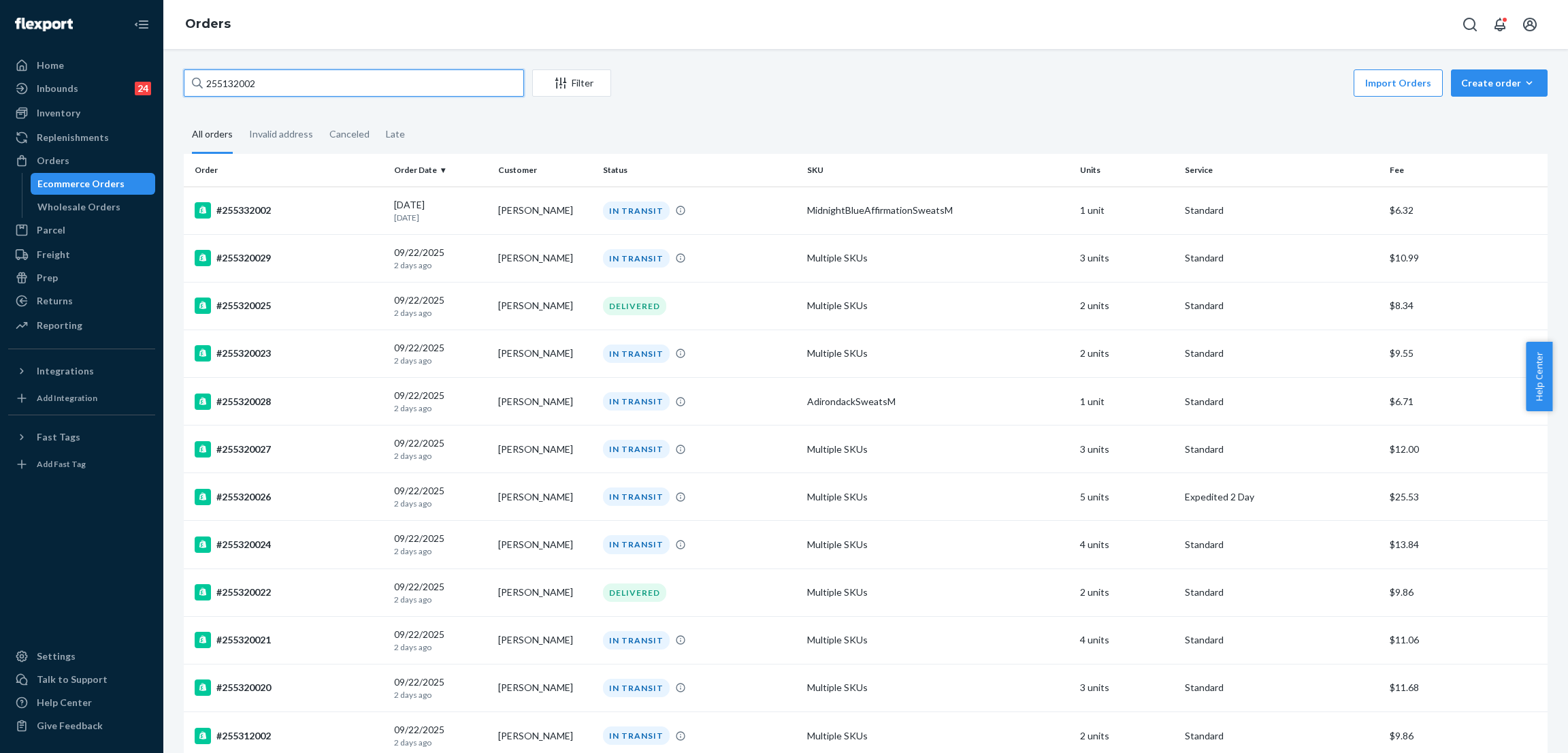
click at [369, 87] on input "255132002" at bounding box center [353, 83] width 340 height 27
type input "255132002"
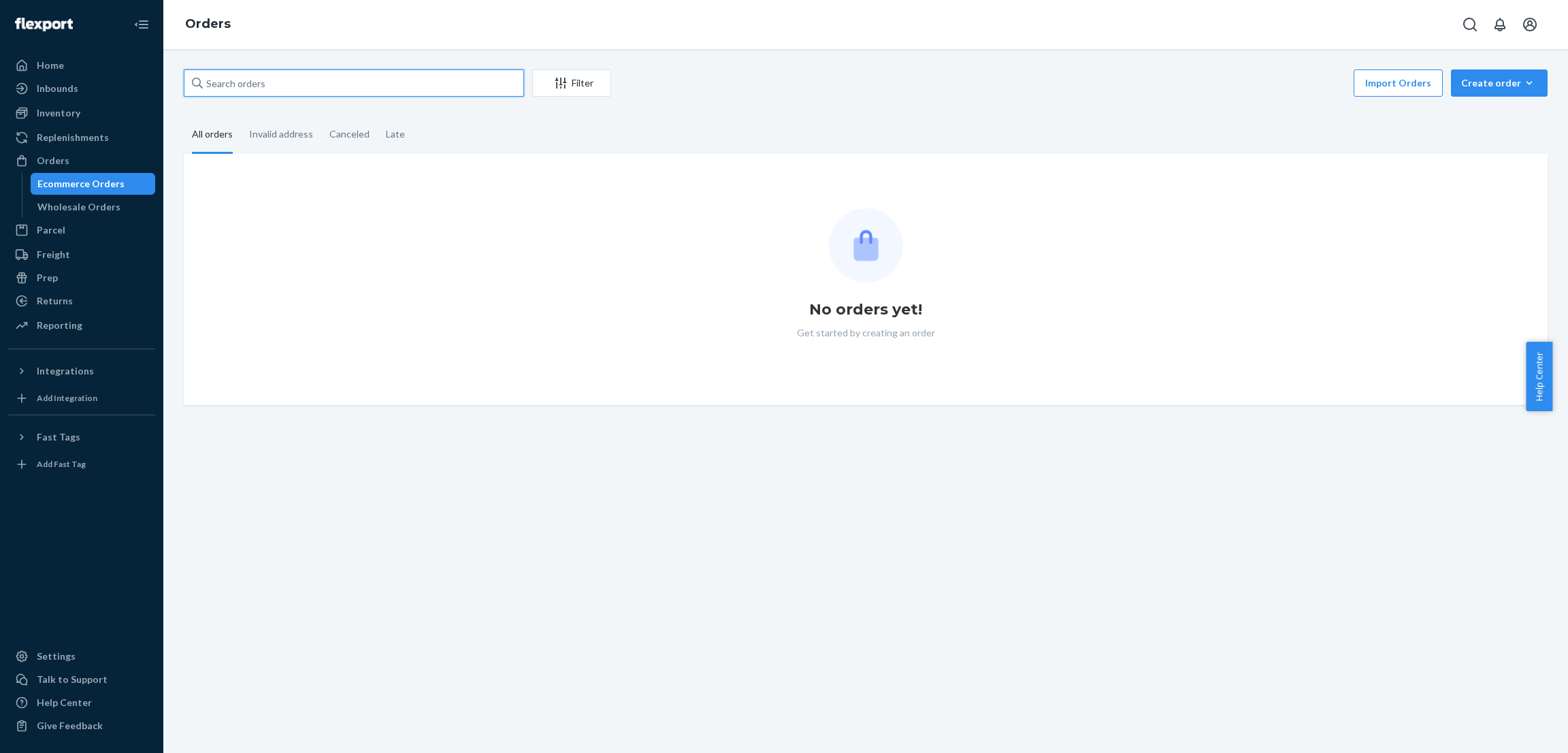
click at [292, 86] on input "text" at bounding box center [353, 83] width 340 height 27
paste input "255132002"
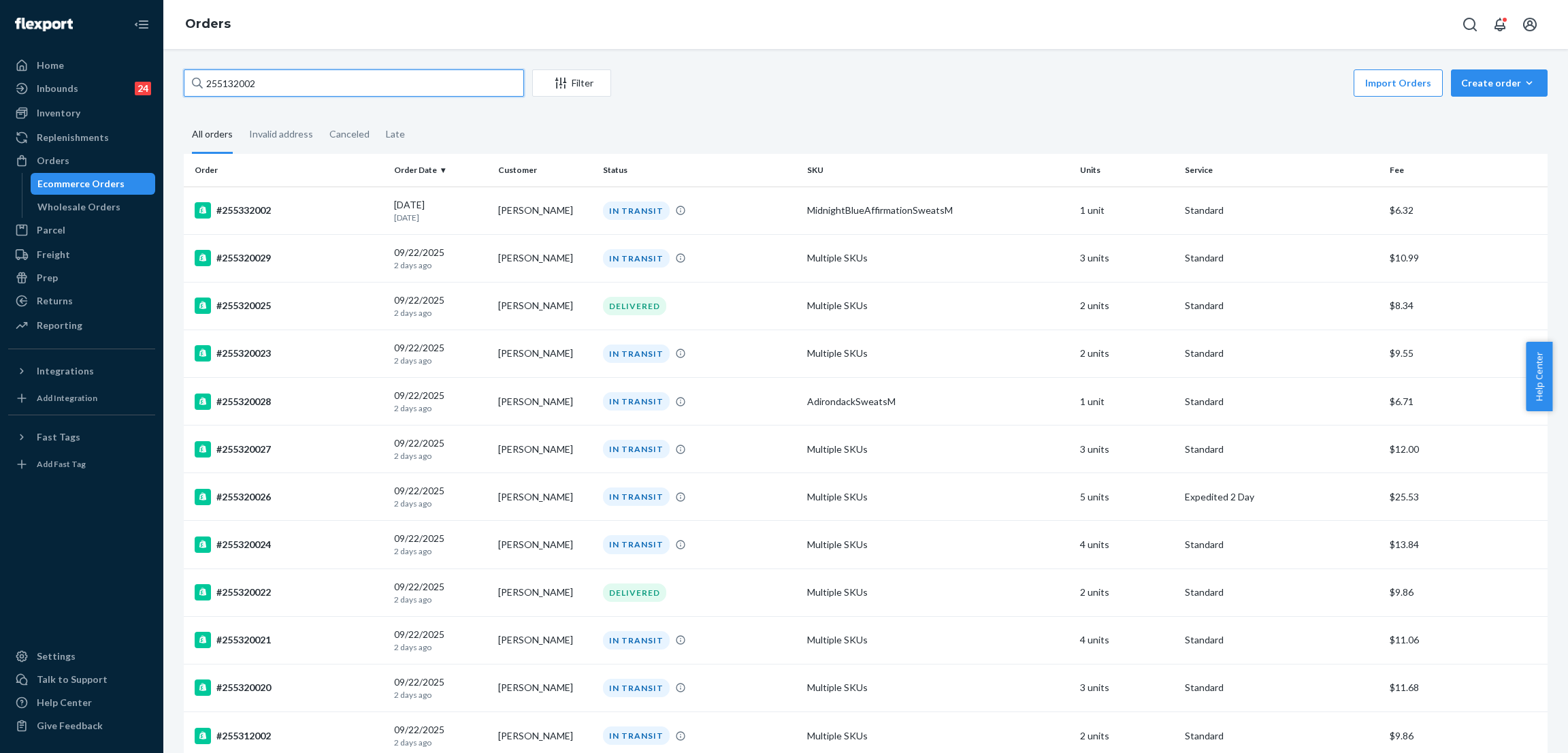
click at [395, 91] on input "255132002" at bounding box center [353, 83] width 340 height 27
paste input "[PERSON_NAME]"
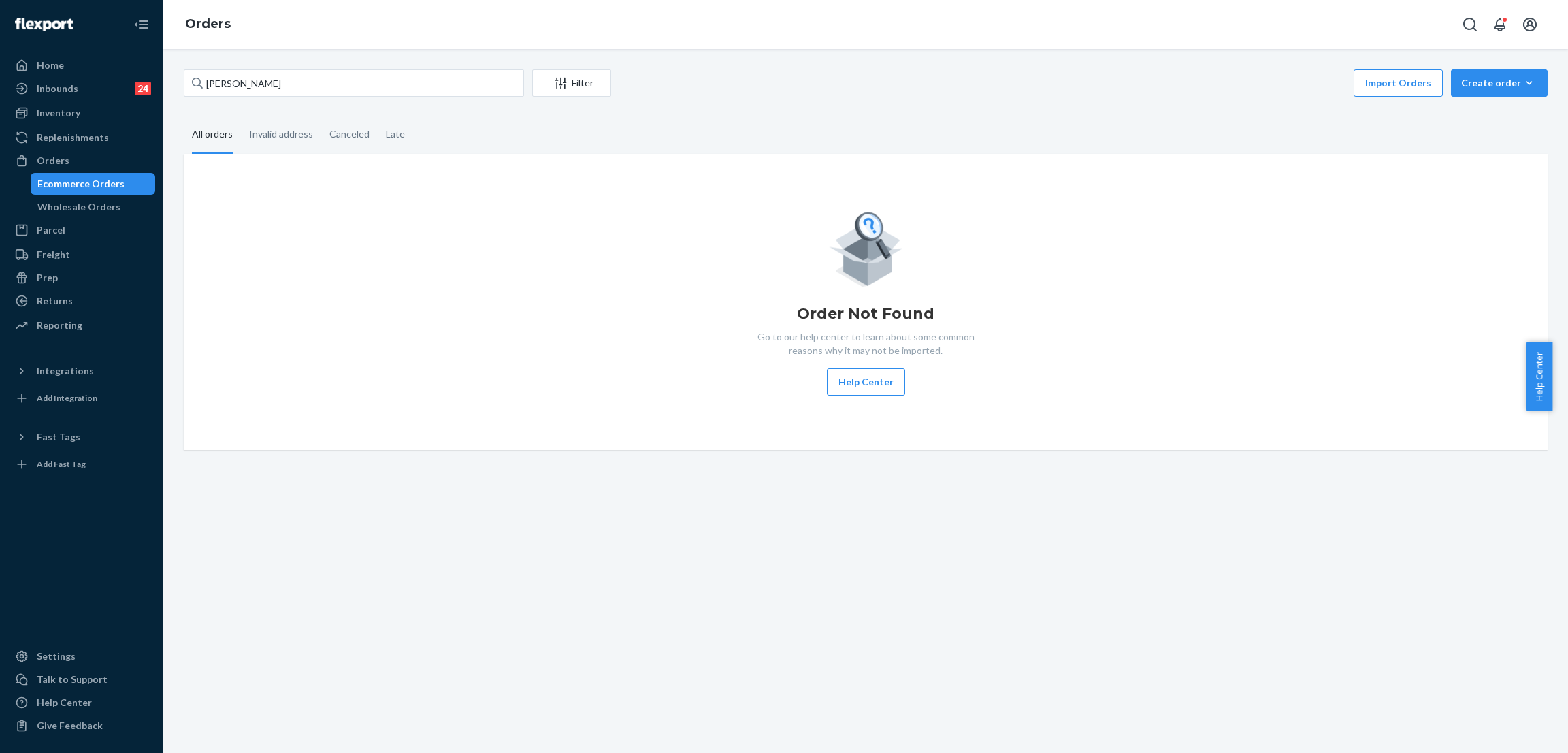
click at [742, 109] on div "[PERSON_NAME] Filter Import Orders Create order Ecommerce order Removal order A…" at bounding box center [866, 260] width 1384 height 380
click at [441, 81] on input "[PERSON_NAME]" at bounding box center [353, 83] width 340 height 27
paste input "[EMAIL_ADDRESS][DOMAIN_NAME]"
click at [320, 250] on div "Order Not Found Go to our help center to learn about some common reasons why it…" at bounding box center [865, 302] width 1342 height 187
click at [108, 161] on div "Orders" at bounding box center [81, 161] width 144 height 19
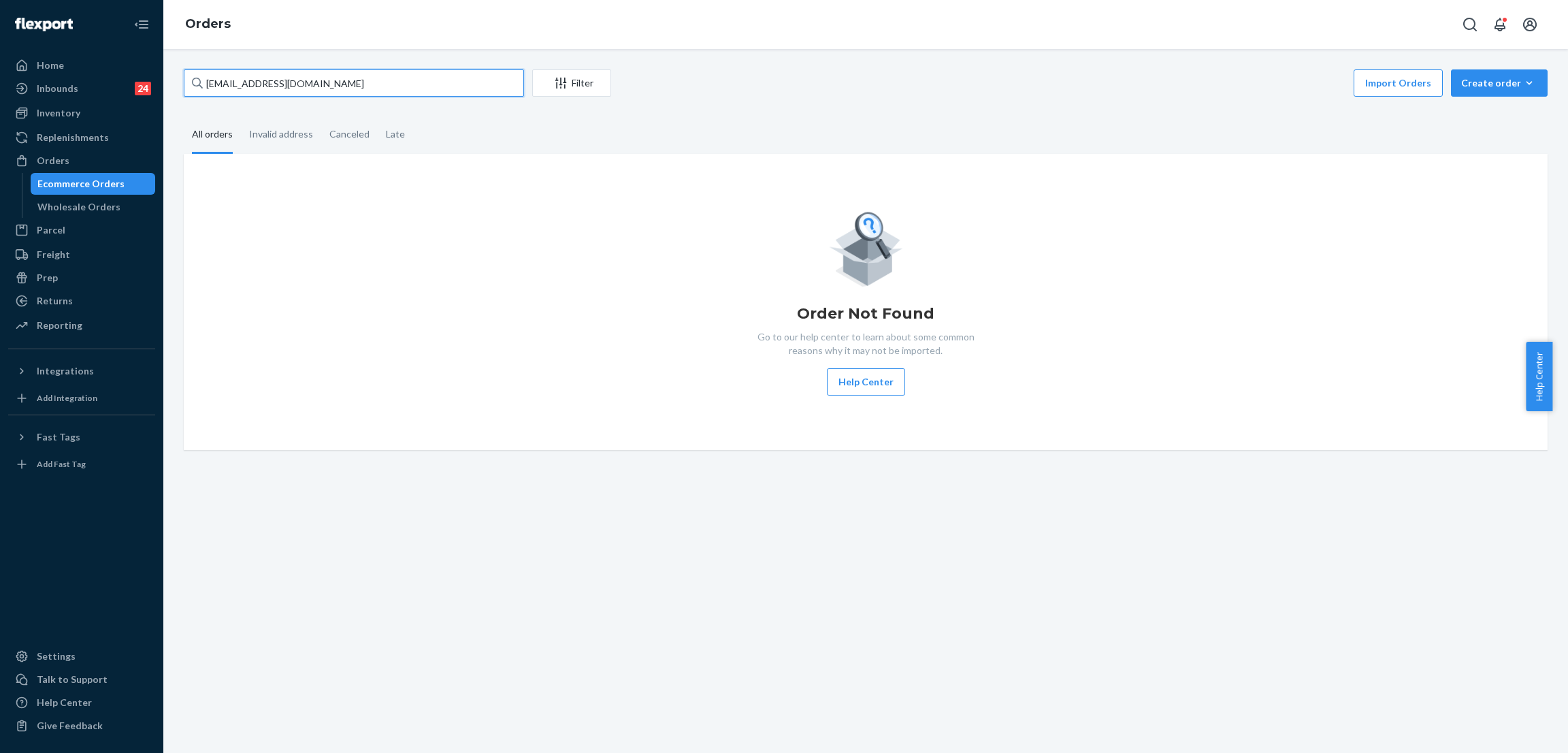
click at [305, 79] on input "[EMAIL_ADDRESS][DOMAIN_NAME]" at bounding box center [353, 83] width 340 height 27
paste input "255146236"
type input "255146236"
click at [750, 82] on div "Import Orders Create order Ecommerce order Removal order" at bounding box center [1084, 85] width 929 height 31
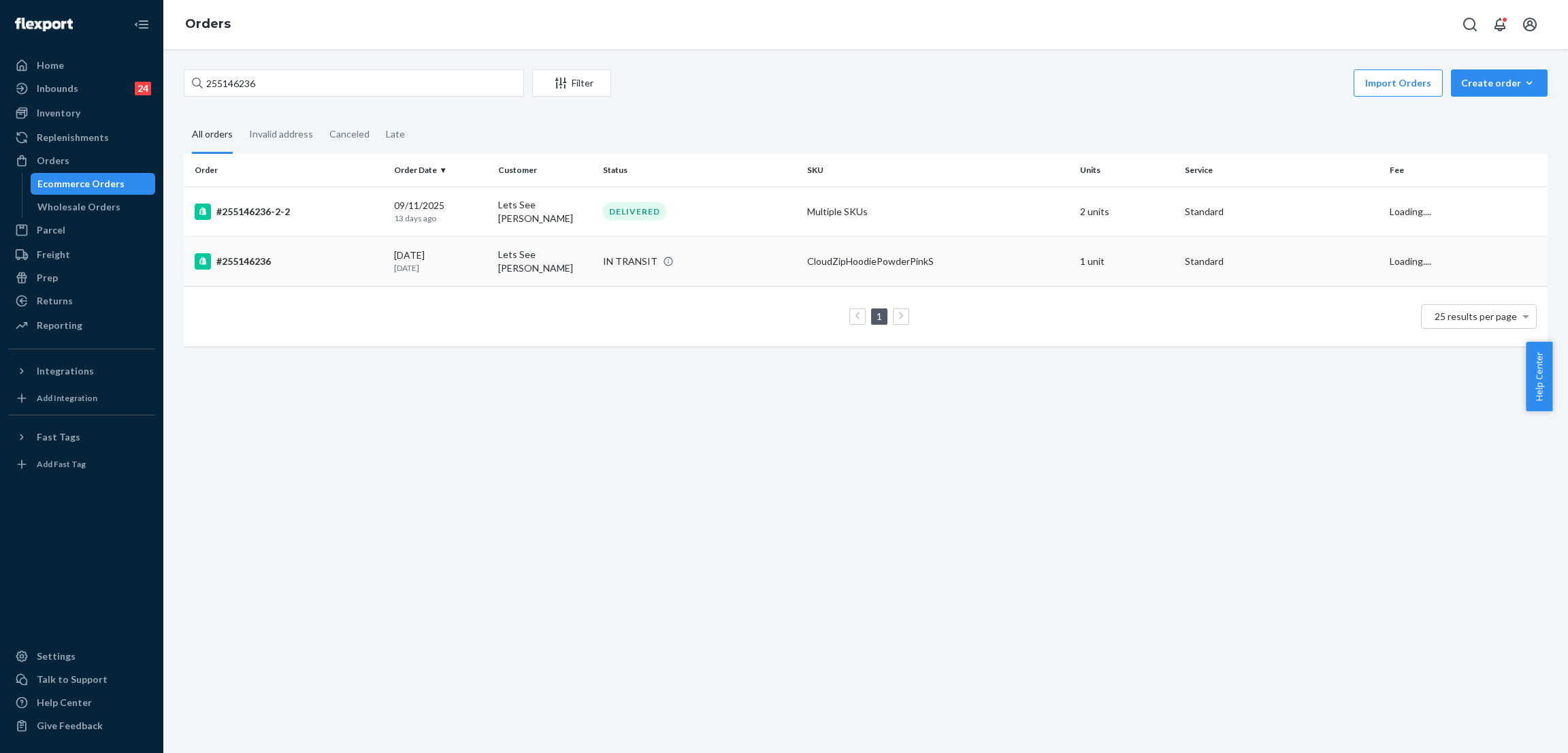
click at [618, 260] on div "IN TRANSIT" at bounding box center [630, 260] width 55 height 13
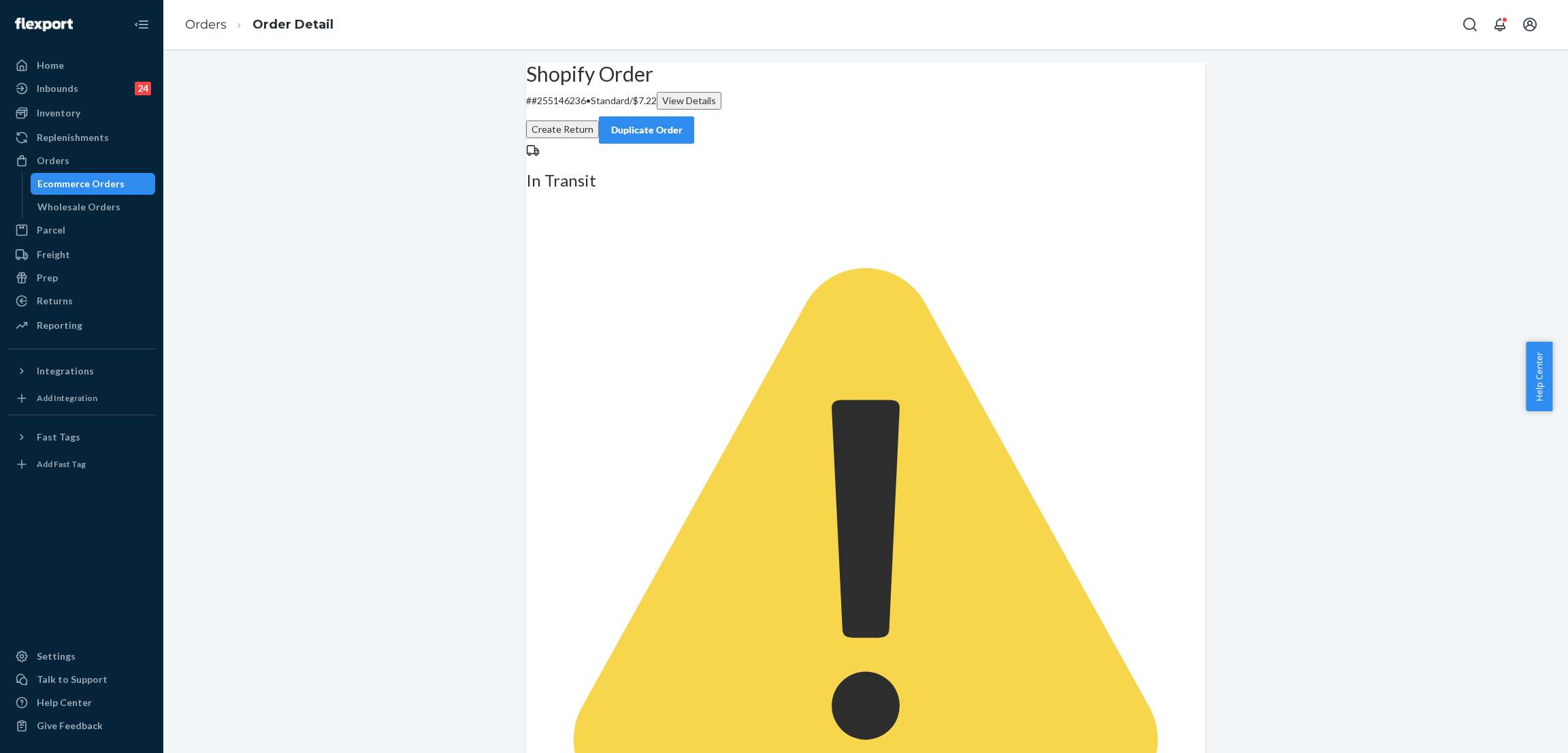
click at [424, 167] on div "Shopify Order # #255146236 • Standard / $7.22 View Details Create Return Duplic…" at bounding box center [865, 755] width 1405 height 1385
click at [403, 209] on div "Shopify Order # #255146236 • Standard / $7.22 View Details Create Return Duplic…" at bounding box center [865, 755] width 1405 height 1385
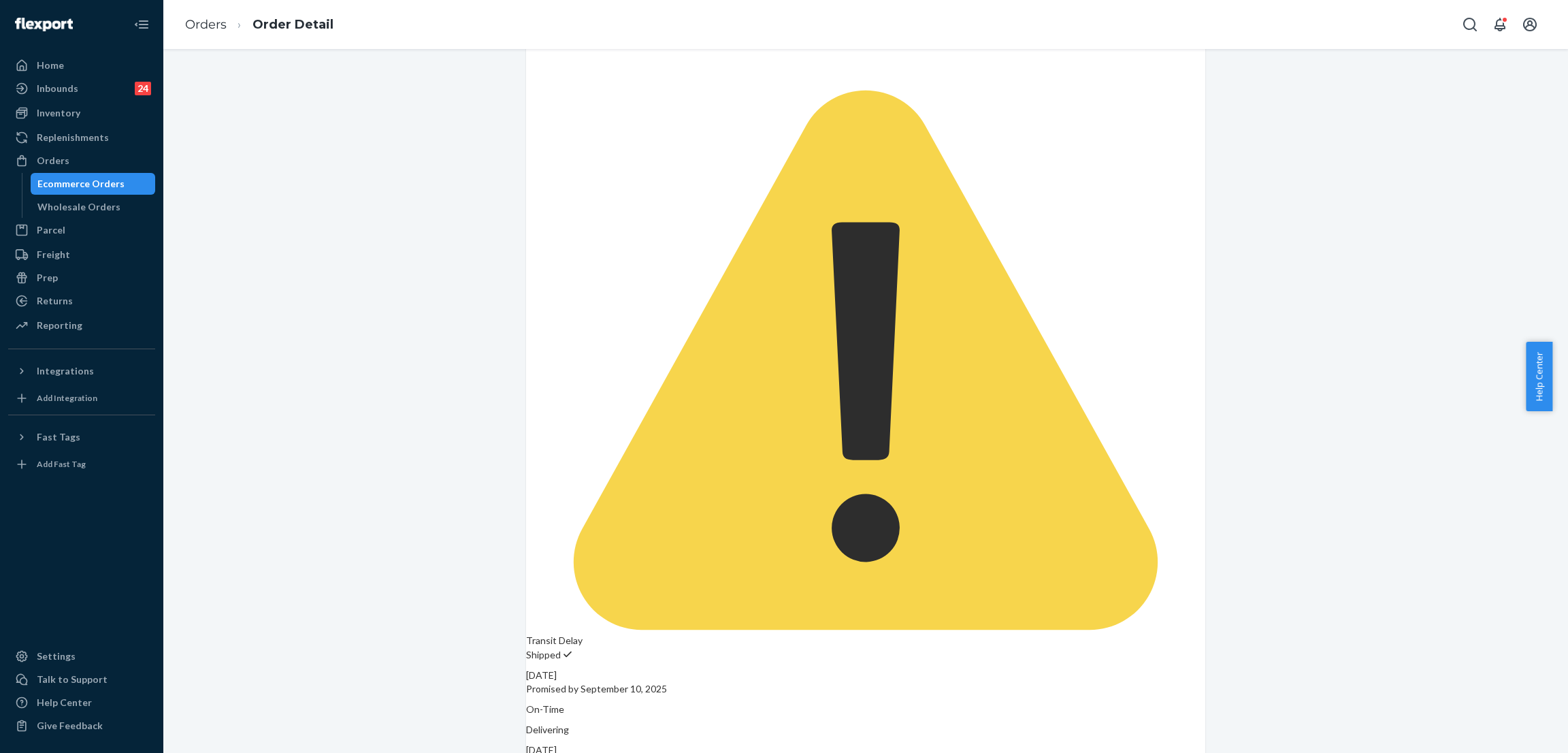
click at [332, 177] on div "Shopify Order # #255146236 • Standard / $7.22 View Details Create Return Duplic…" at bounding box center [865, 591] width 1405 height 1412
click at [87, 155] on div "Orders" at bounding box center [81, 161] width 144 height 19
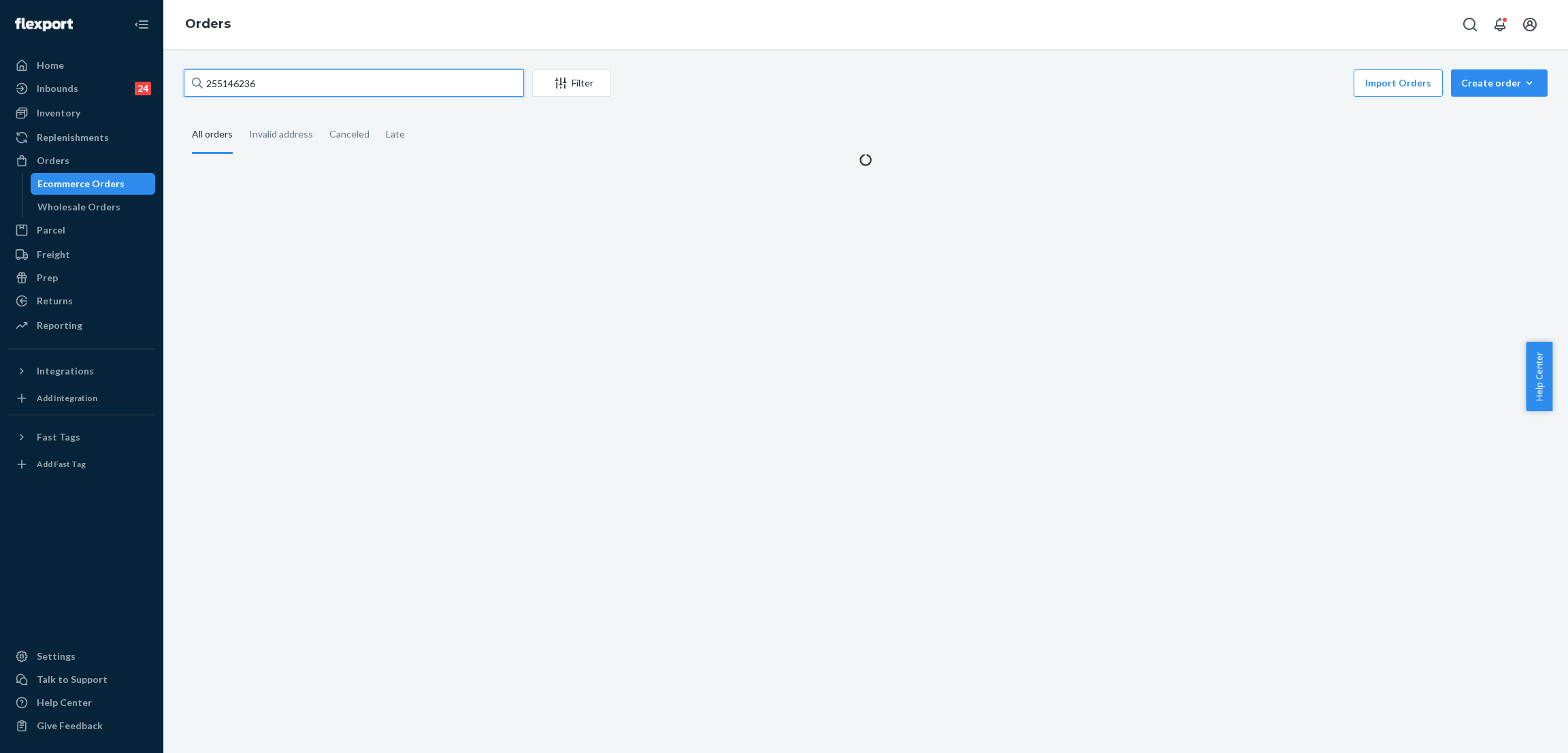
click at [260, 79] on input "255146236" at bounding box center [353, 83] width 340 height 27
paste input "276675"
type input "255276675"
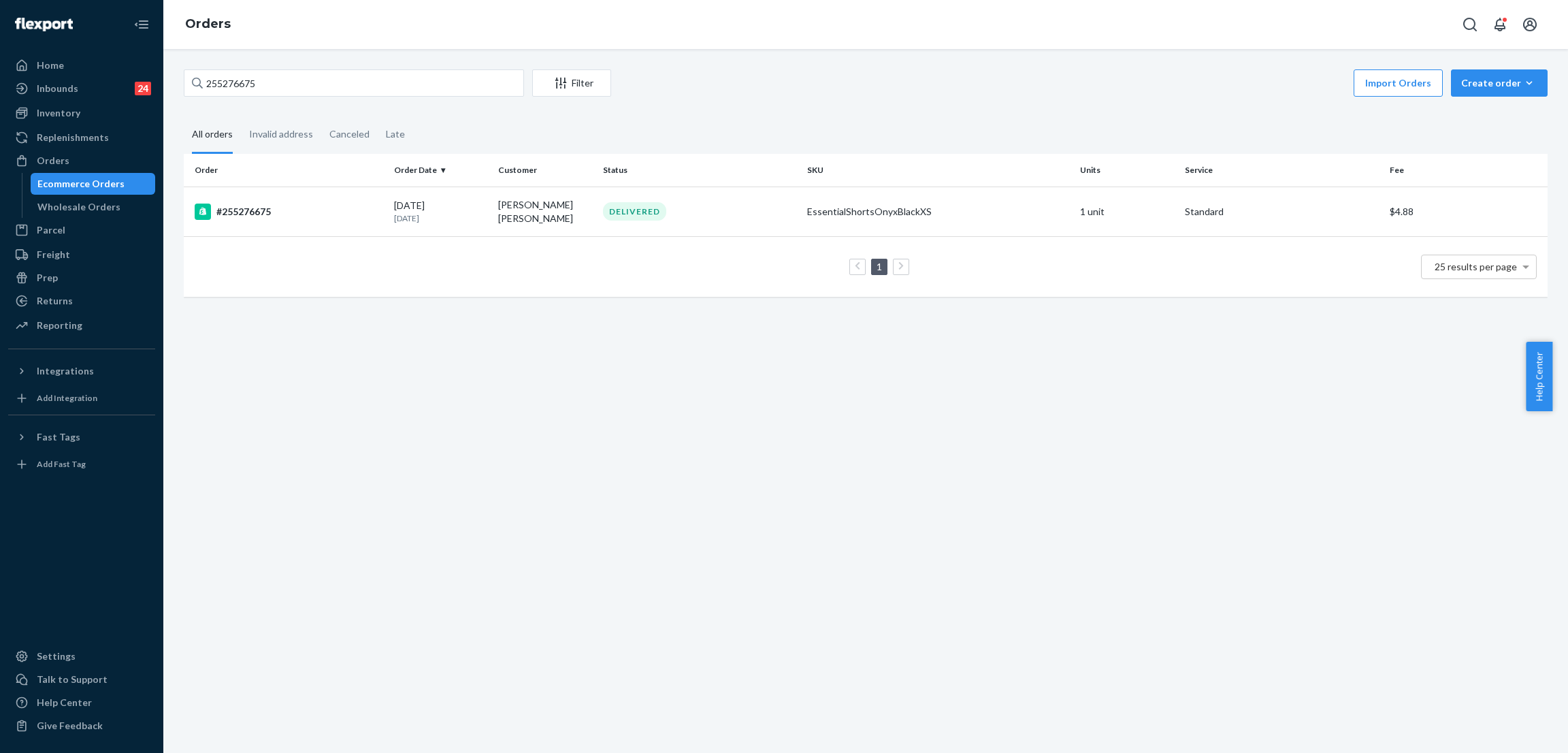
click at [635, 204] on div "DELIVERED" at bounding box center [635, 211] width 64 height 19
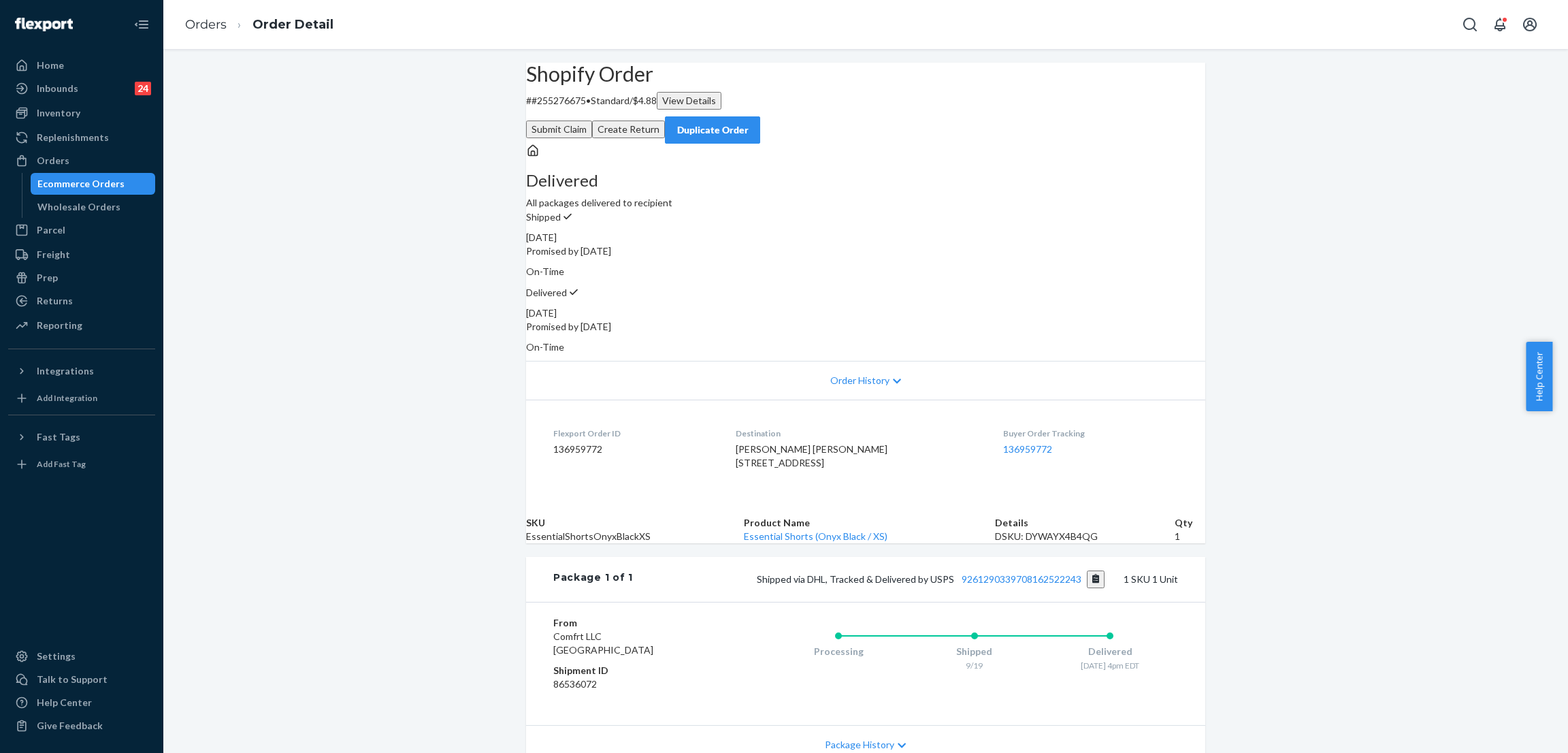
click at [1024, 588] on div "Shipped via DHL, Tracked & Delivered by USPS 9261290339708162522243 1 SKU 1 Unit" at bounding box center [906, 579] width 546 height 18
click at [1026, 584] on link "9261290339708162522243" at bounding box center [1021, 578] width 120 height 11
drag, startPoint x: 391, startPoint y: 77, endPoint x: 381, endPoint y: 85, distance: 12.8
click at [382, 82] on div "Shopify Order # #255276675 • Standard / $4.88 View Details Submit Claim Create …" at bounding box center [865, 448] width 1405 height 772
click at [71, 151] on div "Orders" at bounding box center [81, 161] width 144 height 19
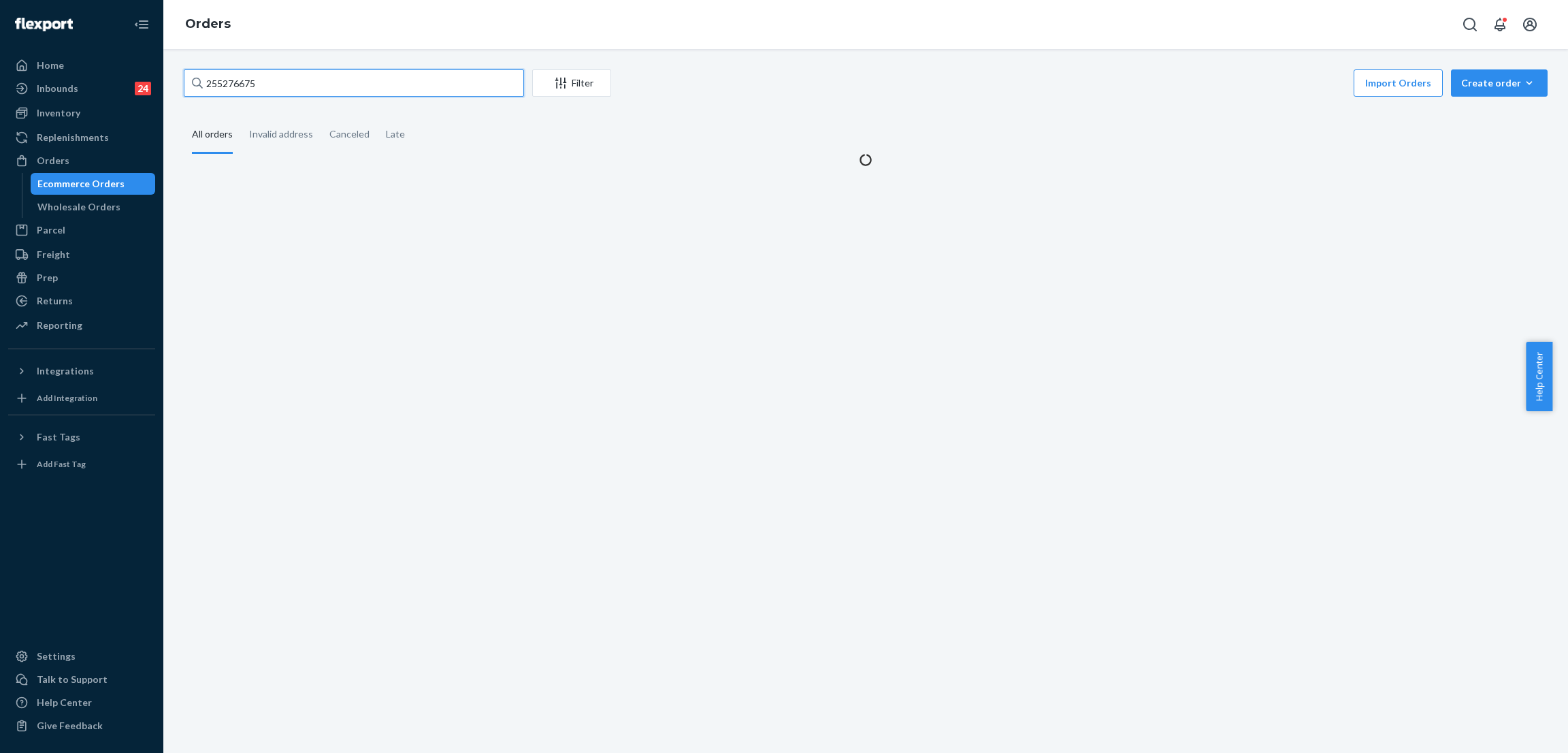
click at [316, 91] on input "255276675" at bounding box center [353, 83] width 340 height 27
paste input "338385"
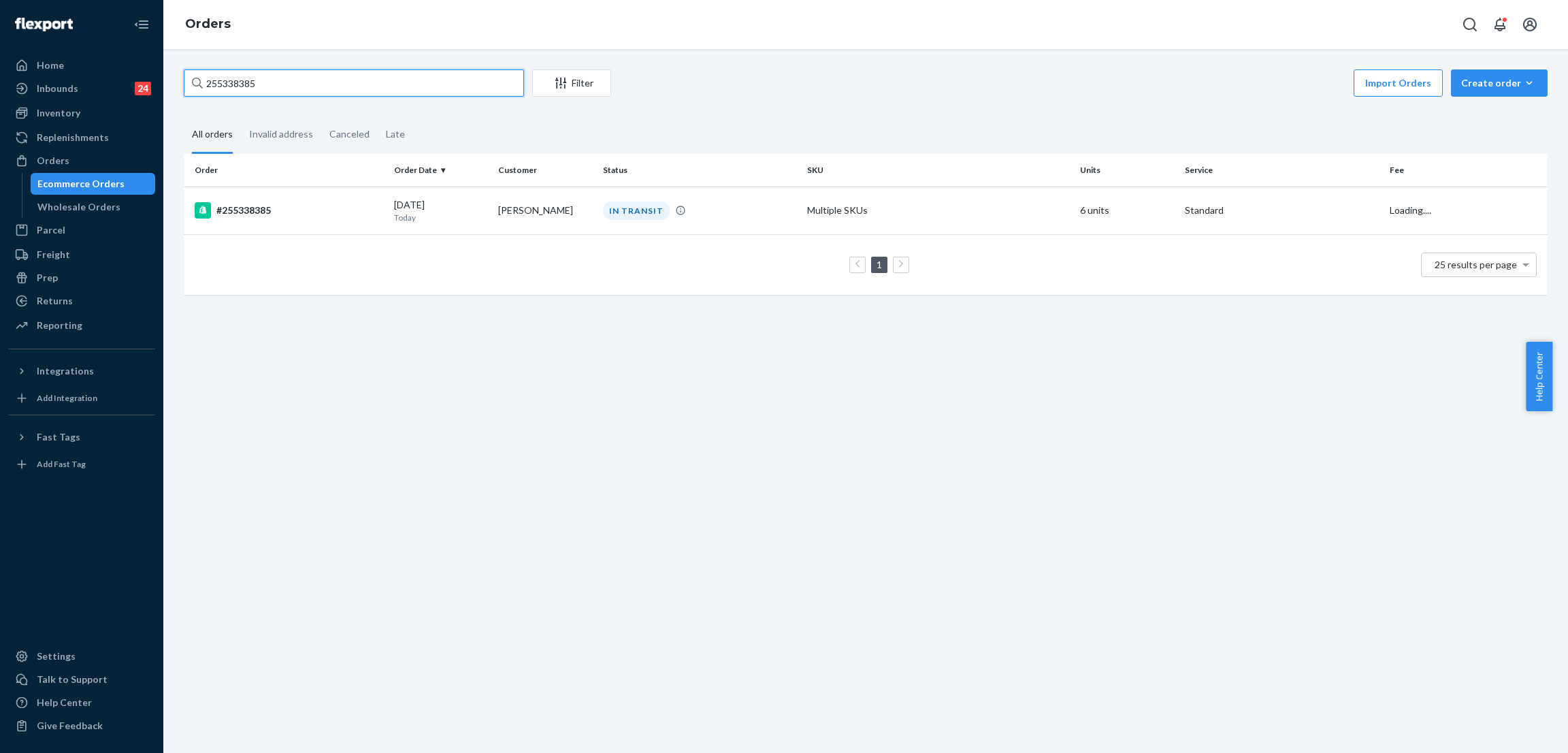
type input "255338385"
click at [728, 64] on div "255338385 Filter Import Orders Create order Ecommerce order Removal order All o…" at bounding box center [865, 401] width 1405 height 704
click at [620, 209] on div "IN TRANSIT" at bounding box center [637, 210] width 67 height 19
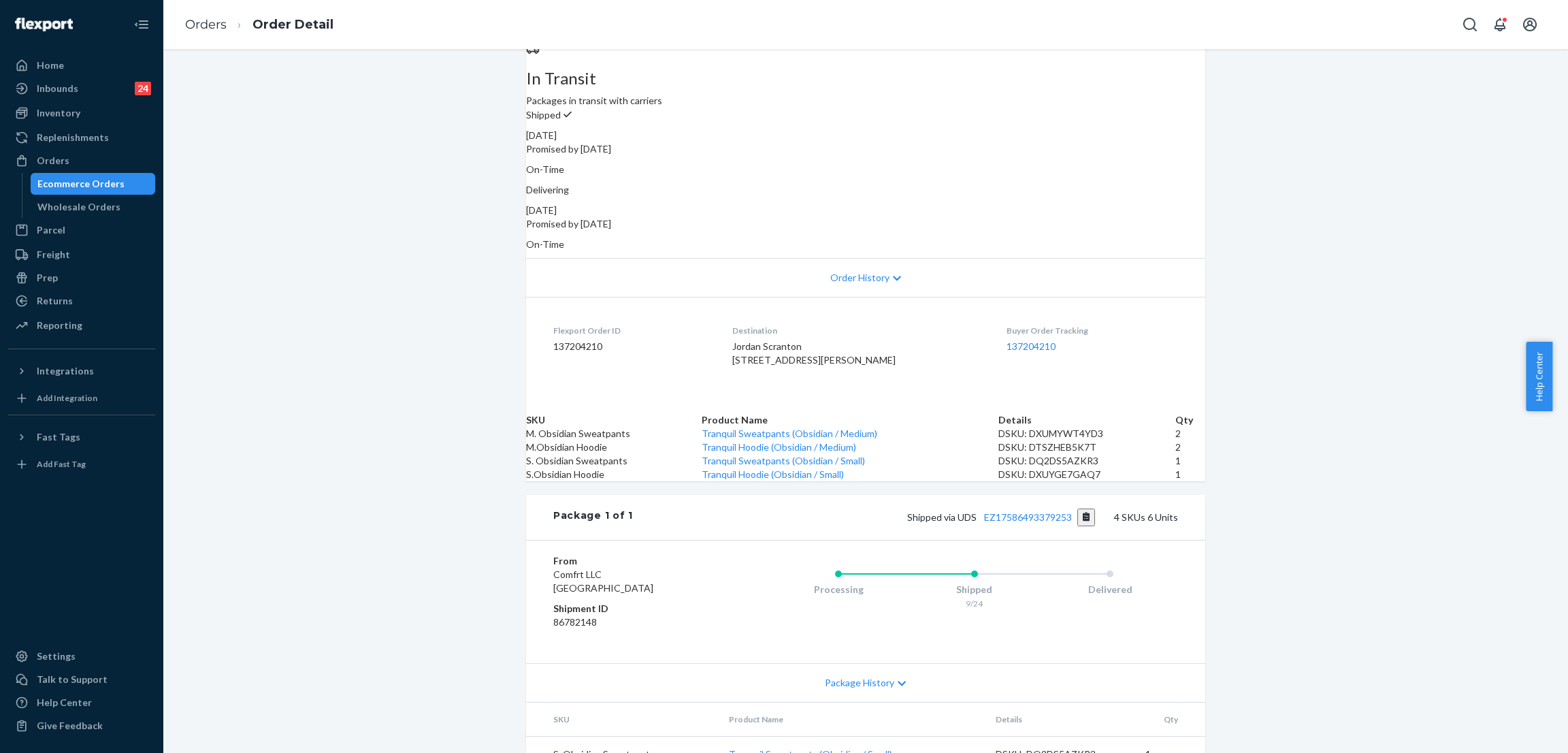
scroll to position [364, 0]
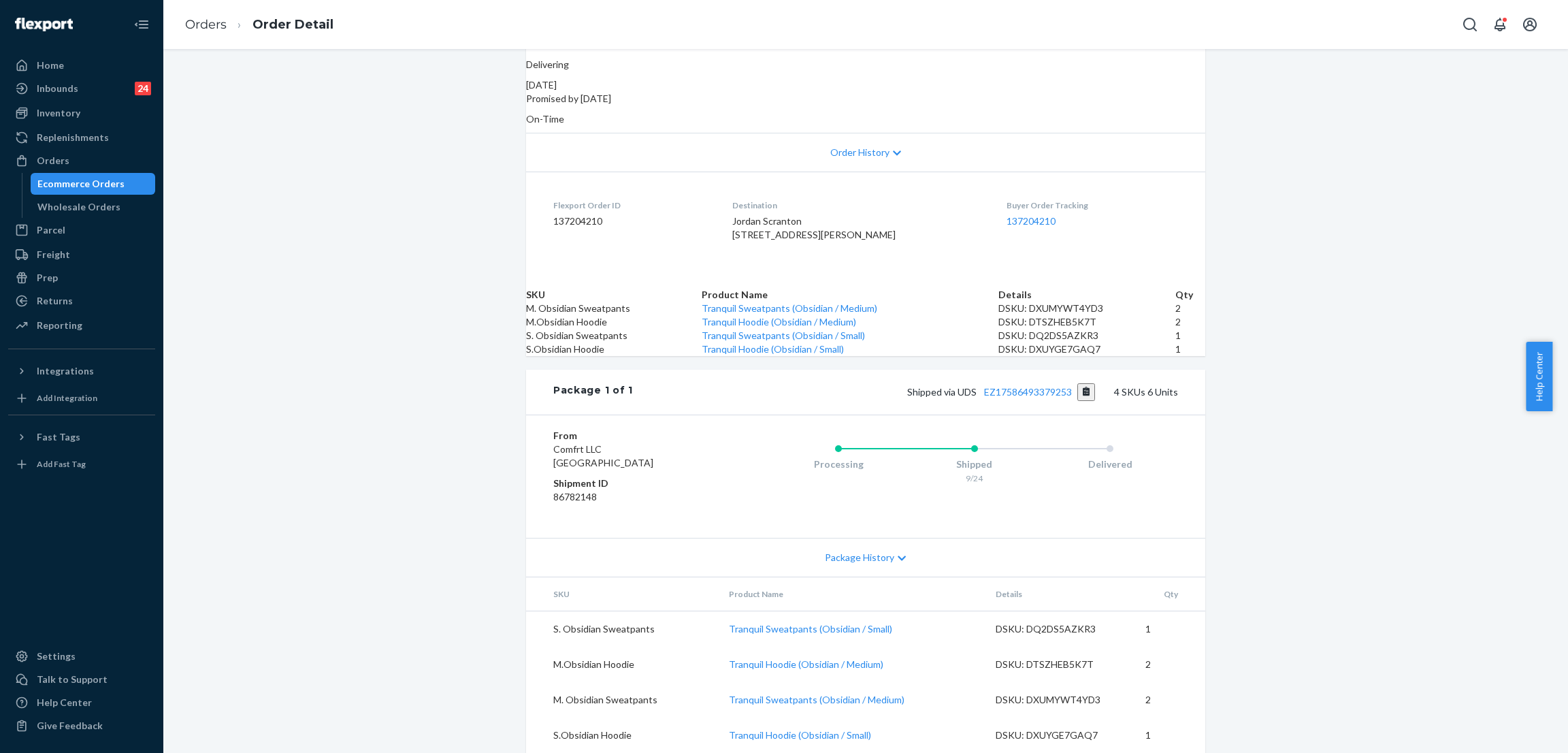
click at [998, 383] on div "Shipped via UDS EZ17586493379253 4 SKUs 6 Units" at bounding box center [906, 392] width 546 height 18
click at [985, 386] on link "EZ17586493379253" at bounding box center [1028, 391] width 87 height 11
click at [362, 290] on div "Shopify Order # #255338385 • Standard / $19.13 View Details Create Return Dupli…" at bounding box center [865, 293] width 1405 height 917
click at [363, 290] on div "Shopify Order # #255338385 • Standard / $19.13 View Details Create Return Dupli…" at bounding box center [865, 293] width 1405 height 917
click at [379, 200] on div "Shopify Order # #255338385 • Standard / $19.13 View Details Create Return Dupli…" at bounding box center [865, 293] width 1405 height 917
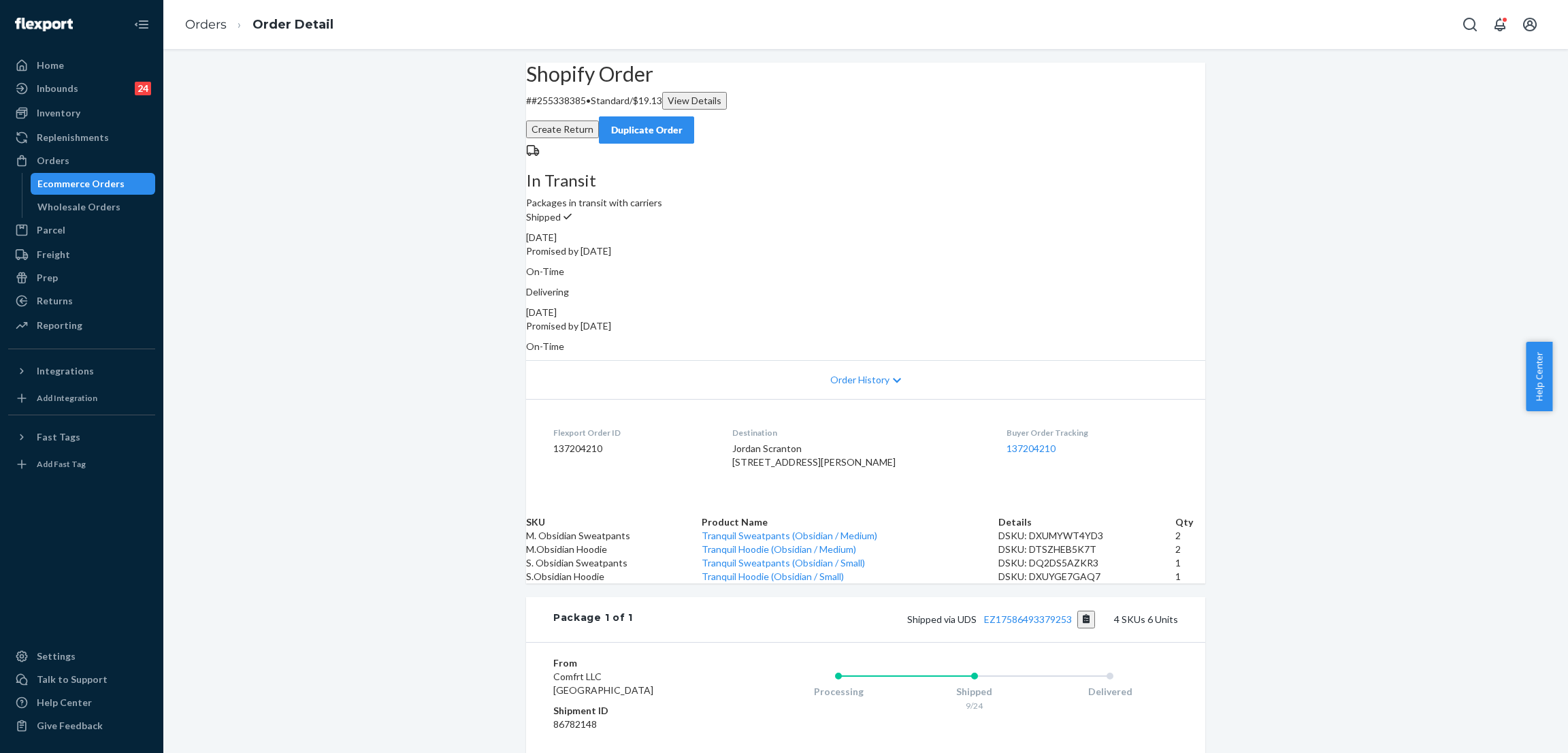
scroll to position [305, 0]
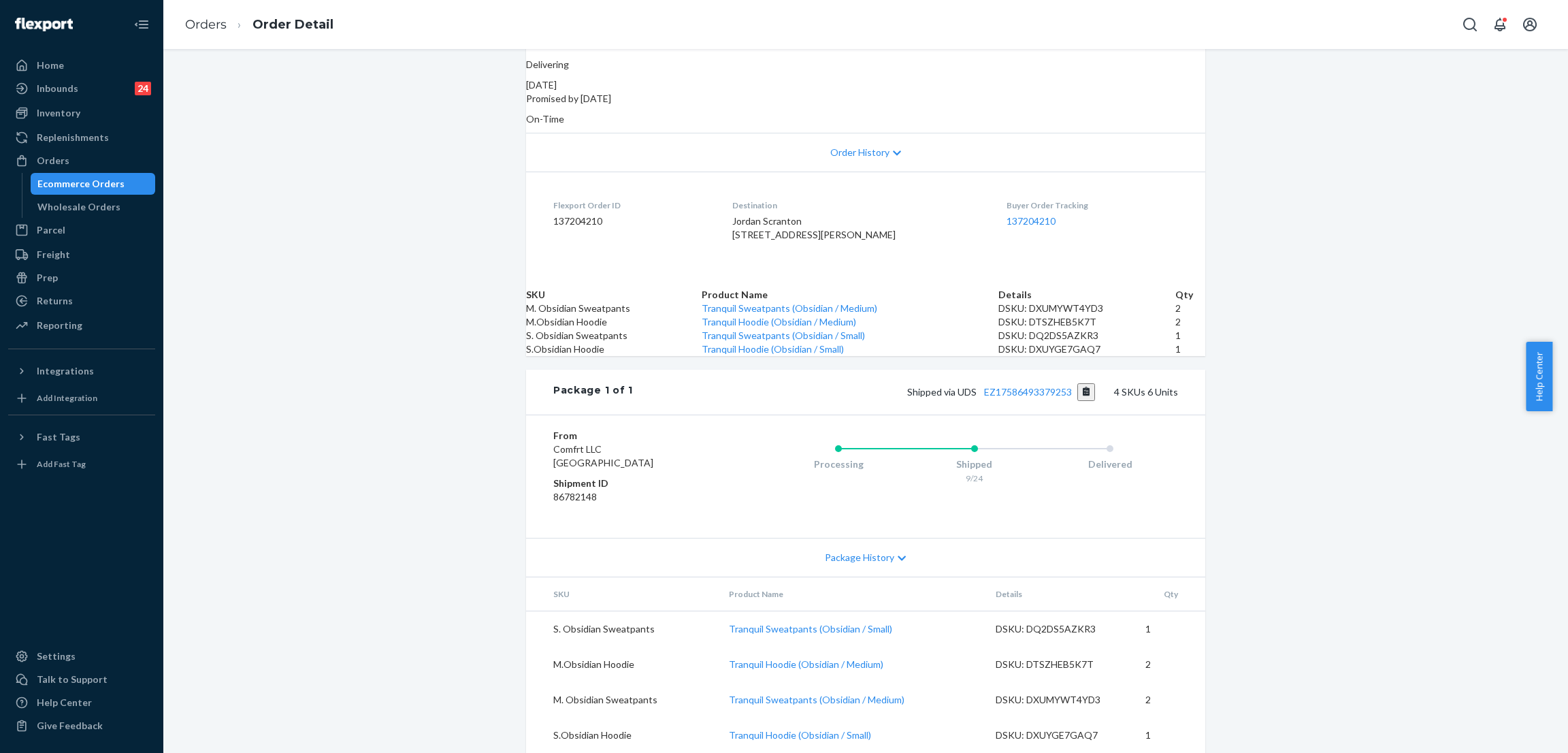
click at [1348, 217] on div "Shopify Order # #255338385 • Standard / $19.13 View Details Create Return Dupli…" at bounding box center [865, 293] width 1405 height 917
click at [1302, 294] on div "Shopify Order # #255338385 • Standard / $19.13 View Details Create Return Dupli…" at bounding box center [865, 293] width 1405 height 917
click at [1285, 214] on div "Shopify Order # #255338385 • Standard / $19.13 View Details Create Return Dupli…" at bounding box center [865, 293] width 1405 height 917
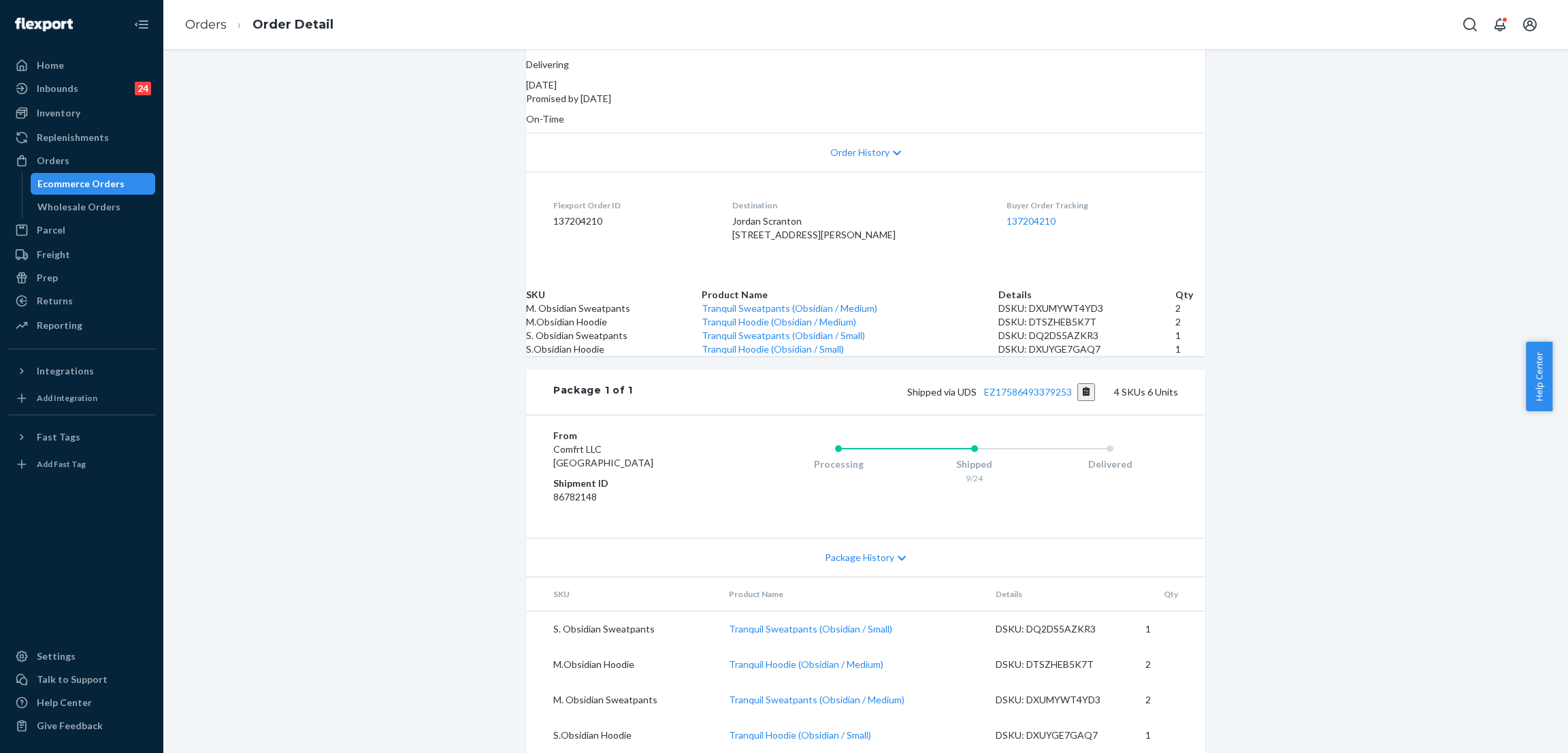
click at [1279, 213] on div "Shopify Order # #255338385 • Standard / $19.13 View Details Create Return Dupli…" at bounding box center [865, 293] width 1405 height 917
click at [1314, 181] on div "Shopify Order # #255338385 • Standard / $19.13 View Details Create Return Dupli…" at bounding box center [865, 293] width 1405 height 917
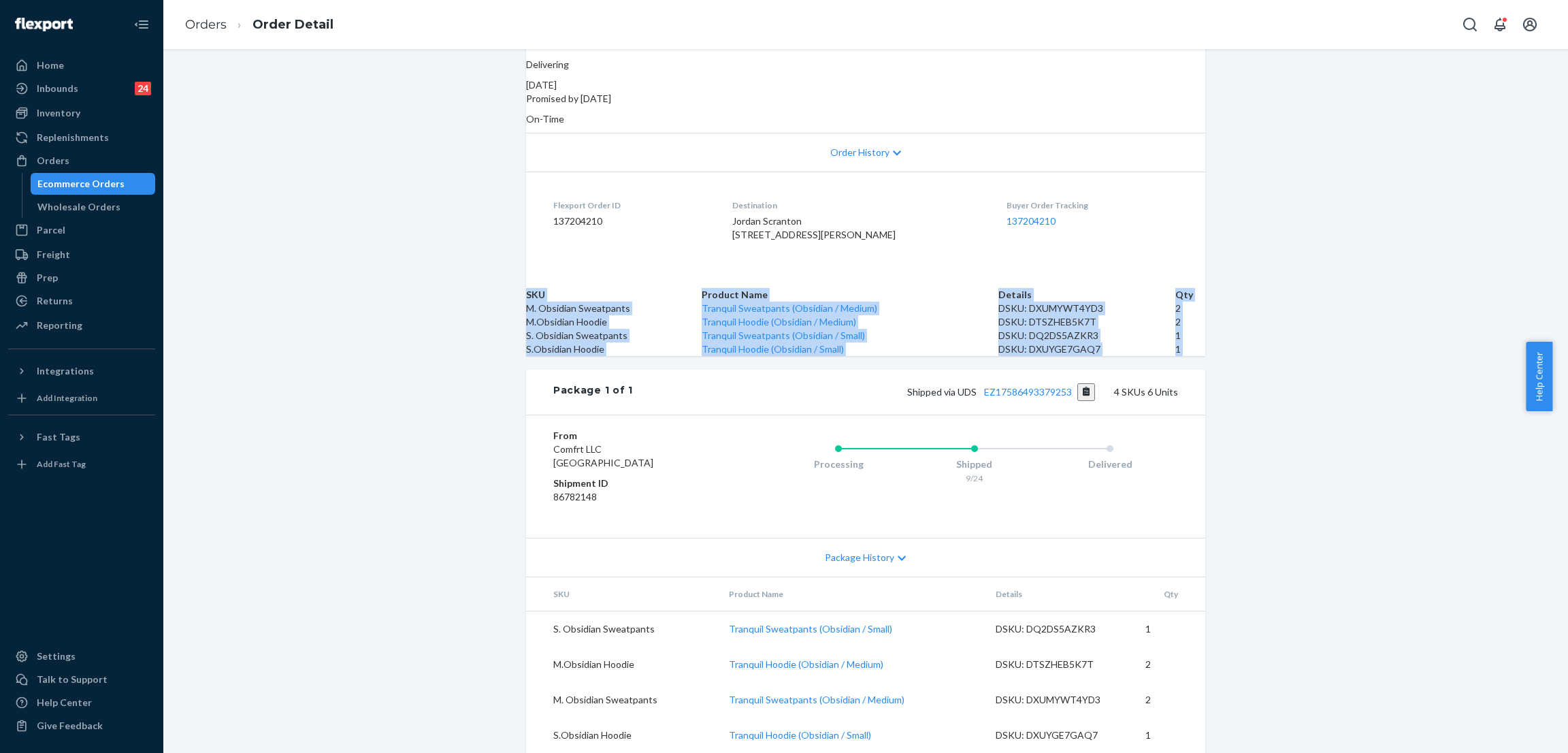
click at [1314, 181] on div "Shopify Order # #255338385 • Standard / $19.13 View Details Create Return Dupli…" at bounding box center [865, 293] width 1405 height 917
click at [1304, 215] on div "Shopify Order # #255338385 • Standard / $19.13 View Details Create Return Dupli…" at bounding box center [865, 293] width 1405 height 917
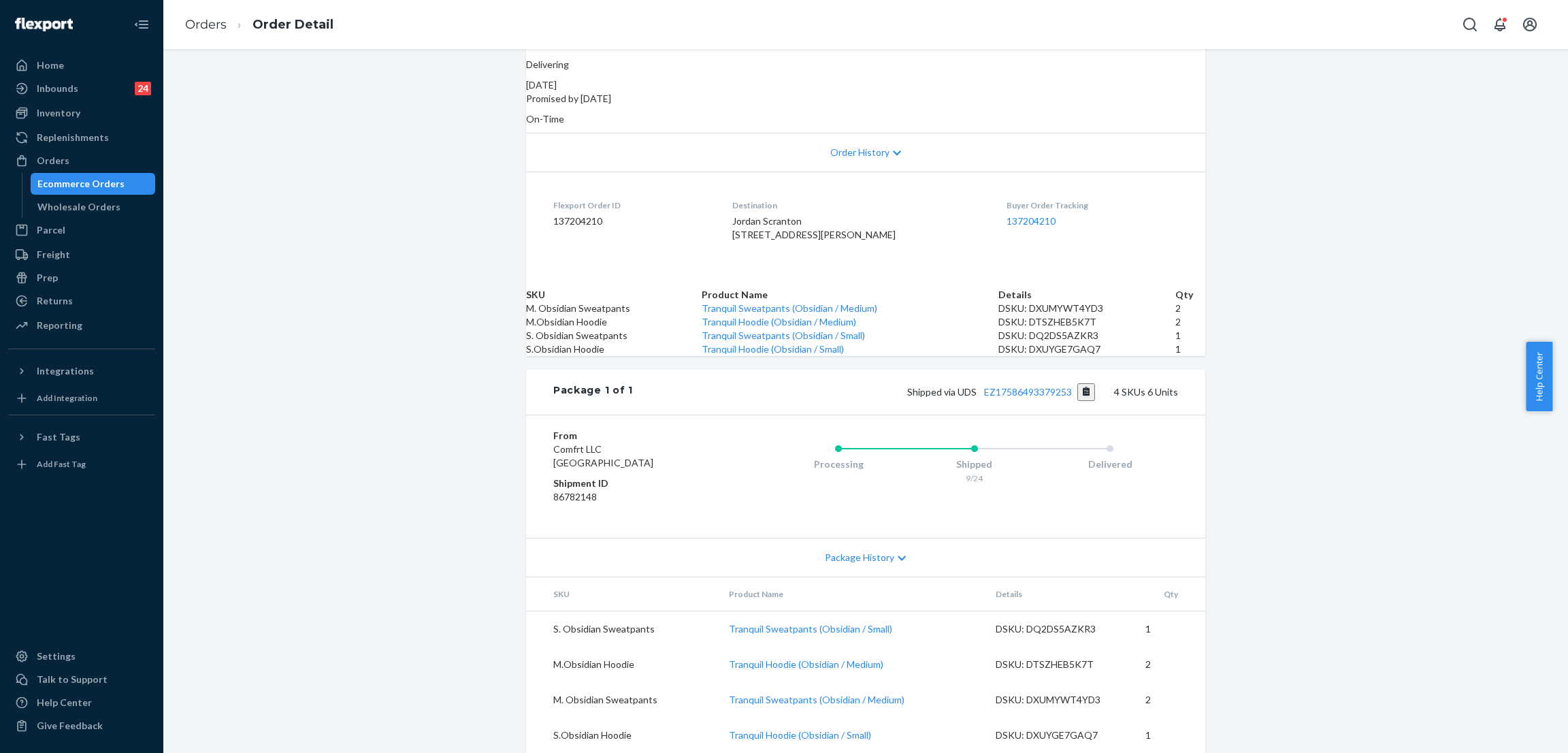
click at [332, 114] on div "Shopify Order # #255338385 • Standard / $19.13 View Details Create Return Dupli…" at bounding box center [865, 293] width 1405 height 917
click at [103, 155] on div "Orders" at bounding box center [81, 161] width 144 height 19
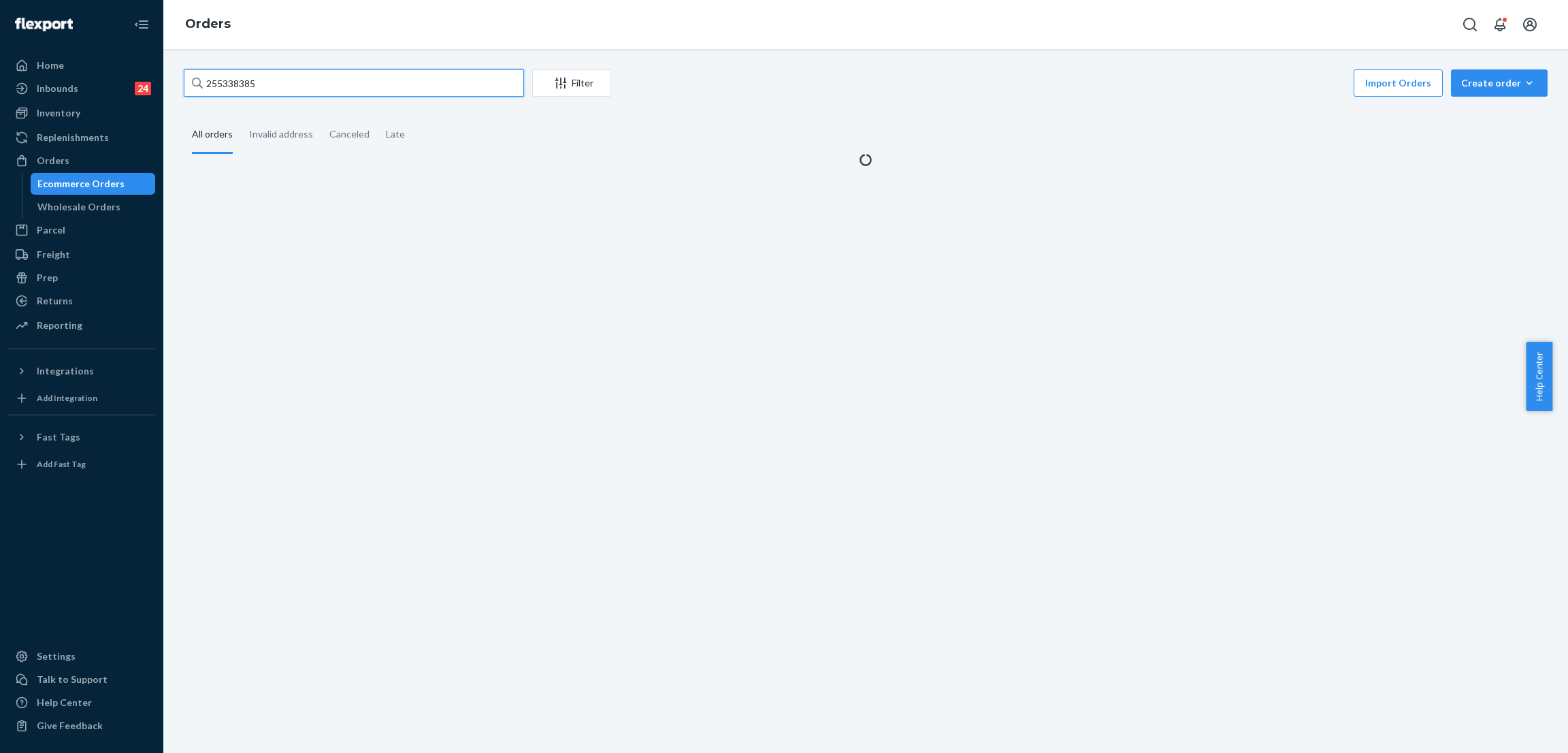
click at [267, 76] on input "255338385" at bounding box center [353, 83] width 340 height 27
paste input "180979"
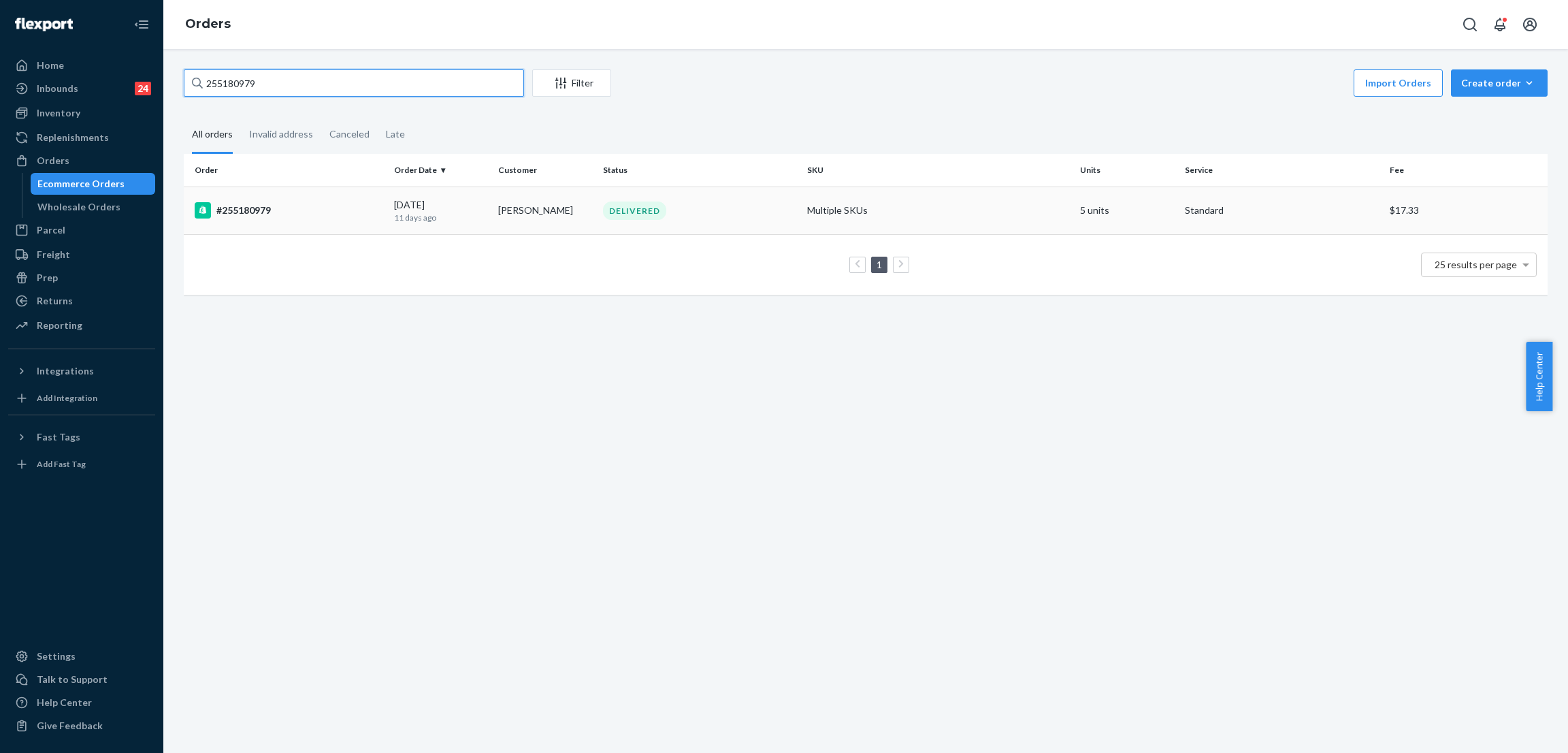
type input "255180979"
click at [590, 217] on td "[PERSON_NAME]" at bounding box center [545, 210] width 105 height 48
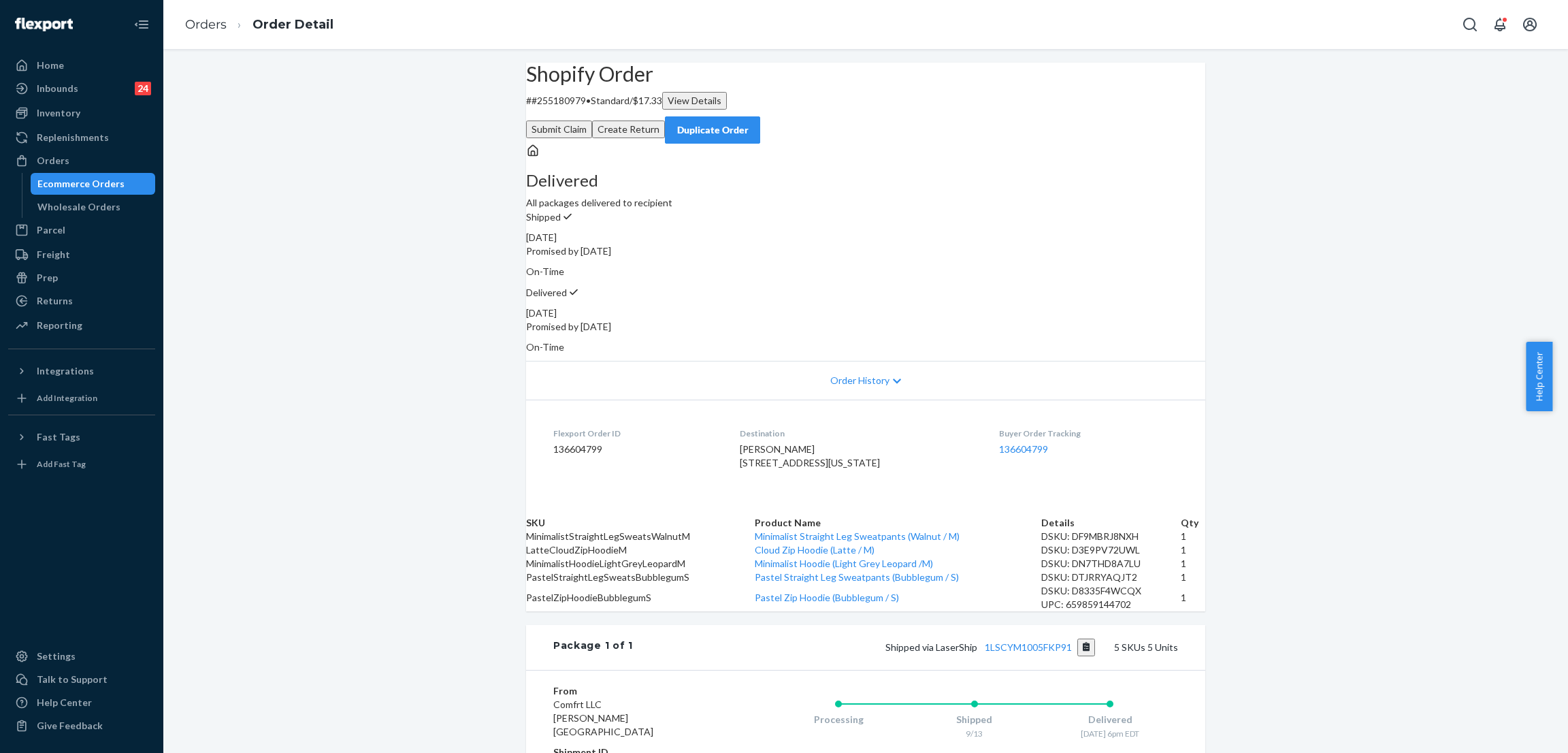
scroll to position [409, 0]
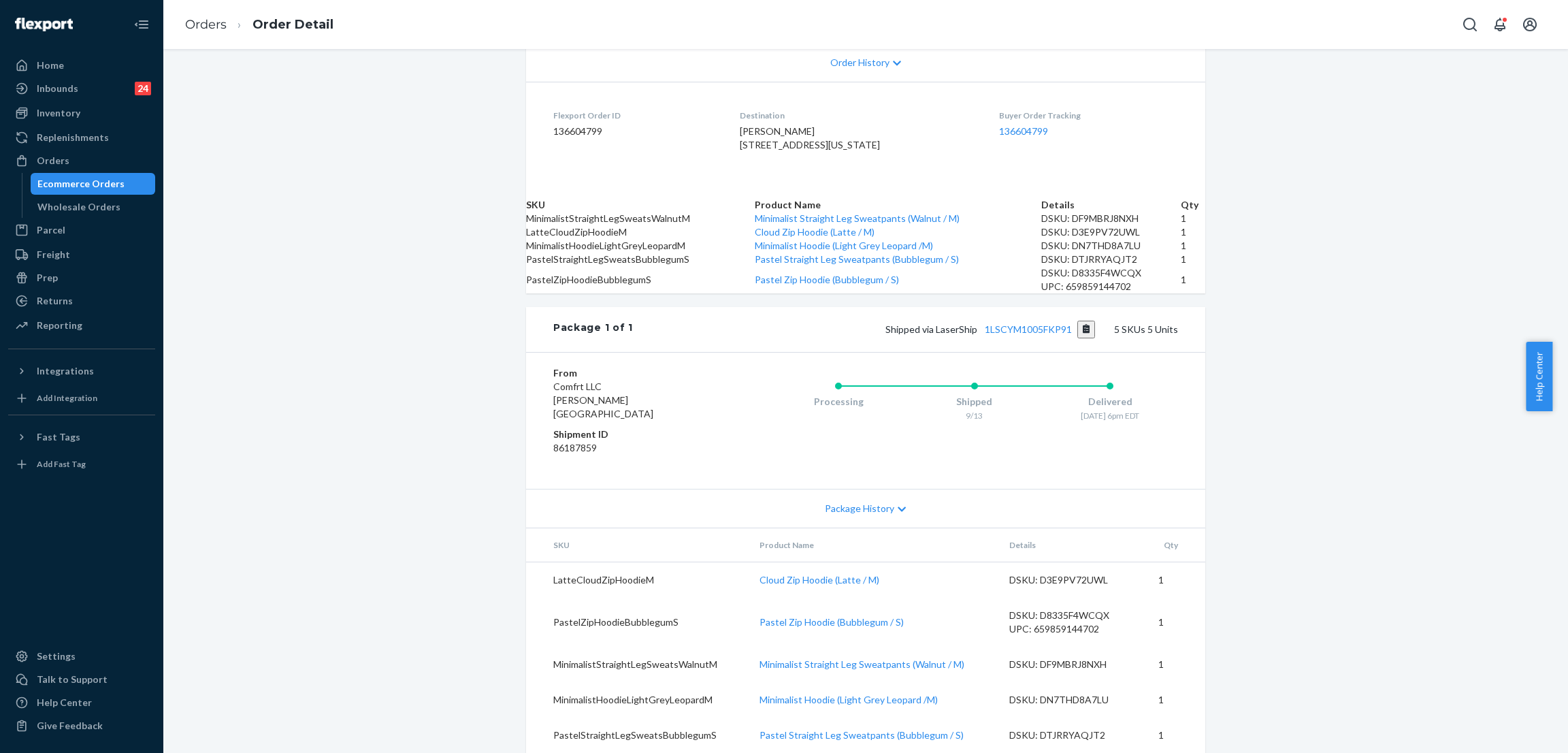
click at [1009, 338] on div "Shipped via LaserShip 1LSCYM1005FKP91 5 SKUs 5 Units" at bounding box center [906, 329] width 546 height 18
click at [995, 352] on div "Package 1 of 1 Shipped via LaserShip 1LSCYM1005FKP91 5 SKUs 5 Units" at bounding box center [865, 329] width 679 height 45
click at [1003, 338] on div "Shipped via LaserShip 1LSCYM1005FKP91 5 SKUs 5 Units" at bounding box center [906, 329] width 546 height 18
click at [1009, 335] on link "1LSCYM1005FKP91" at bounding box center [1029, 328] width 87 height 11
click at [96, 117] on div "Inventory" at bounding box center [81, 113] width 144 height 19
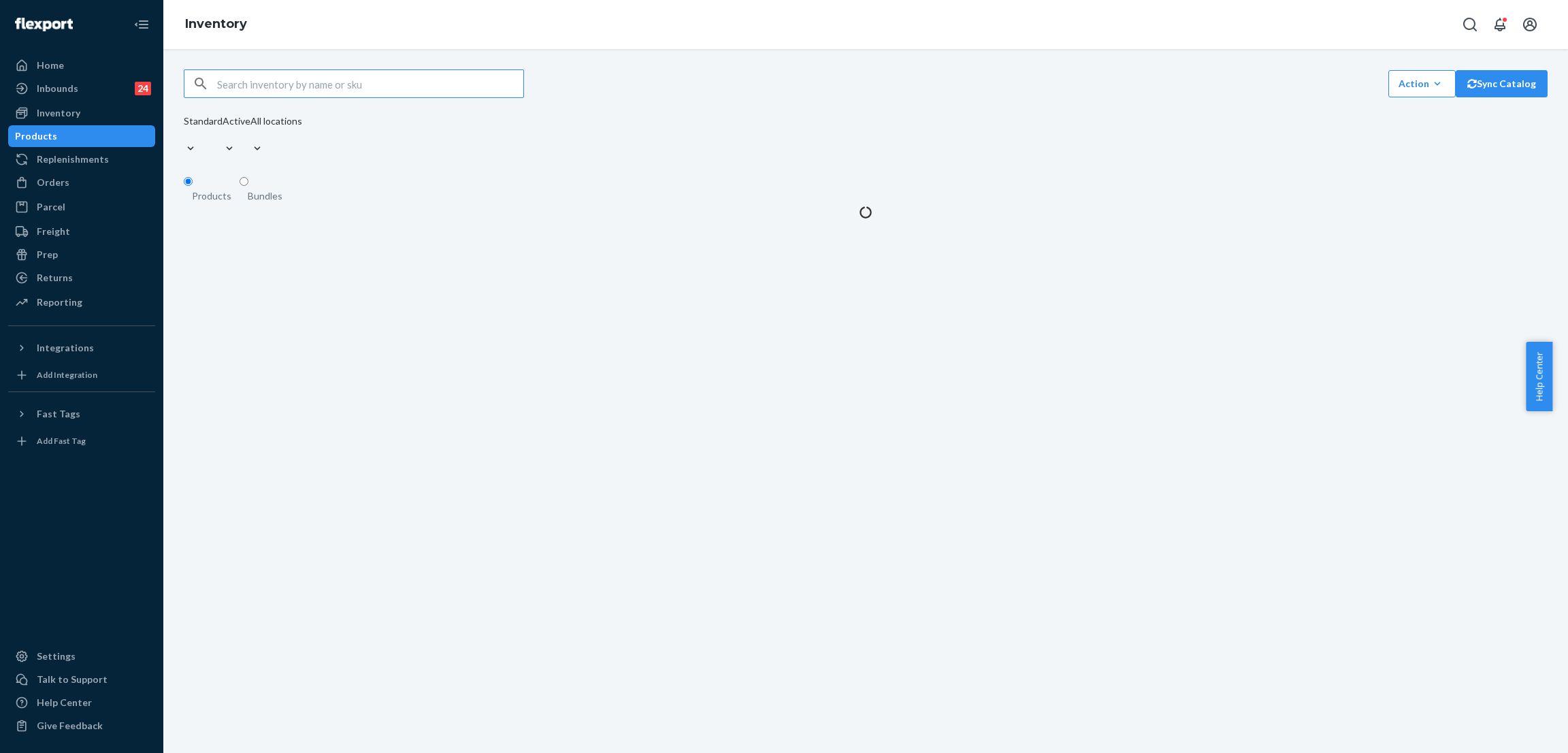
click at [336, 78] on input "text" at bounding box center [370, 83] width 306 height 27
type input "Airplane Mode Travel Hoodie Steel Grey / 2X"
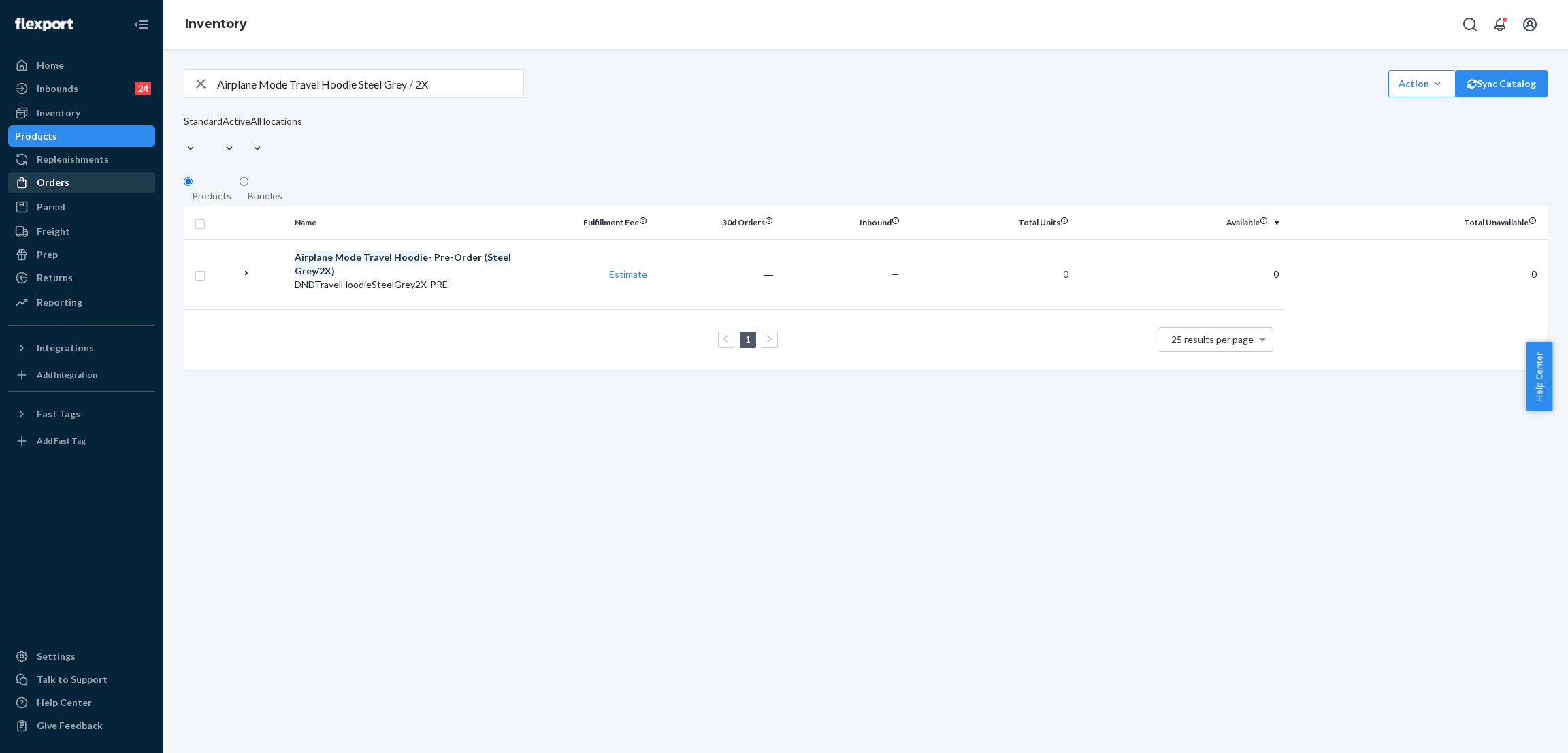
click at [87, 177] on div "Orders" at bounding box center [81, 183] width 144 height 19
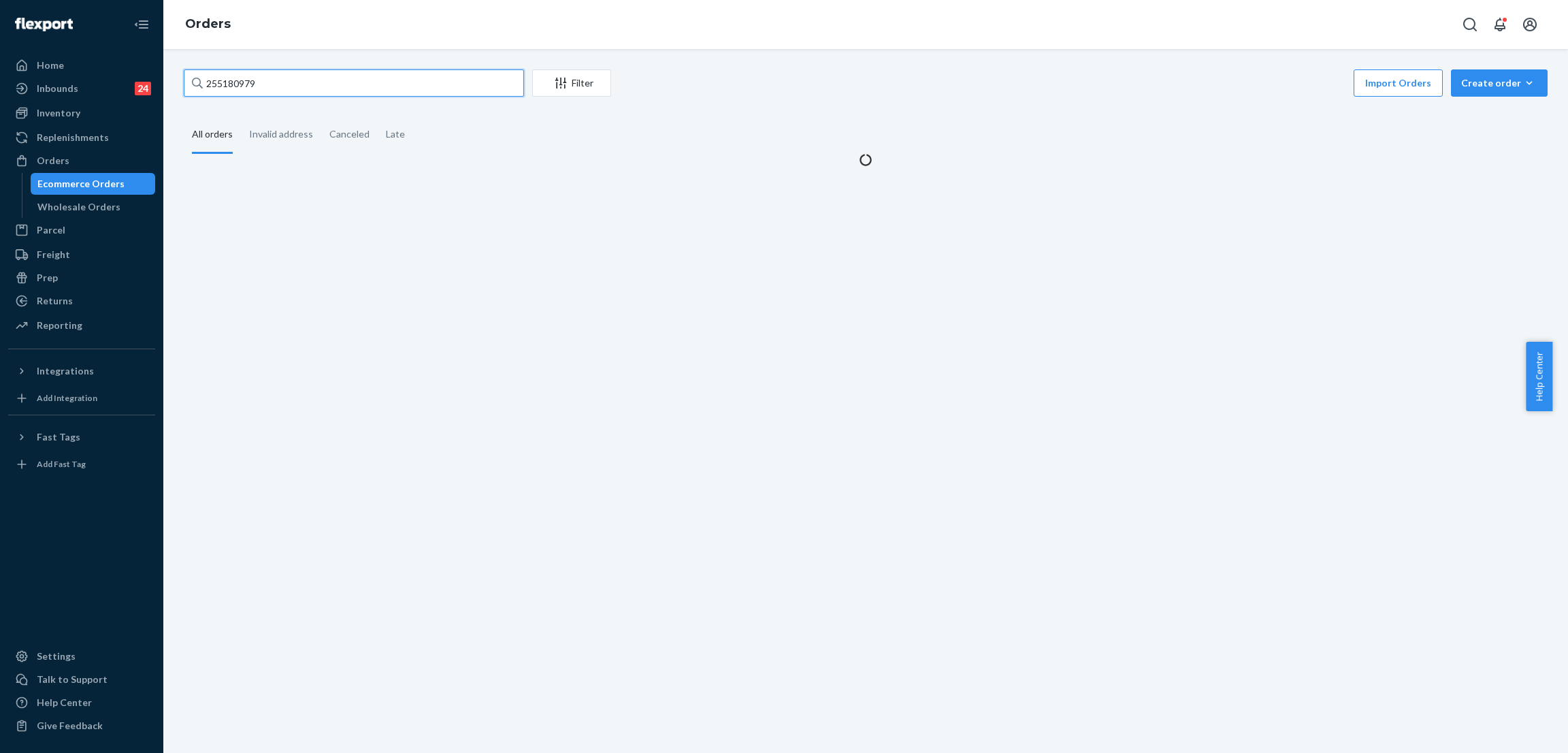
click at [346, 78] on input "255180979" at bounding box center [353, 83] width 340 height 27
paste input "341860"
type input "255341860"
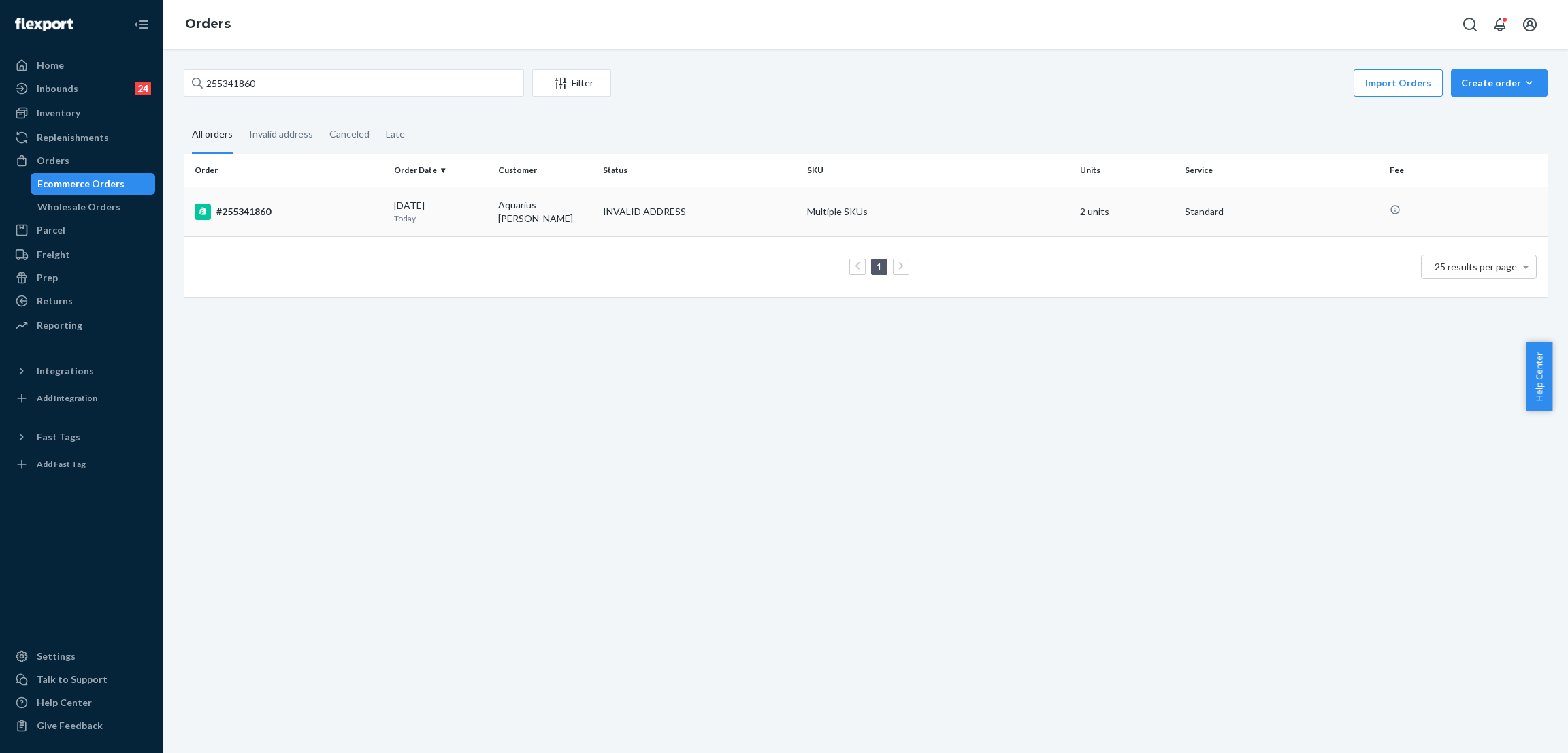
click at [642, 215] on div "INVALID ADDRESS" at bounding box center [645, 211] width 83 height 13
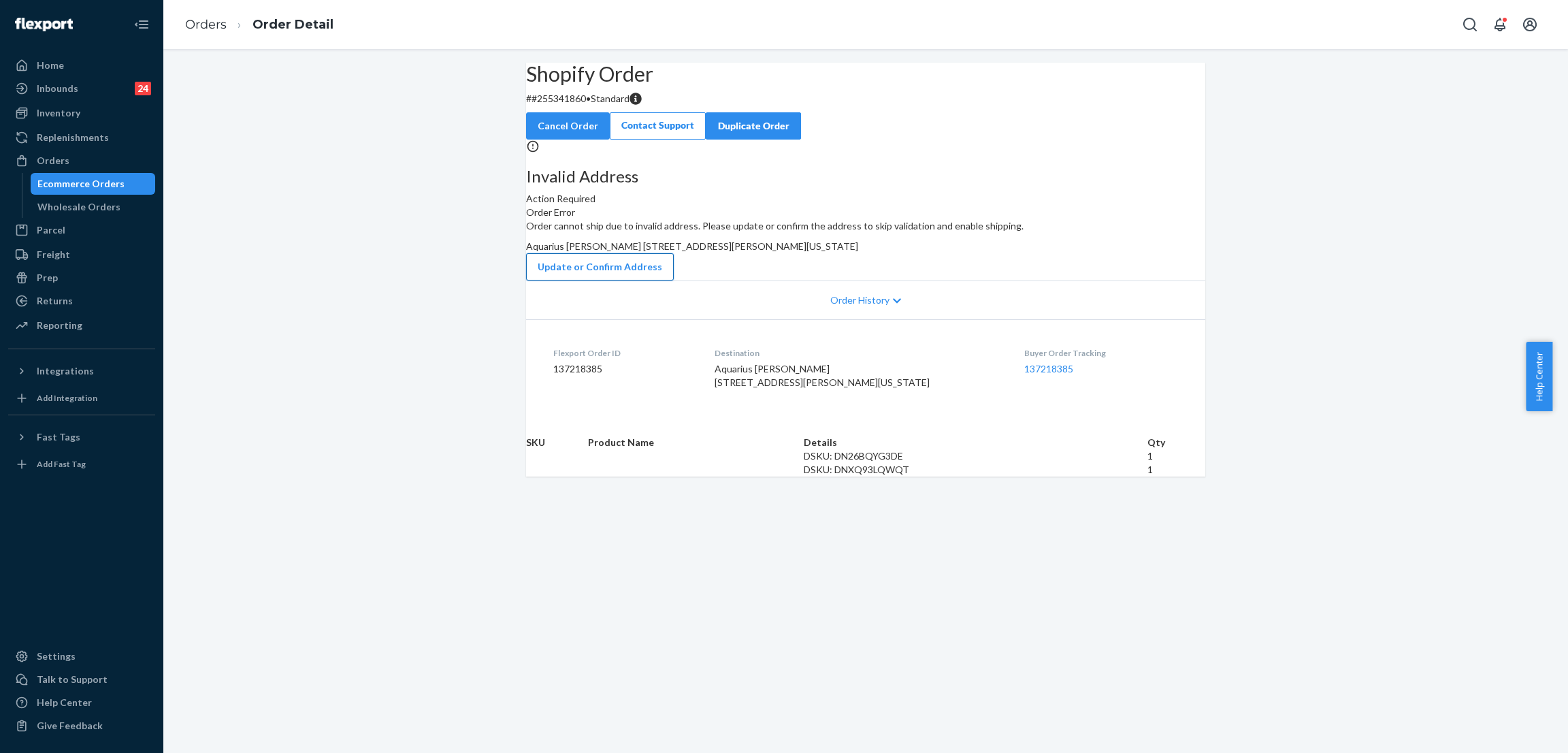
click at [674, 281] on button "Update or Confirm Address" at bounding box center [599, 267] width 147 height 27
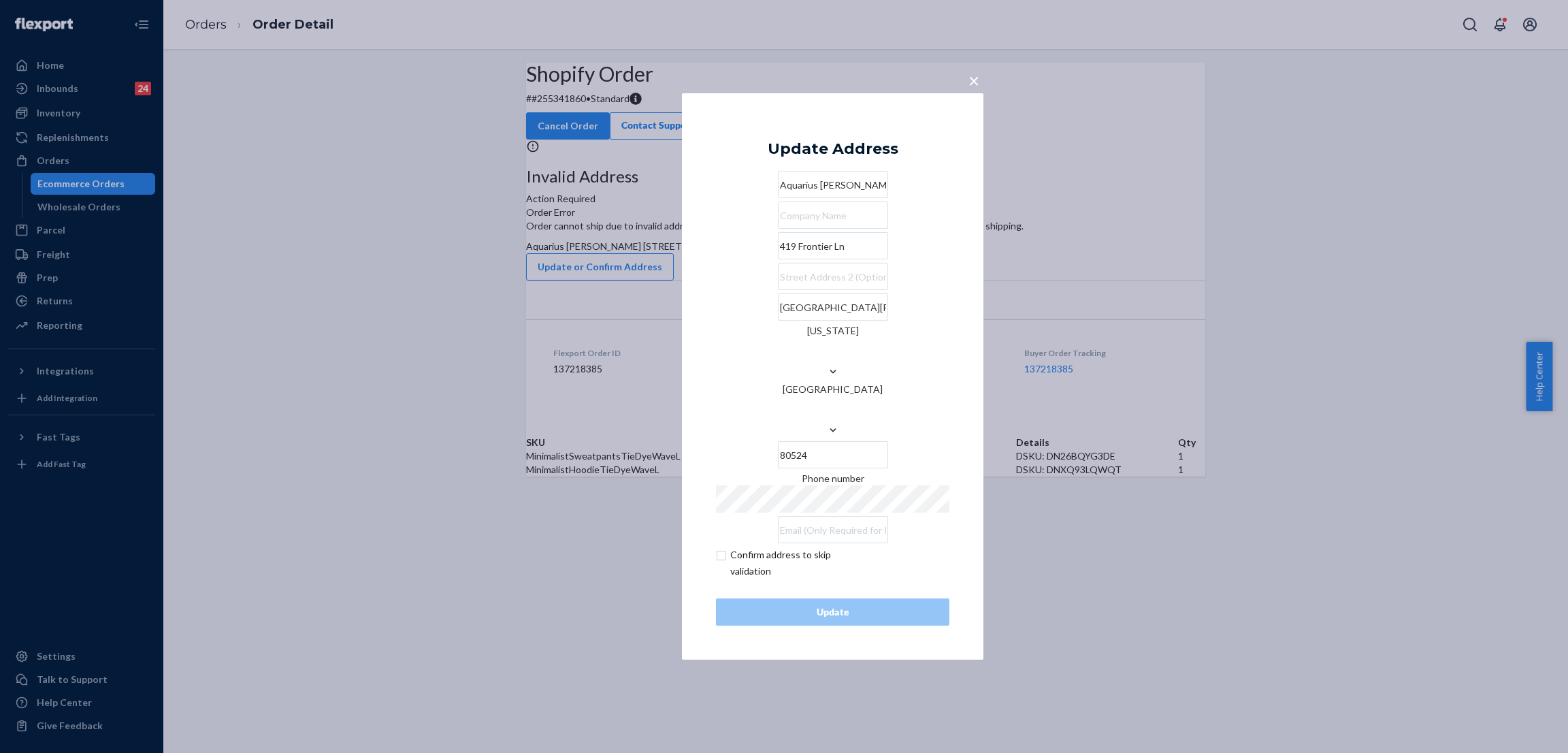
click at [820, 260] on input "419 Frontier Ln" at bounding box center [833, 245] width 110 height 27
paste input "., [GEOGRAPHIC_DATA]"
click at [820, 260] on input "419 Frontier Ln" at bounding box center [833, 245] width 110 height 27
paste input "., [GEOGRAPHIC_DATA]"
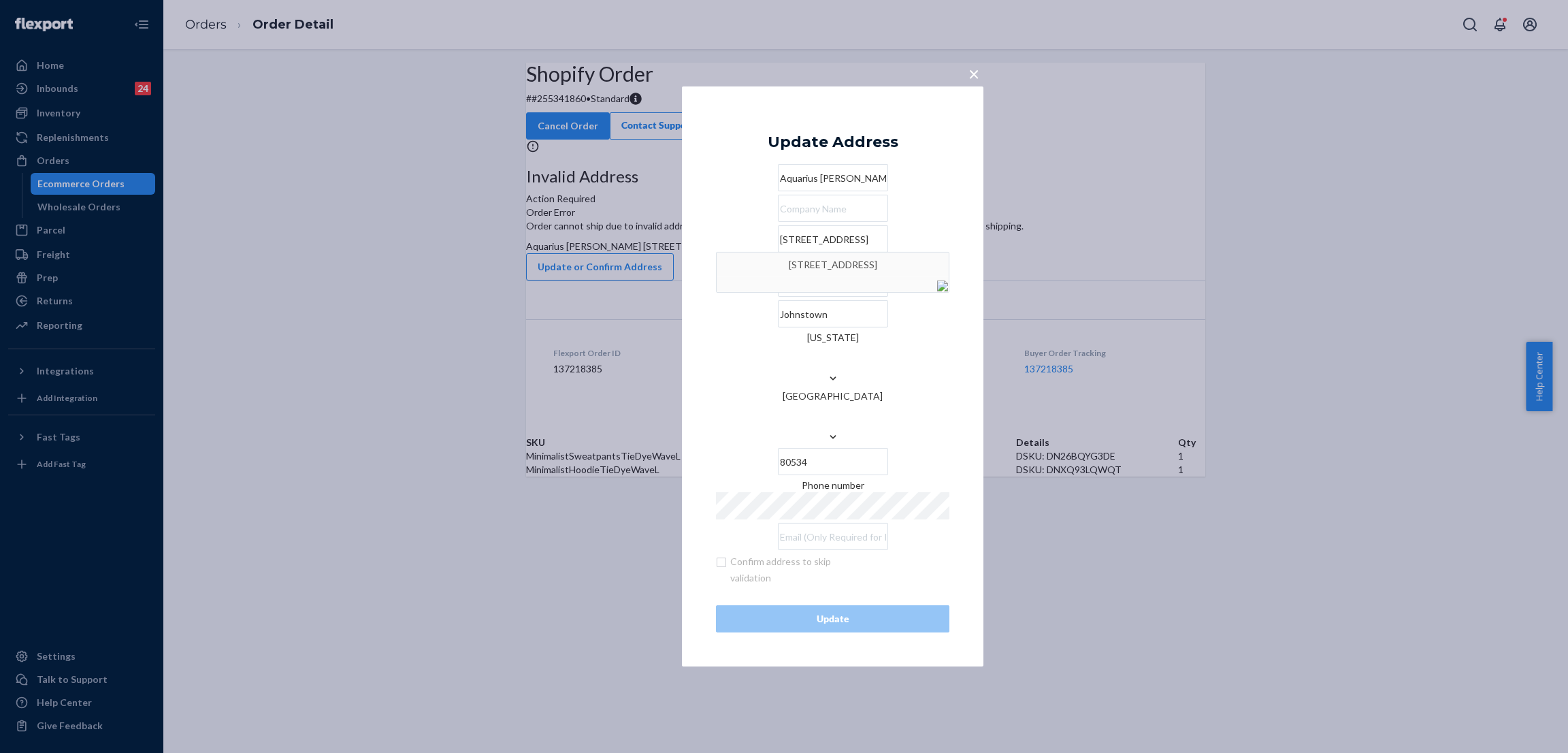
type input "[STREET_ADDRESS]"
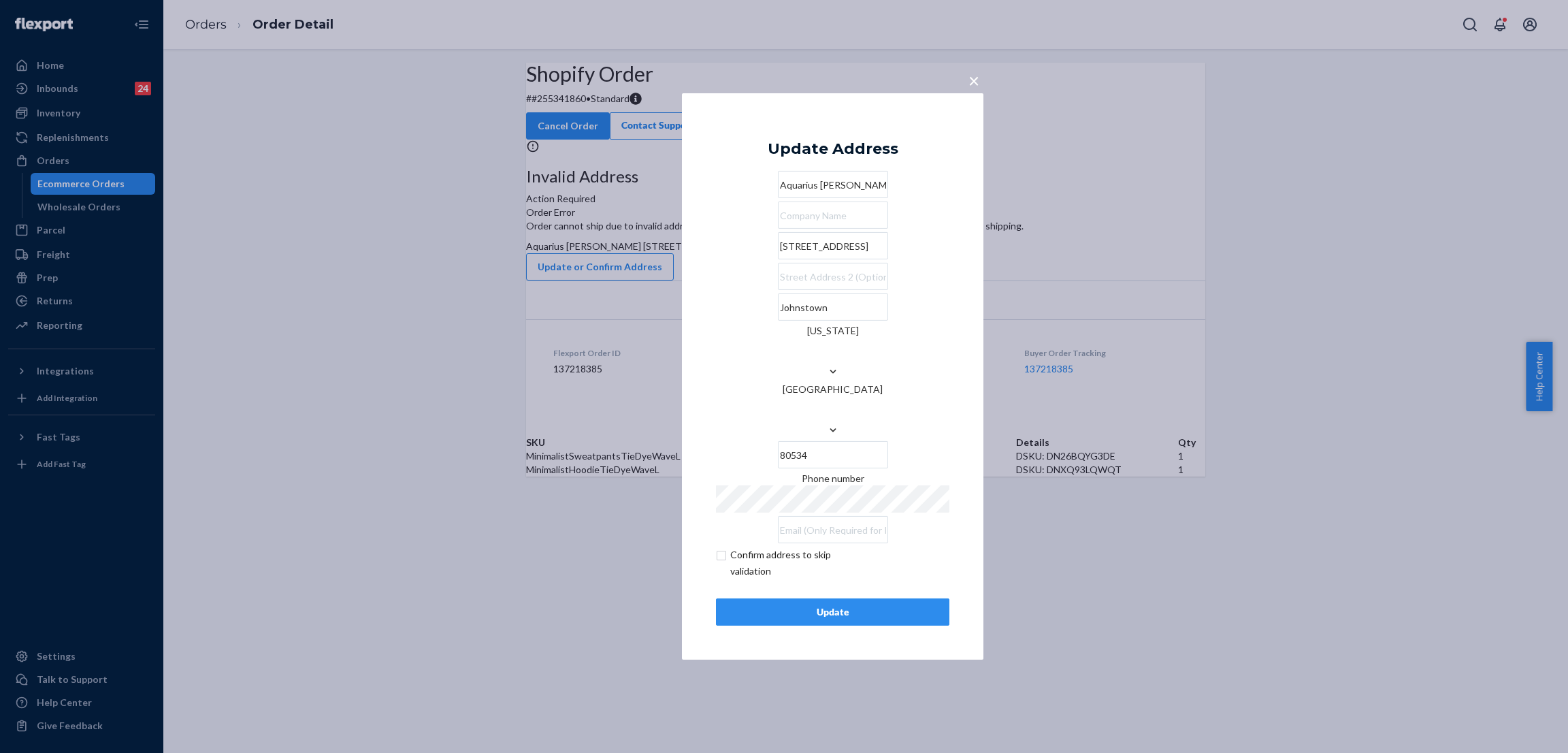
click at [834, 605] on div "Update" at bounding box center [833, 611] width 210 height 13
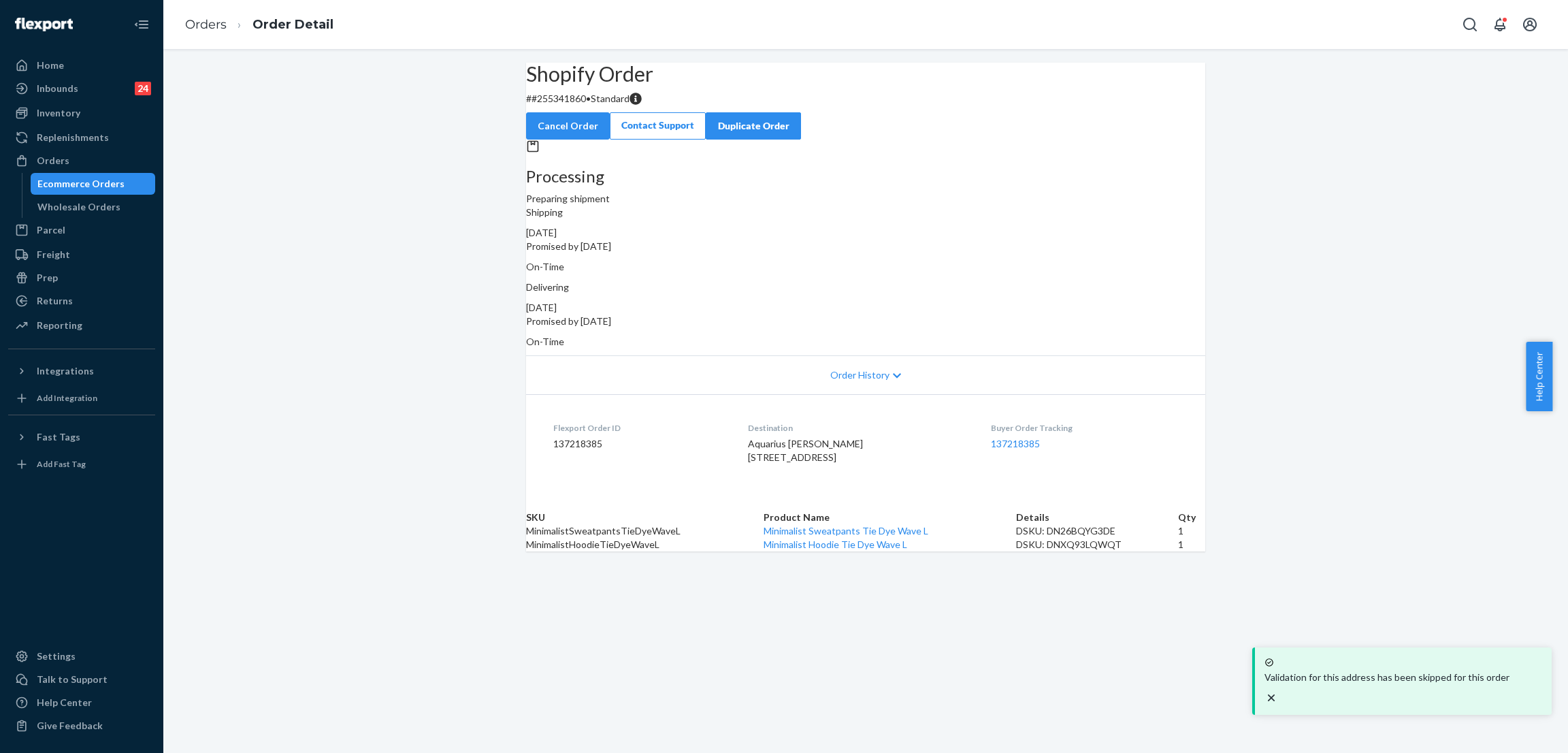
click at [381, 216] on div "Shopify Order # #255341860 • Standard Cancel Order Contact Support Duplicate Or…" at bounding box center [865, 307] width 1405 height 489
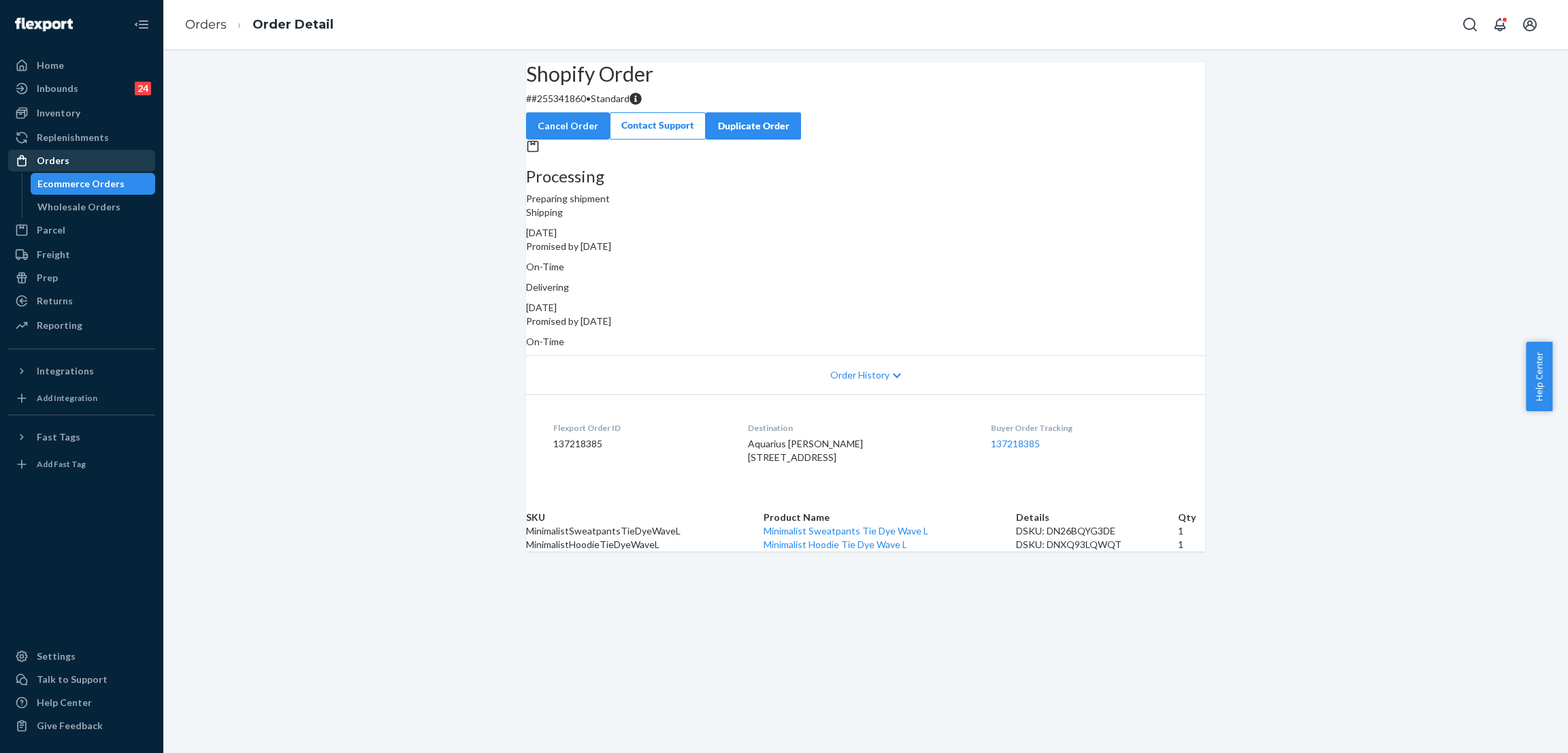
click at [394, 147] on div "Shopify Order # #255341860 • Standard Cancel Order Contact Support Duplicate Or…" at bounding box center [865, 307] width 1405 height 489
click at [144, 168] on div "Orders" at bounding box center [81, 161] width 144 height 19
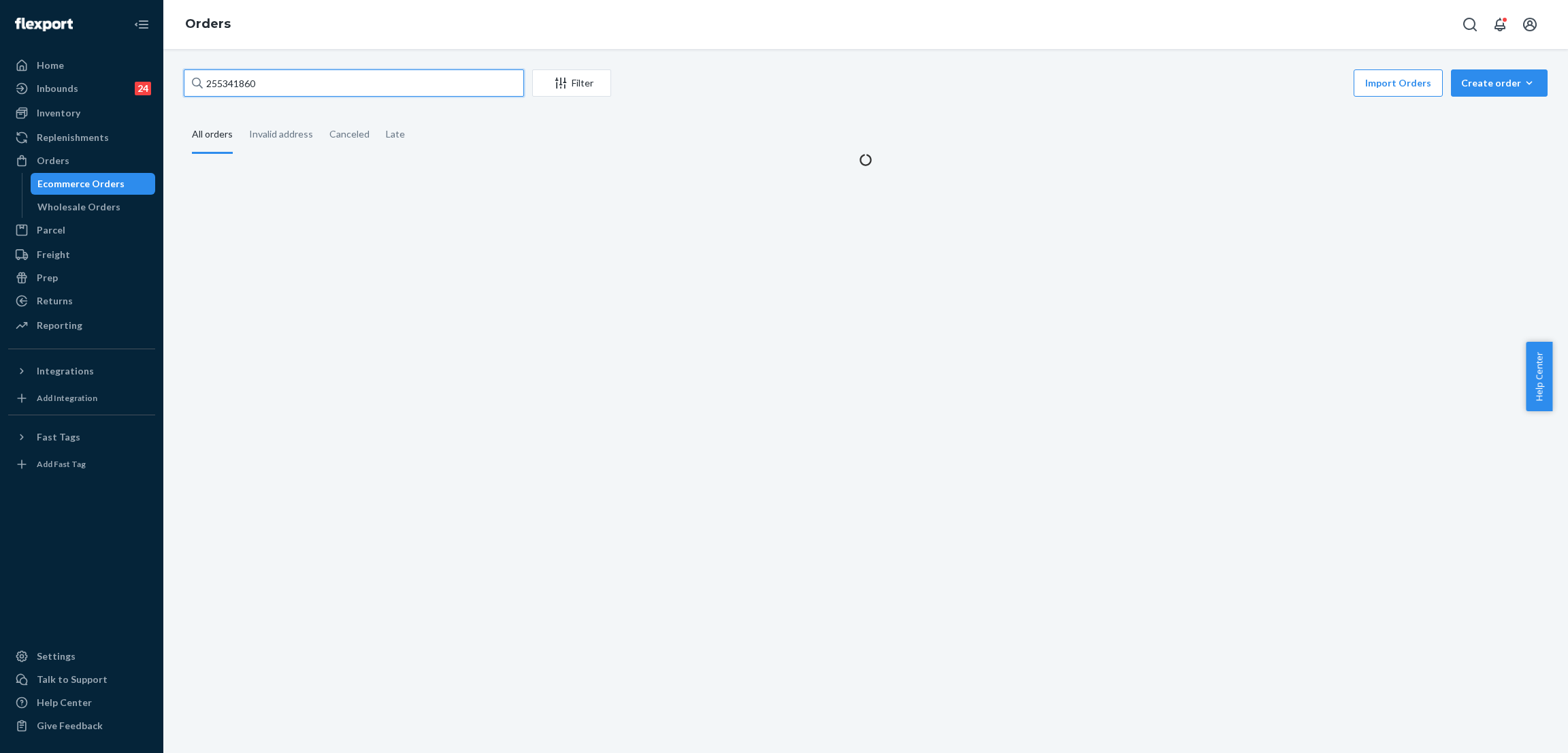
click at [377, 75] on input "255341860" at bounding box center [353, 83] width 340 height 27
paste input "089297"
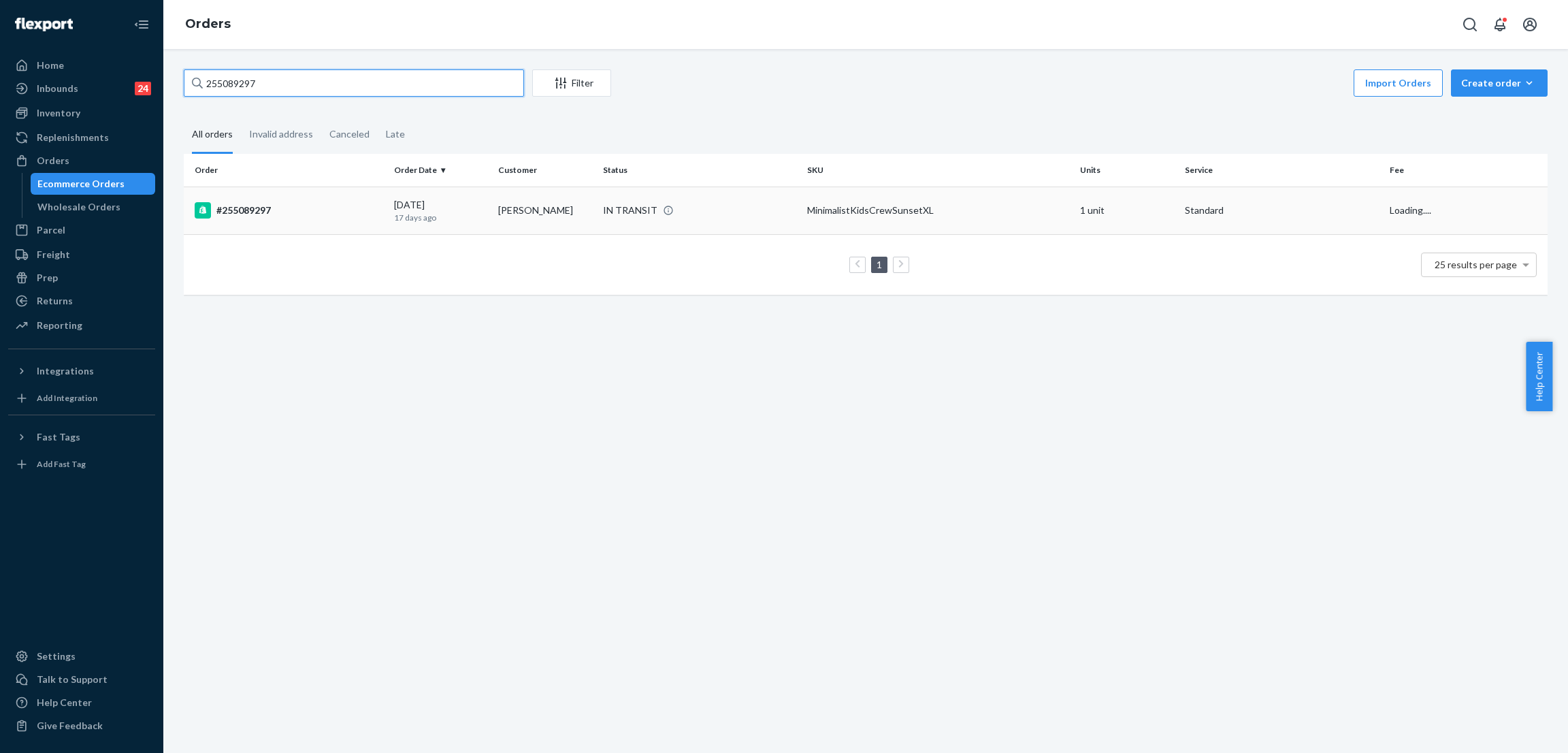
type input "255089297"
click at [650, 213] on div "IN TRANSIT" at bounding box center [630, 210] width 55 height 13
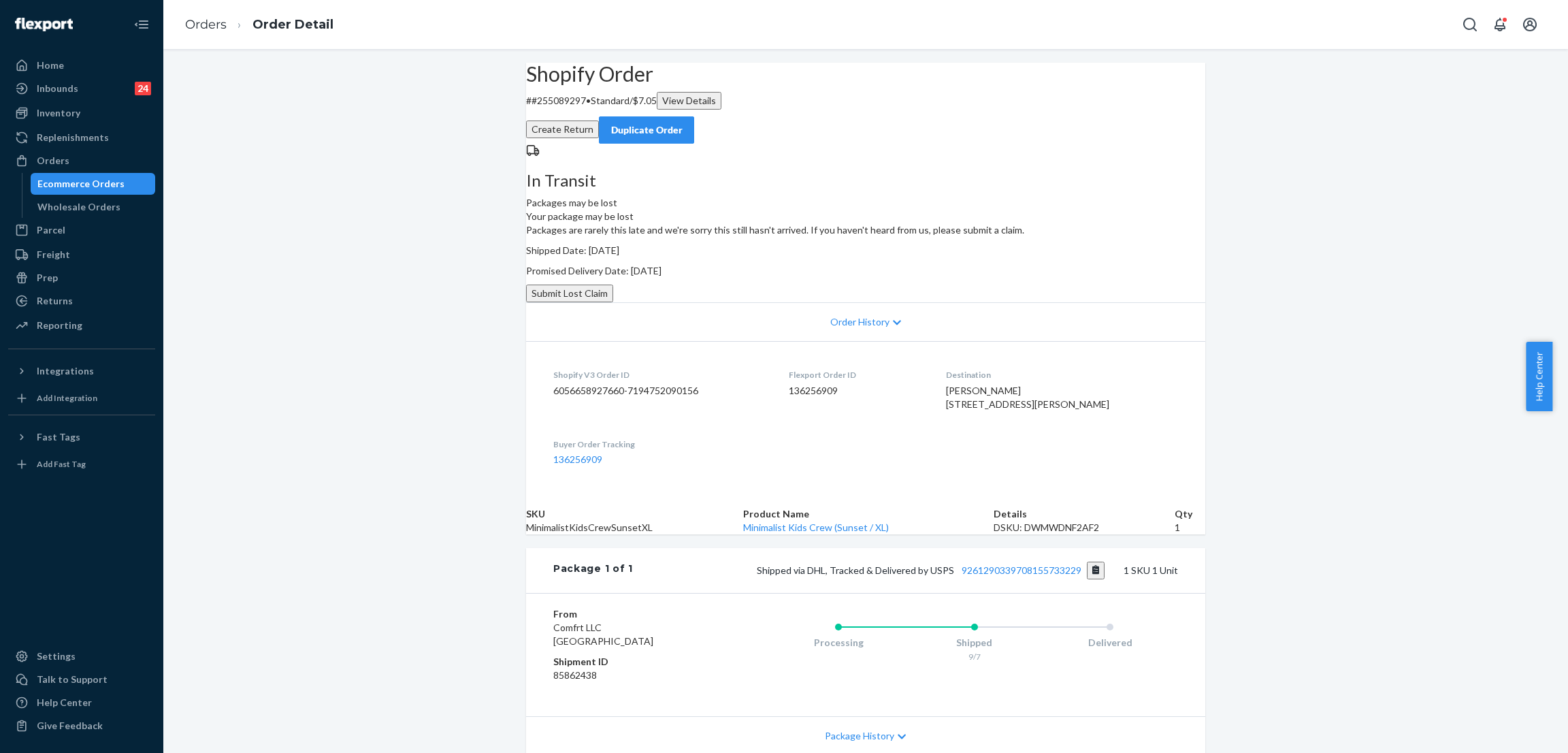
click at [351, 135] on div "Shopify Order # #255089297 • Standard / $7.05 View Details Create Return Duplic…" at bounding box center [865, 443] width 1405 height 762
click at [120, 153] on div "Orders" at bounding box center [81, 161] width 144 height 19
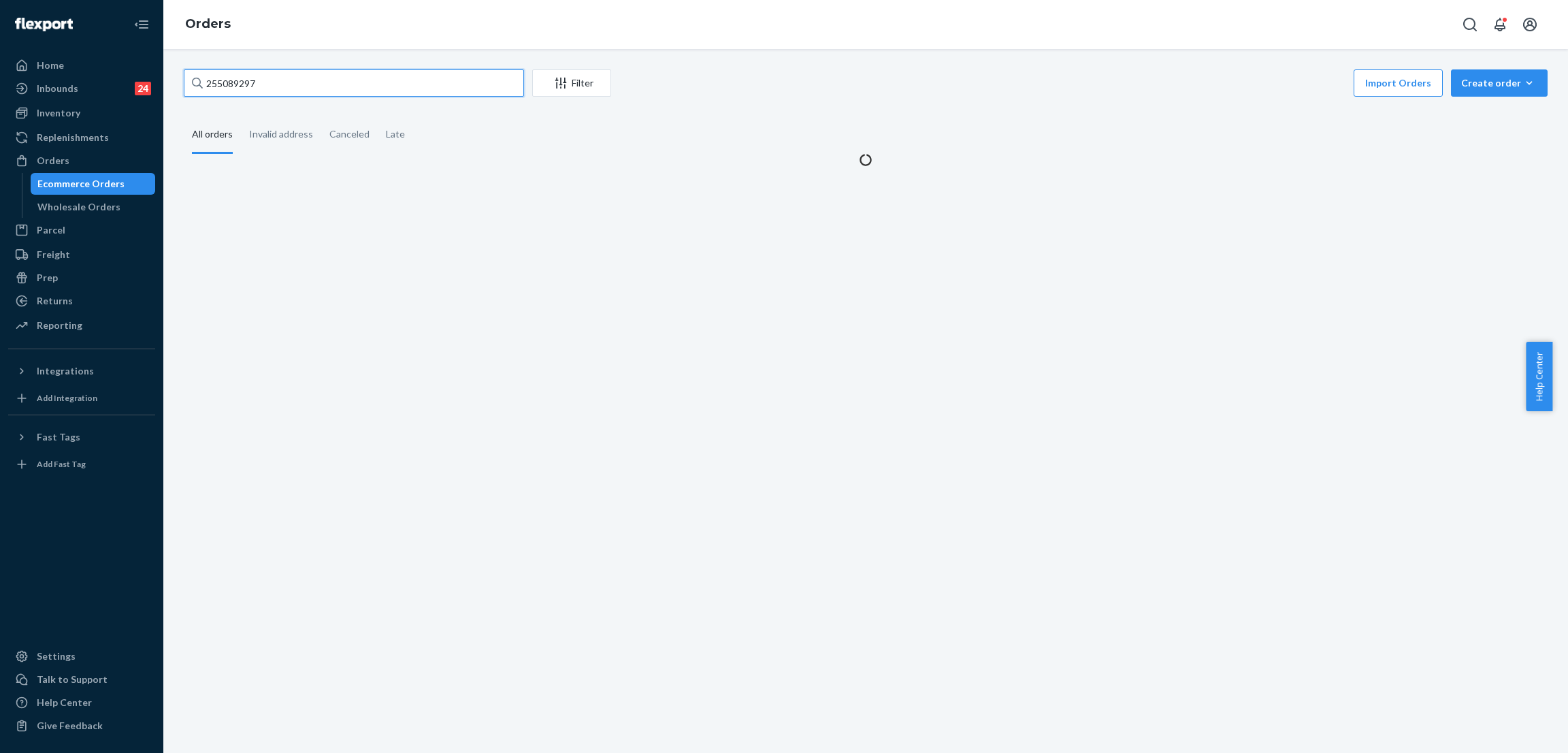
click at [287, 82] on input "255089297" at bounding box center [353, 83] width 340 height 27
paste input "144402"
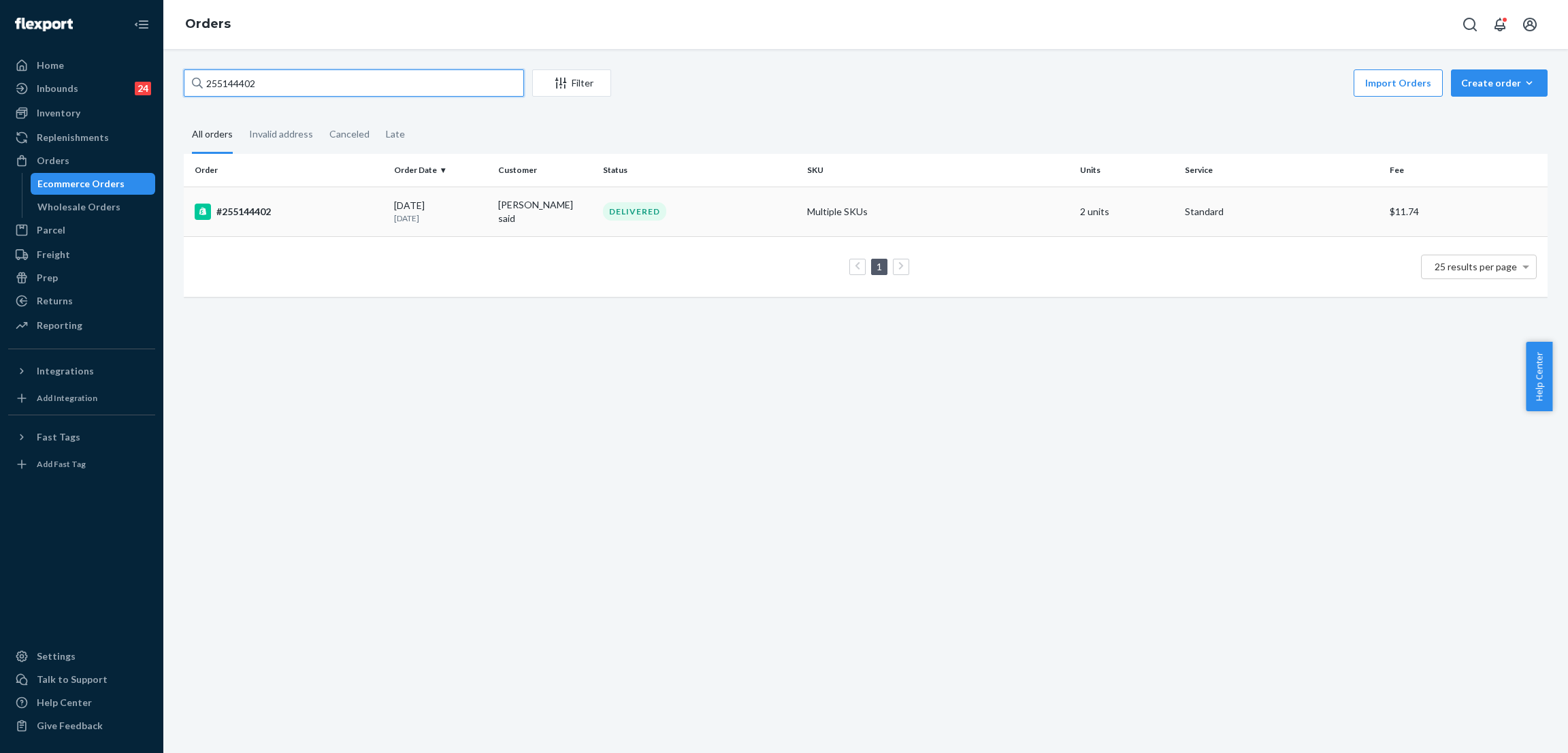
type input "255144402"
click at [603, 207] on div "DELIVERED" at bounding box center [635, 211] width 64 height 19
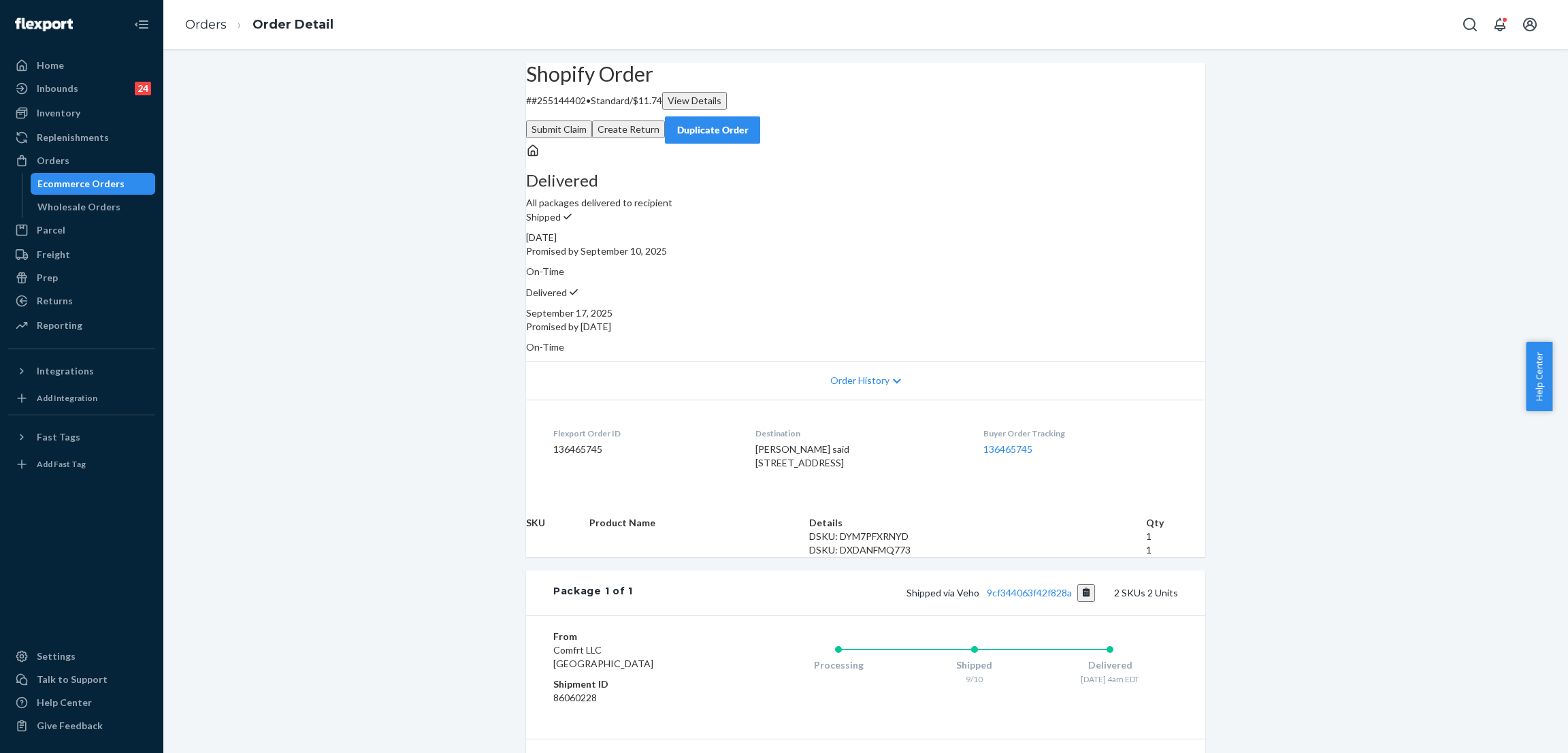
scroll to position [183, 0]
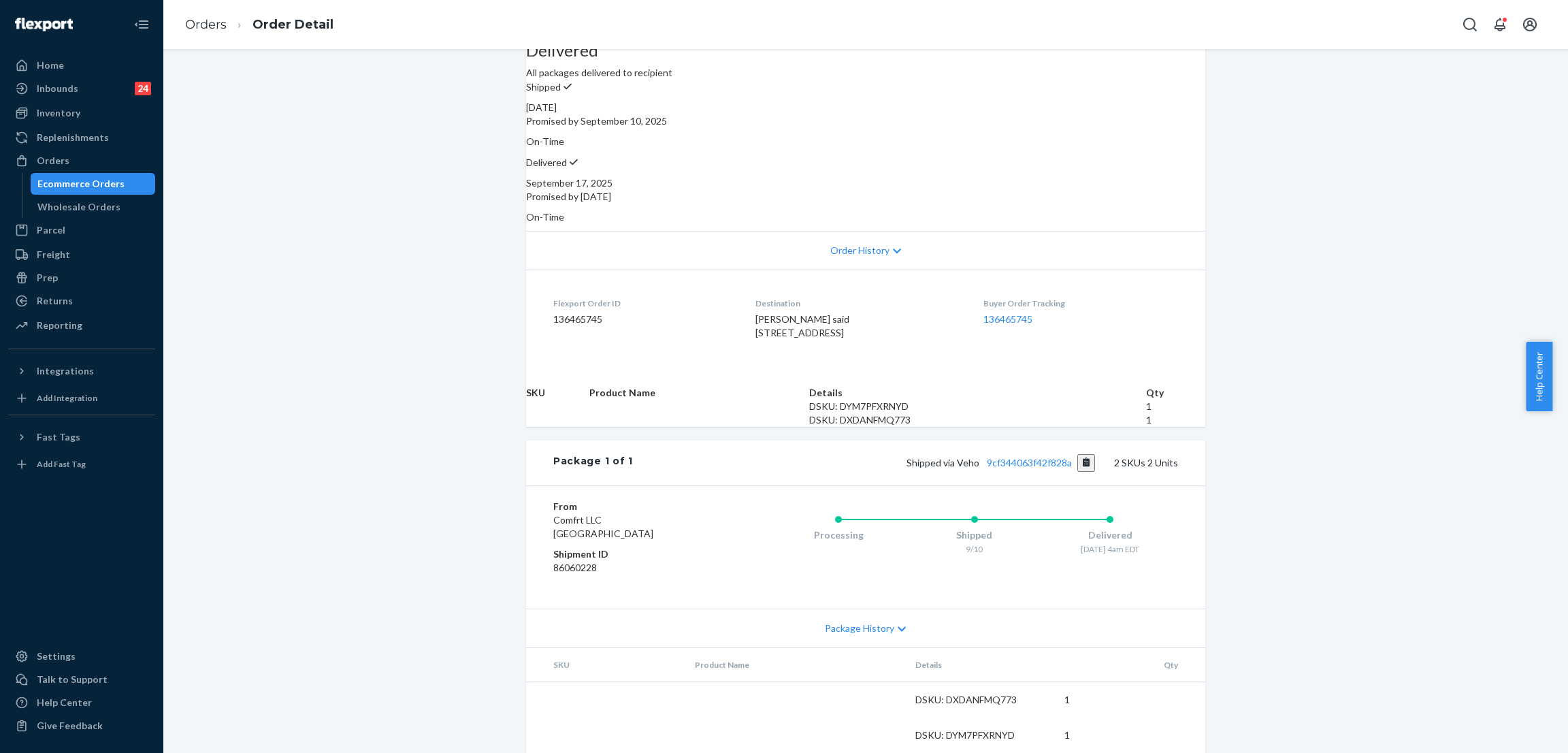
click at [1036, 471] on div "Shipped via Veho 9cf344063f42f828a 2 SKUs 2 Units" at bounding box center [906, 463] width 546 height 18
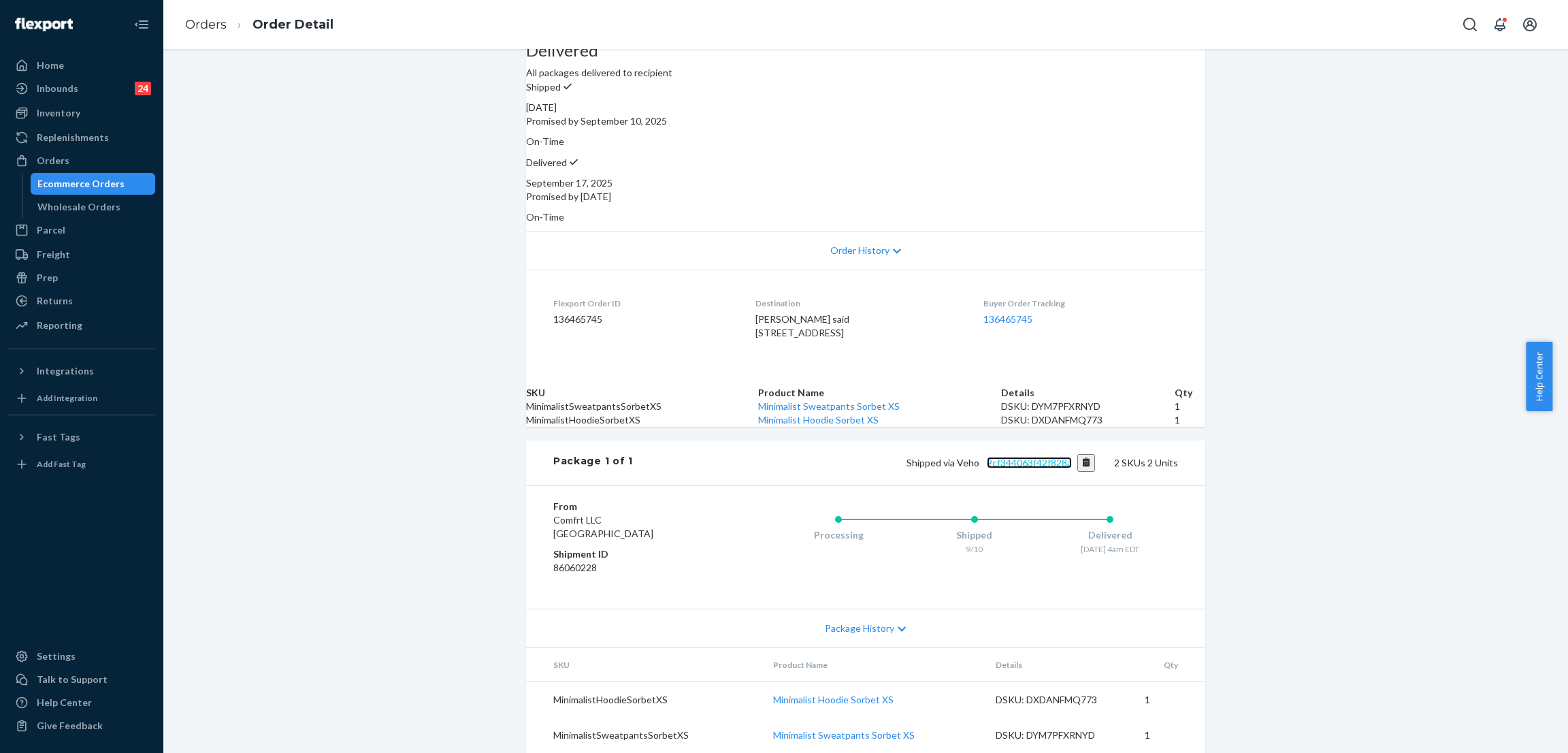
click at [1006, 468] on link "9cf344063f42f828a" at bounding box center [1029, 462] width 85 height 11
